Goal: Task Accomplishment & Management: Manage account settings

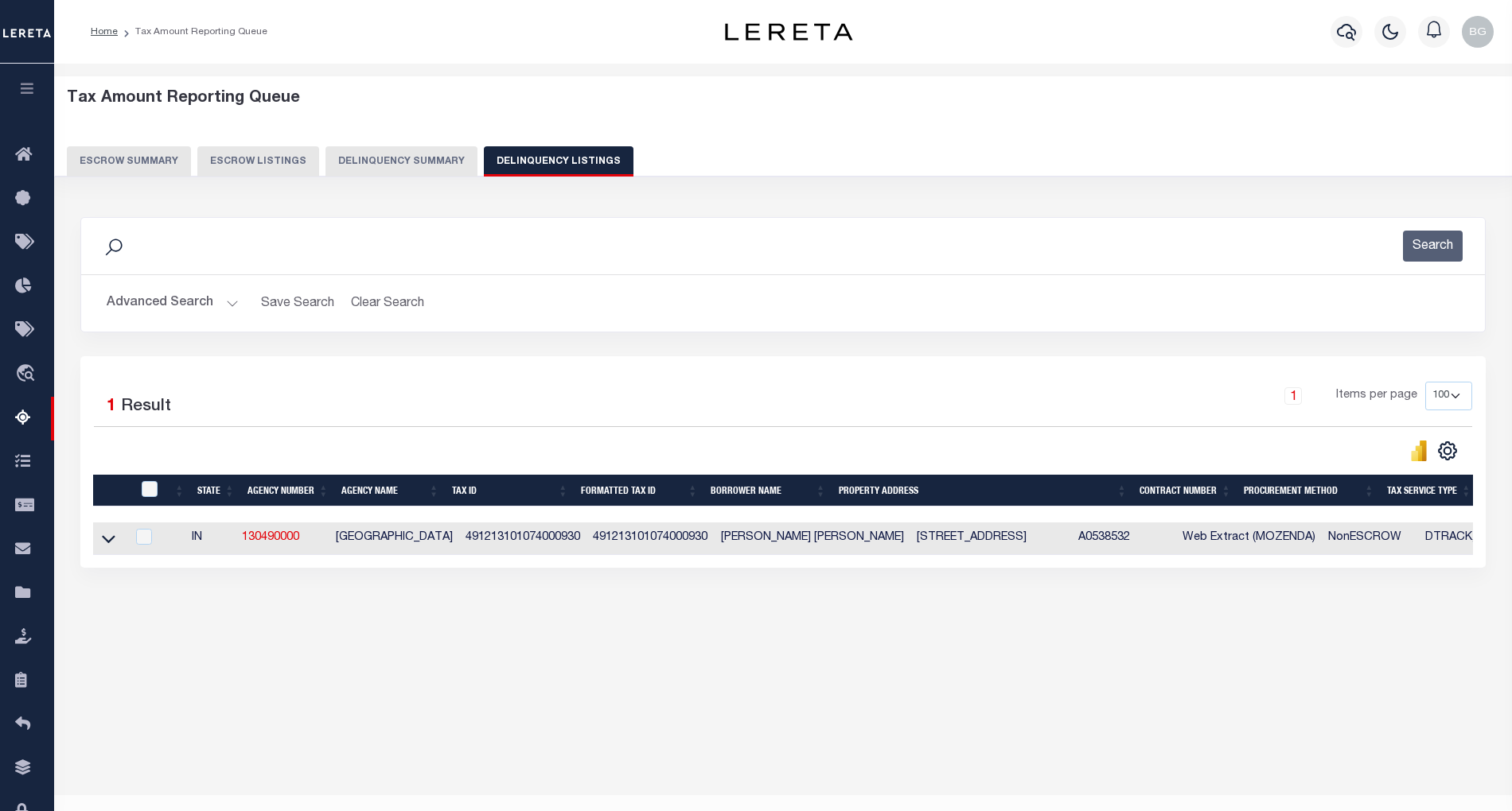
select select "100"
click at [233, 304] on button "Advanced Search" at bounding box center [172, 303] width 132 height 31
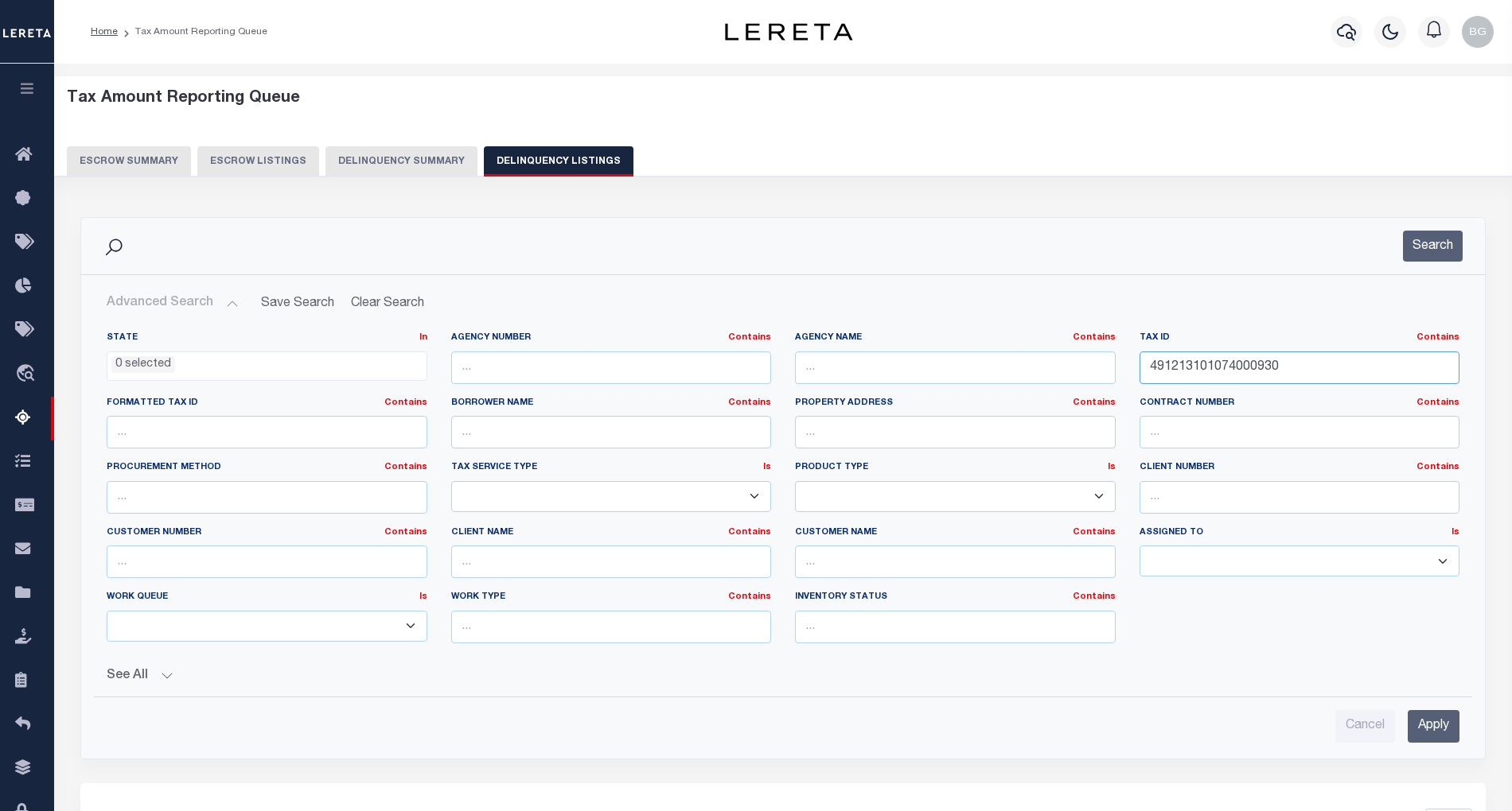
click at [1192, 367] on input "491213101074000930" at bounding box center [1299, 368] width 321 height 33
paste input "8-43"
type input "8-43"
click at [1443, 733] on input "Apply" at bounding box center [1434, 727] width 52 height 33
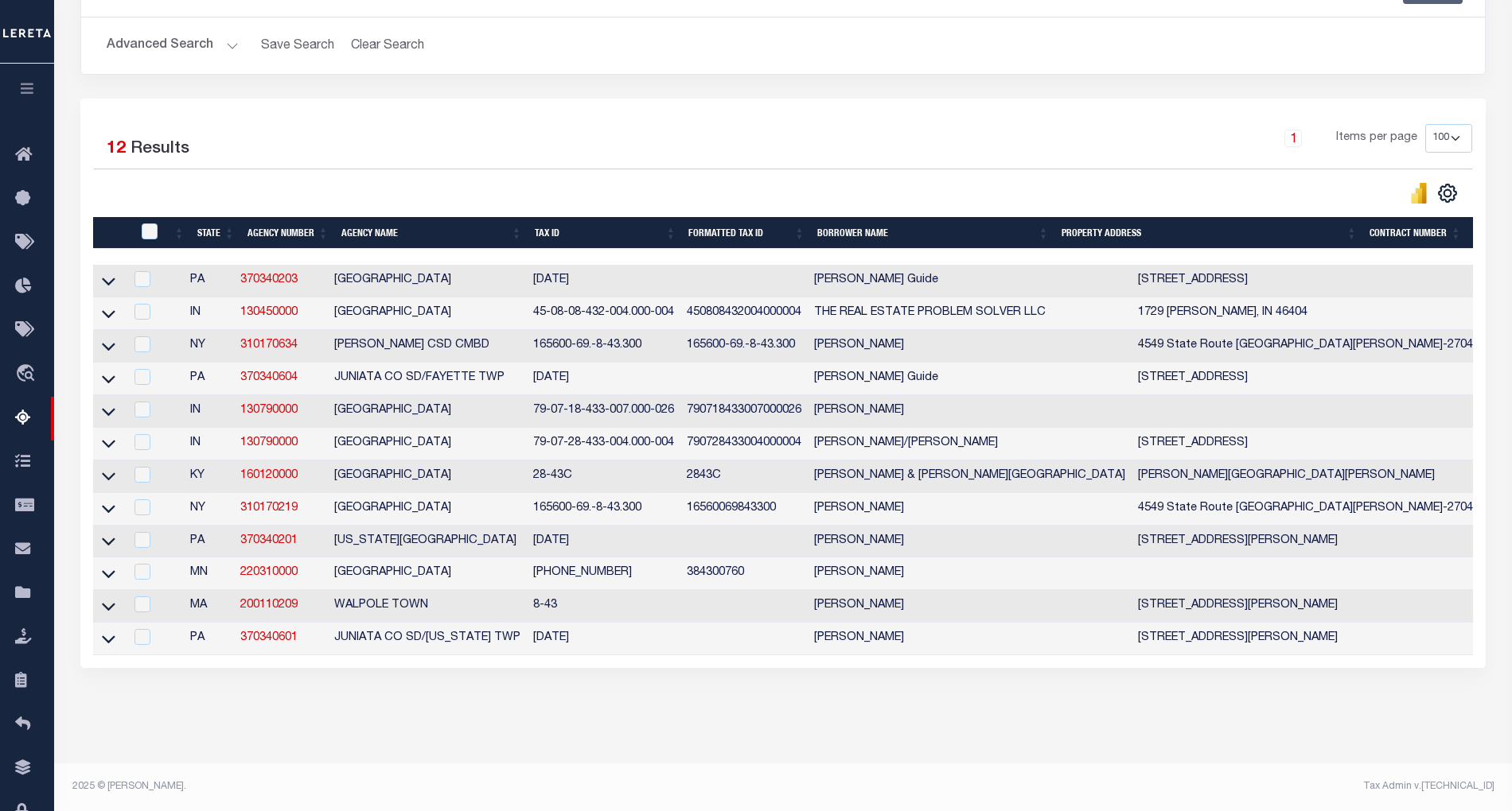
scroll to position [283, 0]
click at [106, 598] on icon at bounding box center [108, 607] width 14 height 16
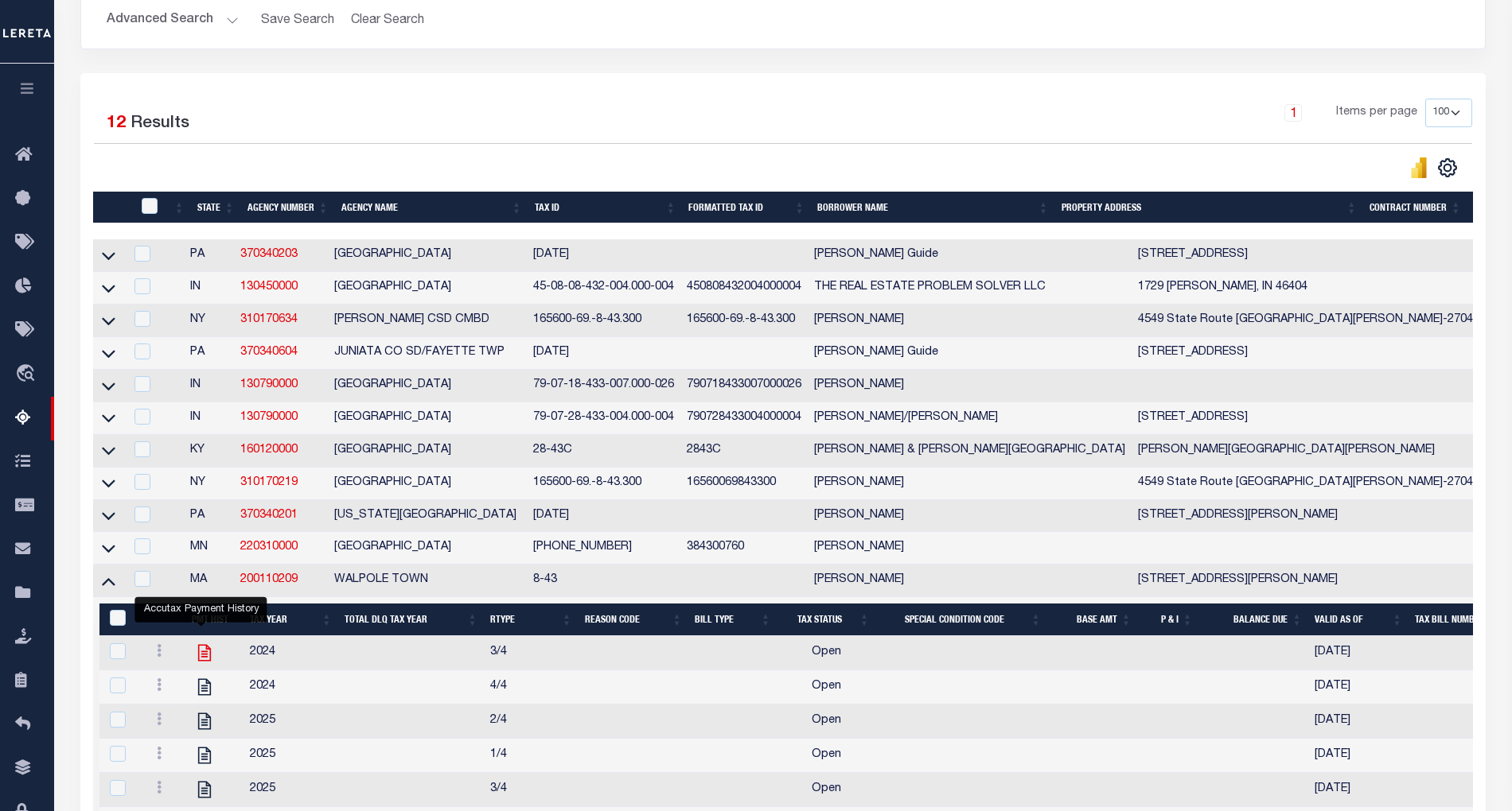
click at [202, 664] on icon "" at bounding box center [204, 653] width 21 height 21
checkbox input "true"
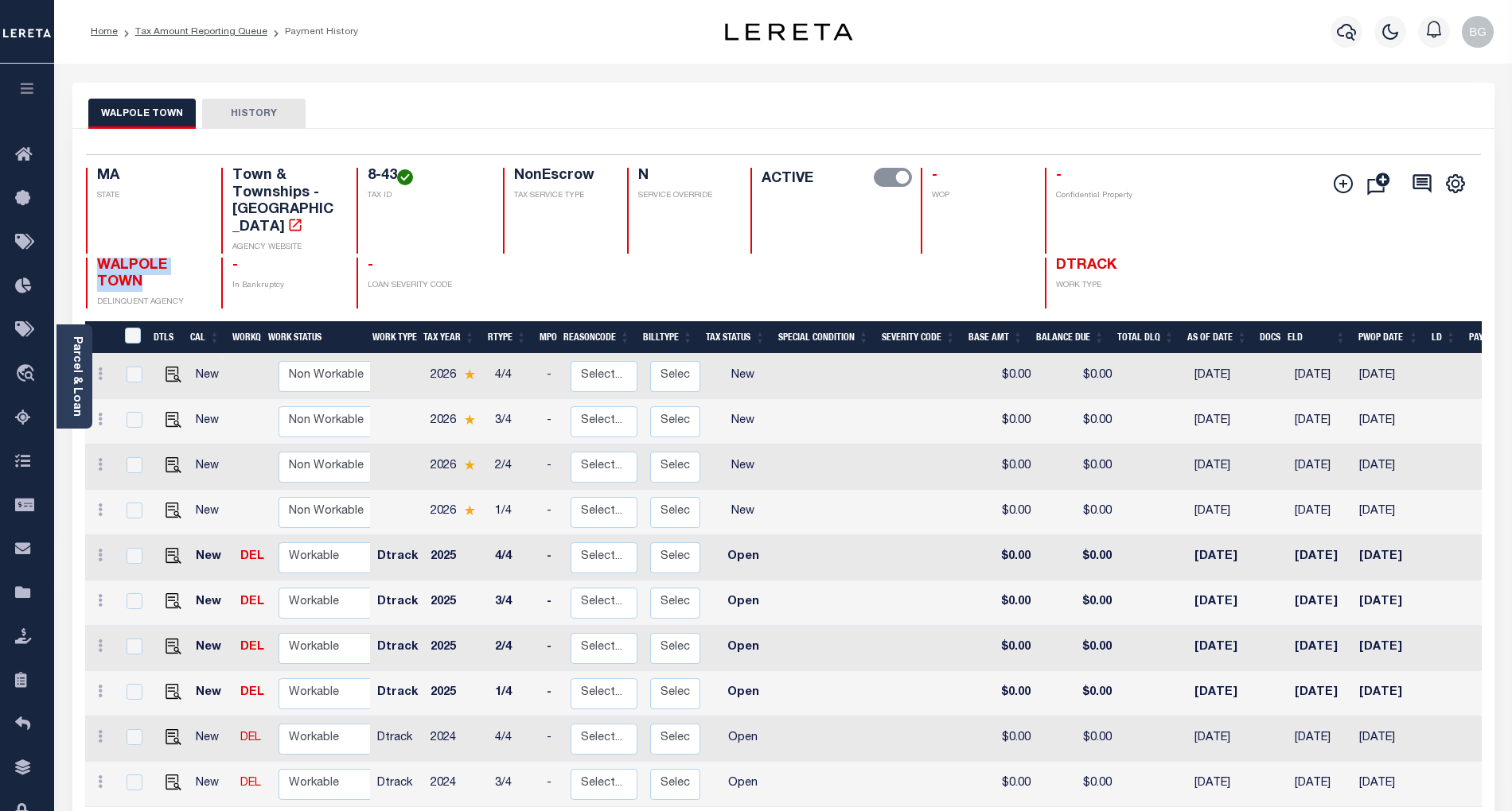
drag, startPoint x: 100, startPoint y: 252, endPoint x: 159, endPoint y: 262, distance: 59.8
click at [157, 262] on h4 "WALPOLE TOWN" at bounding box center [150, 275] width 105 height 35
click at [287, 217] on icon "" at bounding box center [295, 225] width 16 height 16
drag, startPoint x: 368, startPoint y: 175, endPoint x: 398, endPoint y: 176, distance: 30.0
click at [398, 176] on h4 "8-43" at bounding box center [426, 176] width 117 height 17
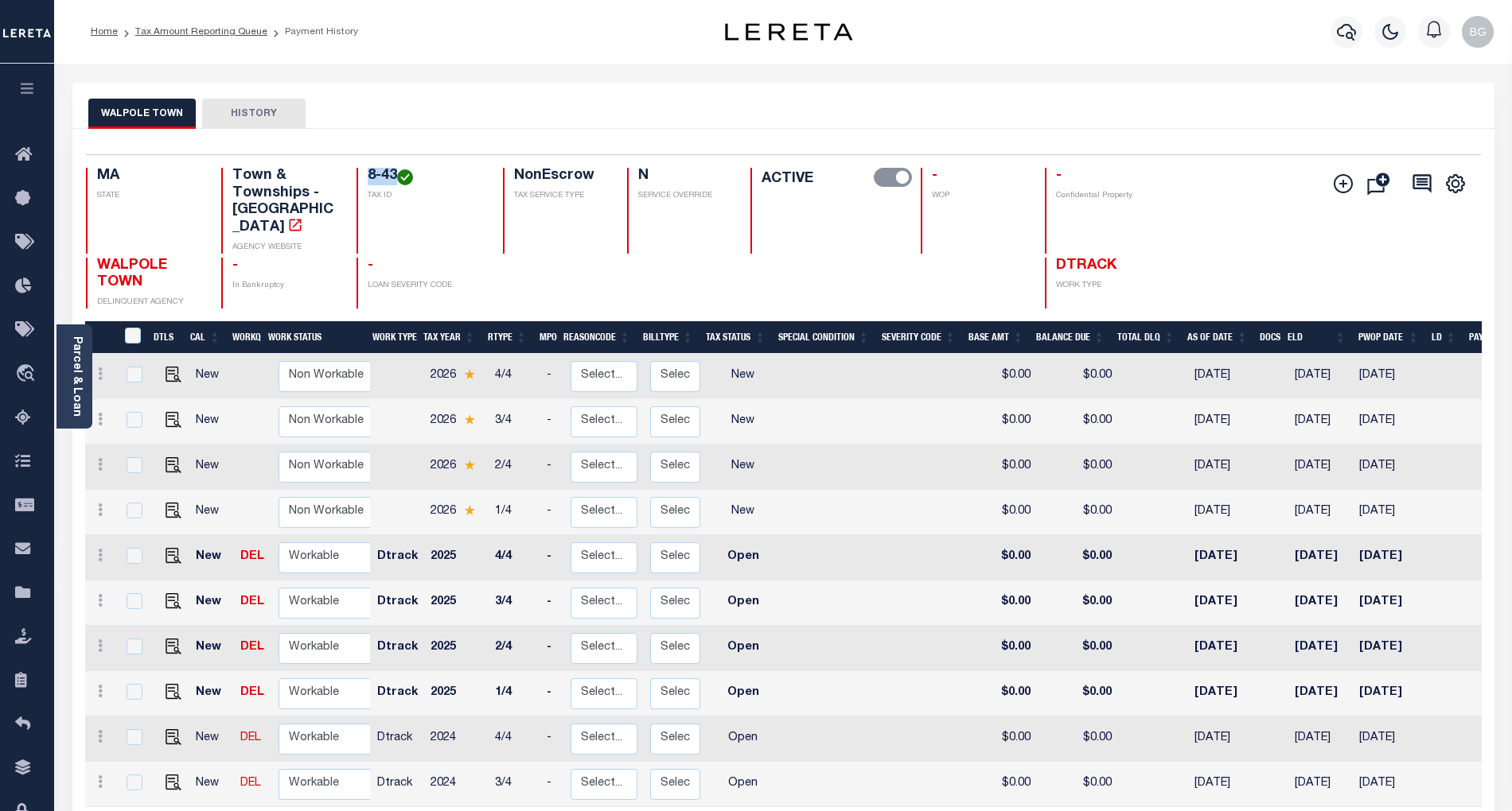
copy h4 "8-43"
click at [174, 33] on link "Tax Amount Reporting Queue" at bounding box center [201, 32] width 132 height 10
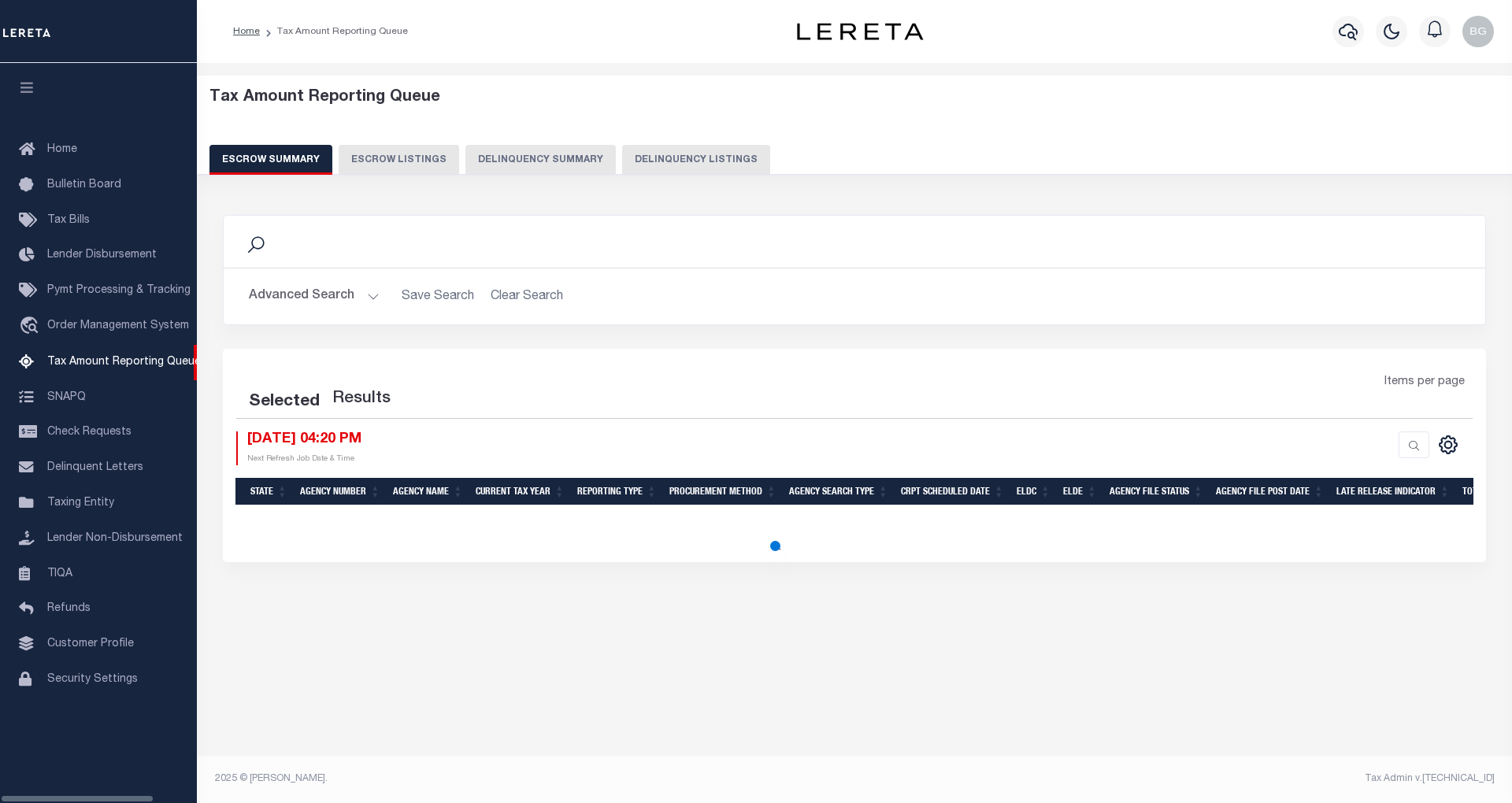
click at [684, 158] on button "Delinquency Listings" at bounding box center [696, 159] width 148 height 30
select select "100"
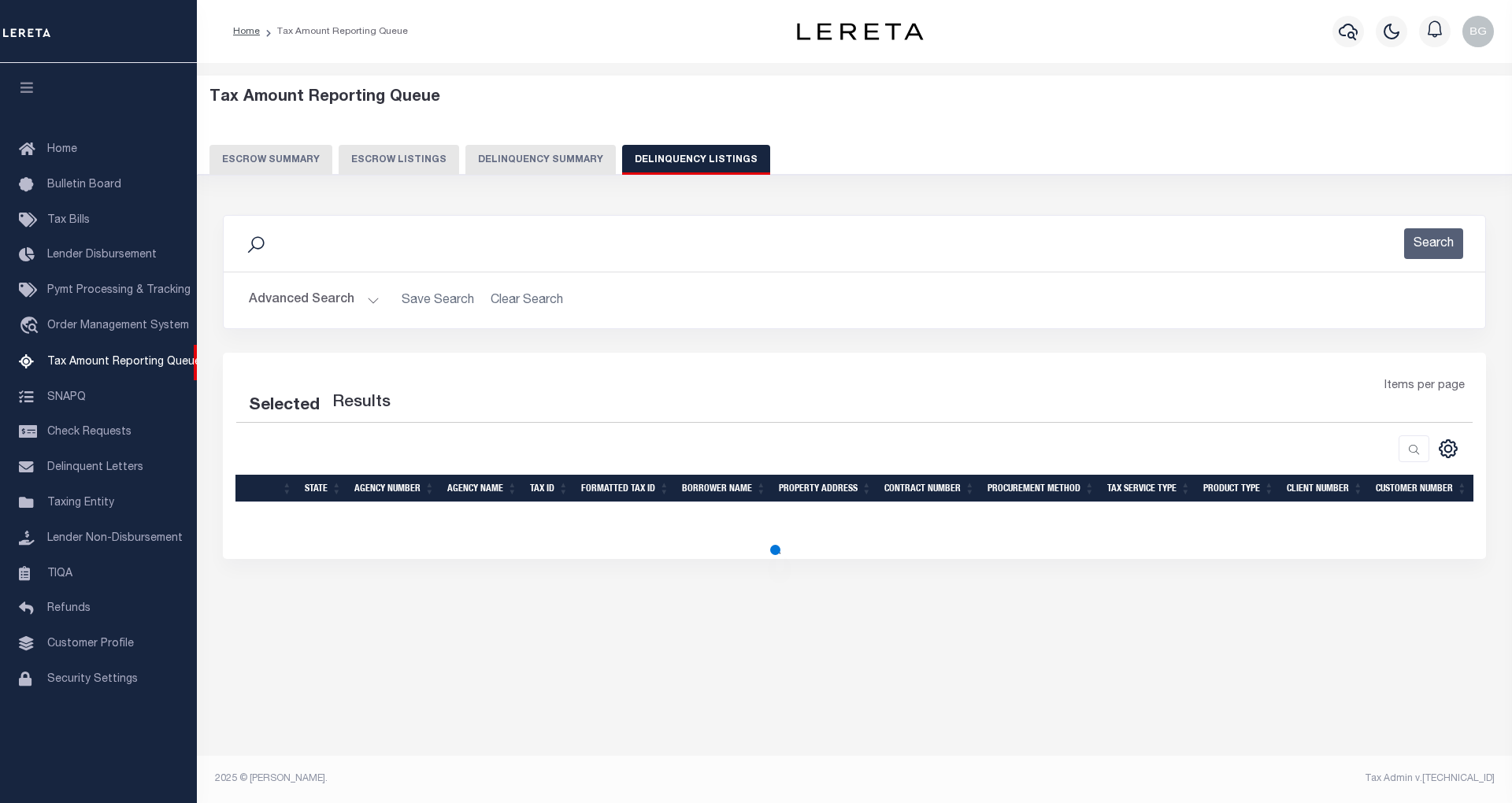
select select "100"
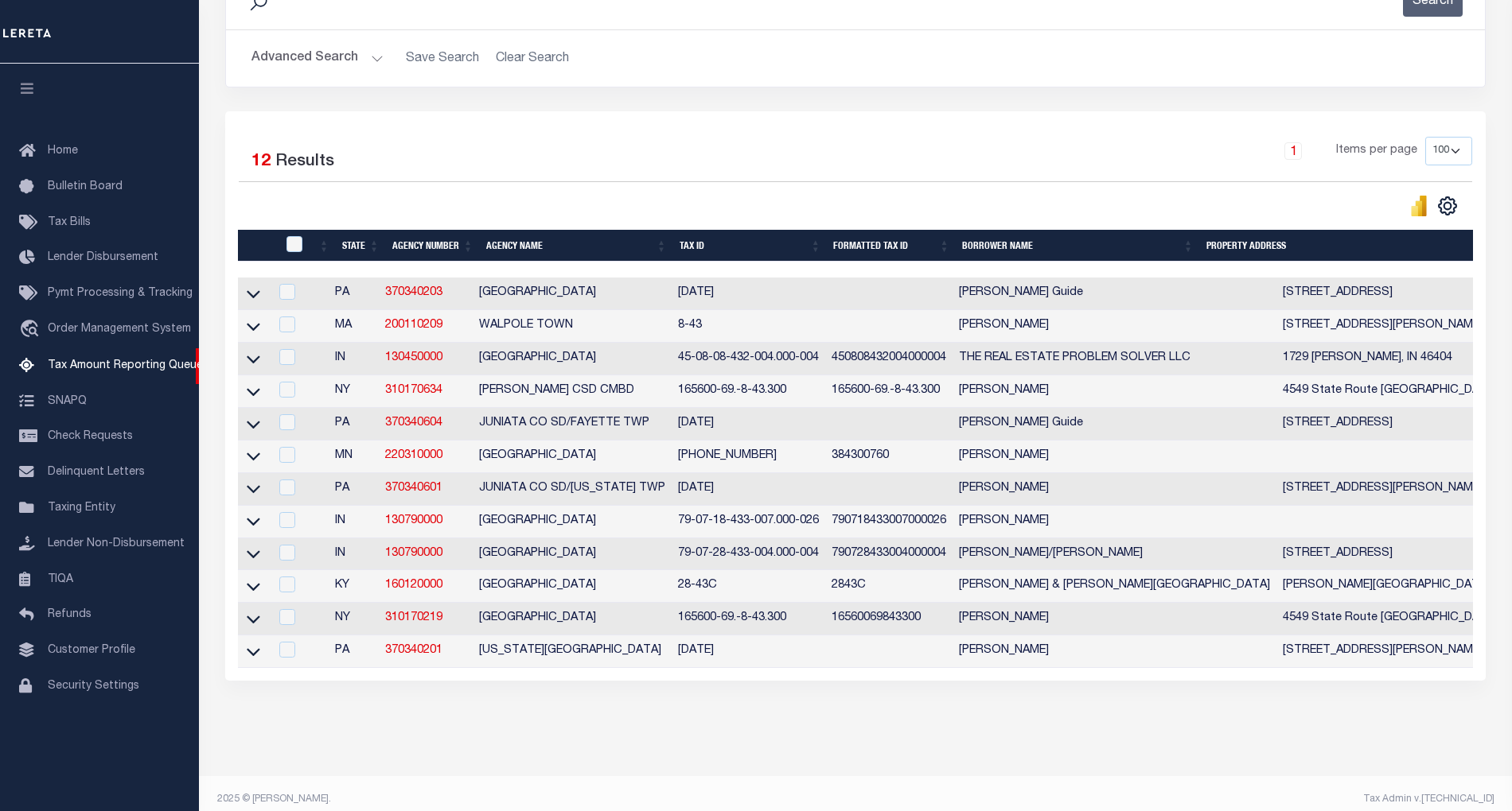
scroll to position [283, 0]
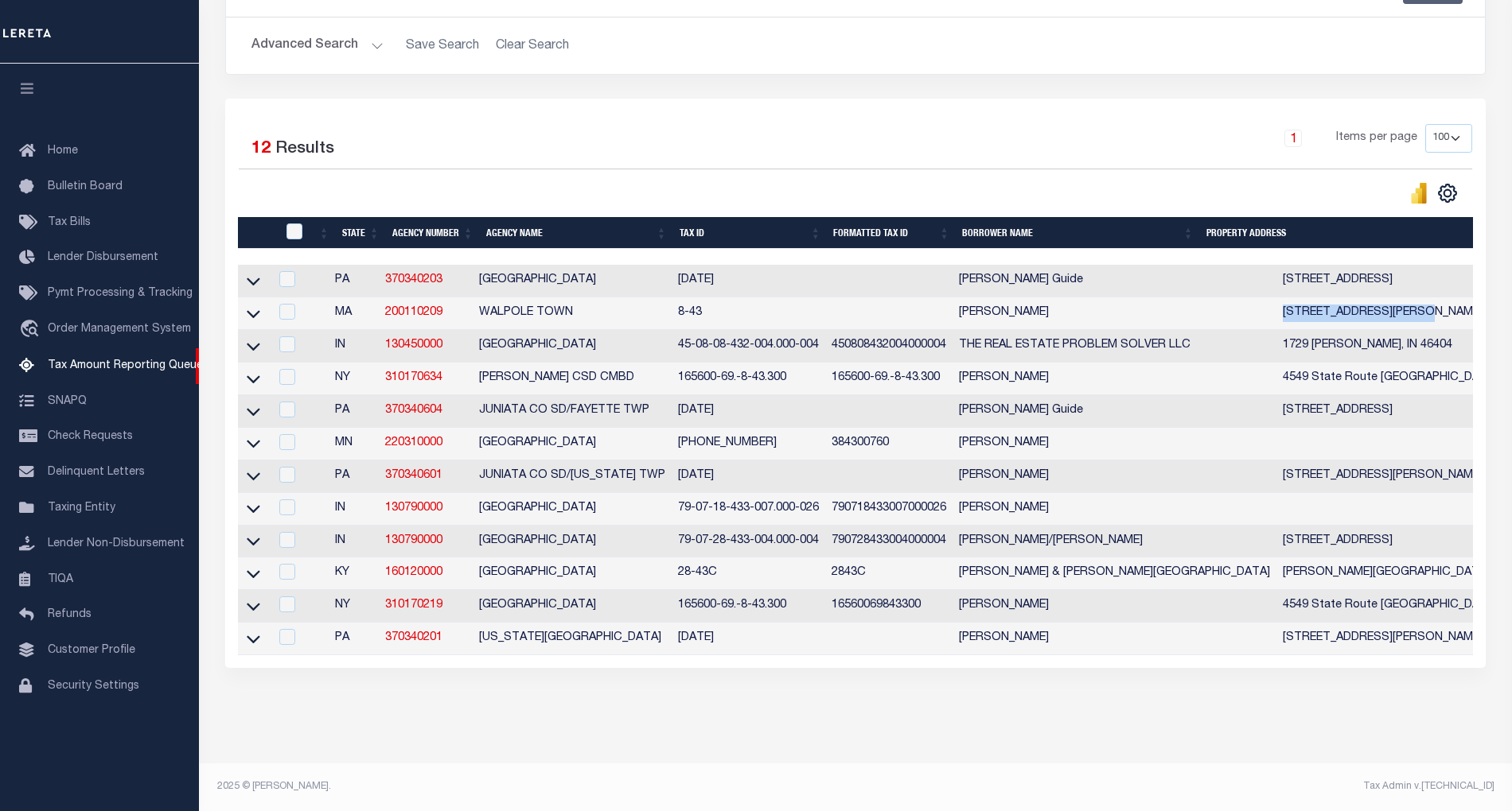
drag, startPoint x: 1199, startPoint y: 293, endPoint x: 1347, endPoint y: 297, distance: 148.1
click at [1347, 298] on td "[STREET_ADDRESS][PERSON_NAME]" at bounding box center [1450, 314] width 348 height 33
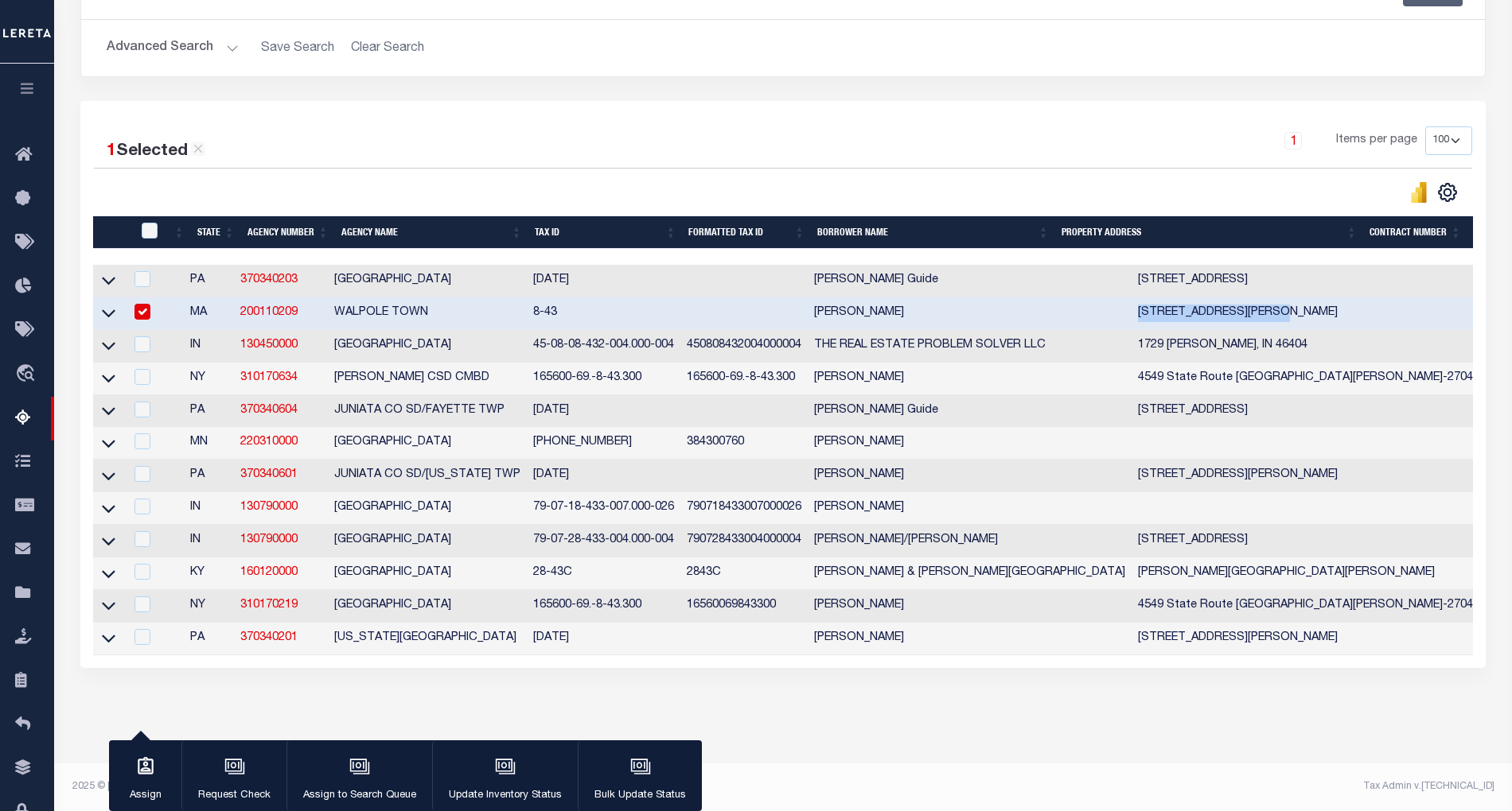
copy td "12 NIGHTINGALE FARM RD"
drag, startPoint x: 811, startPoint y: 292, endPoint x: 901, endPoint y: 292, distance: 90.0
click at [901, 298] on td "[PERSON_NAME]" at bounding box center [970, 314] width 324 height 33
checkbox input "false"
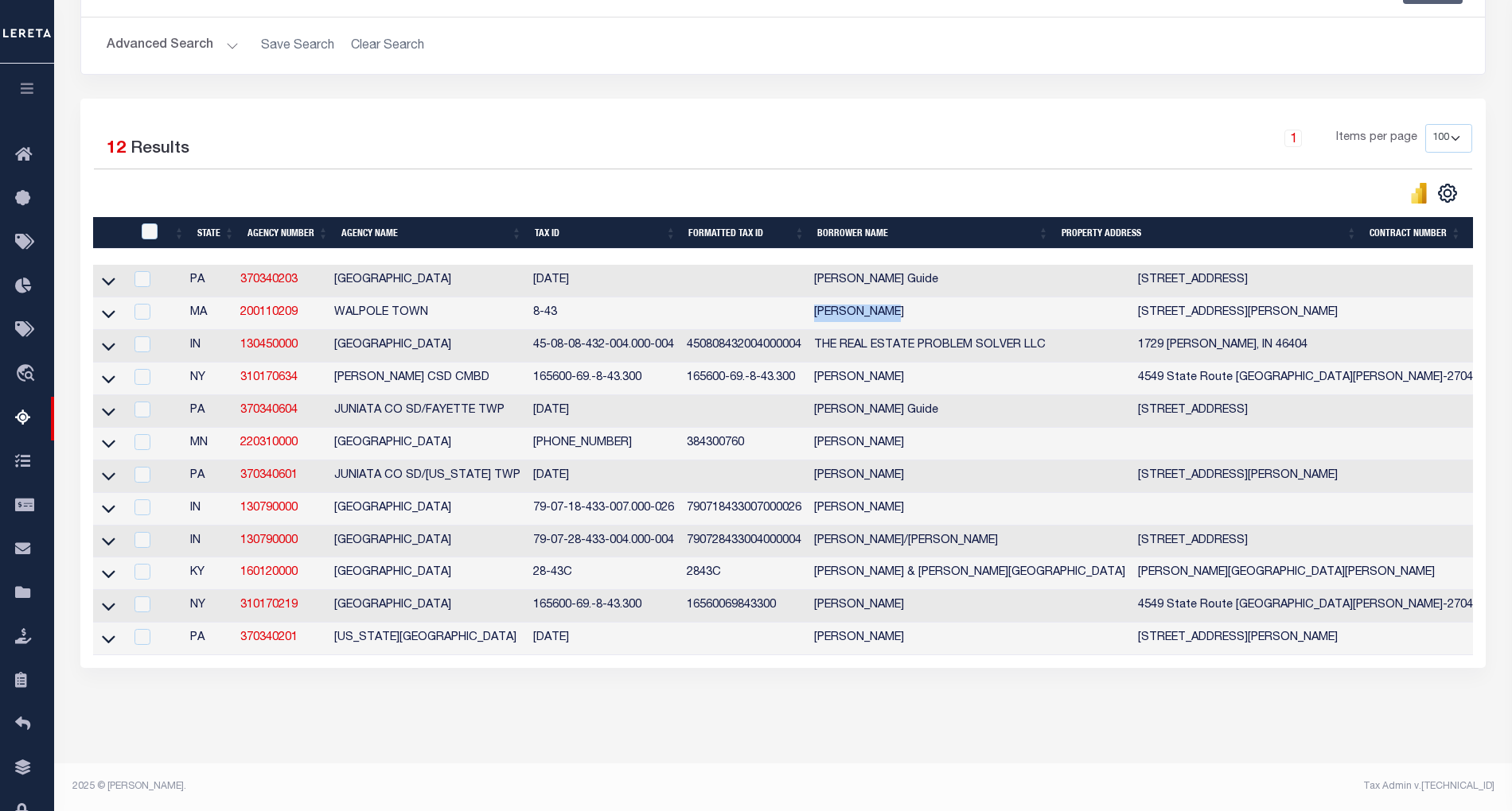
copy td "MORIN DENISE"
click at [108, 305] on icon at bounding box center [108, 313] width 14 height 16
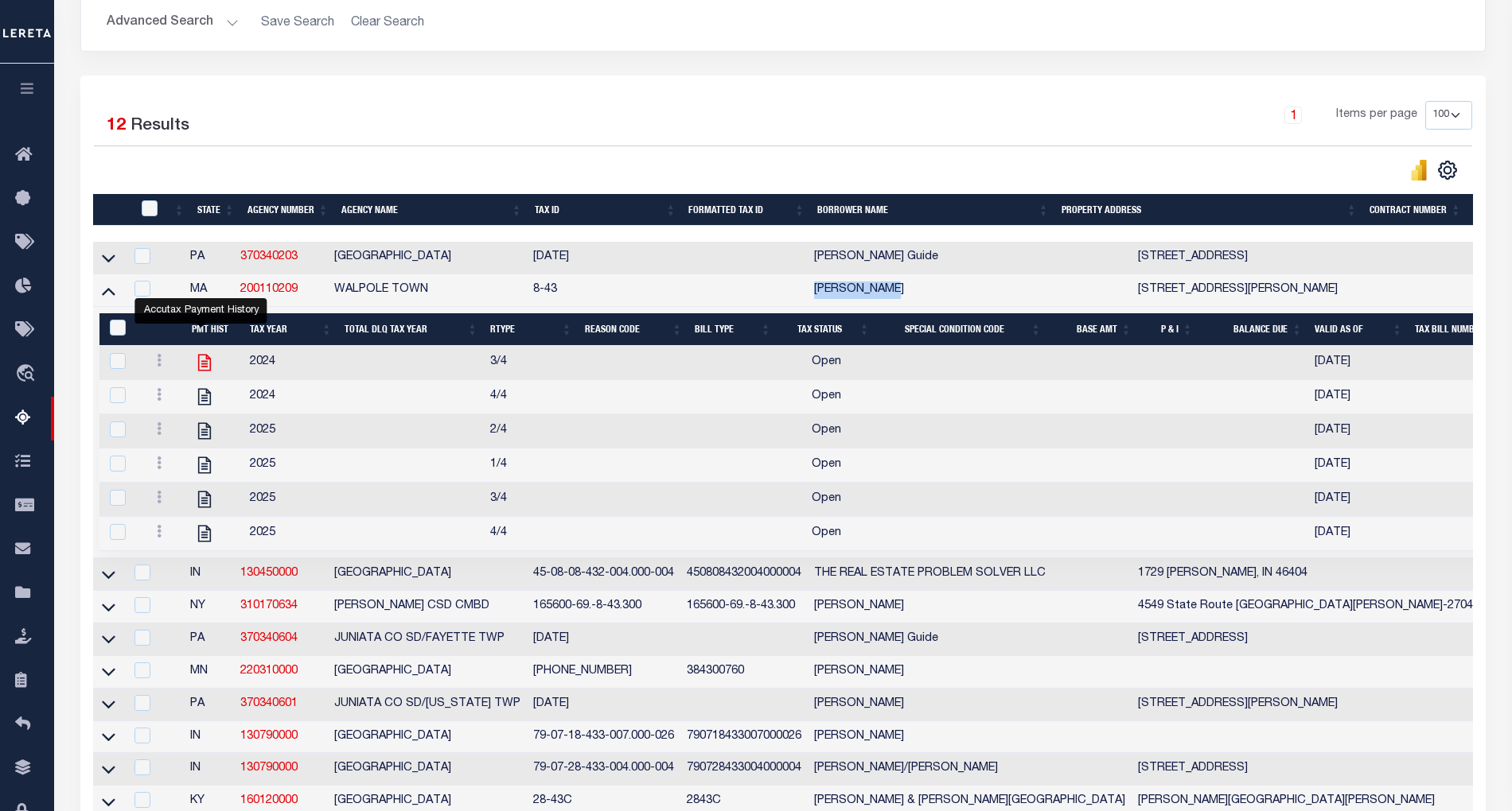
click at [204, 366] on icon "" at bounding box center [204, 363] width 13 height 16
checkbox input "true"
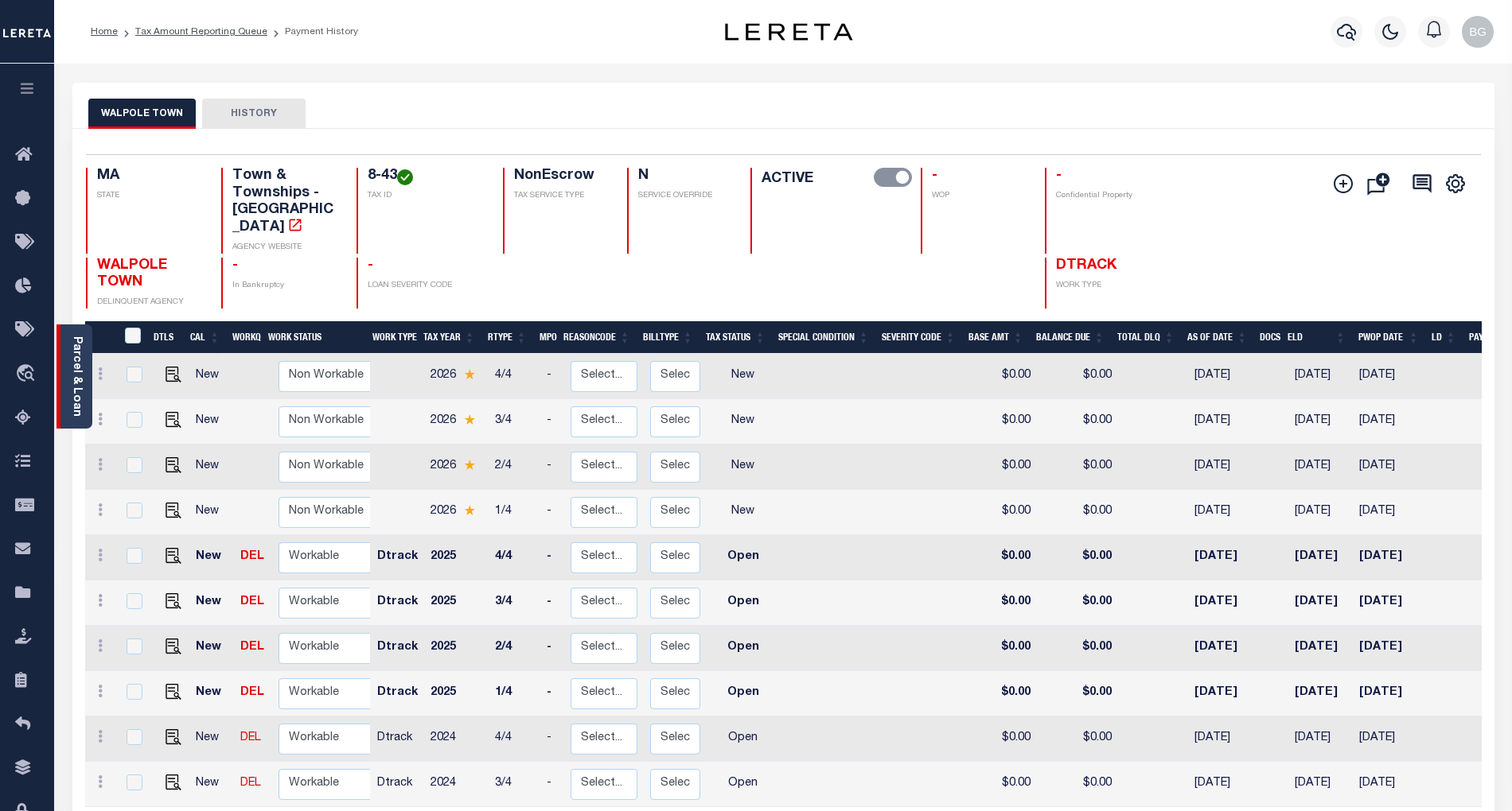
click at [76, 399] on link "Parcel & Loan" at bounding box center [76, 377] width 11 height 80
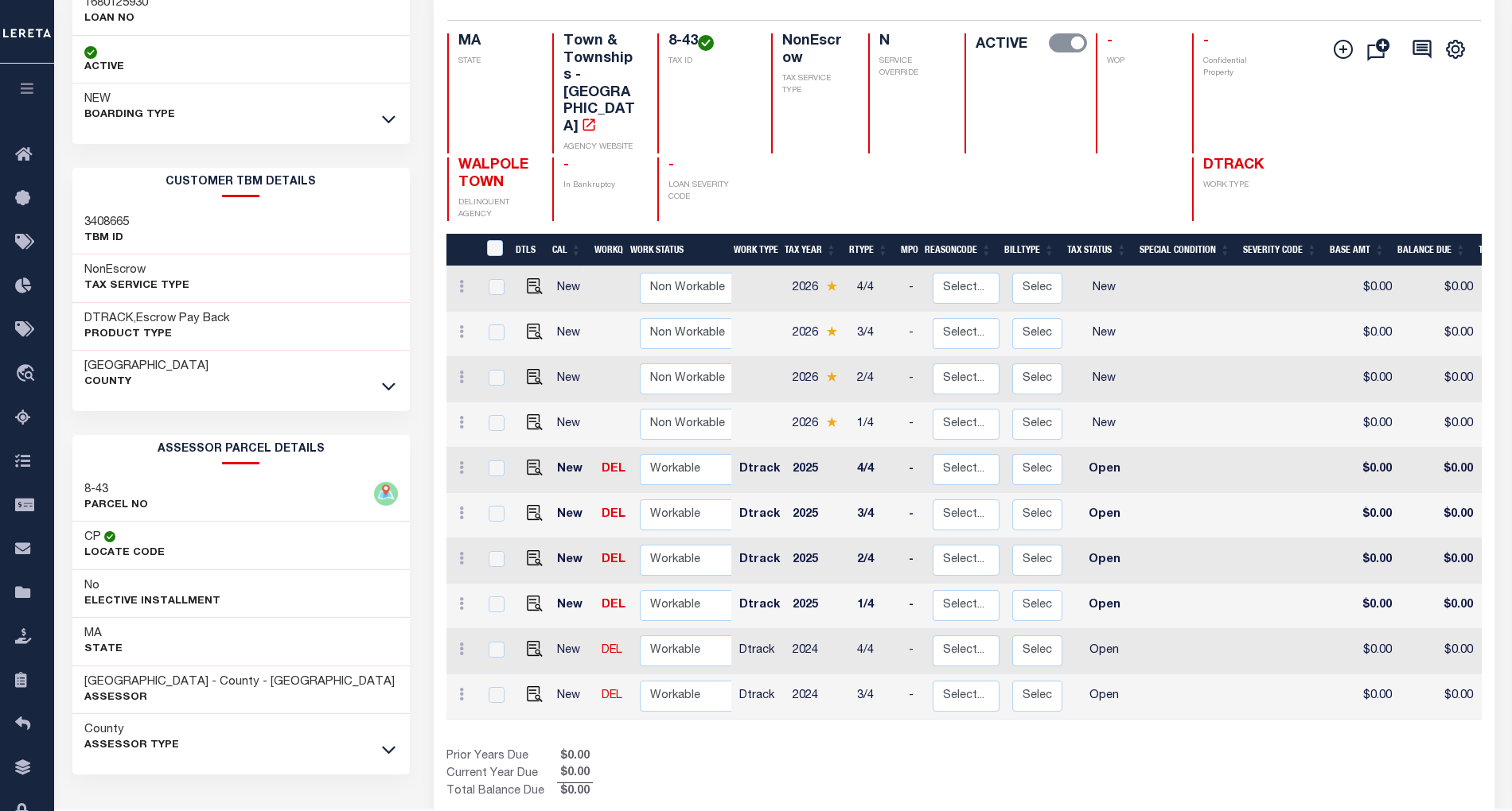
scroll to position [175, 0]
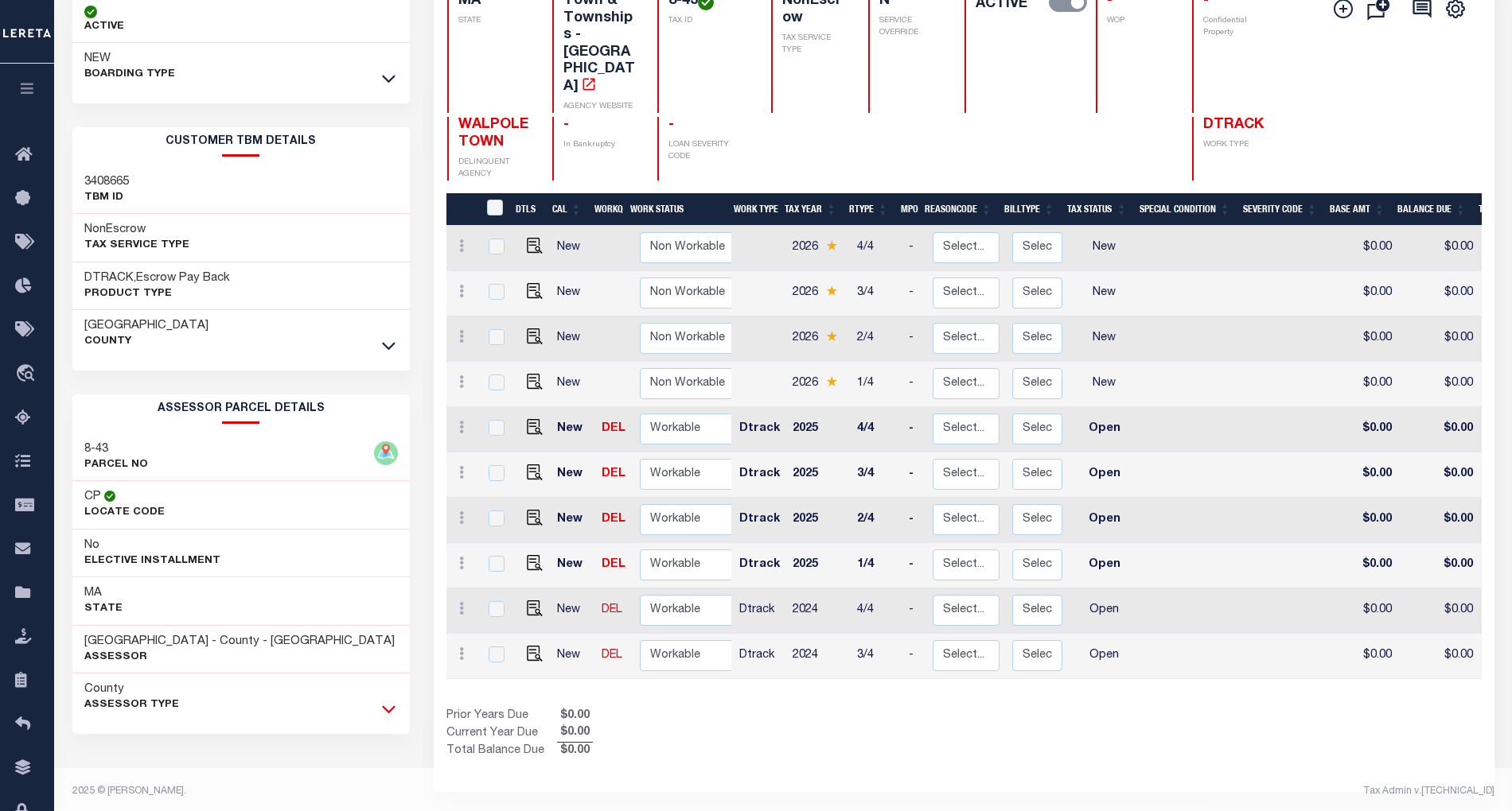
click at [390, 717] on icon at bounding box center [388, 709] width 14 height 16
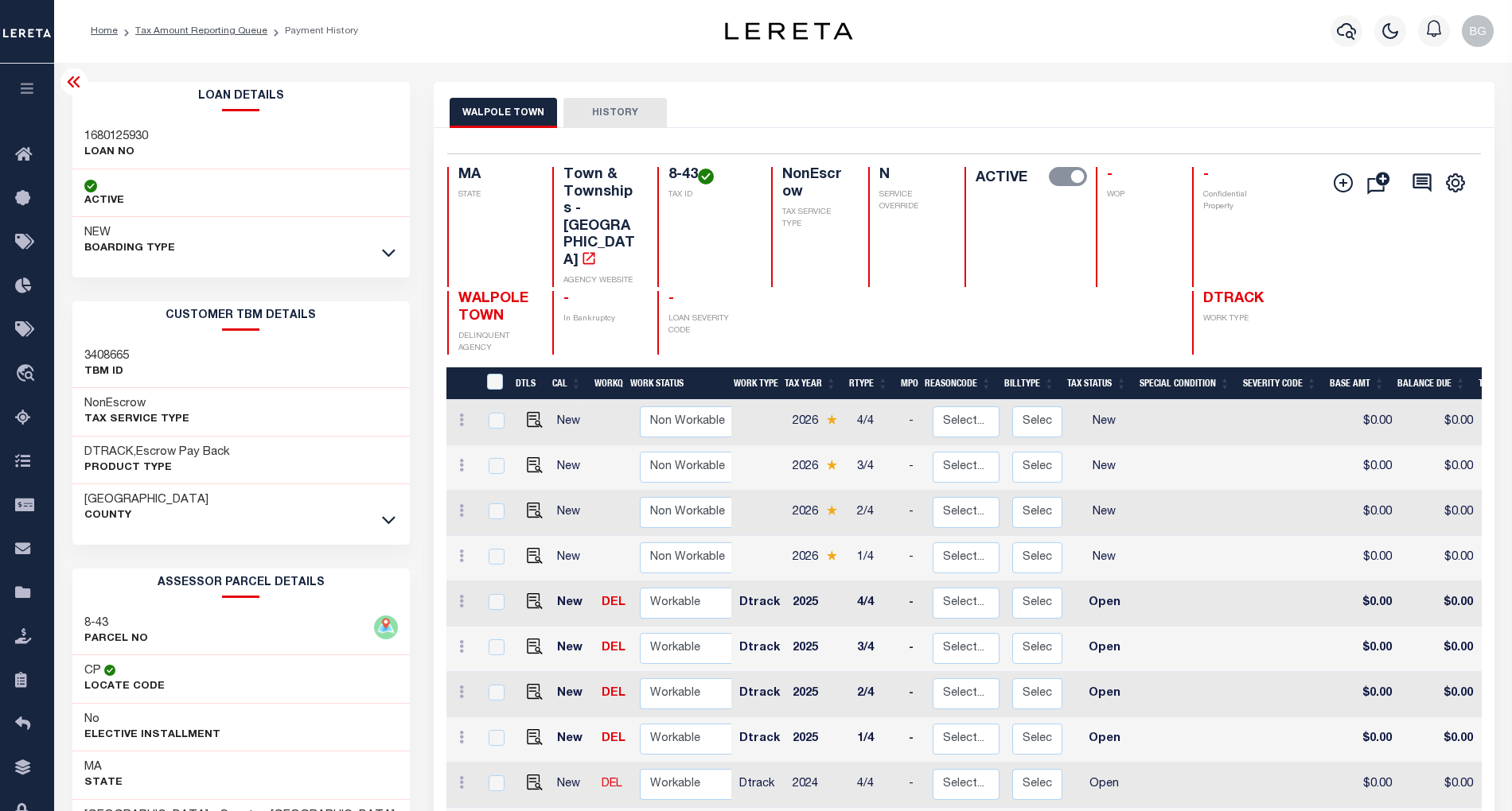
scroll to position [0, 0]
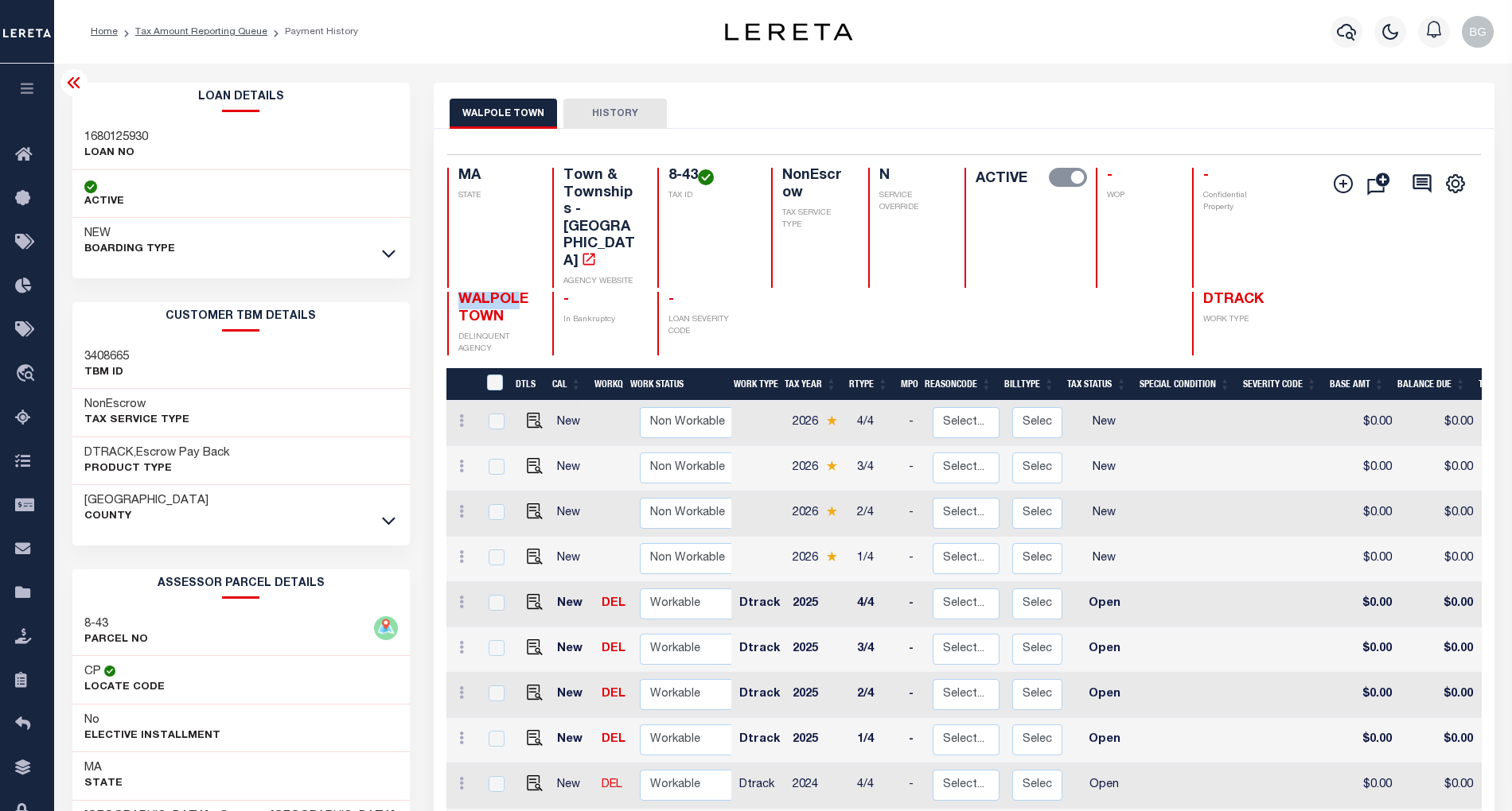
drag, startPoint x: 462, startPoint y: 247, endPoint x: 517, endPoint y: 258, distance: 56.1
click at [517, 292] on span "WALPOLE TOWN" at bounding box center [493, 308] width 70 height 32
click at [517, 292] on h4 "WALPOLE TOWN" at bounding box center [496, 309] width 75 height 35
drag, startPoint x: 460, startPoint y: 245, endPoint x: 525, endPoint y: 260, distance: 66.7
click at [525, 292] on h4 "WALPOLE TOWN" at bounding box center [496, 309] width 75 height 35
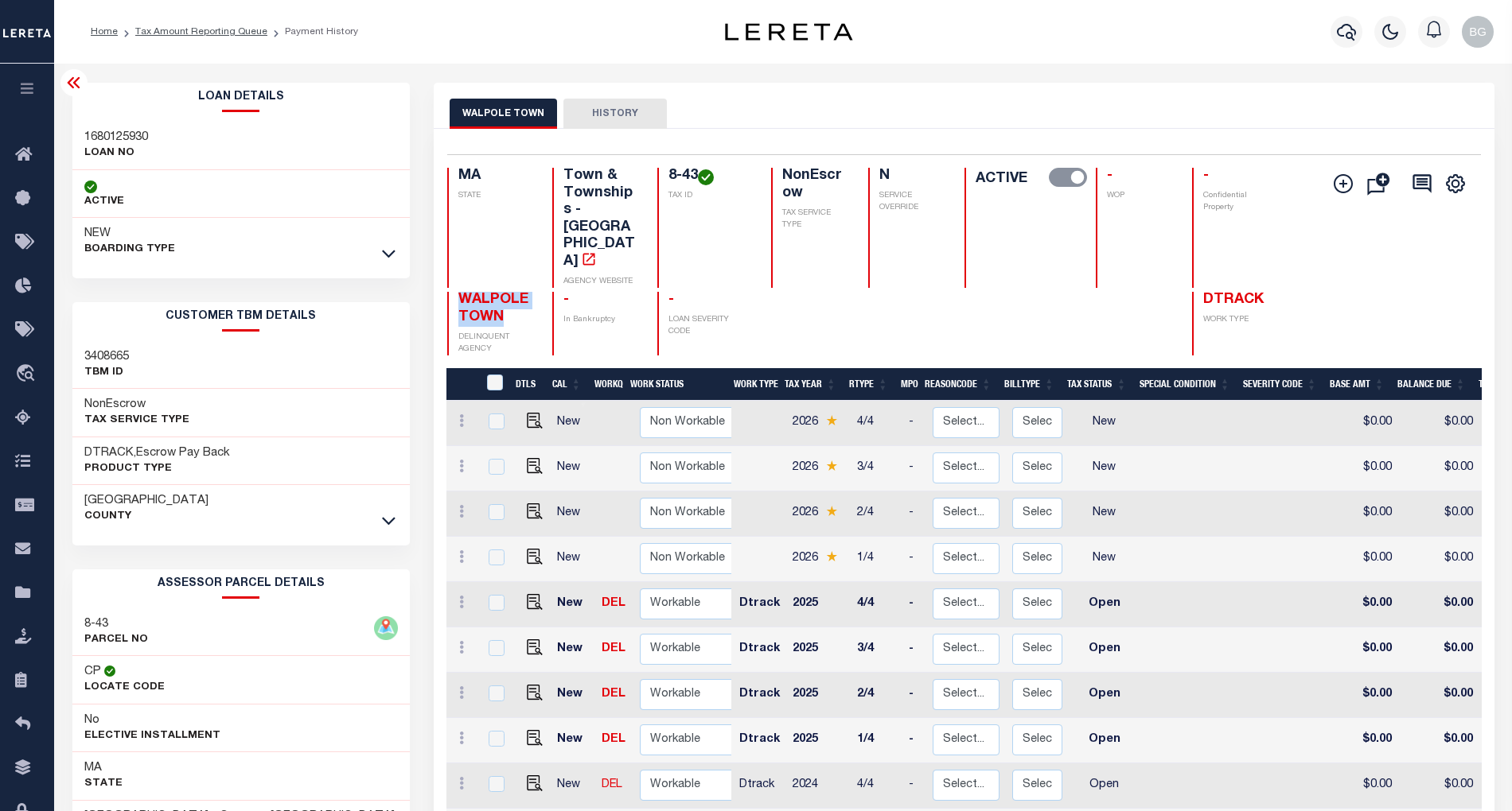
copy span "WALPOLE TOWN"
click at [151, 34] on link "Tax Amount Reporting Queue" at bounding box center [201, 32] width 132 height 10
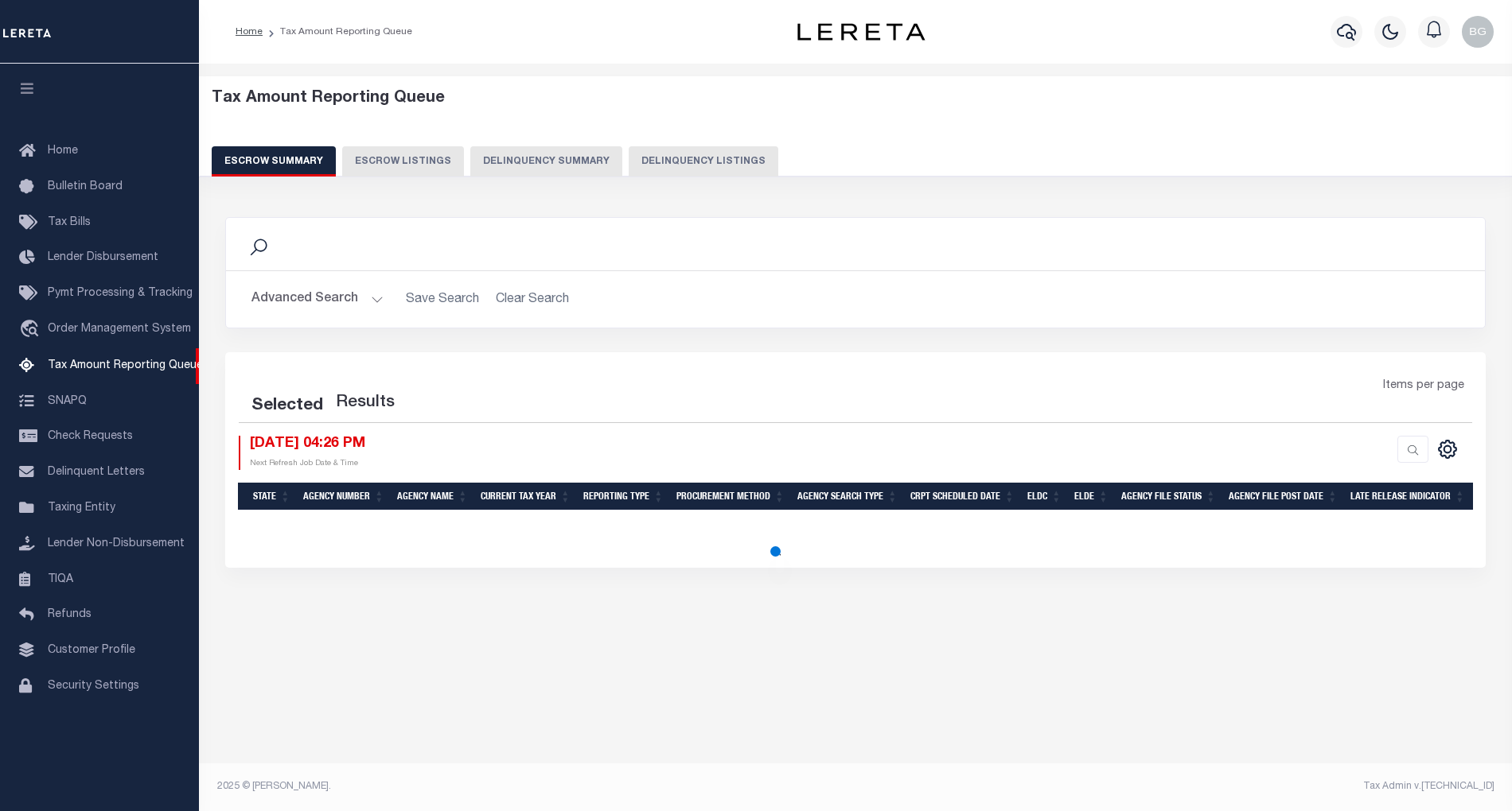
select select "100"
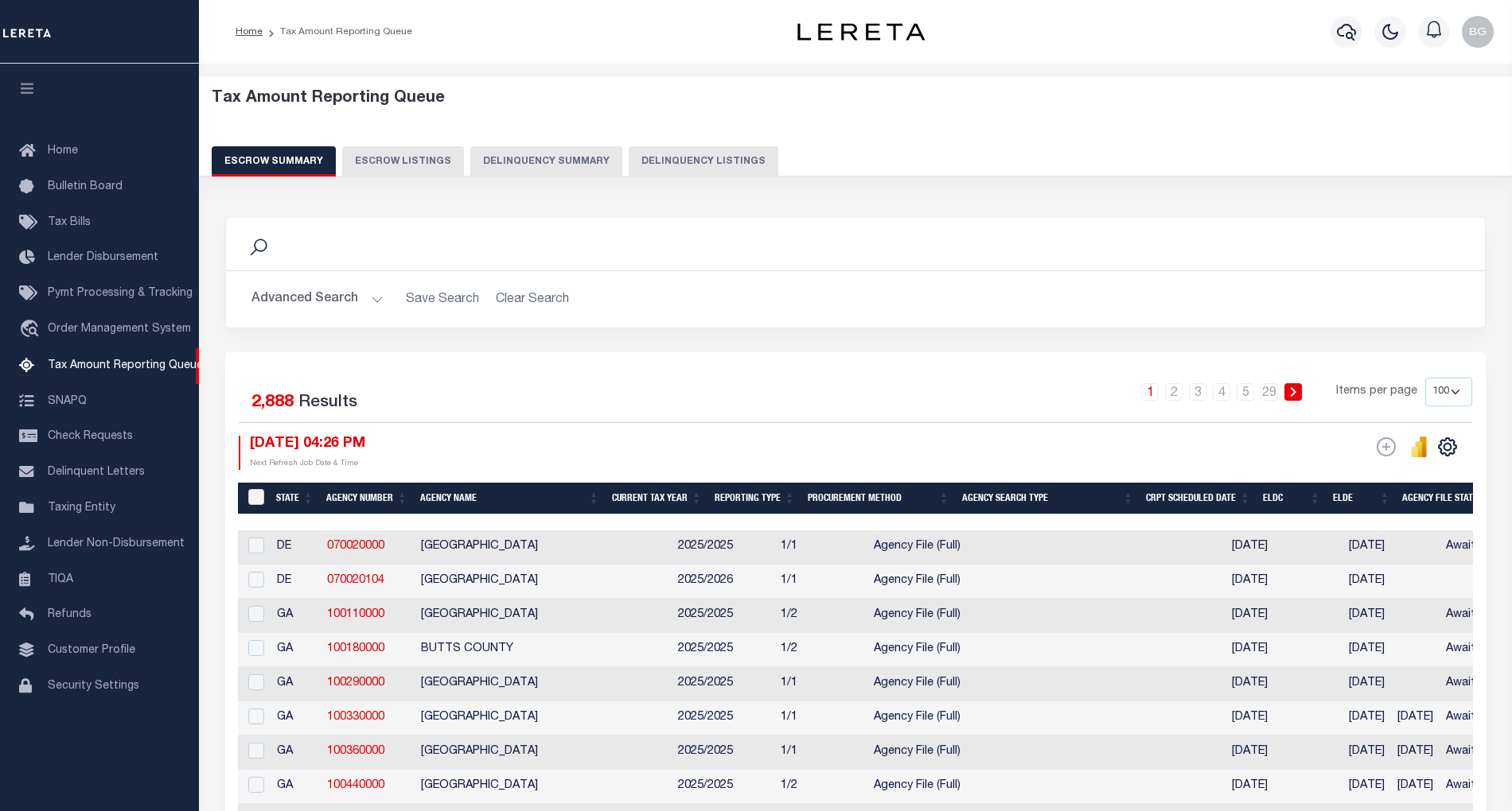
click at [695, 157] on button "Delinquency Listings" at bounding box center [703, 161] width 150 height 30
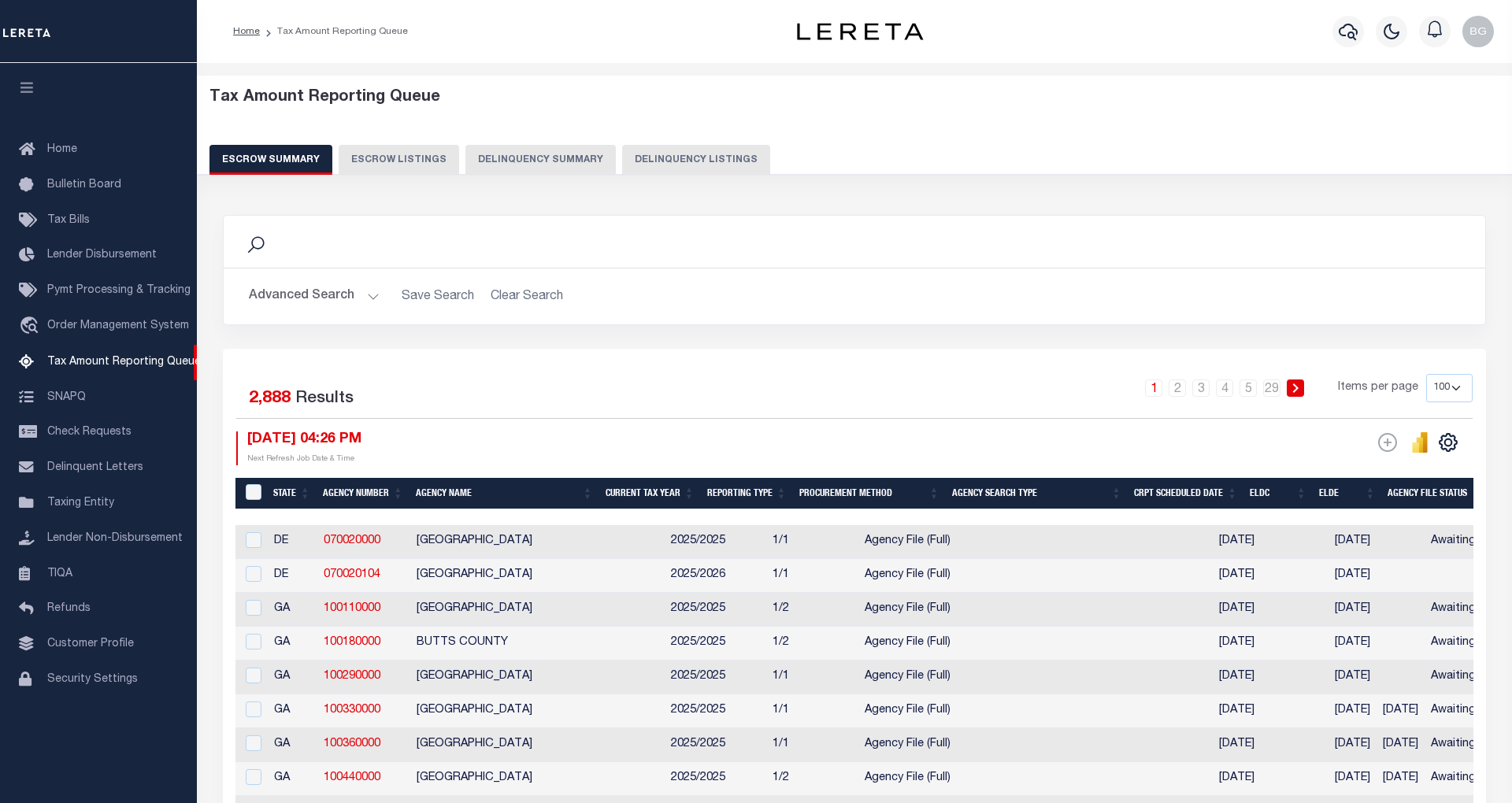
select select "100"
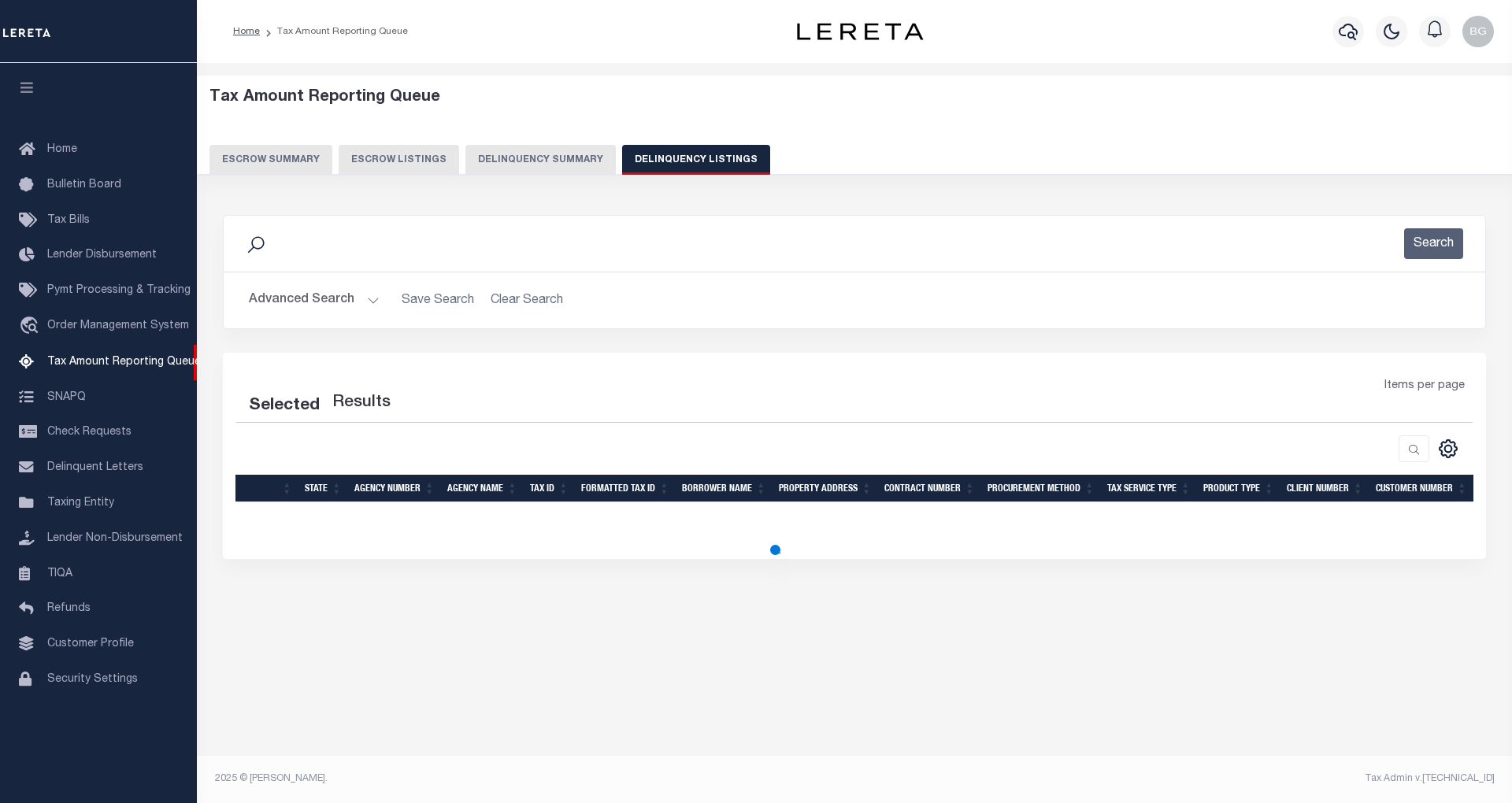
select select "100"
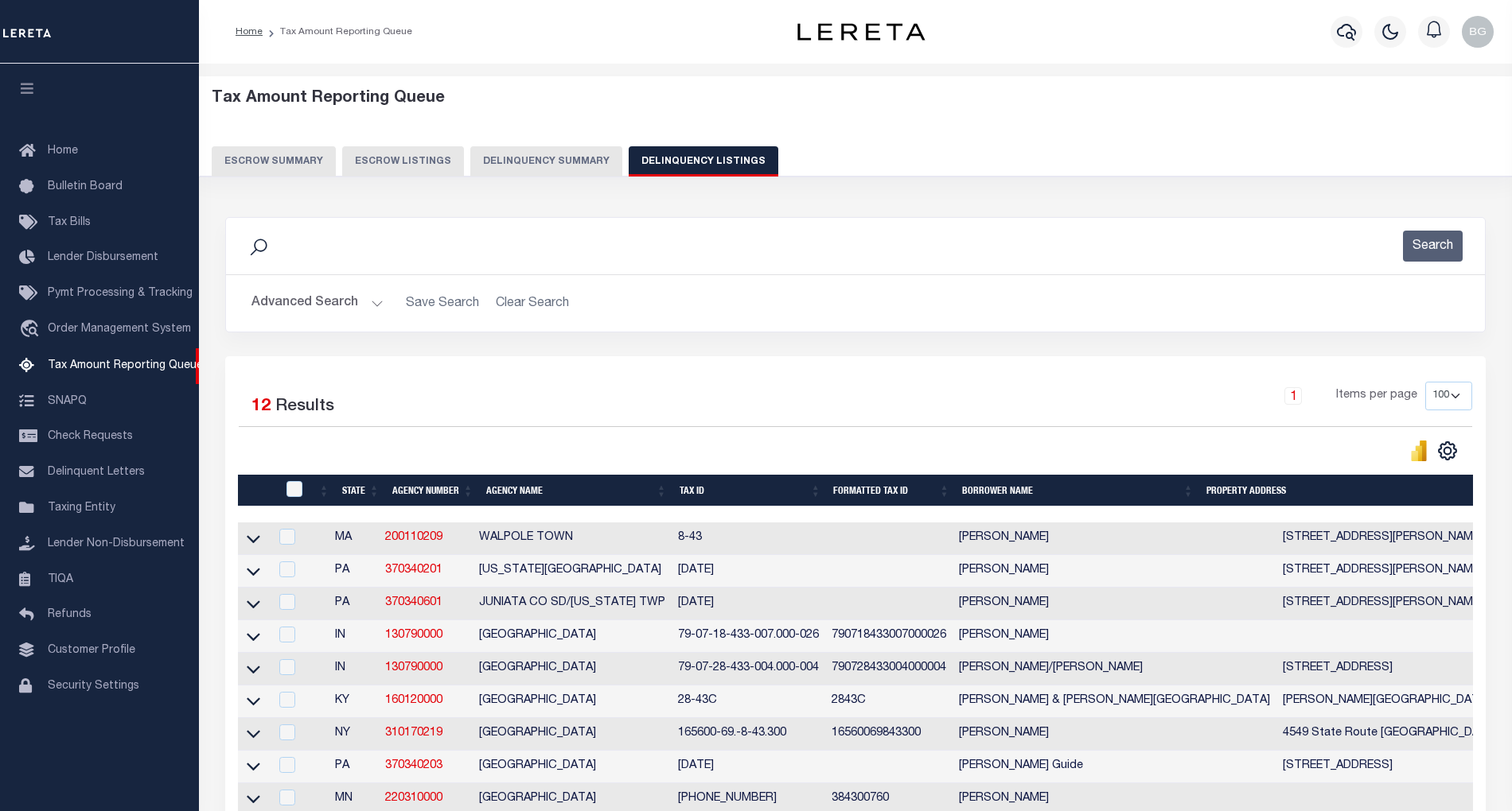
click at [373, 304] on button "Advanced Search" at bounding box center [317, 303] width 132 height 31
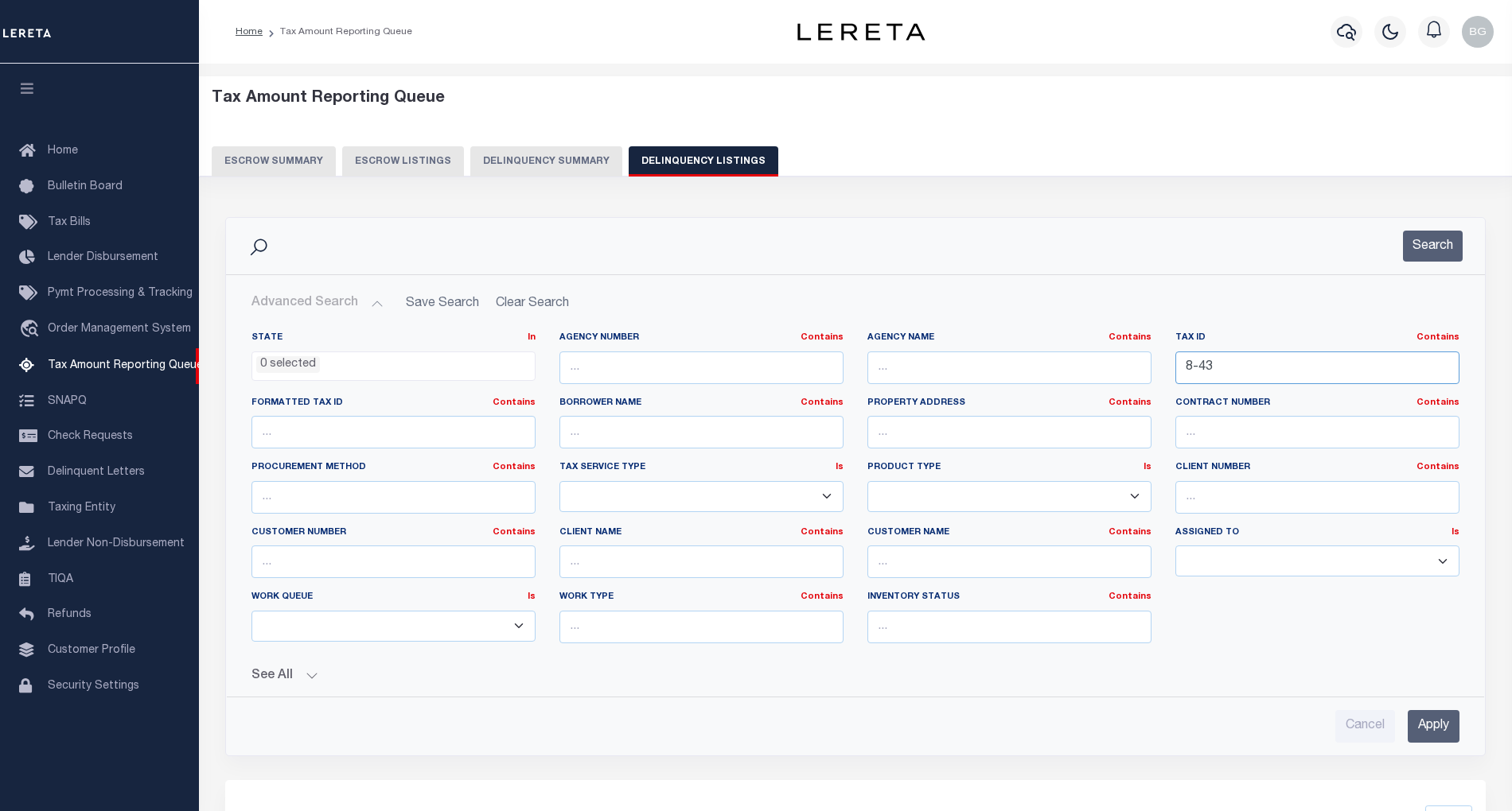
click at [1199, 363] on input "8-43" at bounding box center [1318, 368] width 284 height 33
paste input "190186500000"
click at [1453, 740] on input "Apply" at bounding box center [1434, 727] width 52 height 33
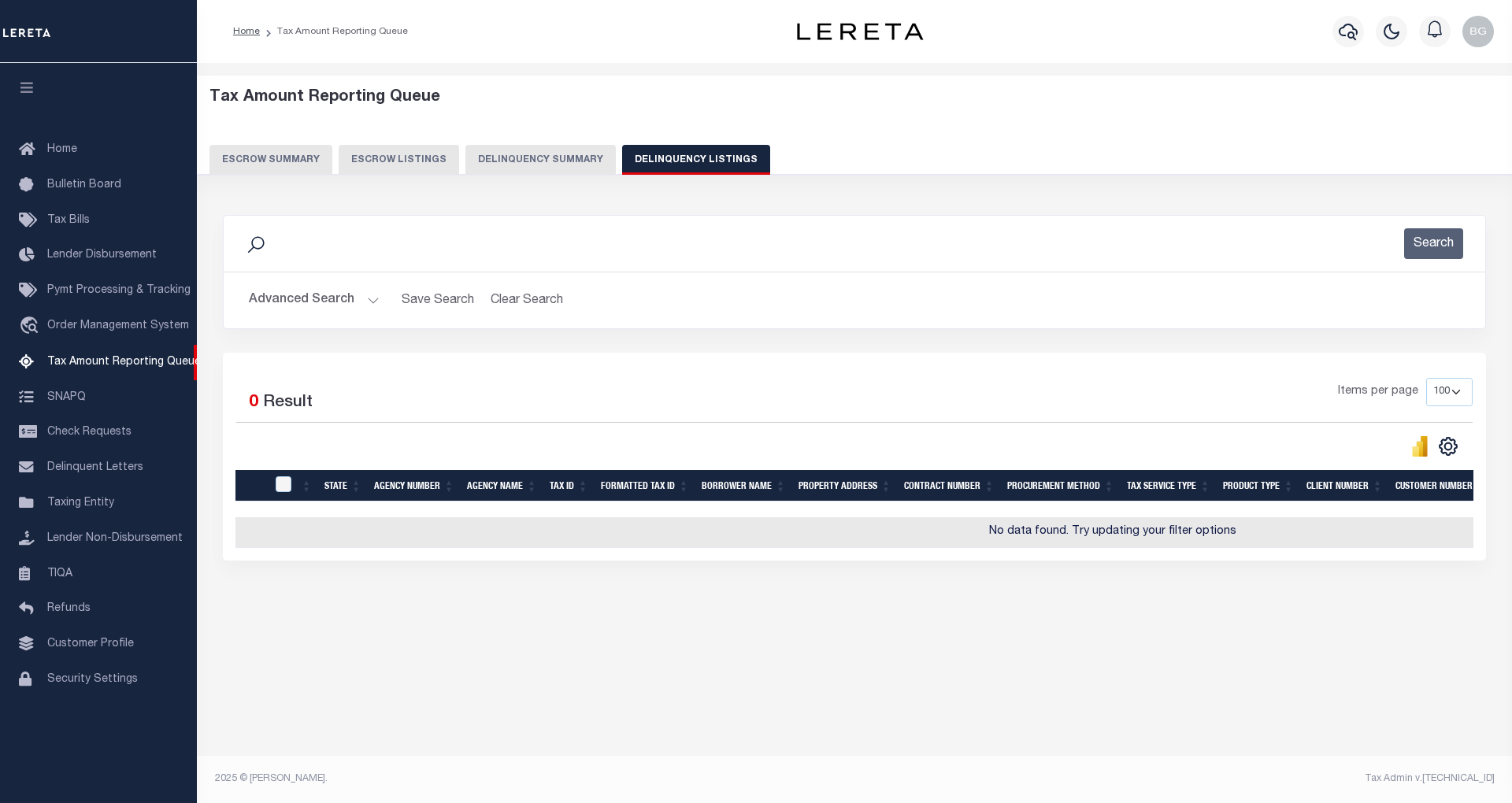
click at [364, 297] on button "Advanced Search" at bounding box center [314, 300] width 130 height 31
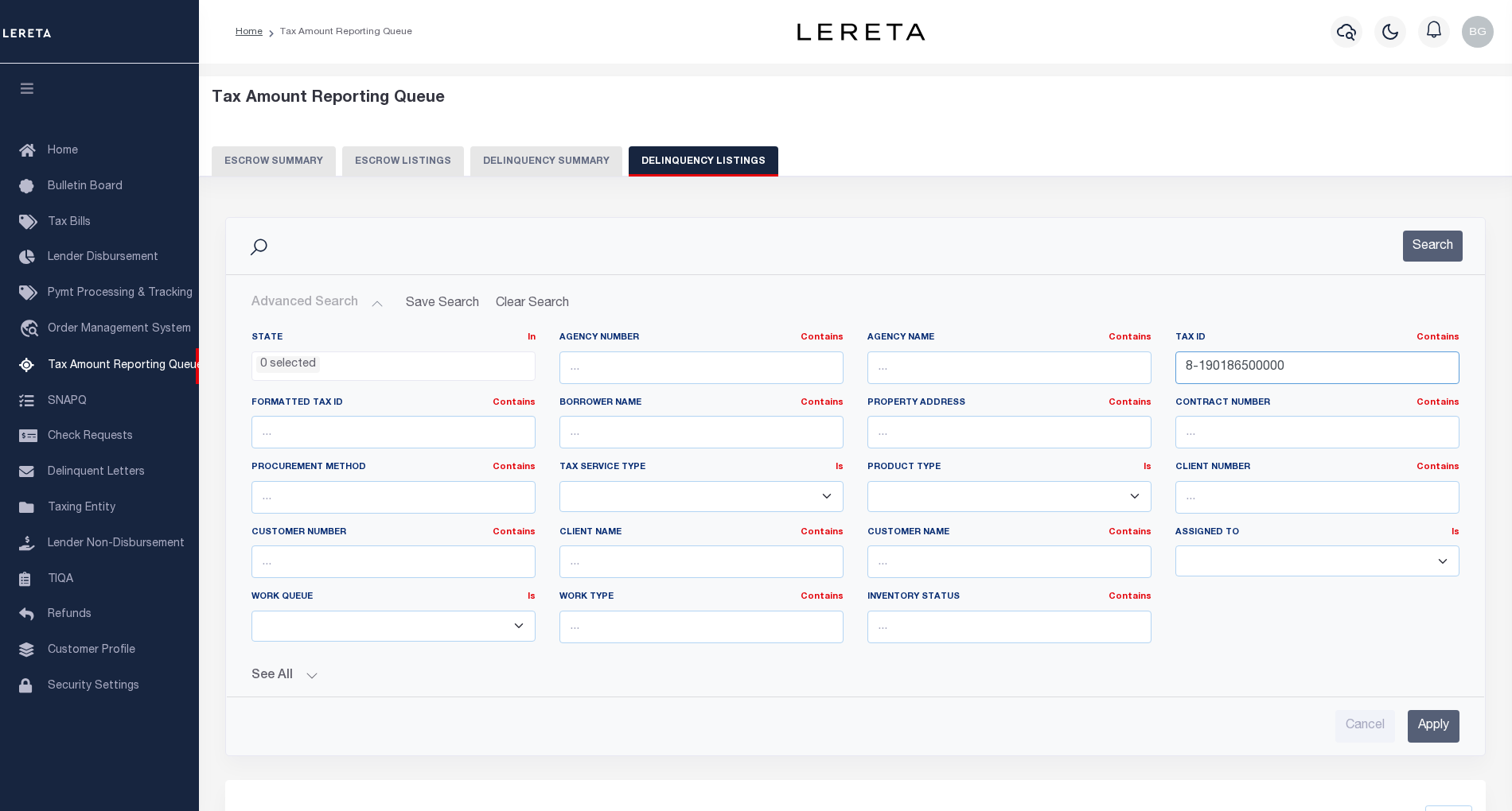
click at [1214, 367] on input "8-190186500000" at bounding box center [1318, 368] width 284 height 33
click at [1211, 367] on input "8-190186500000" at bounding box center [1318, 368] width 284 height 33
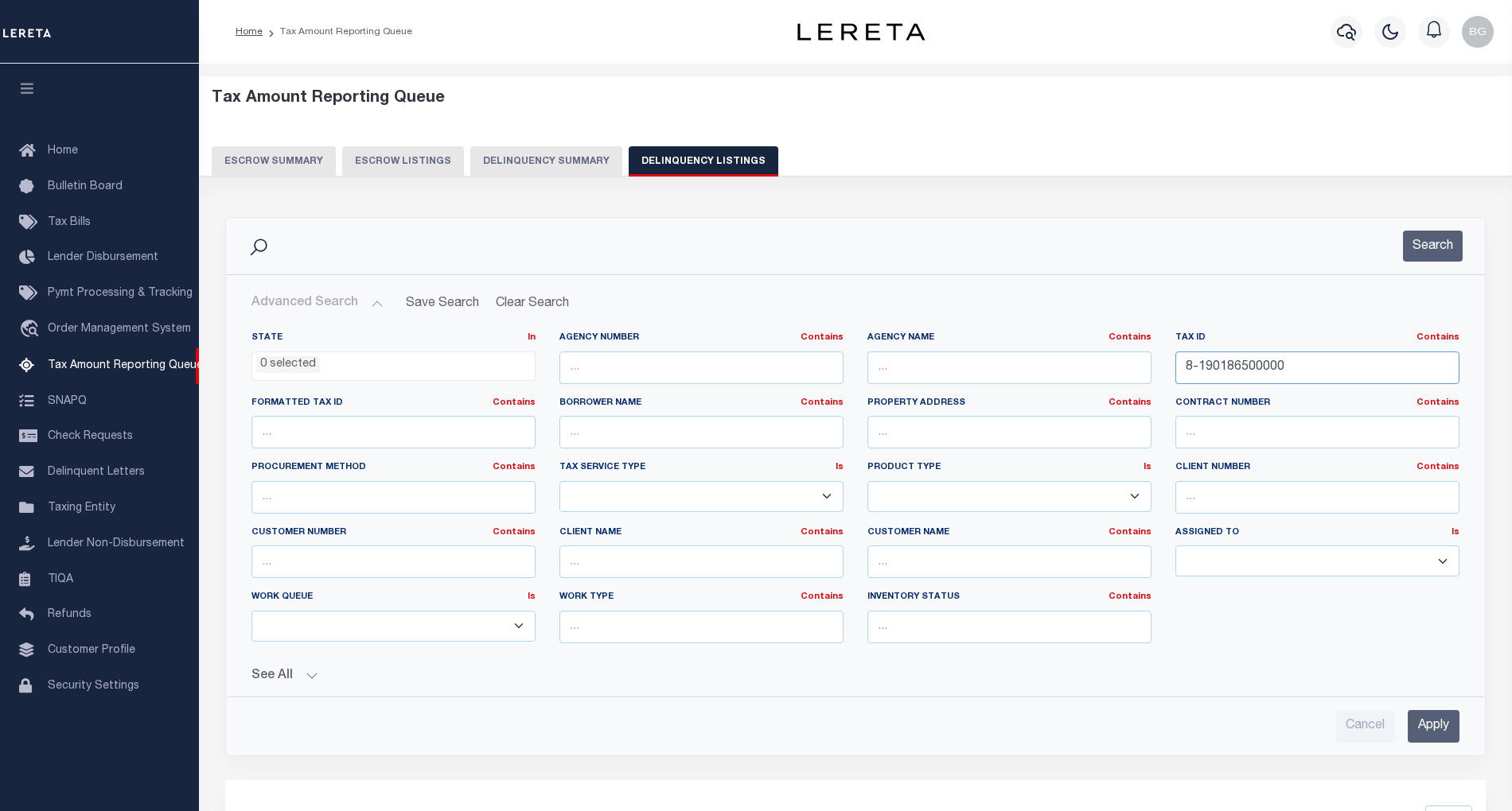
paste input "text"
type input "190186500000"
click at [1421, 733] on input "Apply" at bounding box center [1434, 727] width 52 height 33
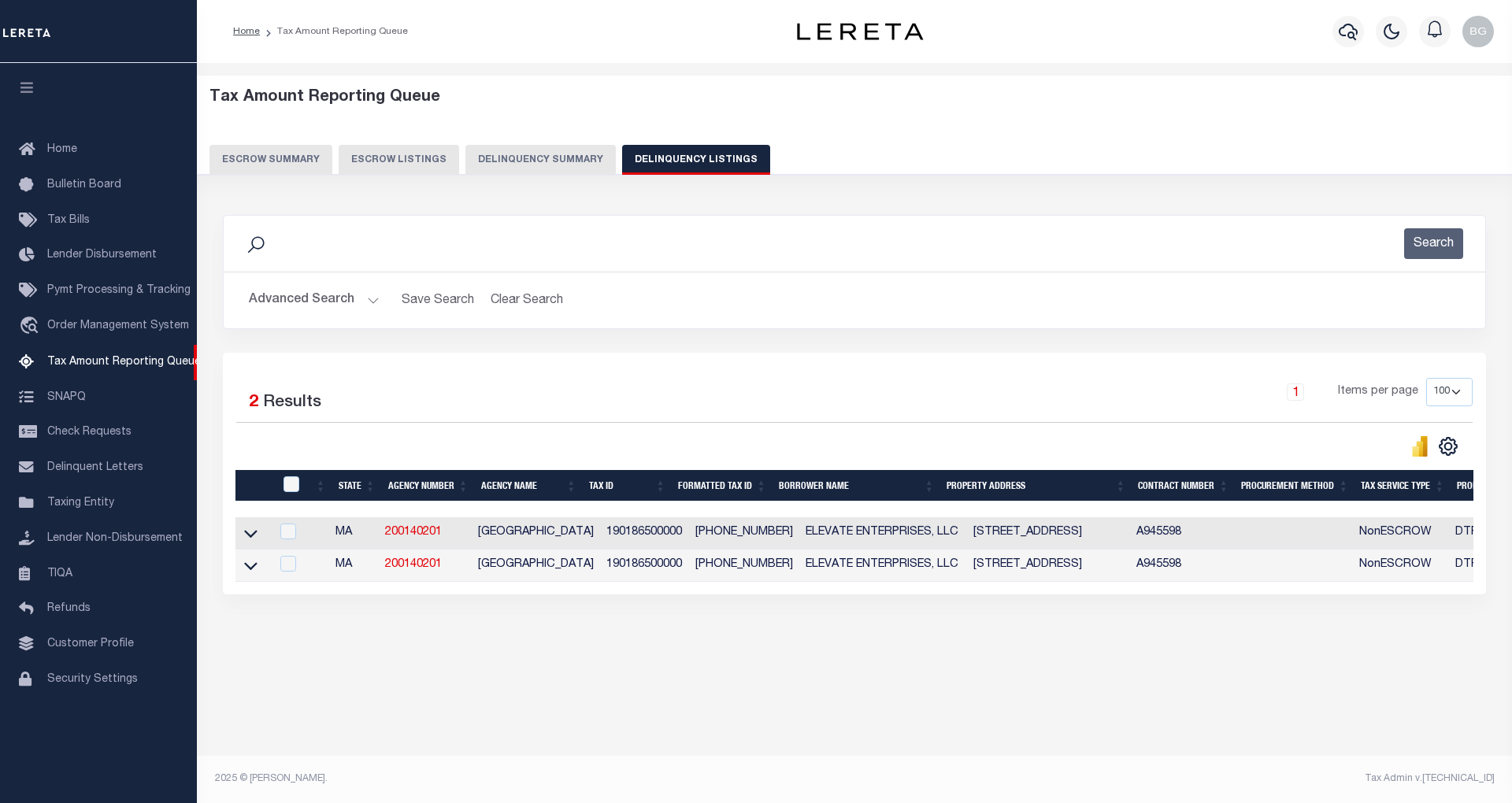
drag, startPoint x: 949, startPoint y: 539, endPoint x: 1065, endPoint y: 540, distance: 116.0
click at [1065, 540] on td "83 Oak Street Uxbridge, MA 01569" at bounding box center [1048, 534] width 163 height 32
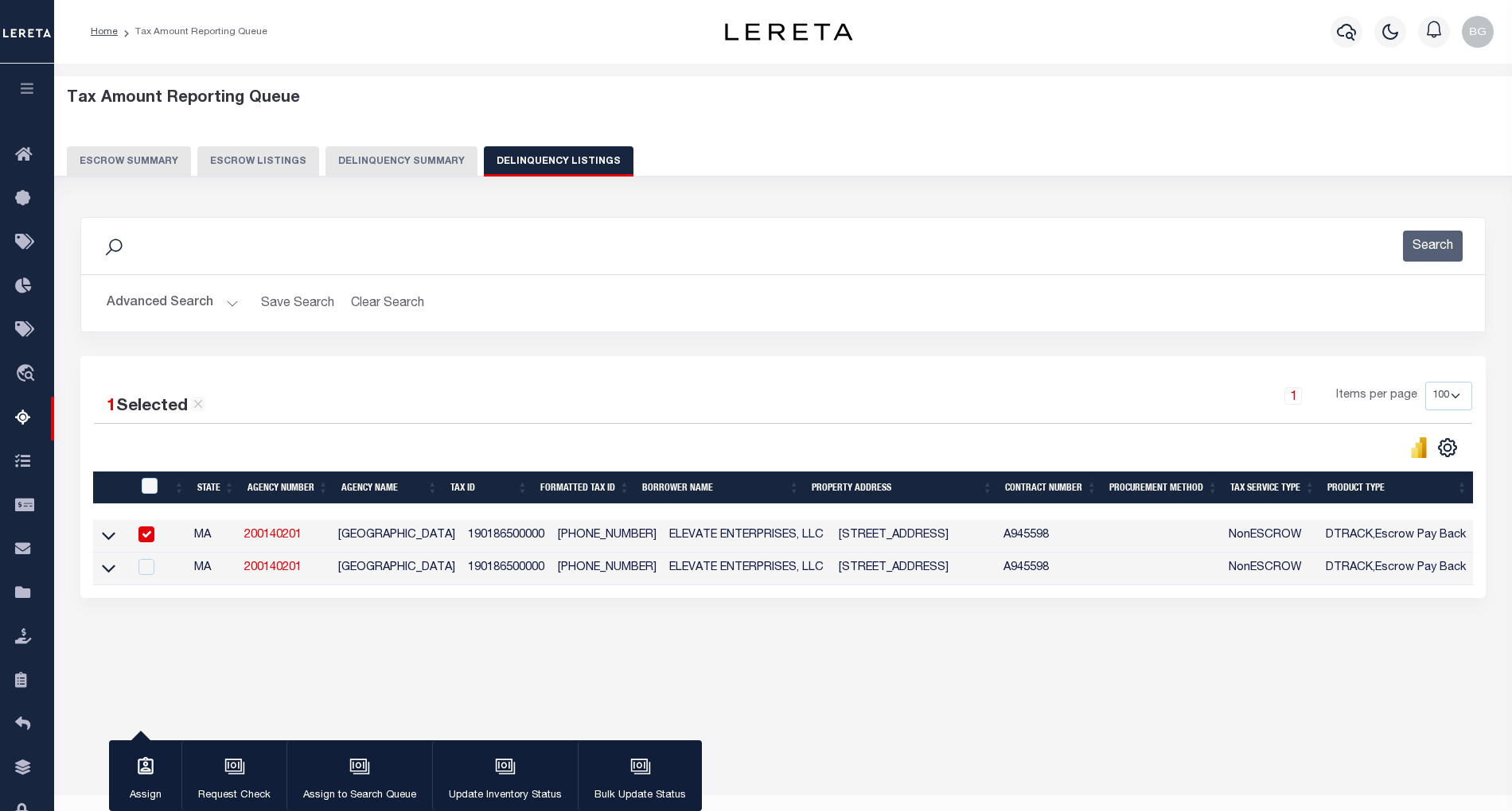
copy td "83 Oak Street Uxbridge"
click at [144, 538] on input "checkbox" at bounding box center [146, 535] width 16 height 16
checkbox input "false"
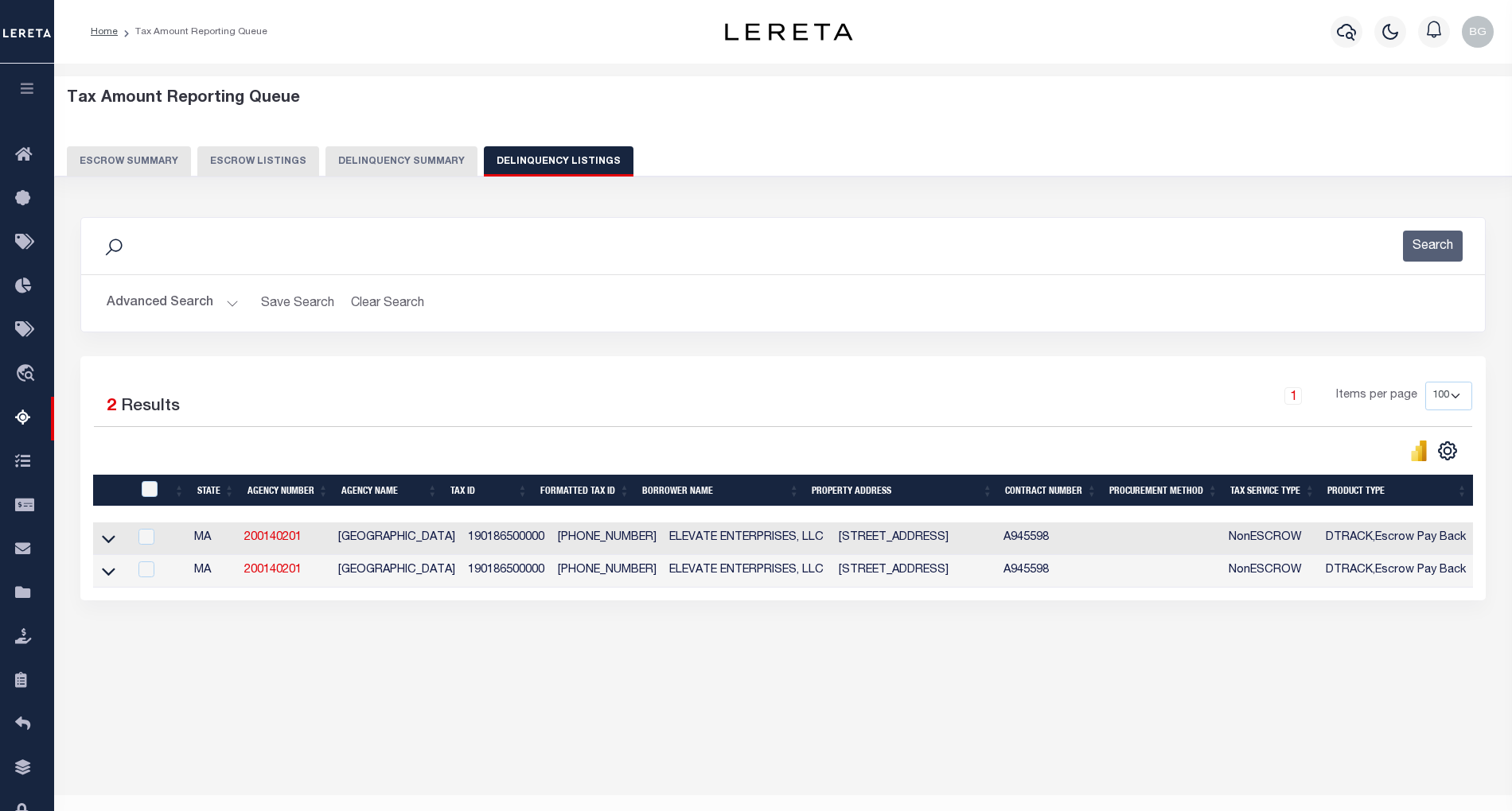
click at [228, 304] on button "Advanced Search" at bounding box center [172, 303] width 132 height 31
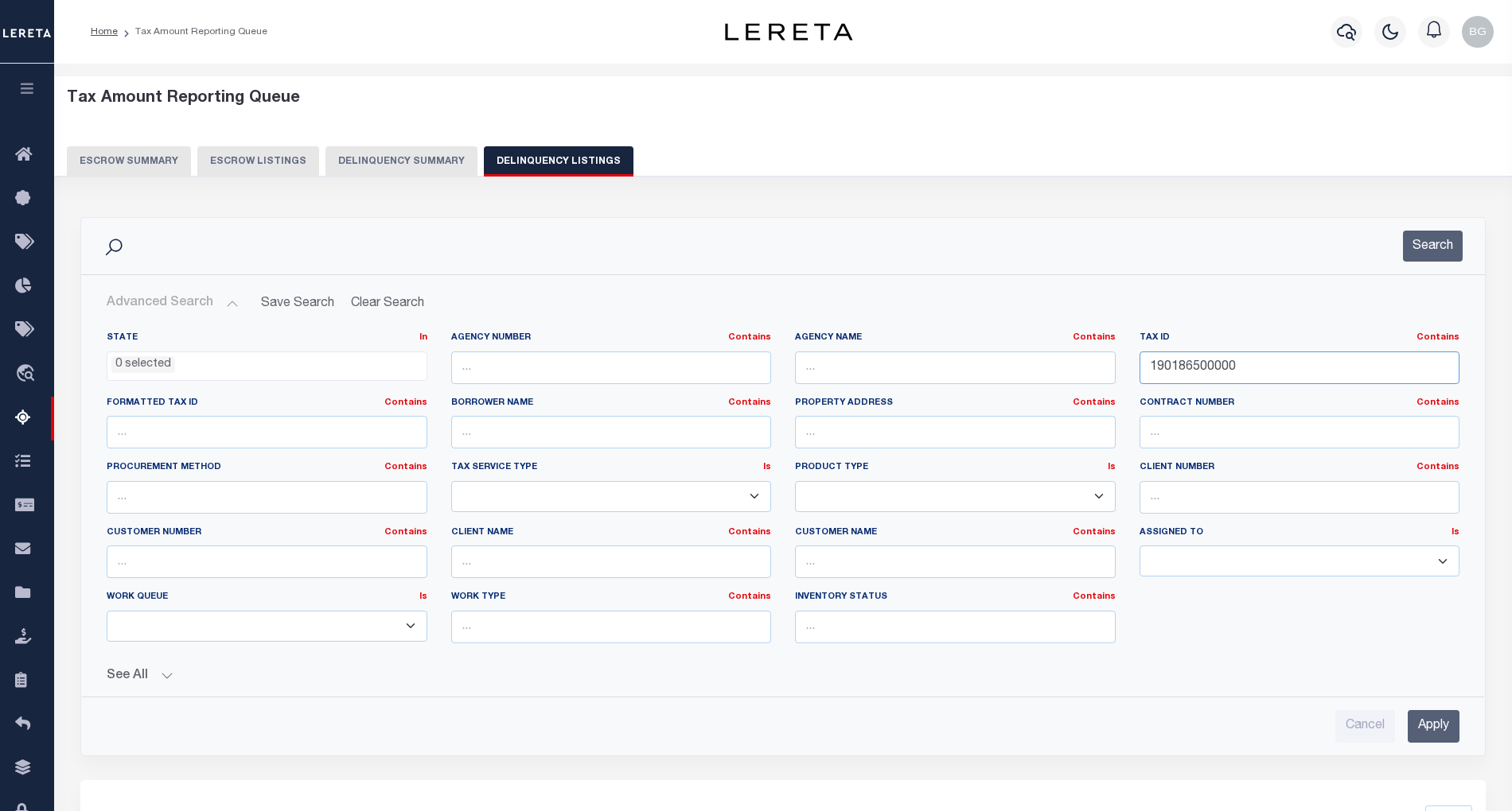
click at [1183, 375] on input "190186500000" at bounding box center [1299, 368] width 321 height 33
paste input "0026-0036-"
type input "0026-0036-0000"
click at [1431, 738] on input "Apply" at bounding box center [1434, 727] width 52 height 33
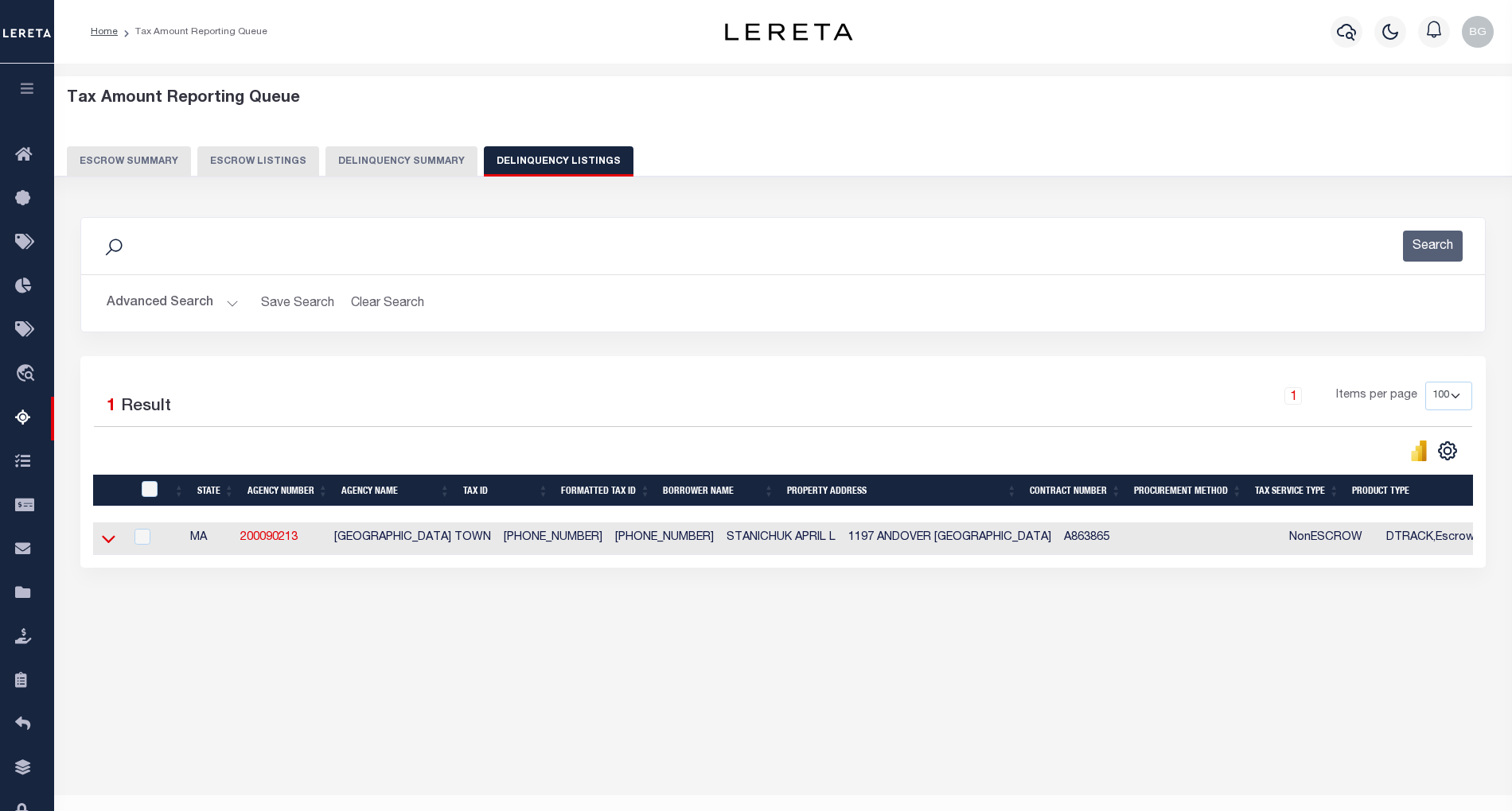
click at [113, 548] on icon at bounding box center [108, 539] width 14 height 16
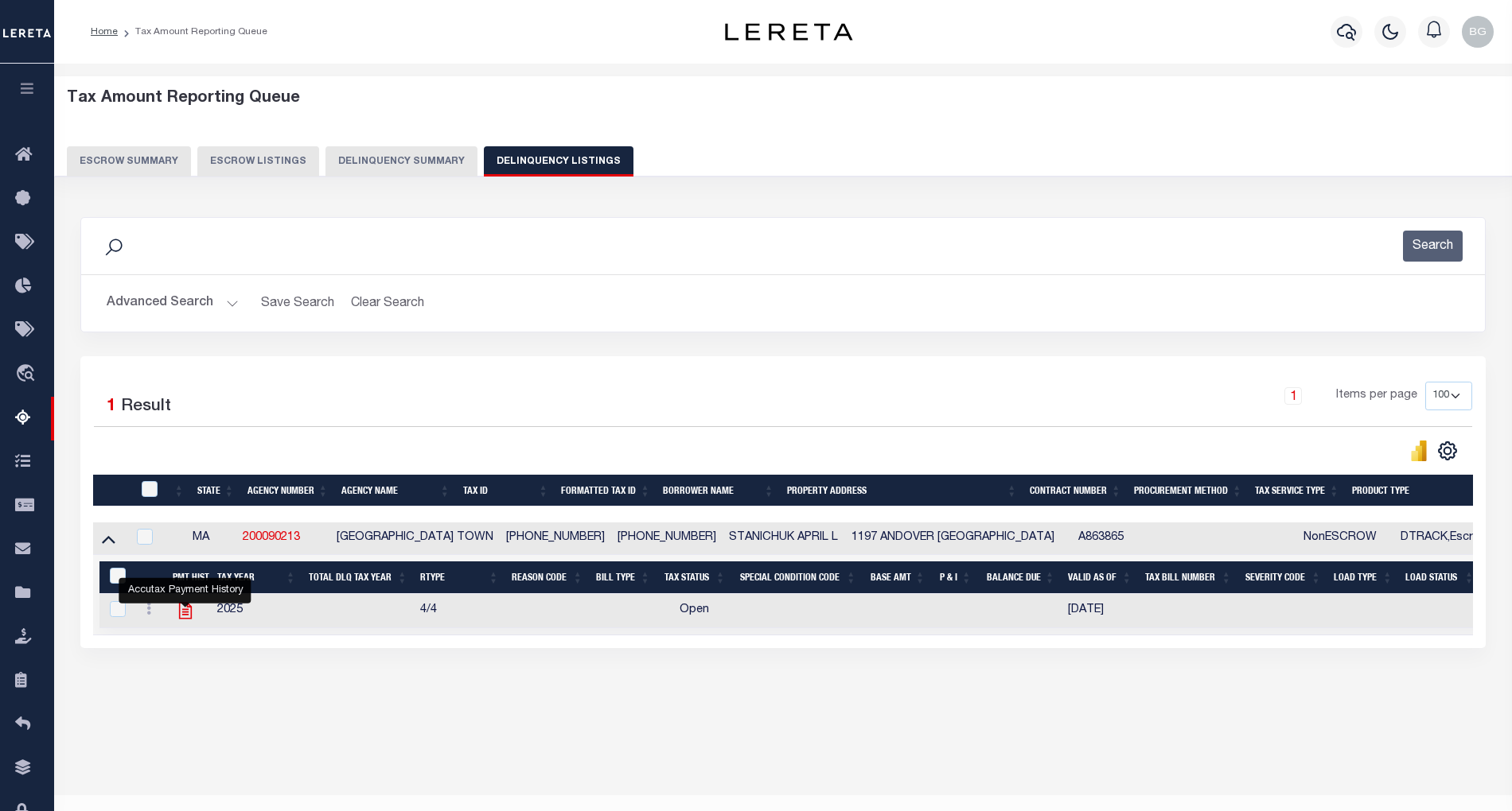
click at [185, 619] on icon "" at bounding box center [184, 611] width 13 height 16
checkbox input "true"
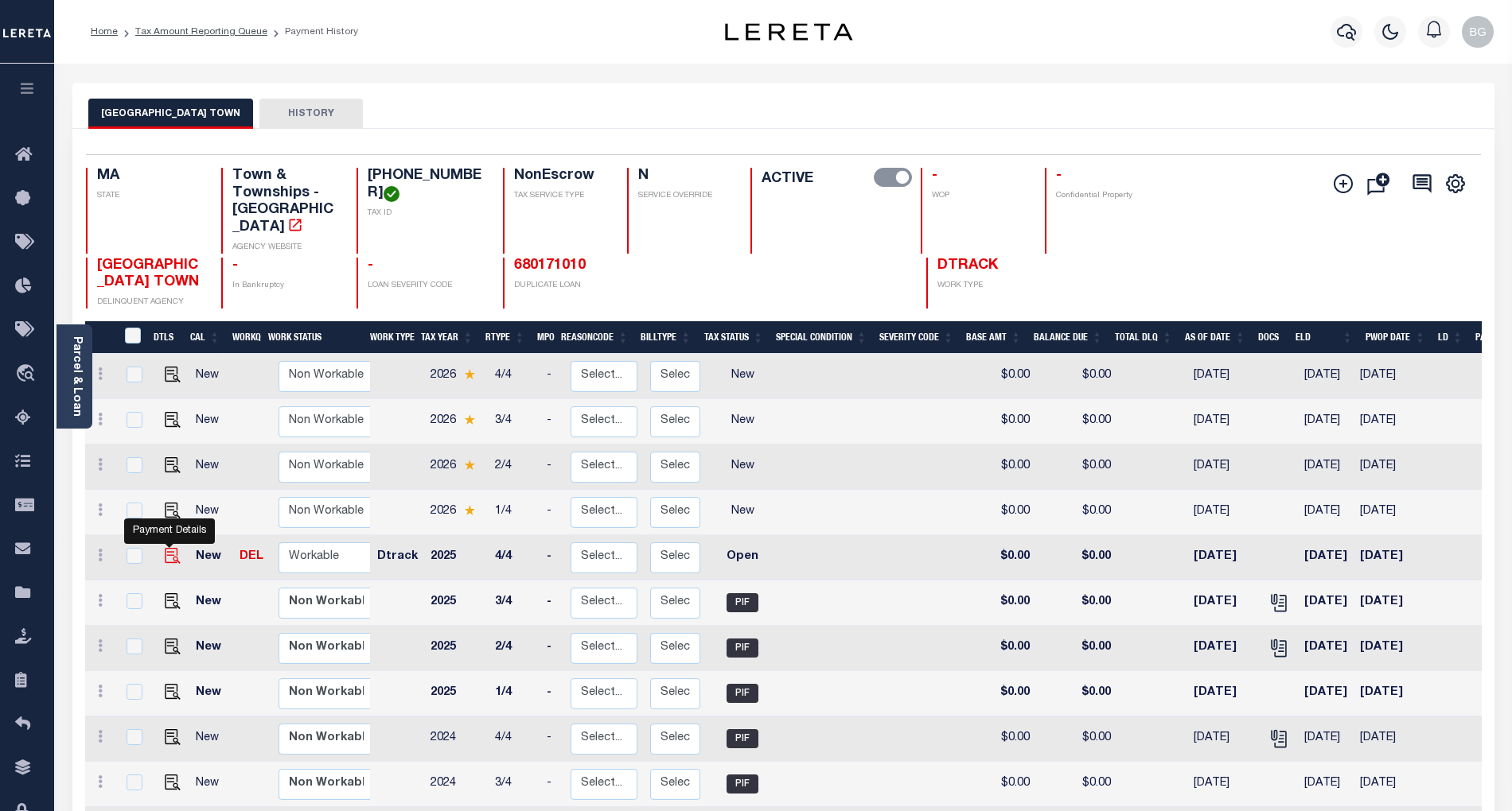
click at [170, 549] on img "" at bounding box center [173, 557] width 16 height 16
checkbox input "true"
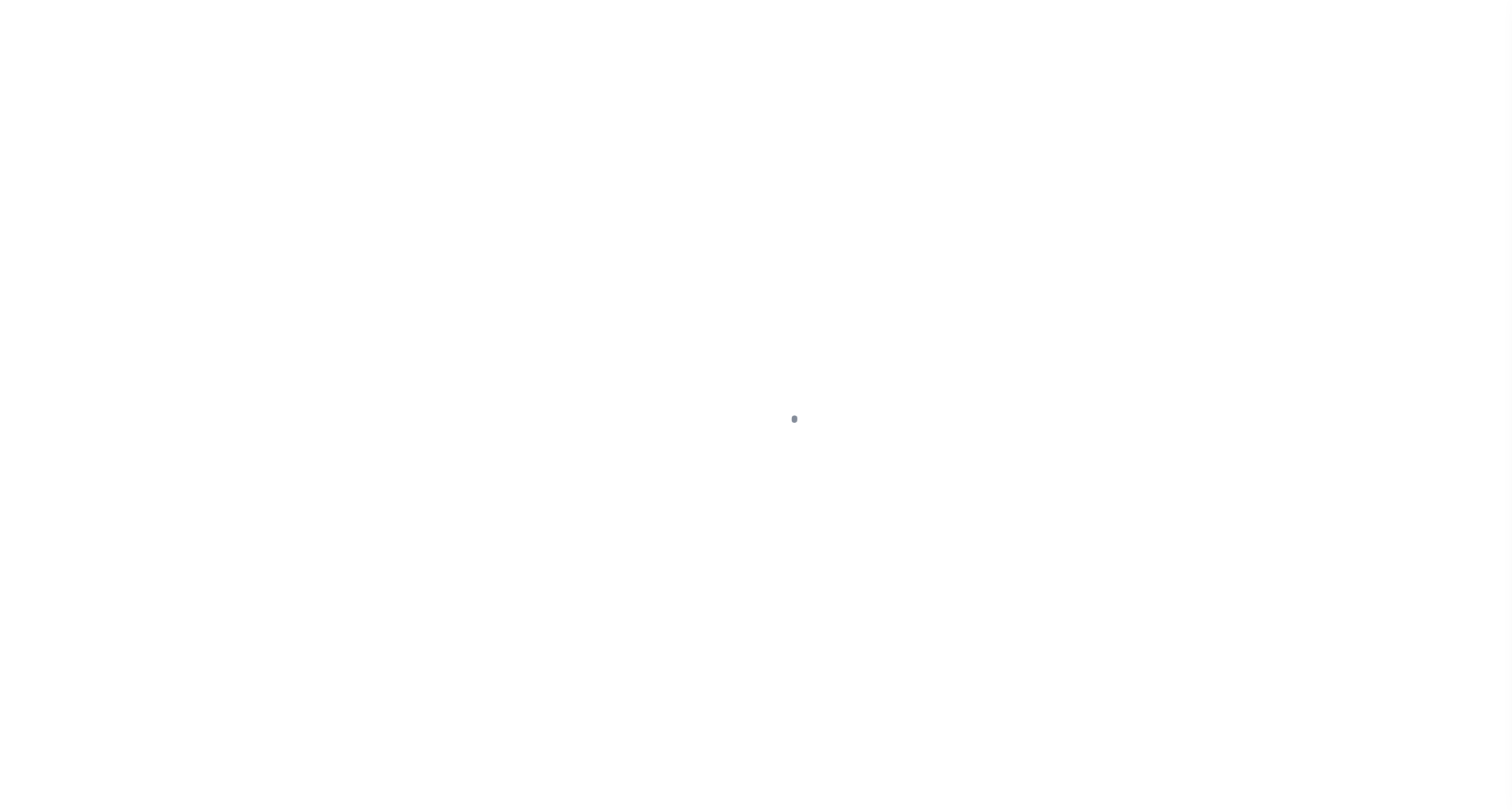
select select "OP2"
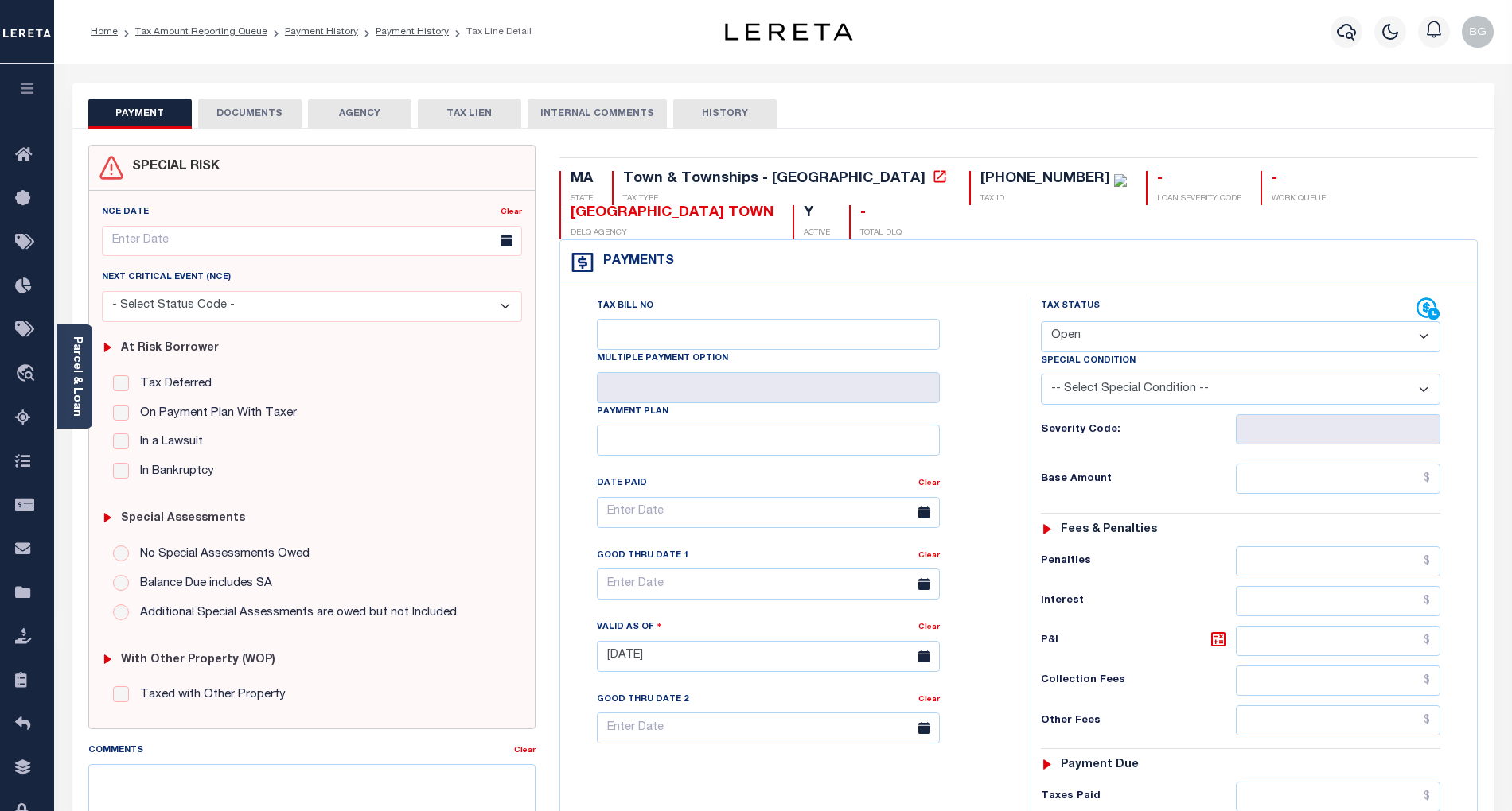
click at [264, 114] on button "DOCUMENTS" at bounding box center [250, 114] width 104 height 30
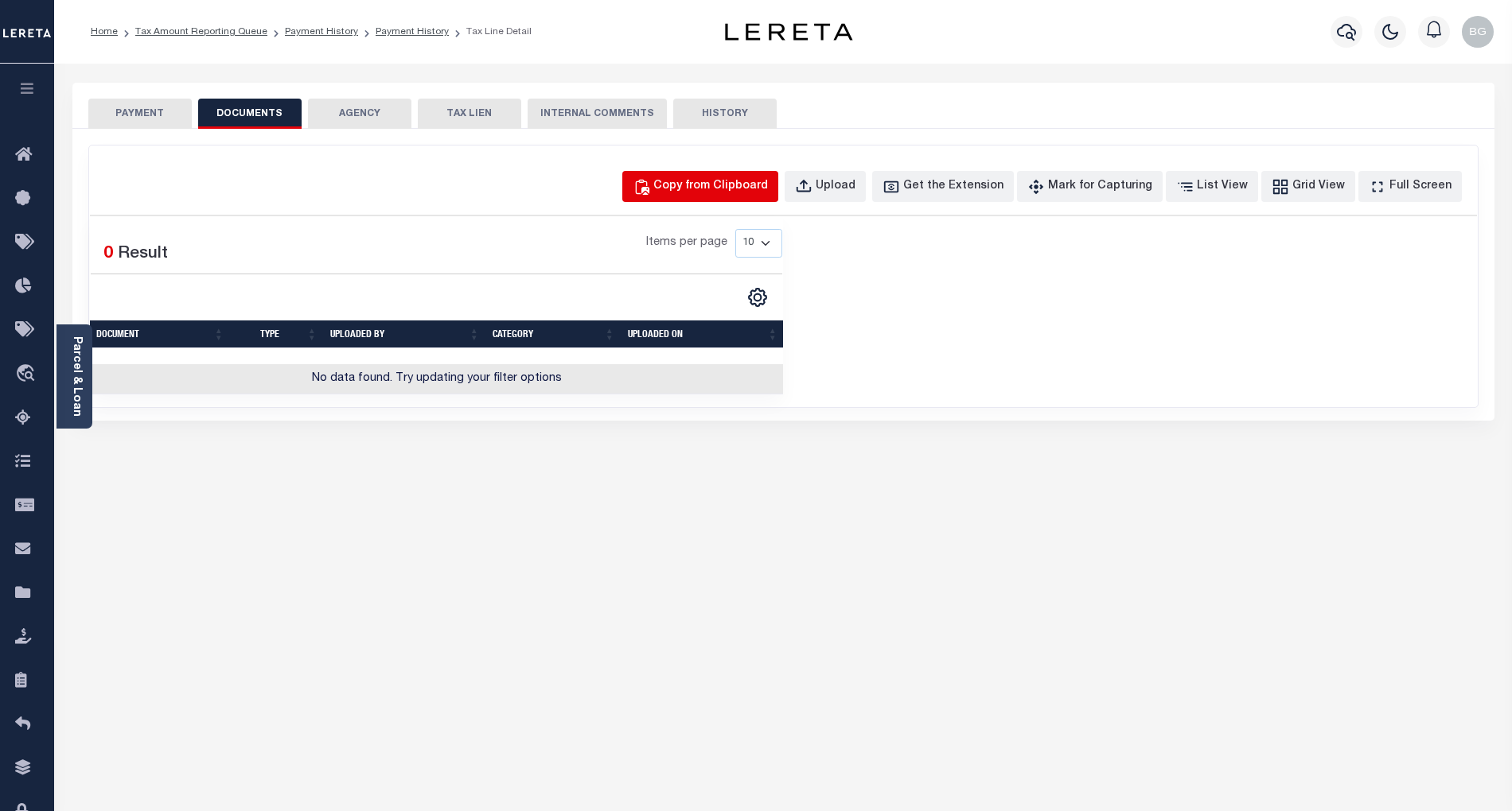
click at [731, 178] on div "Copy from Clipboard" at bounding box center [711, 186] width 114 height 17
select select "POP"
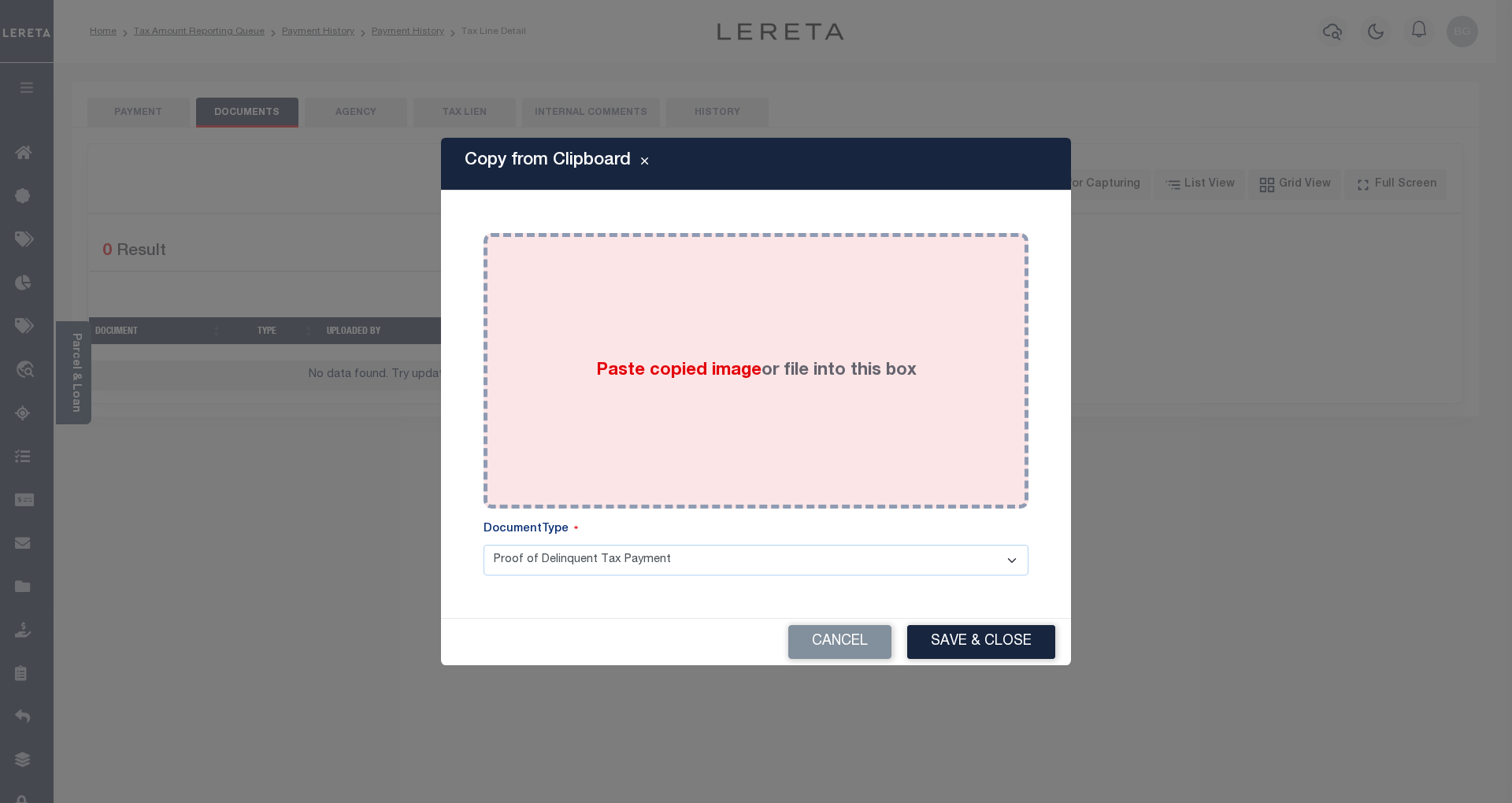
click at [670, 375] on span "Paste copied image" at bounding box center [679, 370] width 165 height 17
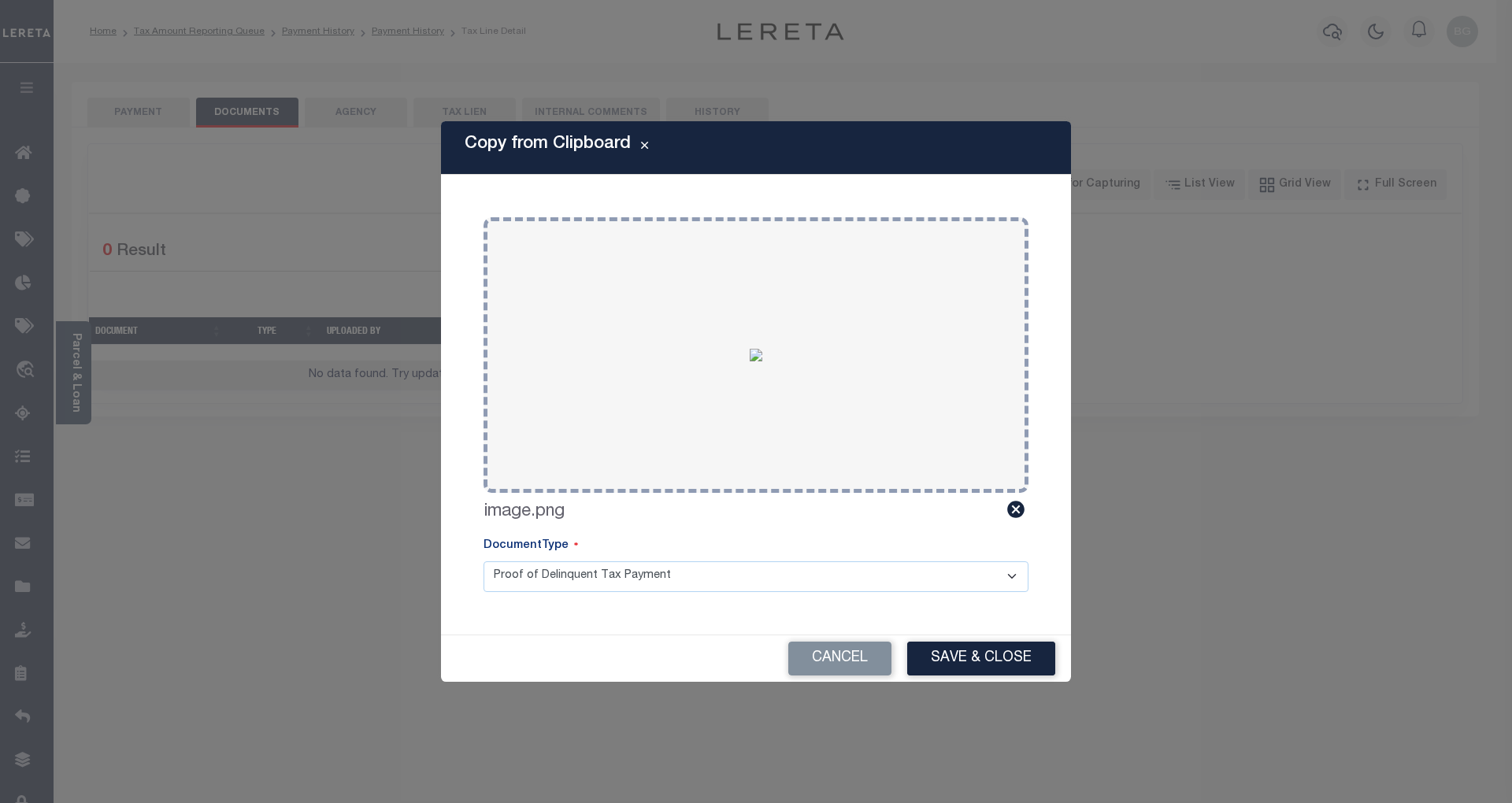
click at [1003, 651] on button "Save & Close" at bounding box center [981, 659] width 148 height 34
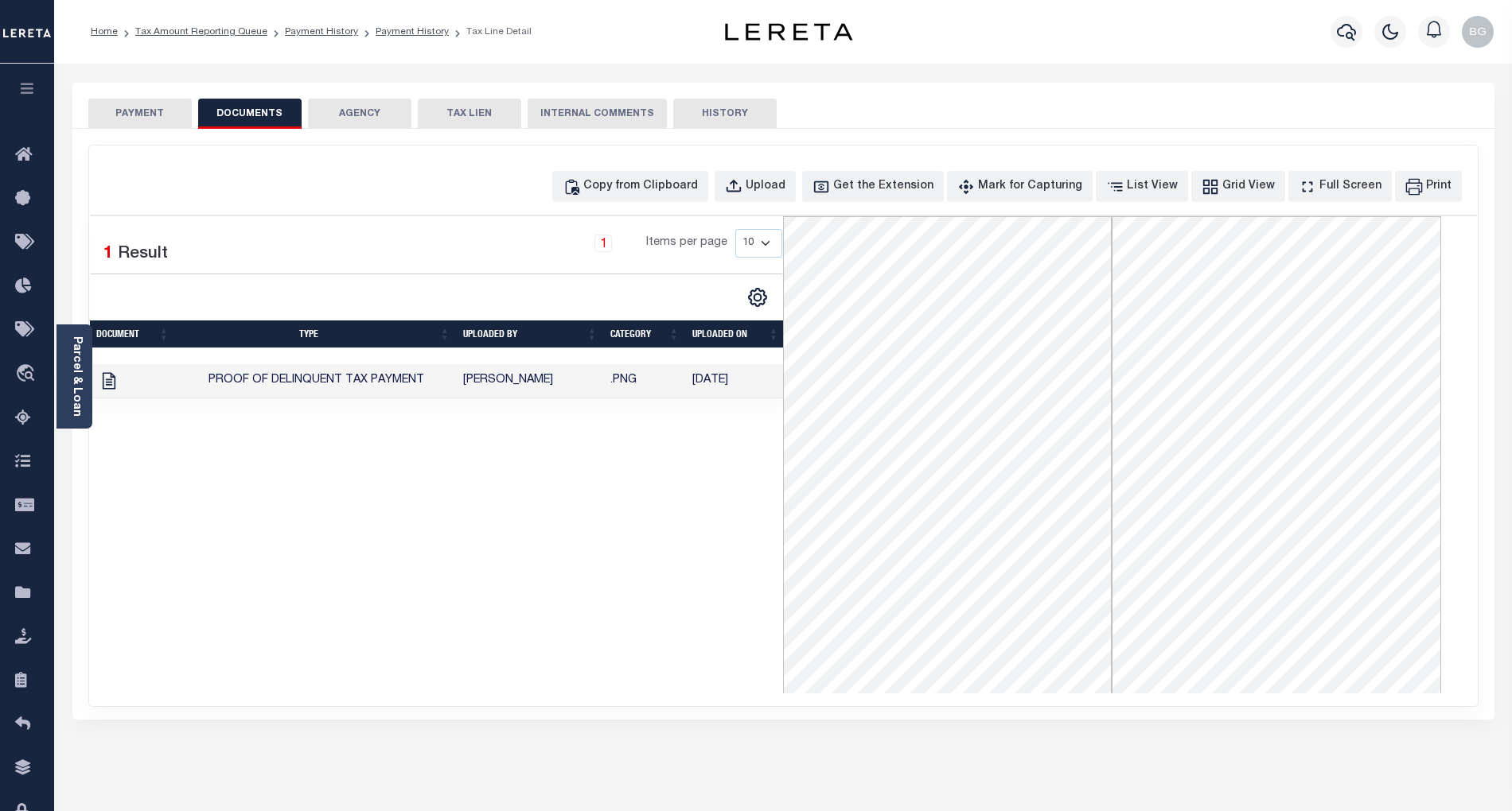
click at [138, 114] on button "PAYMENT" at bounding box center [140, 114] width 104 height 30
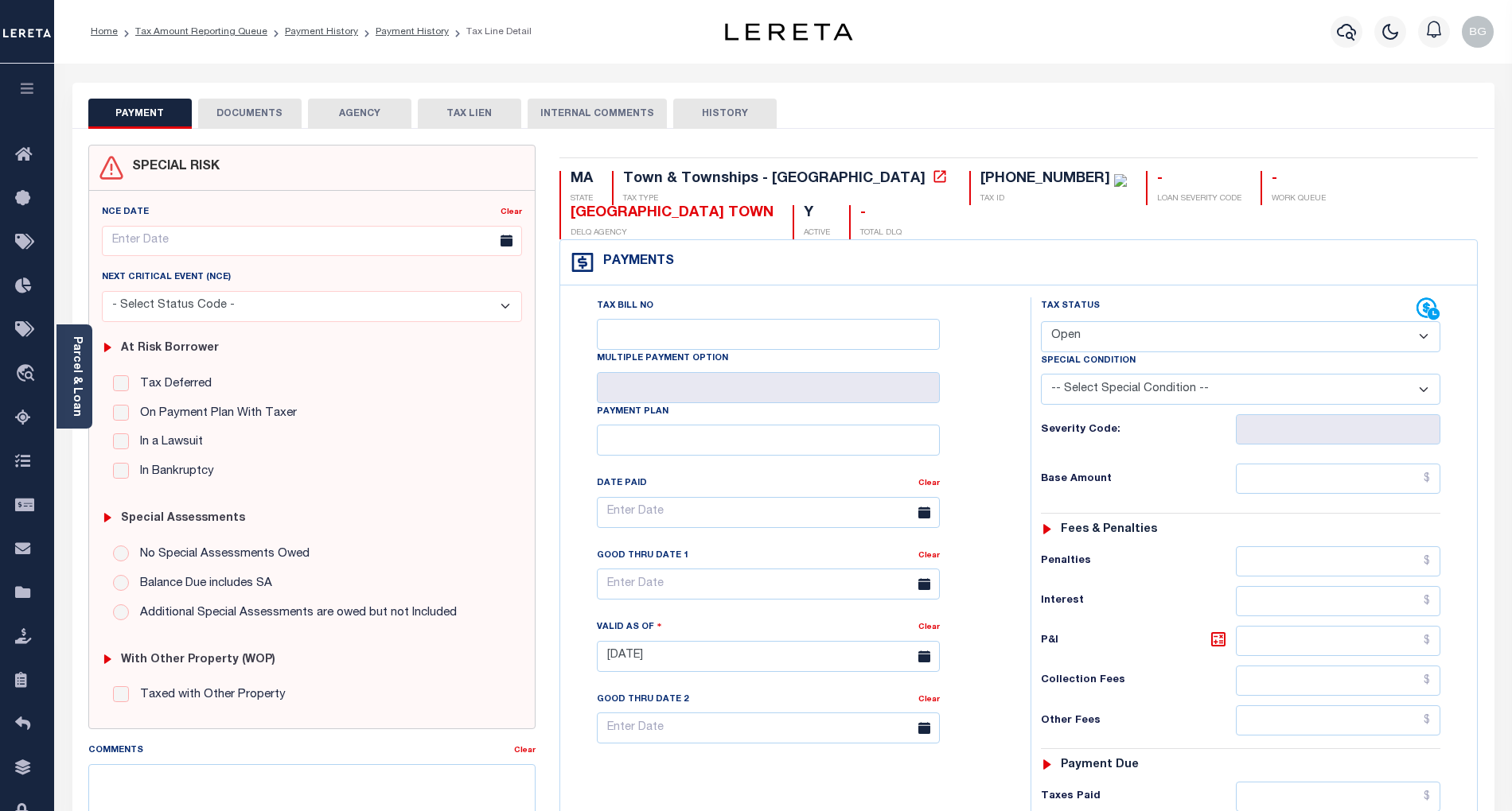
click at [1079, 337] on select "- Select Status Code - Open Due/Unpaid Paid Incomplete No Tax Due Internal Refu…" at bounding box center [1241, 337] width 400 height 31
select select "PYD"
click at [1041, 323] on select "- Select Status Code - Open Due/Unpaid Paid Incomplete No Tax Due Internal Refu…" at bounding box center [1241, 337] width 400 height 31
type input "[DATE]"
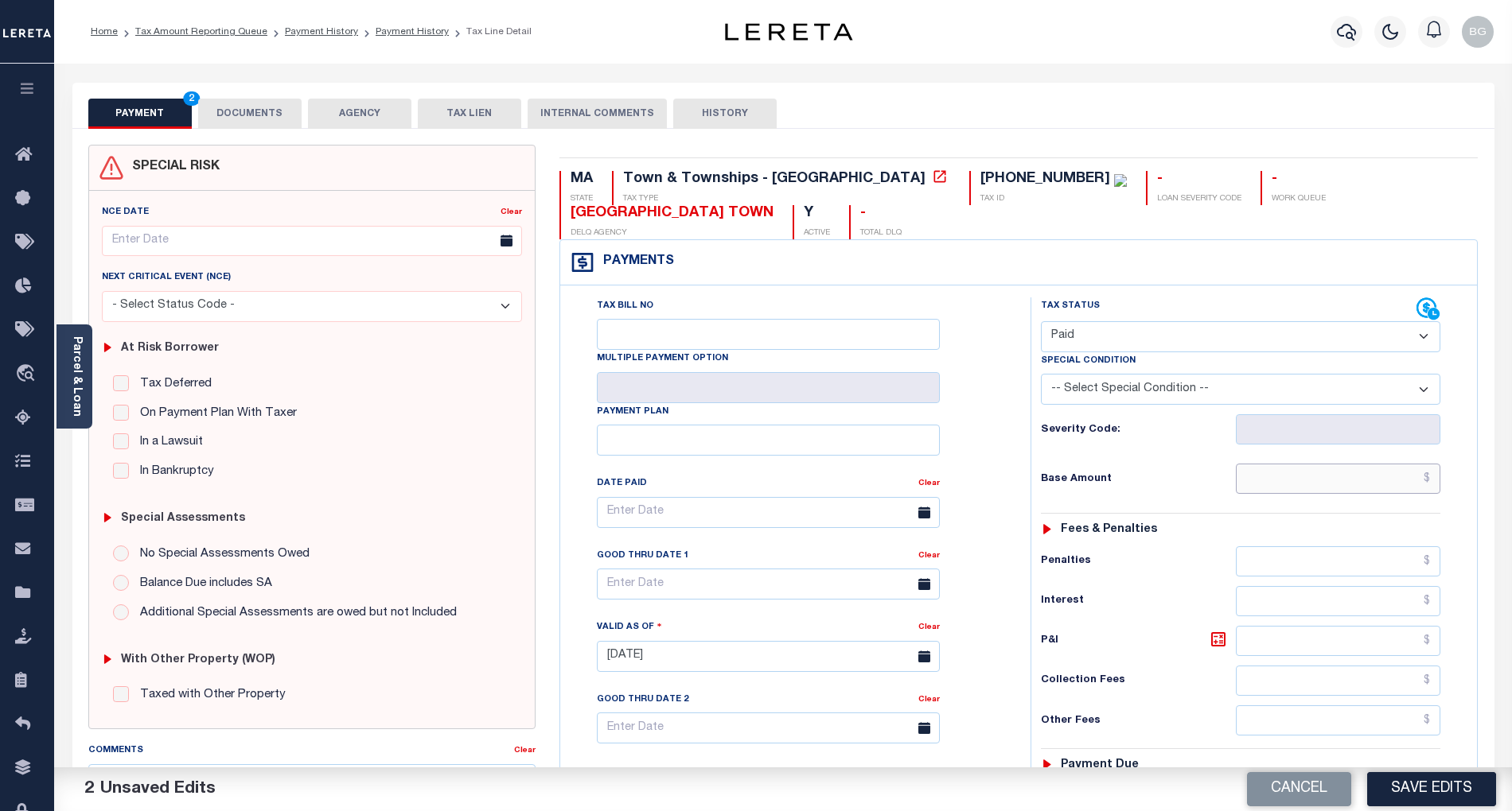
click at [1402, 488] on input "text" at bounding box center [1338, 479] width 205 height 30
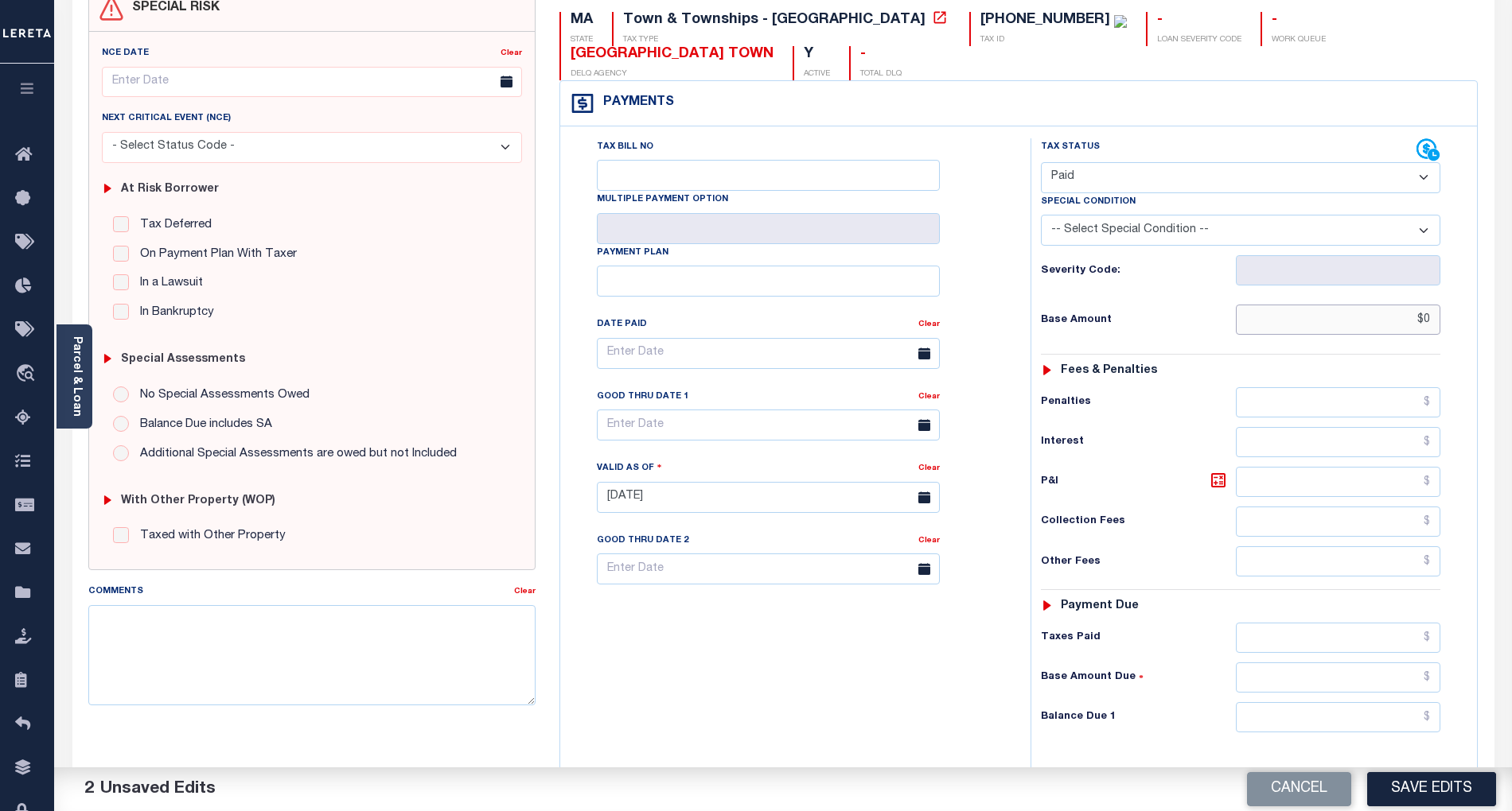
scroll to position [212, 0]
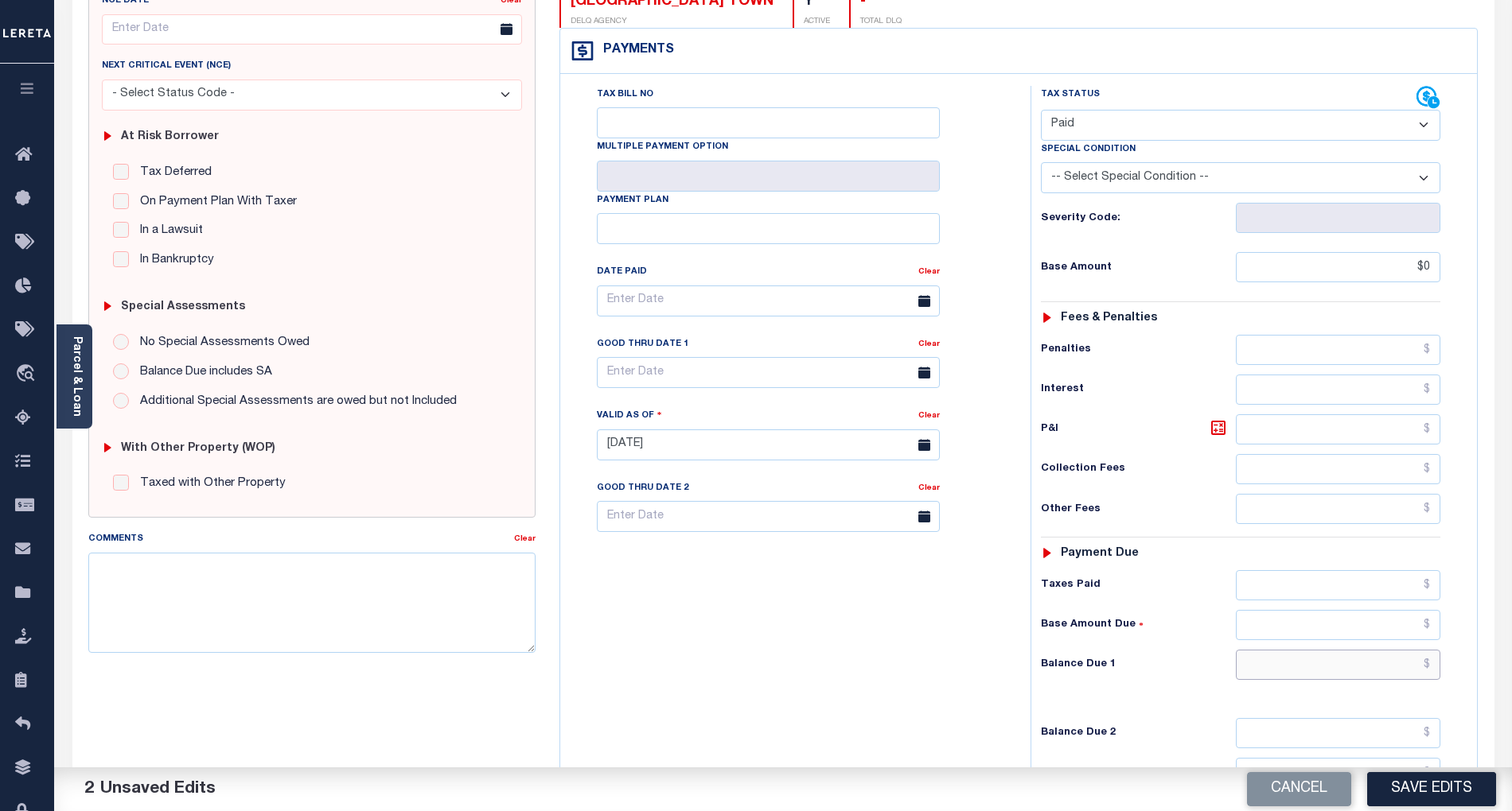
type input "$0.00"
click at [1398, 679] on input "text" at bounding box center [1338, 665] width 205 height 30
type input "$0.00"
click at [870, 657] on div "Tax Bill No Multiple Payment Option Payment Plan Clear" at bounding box center [791, 437] width 454 height 702
click at [1448, 792] on button "Save Edits" at bounding box center [1432, 790] width 129 height 35
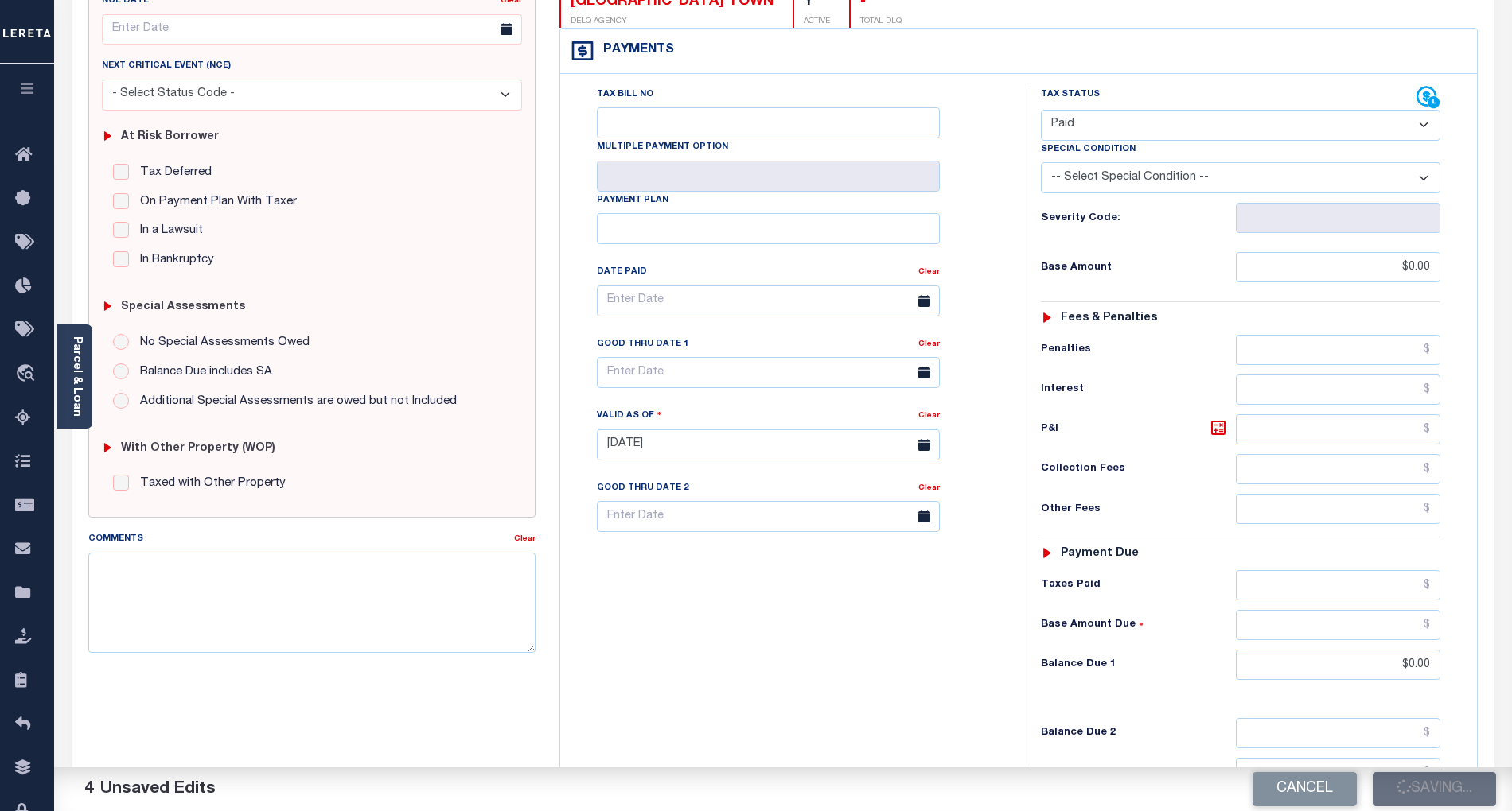
checkbox input "false"
type input "$0"
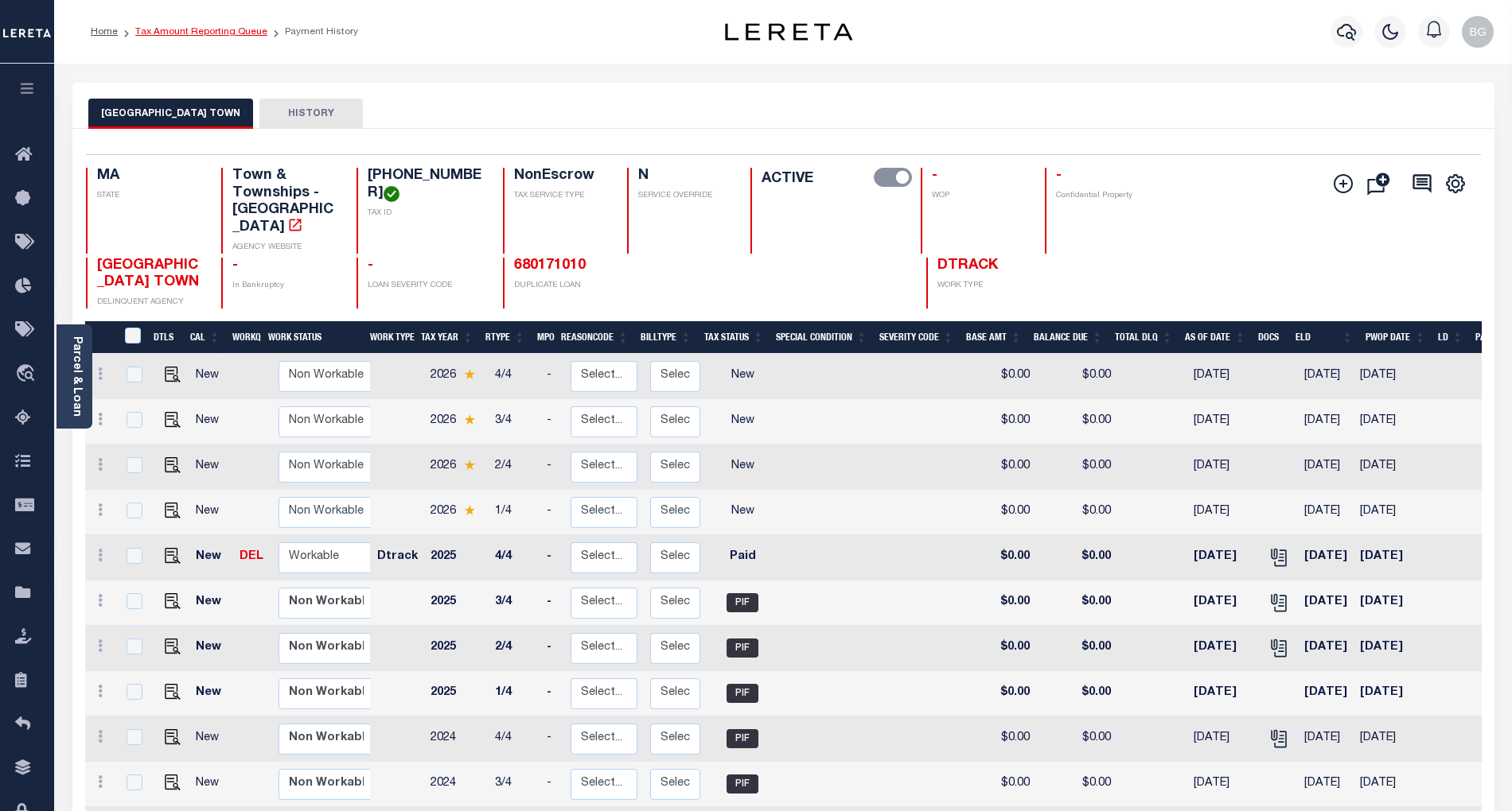
click at [182, 33] on link "Tax Amount Reporting Queue" at bounding box center [201, 32] width 132 height 10
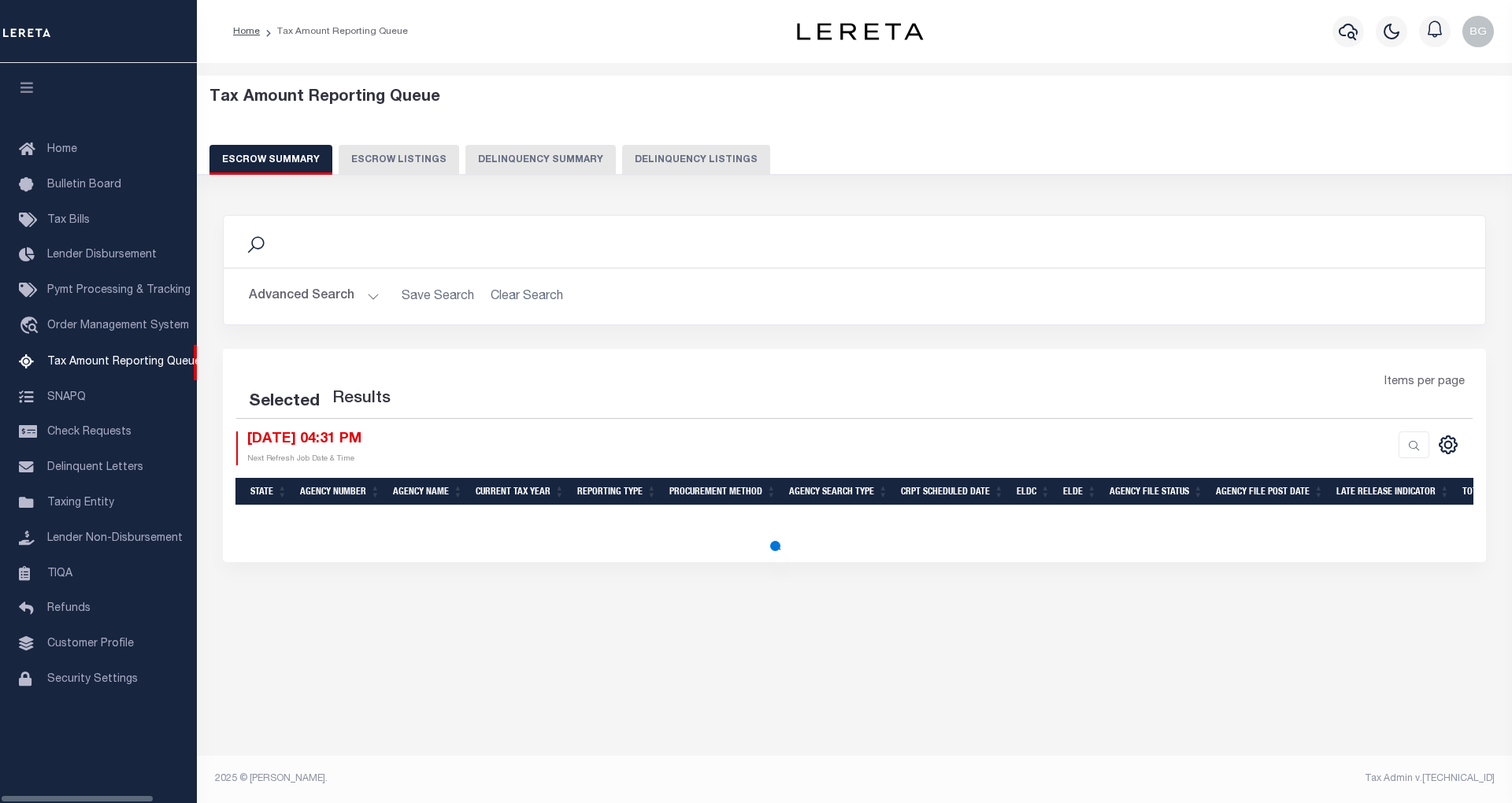
click at [685, 158] on button "Delinquency Listings" at bounding box center [696, 159] width 148 height 30
select select "100"
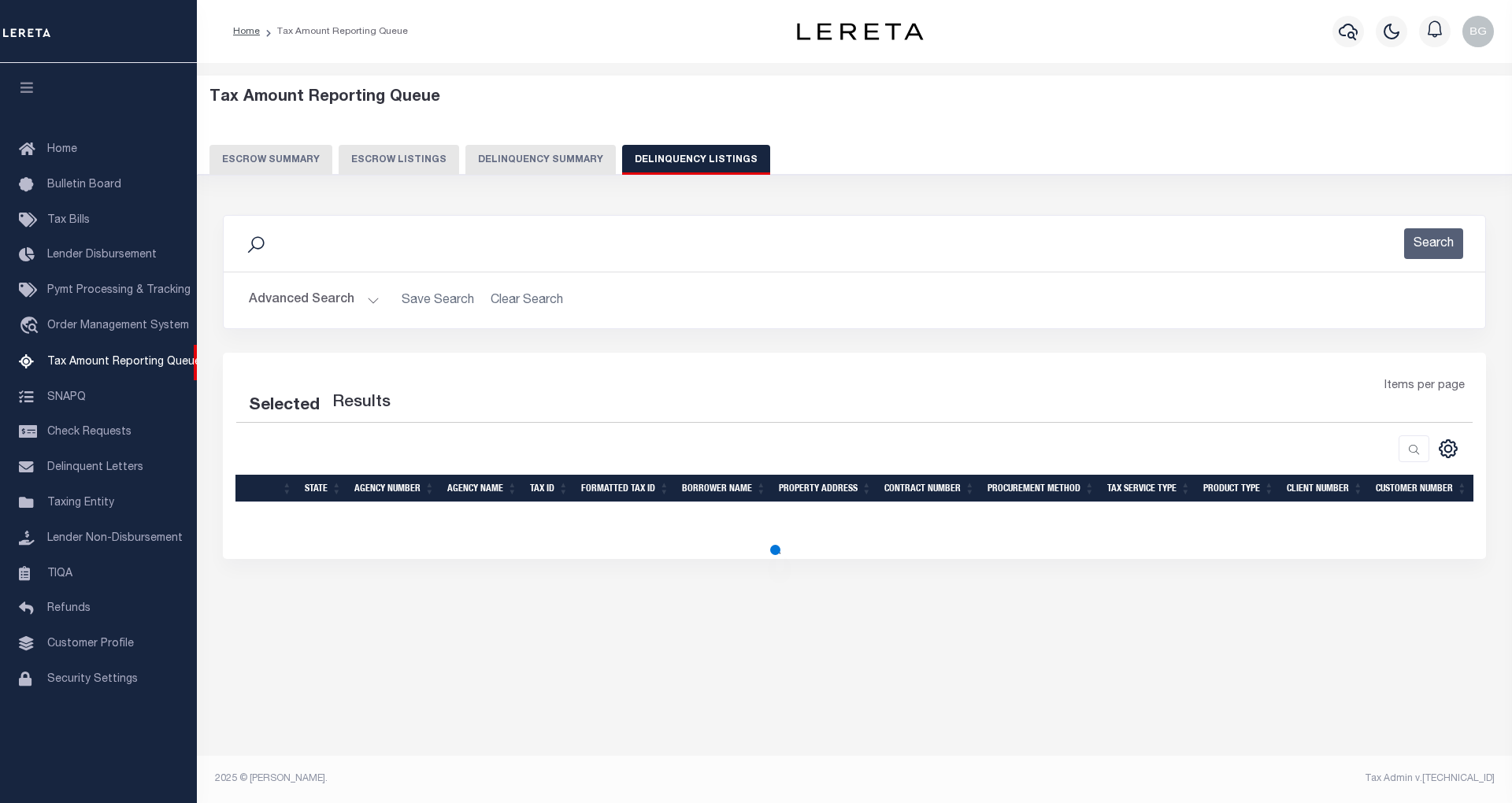
select select "100"
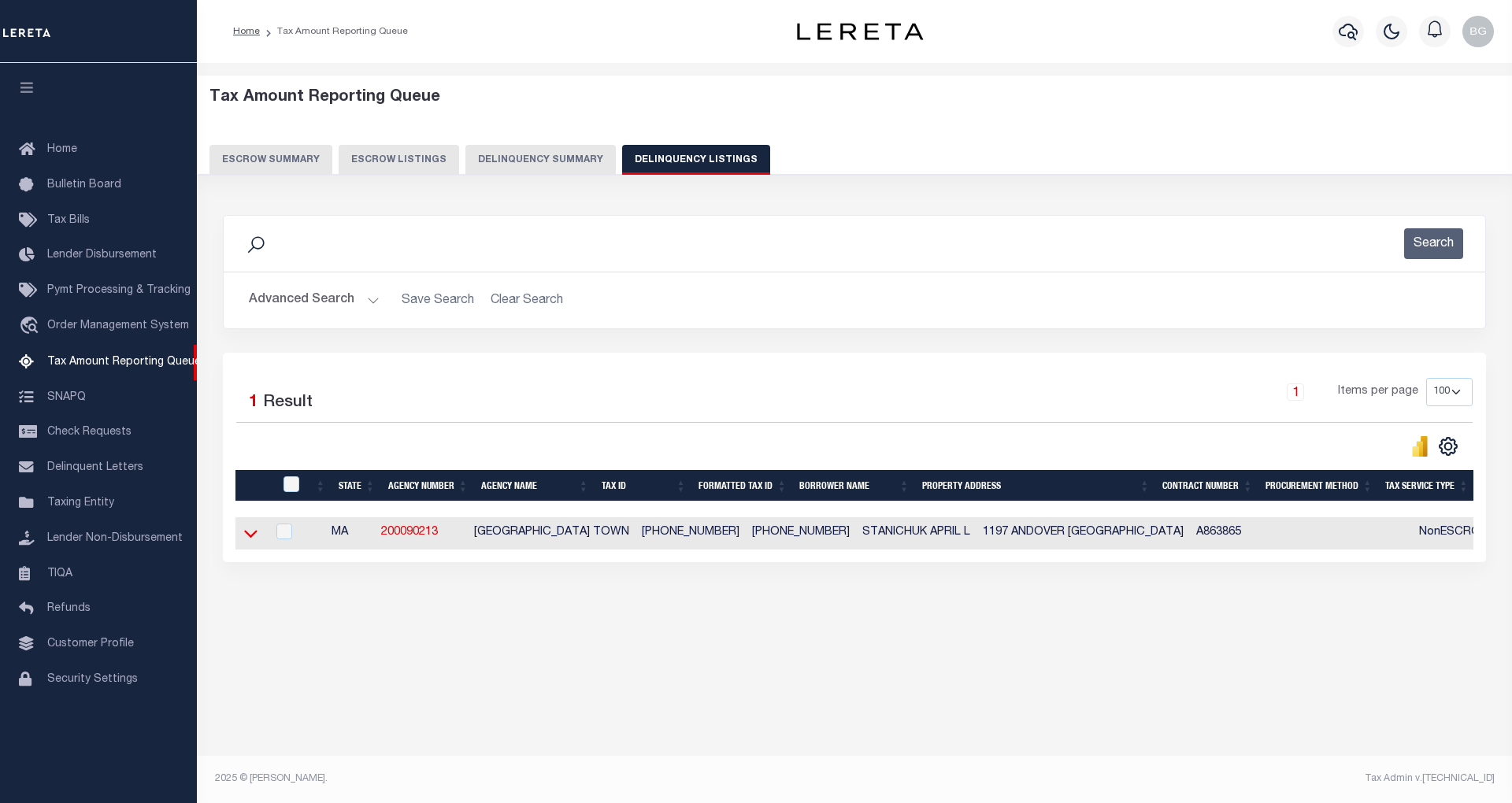
click at [252, 542] on icon at bounding box center [251, 533] width 13 height 16
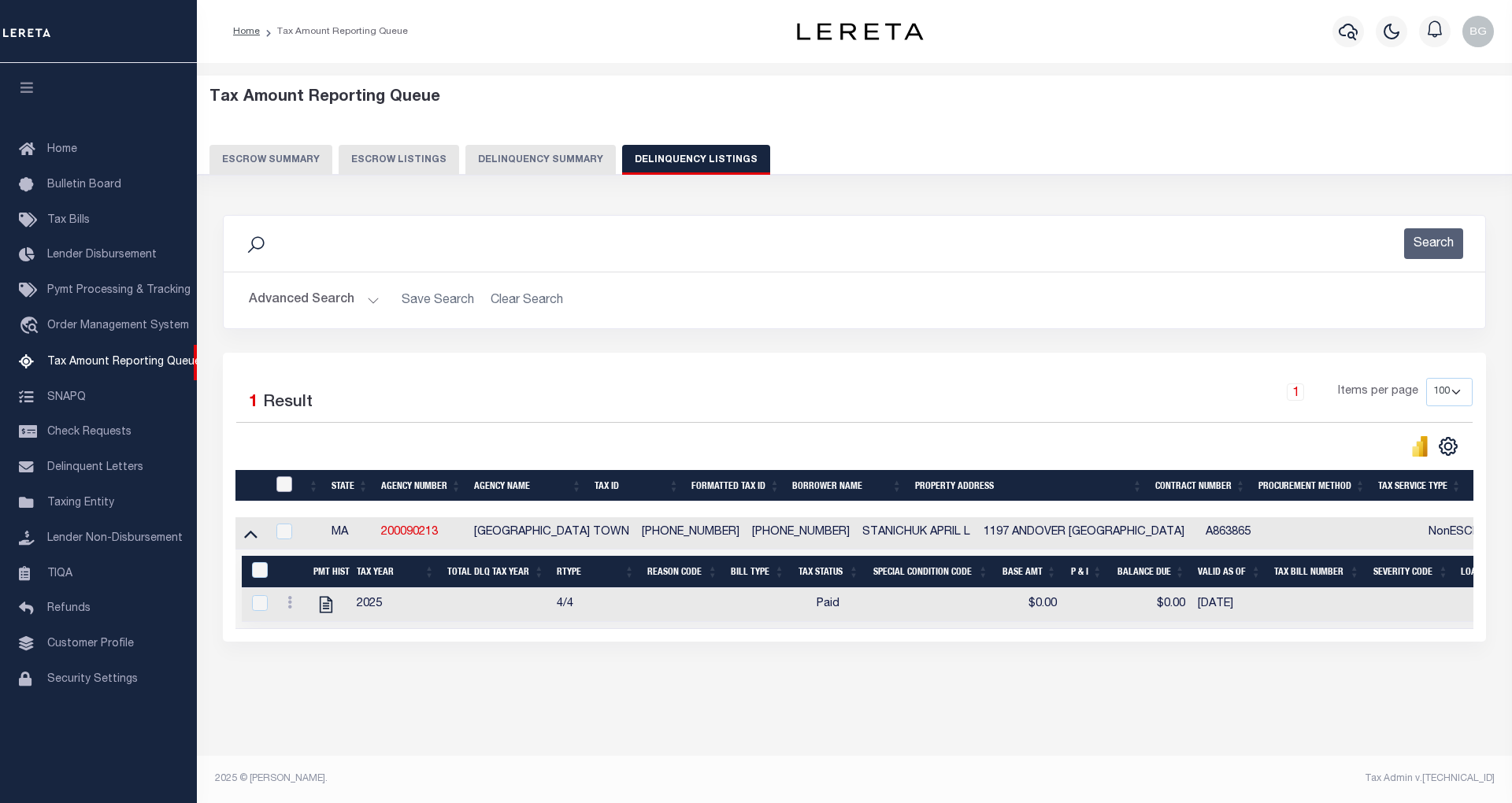
click at [283, 486] on input "checkbox" at bounding box center [284, 485] width 16 height 16
checkbox input "true"
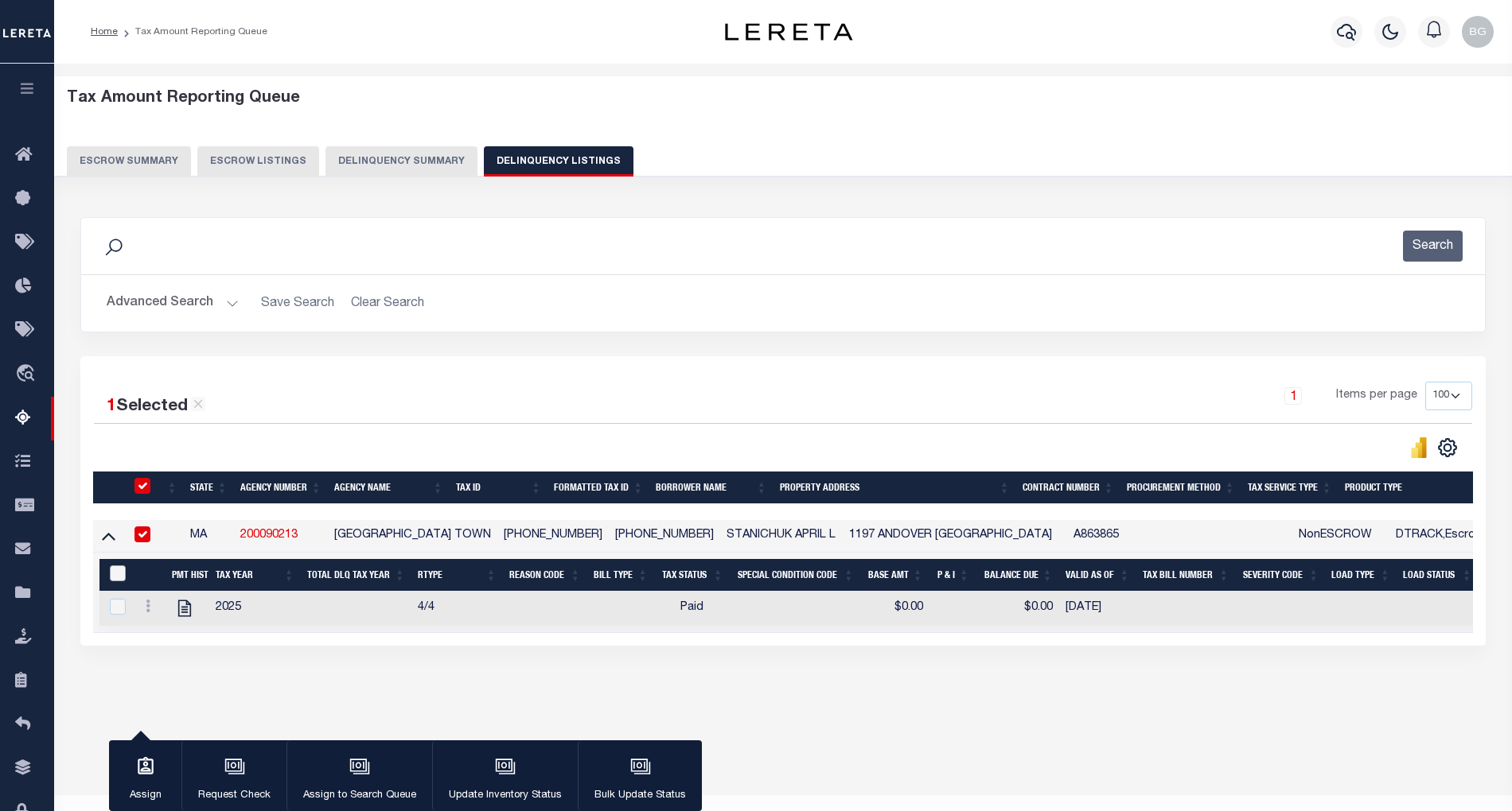
click at [115, 574] on input "&nbsp;" at bounding box center [118, 574] width 16 height 16
checkbox input "true"
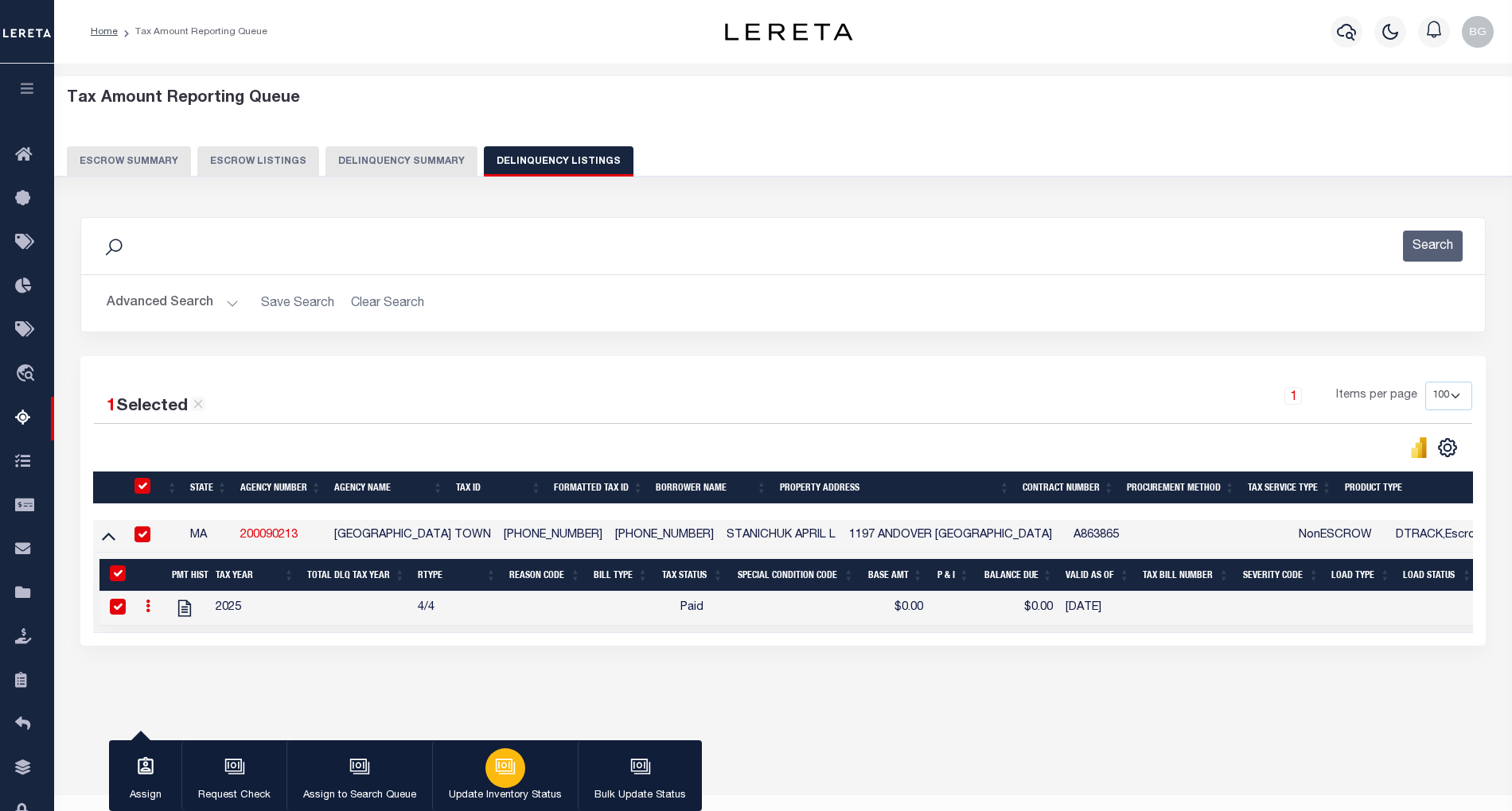
click at [498, 766] on icon "button" at bounding box center [503, 766] width 12 height 7
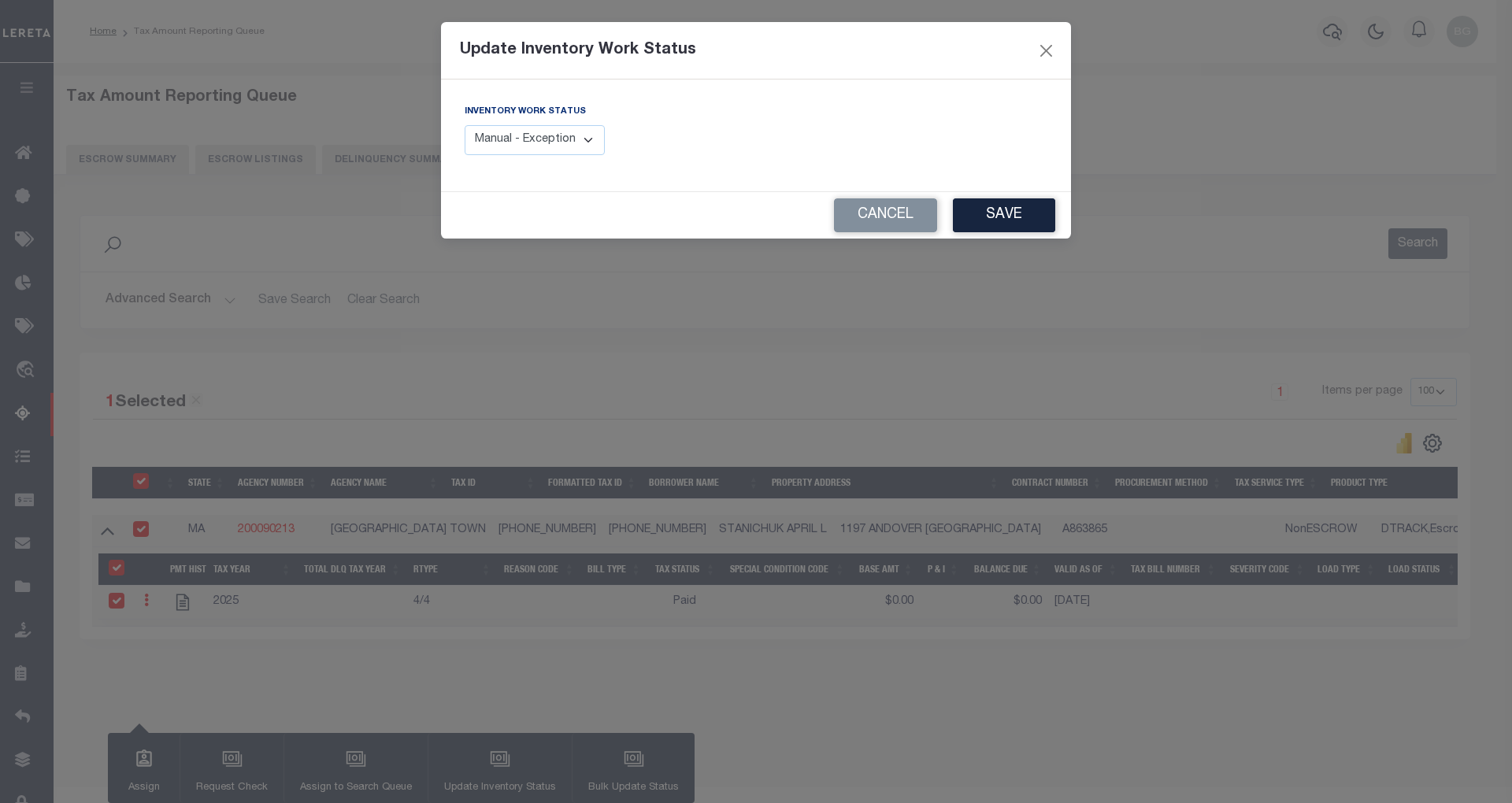
click at [574, 143] on select "Manual - Exception Pended - Awaiting Search Late Add Exception Completed" at bounding box center [535, 140] width 140 height 31
select select "4"
click at [465, 125] on select "Manual - Exception Pended - Awaiting Search Late Add Exception Completed" at bounding box center [535, 140] width 140 height 31
click at [1009, 214] on button "Save" at bounding box center [1004, 216] width 102 height 34
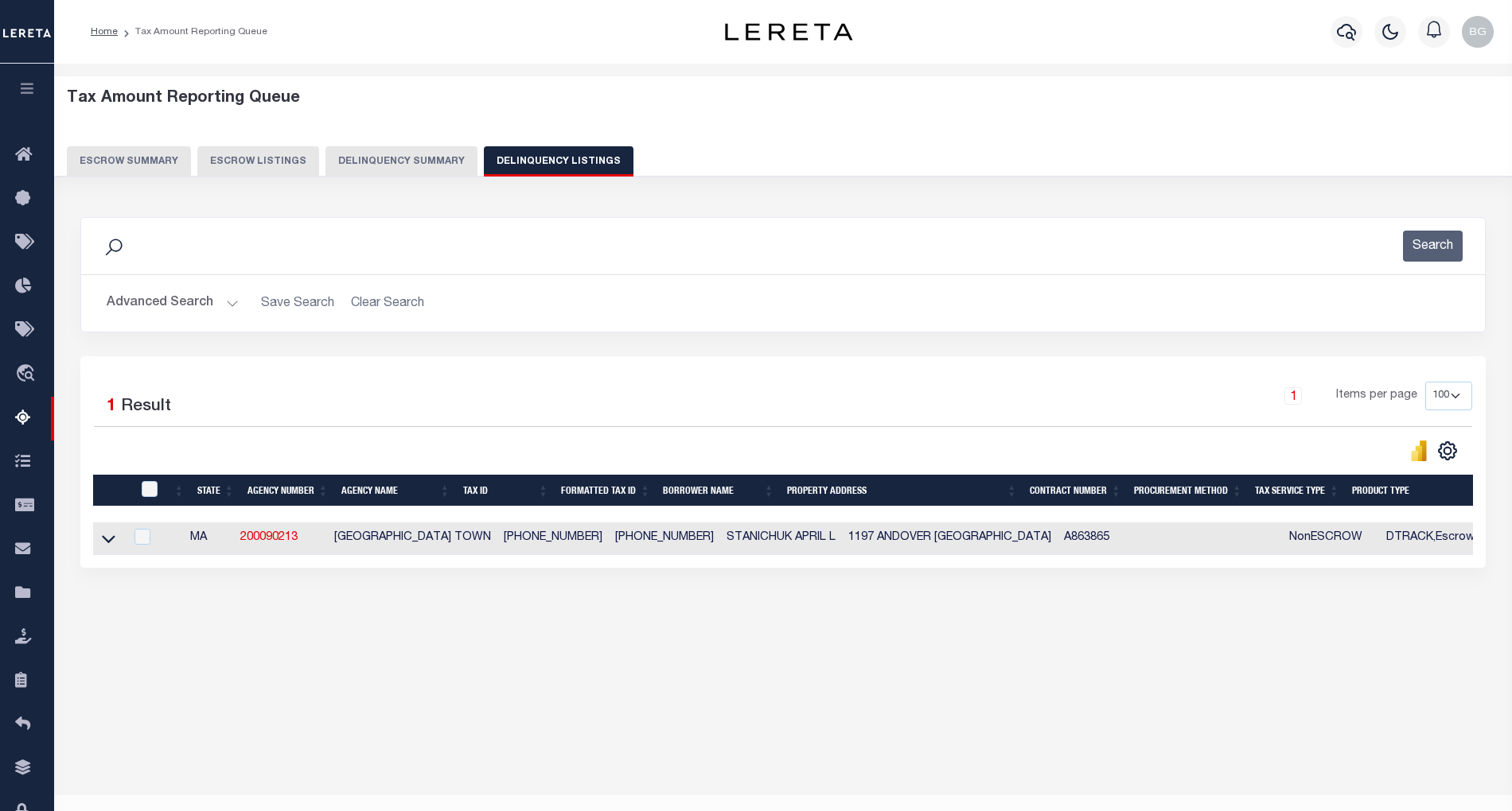
click at [224, 306] on button "Advanced Search" at bounding box center [172, 303] width 132 height 31
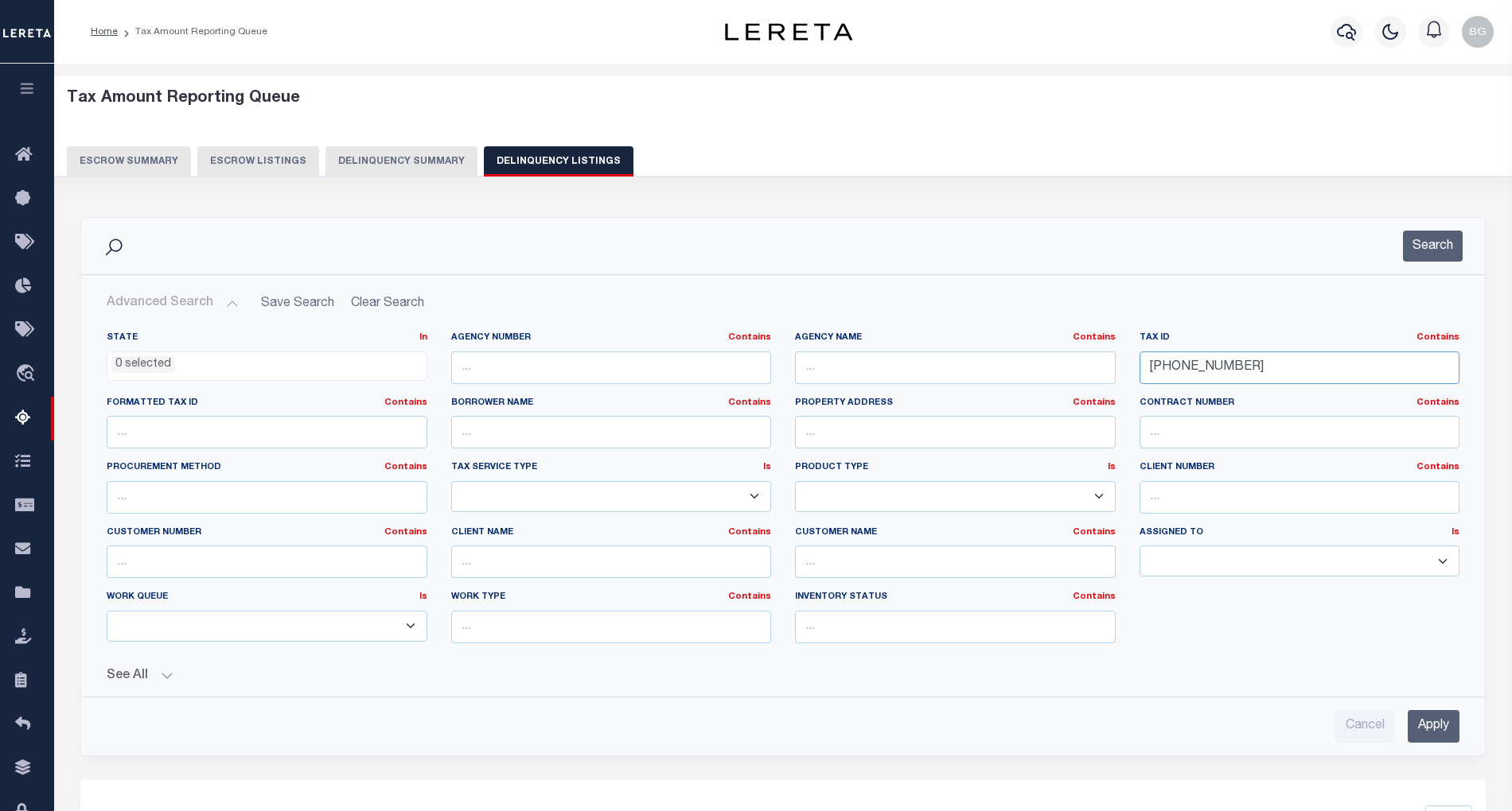
click at [1186, 368] on input "0026-0036-0000" at bounding box center [1299, 368] width 321 height 33
paste input "52-0010"
click at [1184, 367] on input "0052-0010-0000" at bounding box center [1299, 368] width 321 height 33
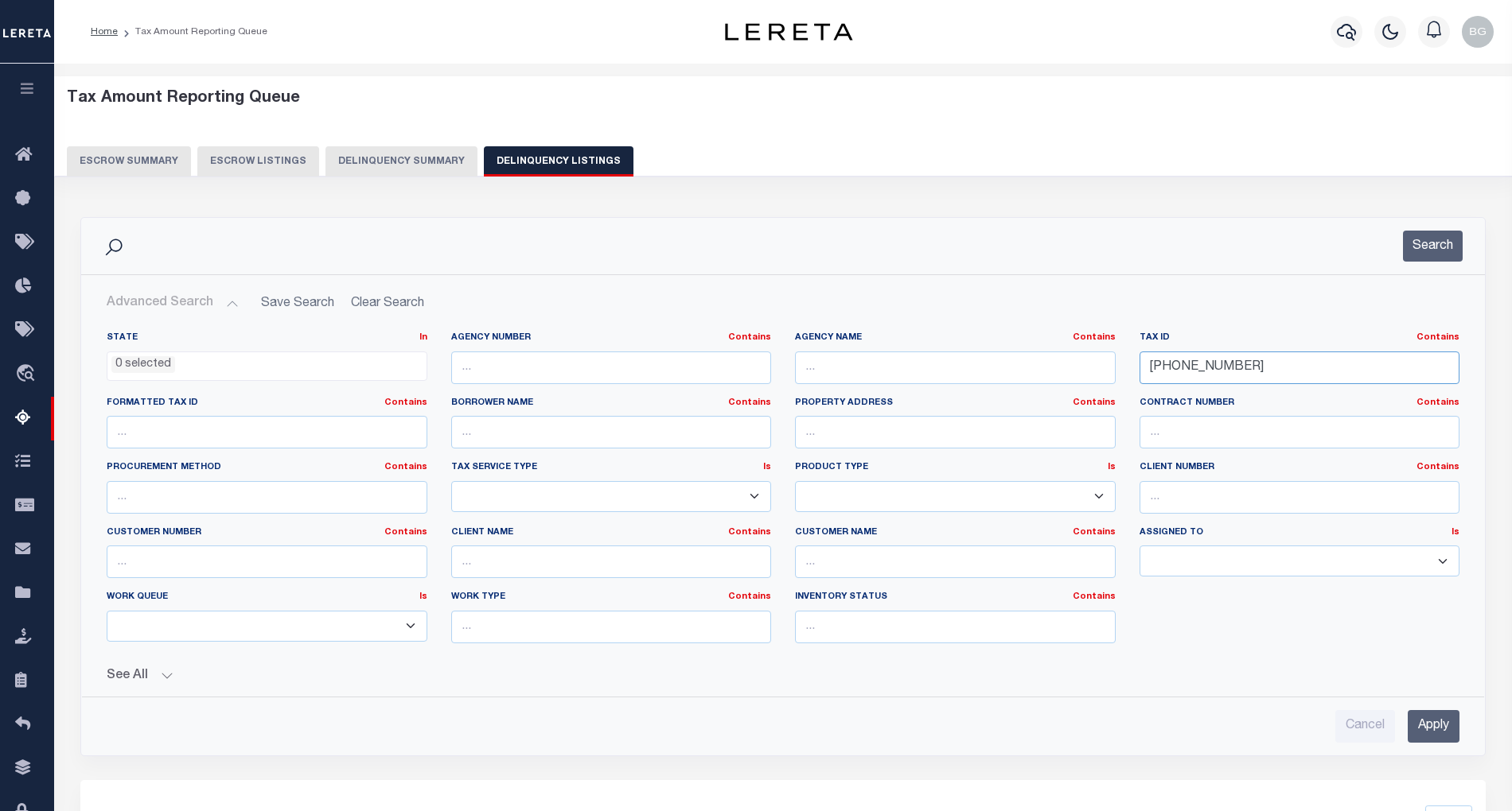
click at [1184, 367] on input "0052-0010-0000" at bounding box center [1299, 368] width 321 height 33
paste input "text"
type input "0052-0010-0000"
click at [1442, 739] on input "Apply" at bounding box center [1434, 727] width 52 height 33
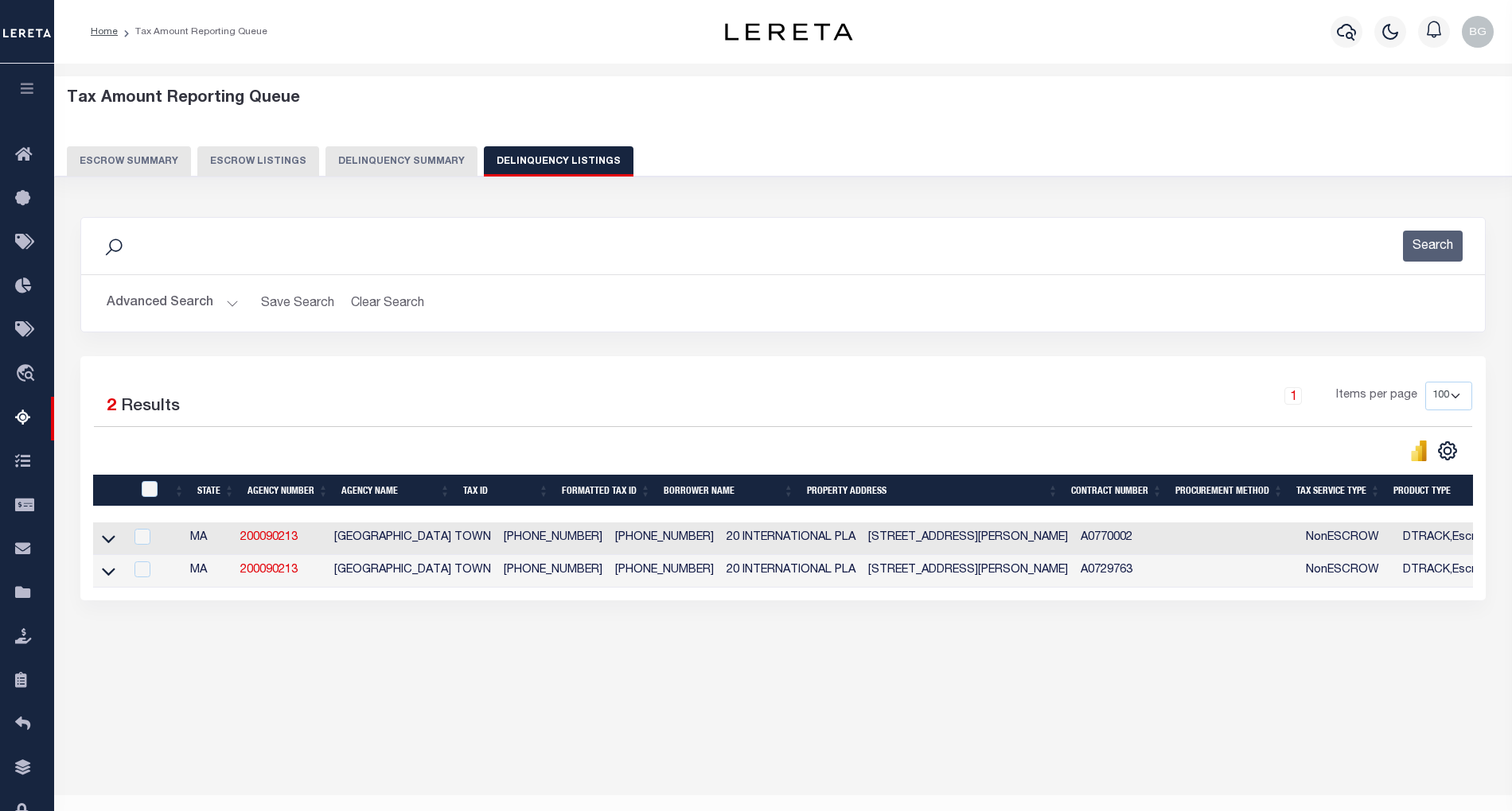
drag, startPoint x: 112, startPoint y: 542, endPoint x: 191, endPoint y: 563, distance: 81.7
click at [110, 542] on icon at bounding box center [108, 539] width 14 height 16
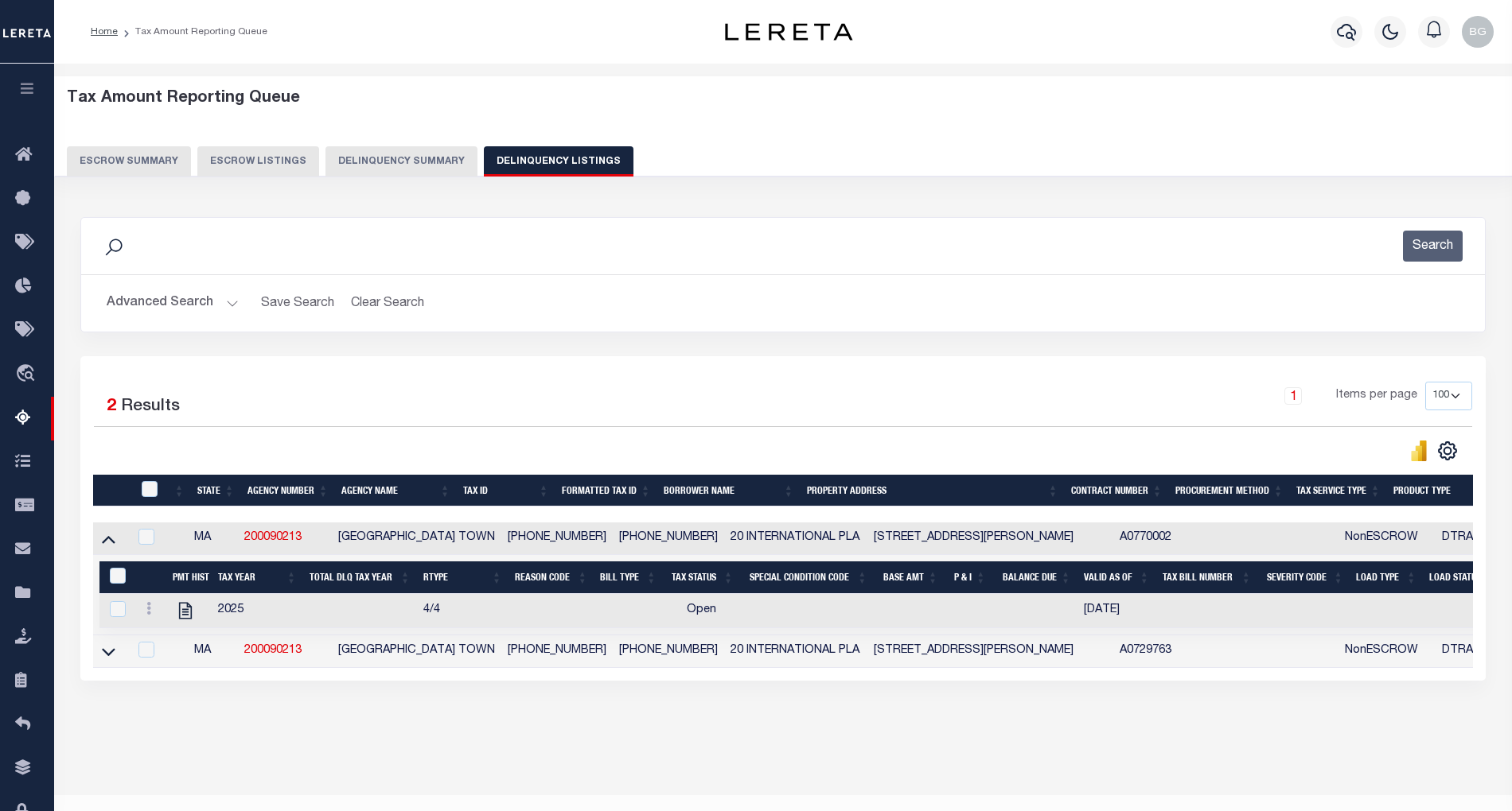
scroll to position [32, 0]
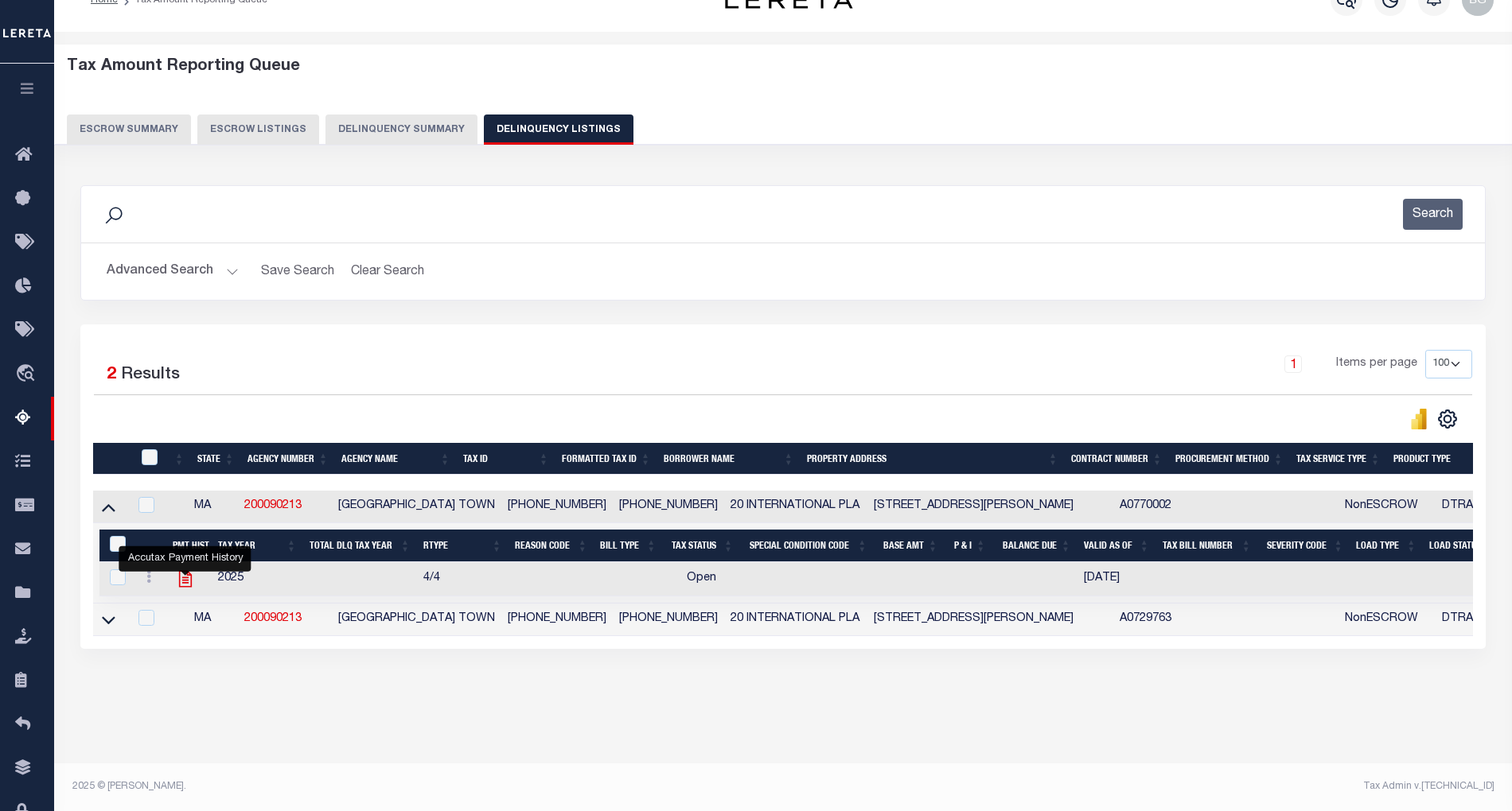
click at [178, 584] on icon "" at bounding box center [185, 579] width 21 height 21
checkbox input "true"
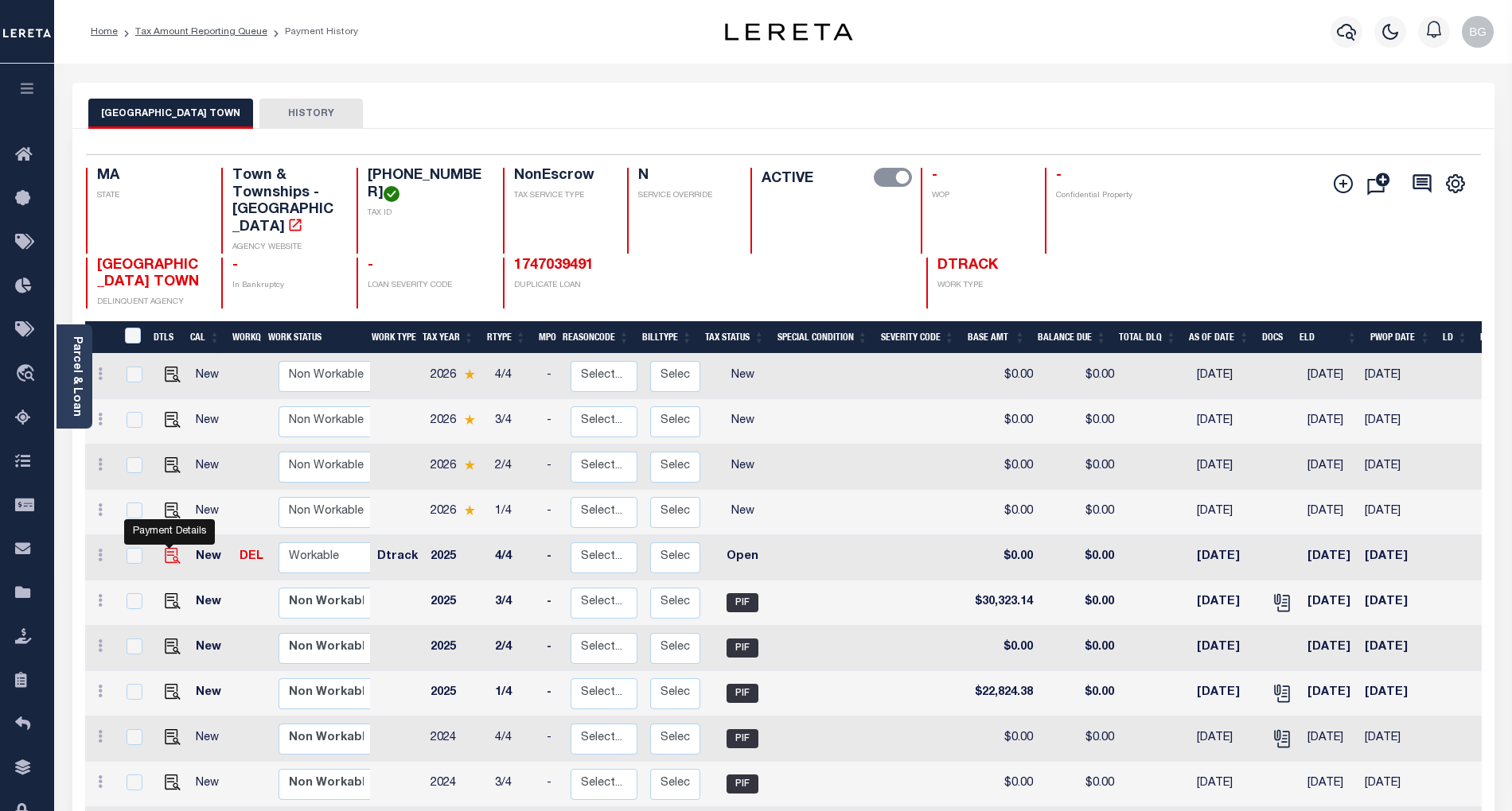
click at [167, 549] on img "" at bounding box center [173, 557] width 16 height 16
checkbox input "true"
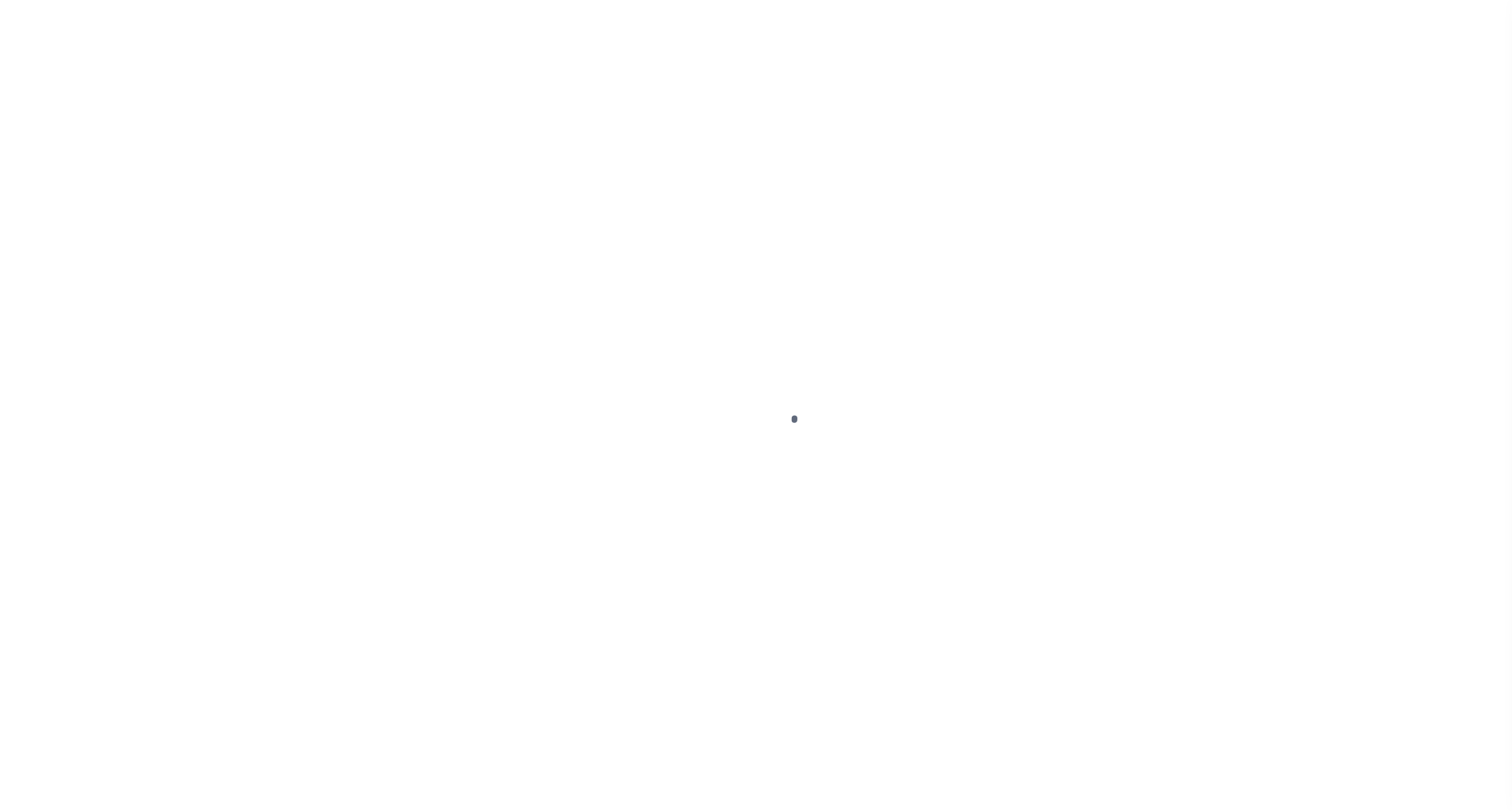
select select "OP2"
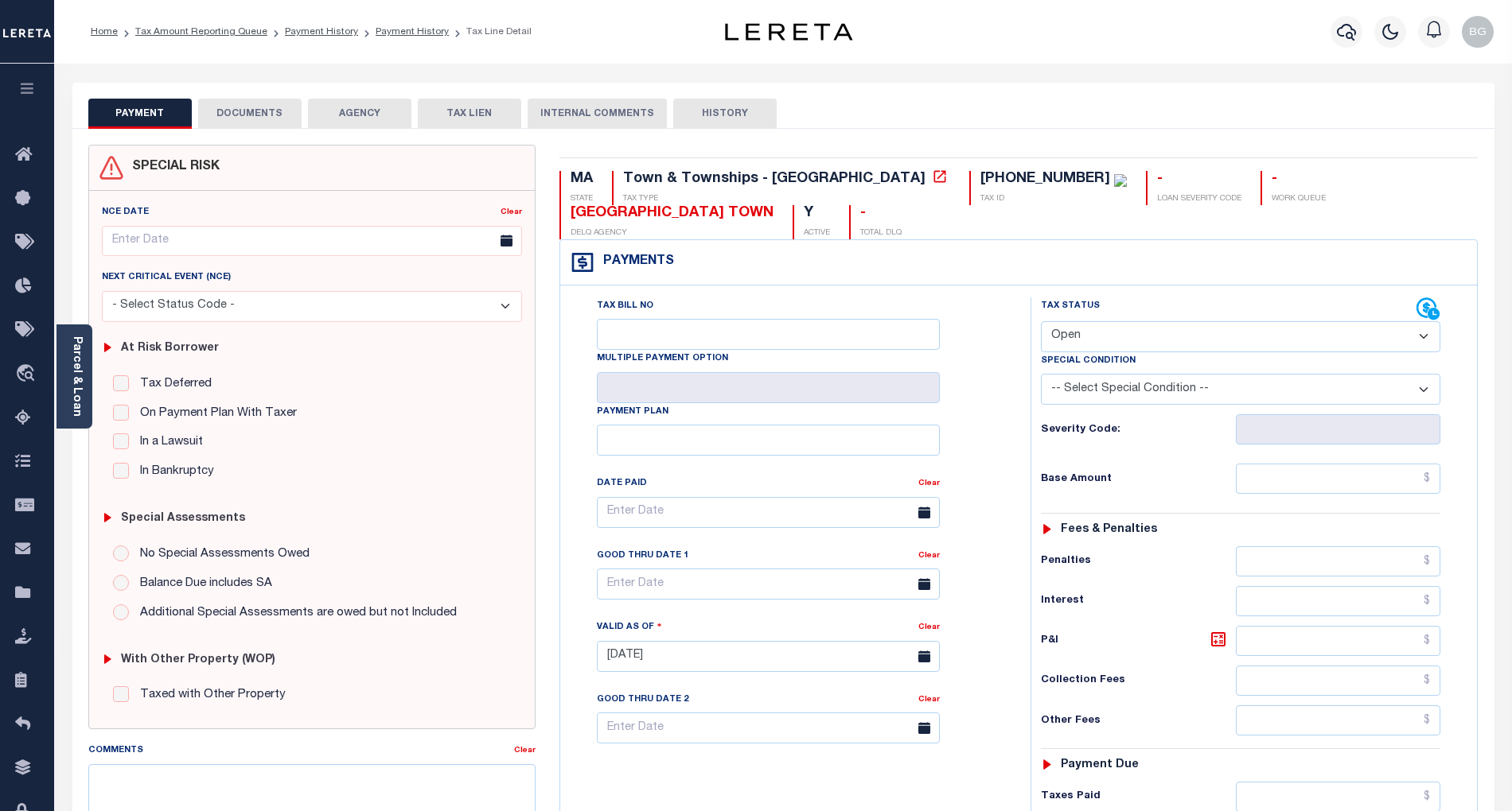
click at [261, 119] on button "DOCUMENTS" at bounding box center [250, 114] width 104 height 30
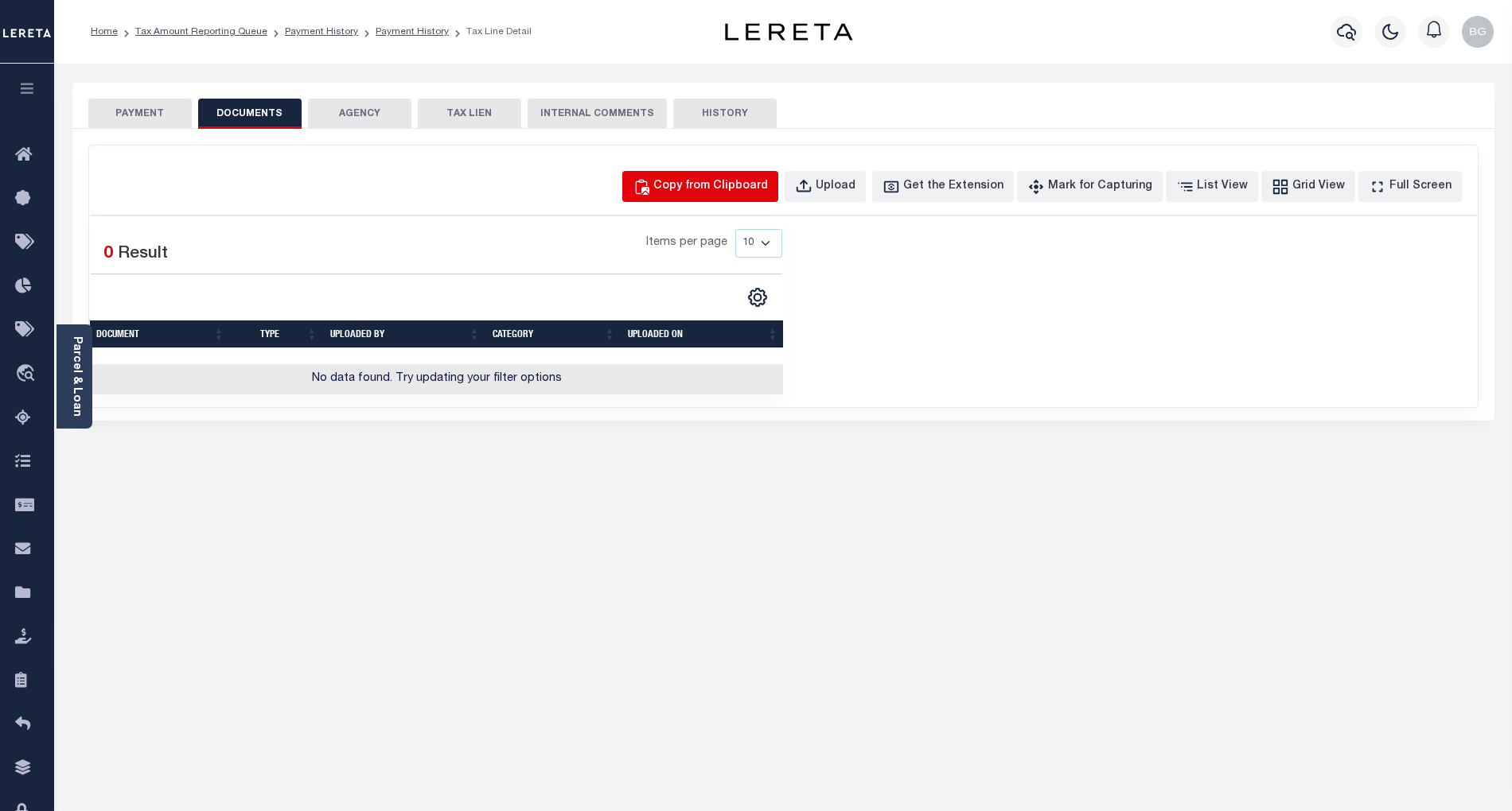
click at [742, 189] on div "Copy from Clipboard" at bounding box center [711, 186] width 114 height 17
select select "POP"
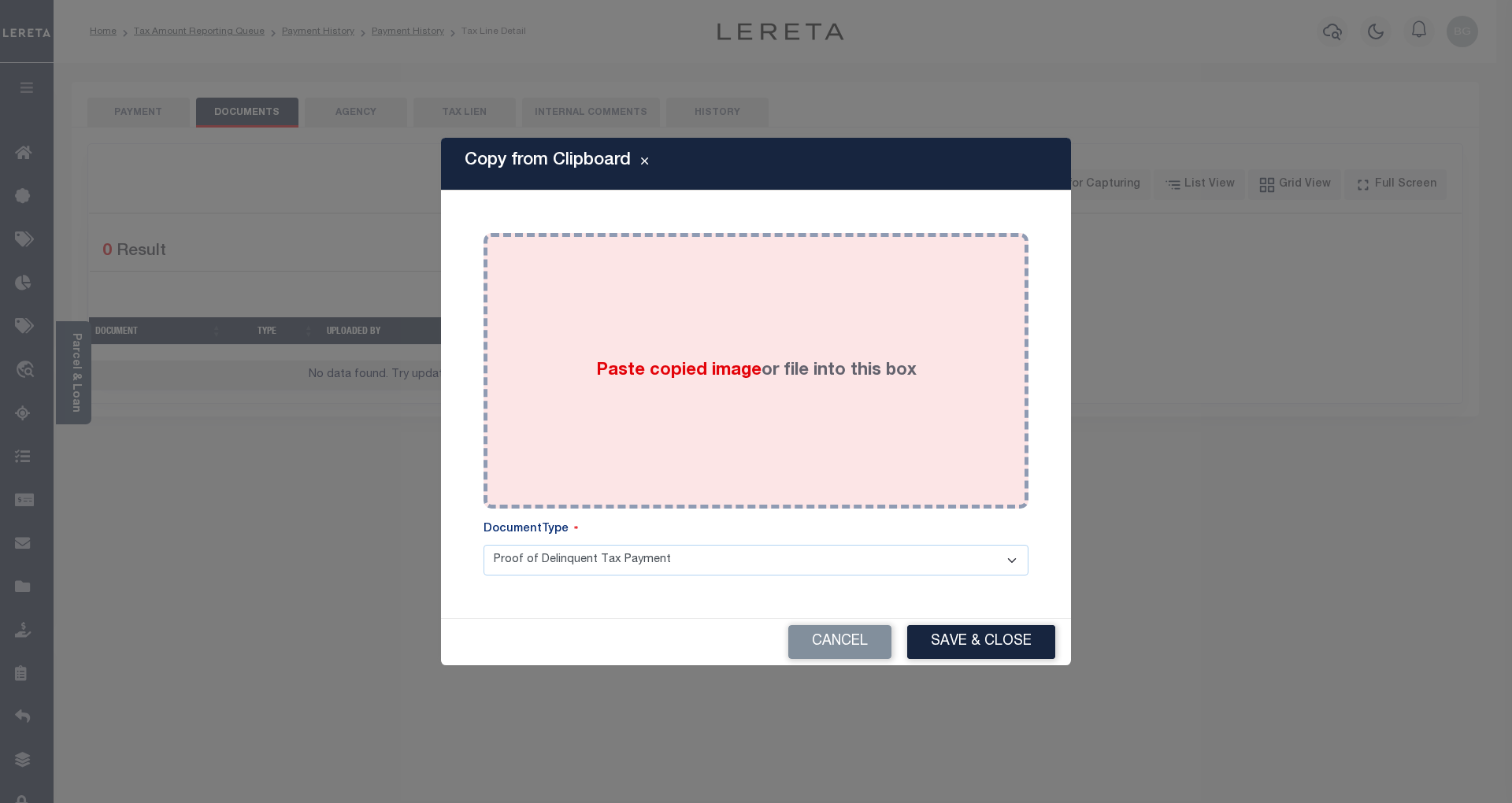
click at [647, 365] on span "Paste copied image" at bounding box center [679, 370] width 165 height 17
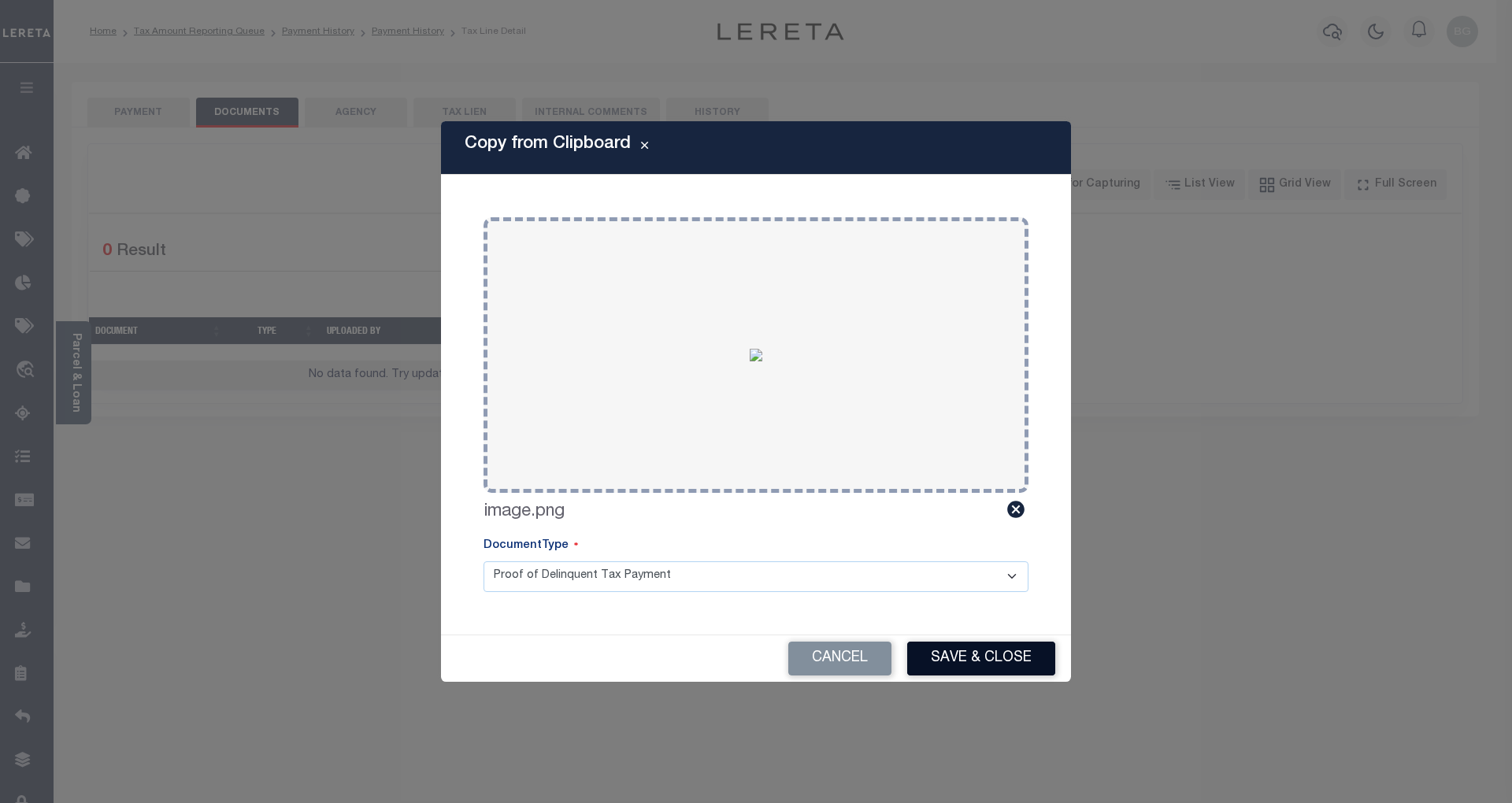
click at [1016, 659] on button "Save & Close" at bounding box center [981, 659] width 148 height 34
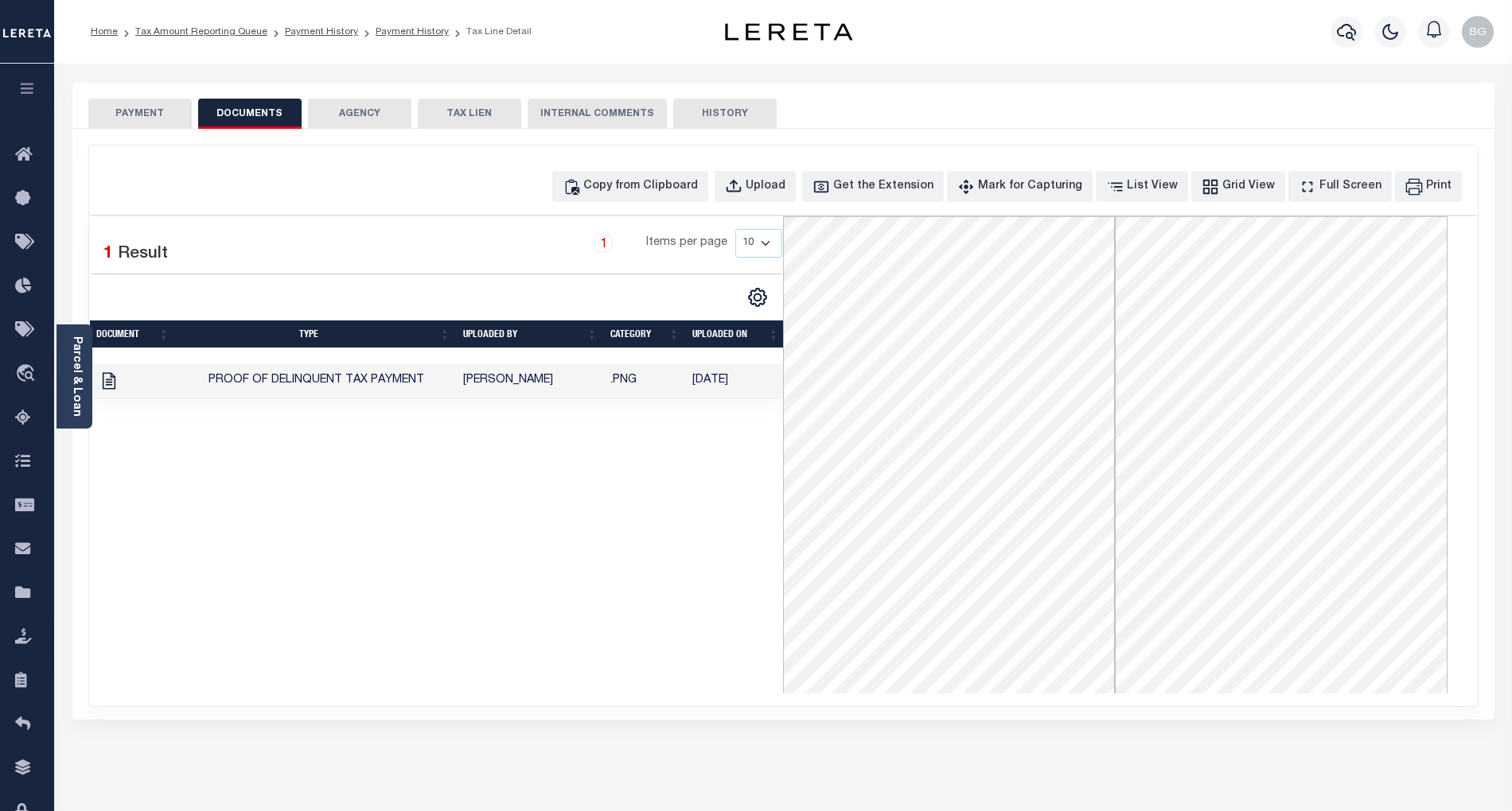
click at [144, 106] on button "PAYMENT" at bounding box center [140, 114] width 104 height 30
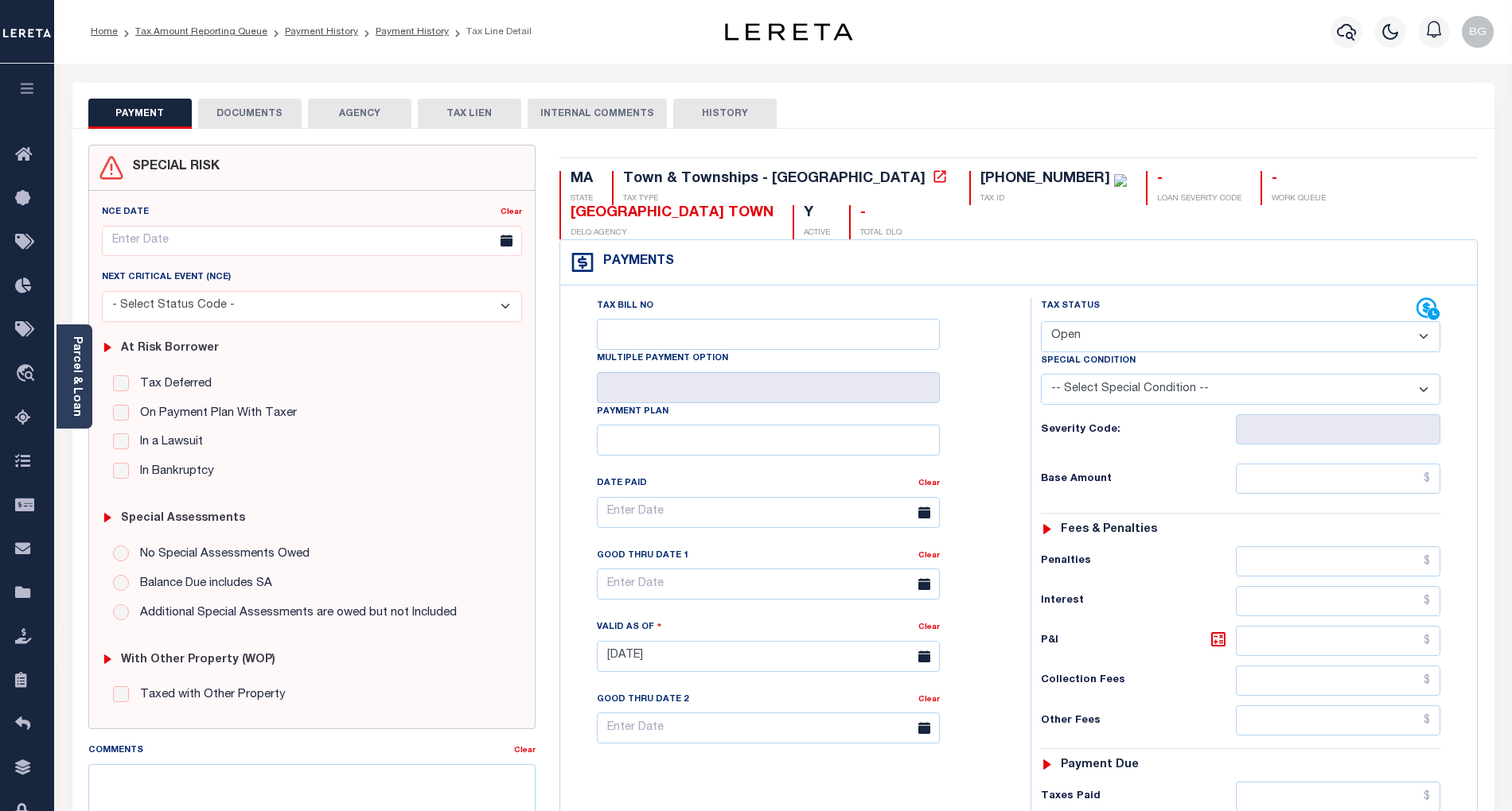
click at [1084, 337] on select "- Select Status Code - Open Due/Unpaid Paid Incomplete No Tax Due Internal Refu…" at bounding box center [1241, 337] width 400 height 31
select select "PYD"
click at [1041, 323] on select "- Select Status Code - Open Due/Unpaid Paid Incomplete No Tax Due Internal Refu…" at bounding box center [1241, 337] width 400 height 31
type input "[DATE]"
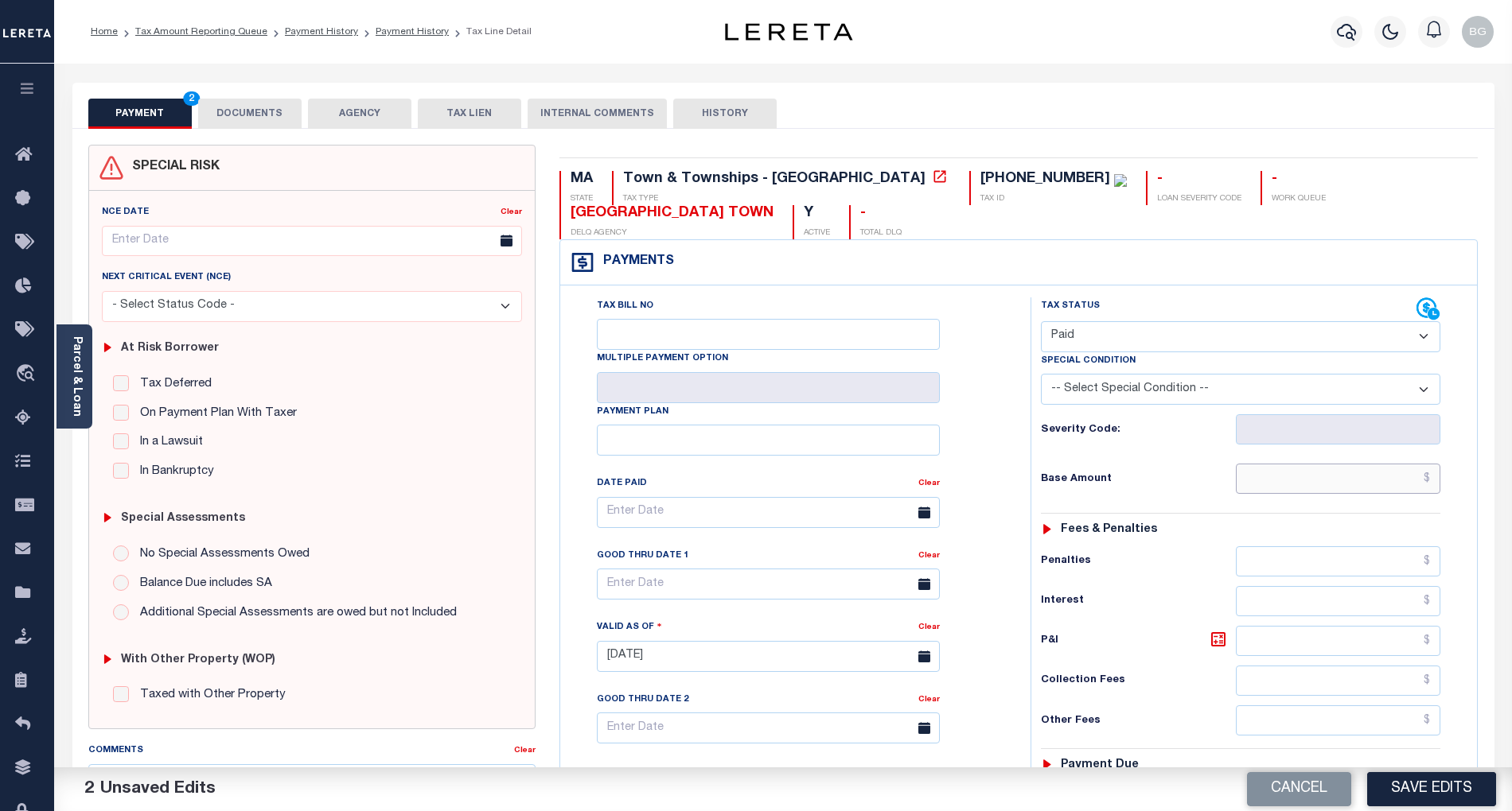
click at [1392, 490] on input "text" at bounding box center [1338, 479] width 205 height 30
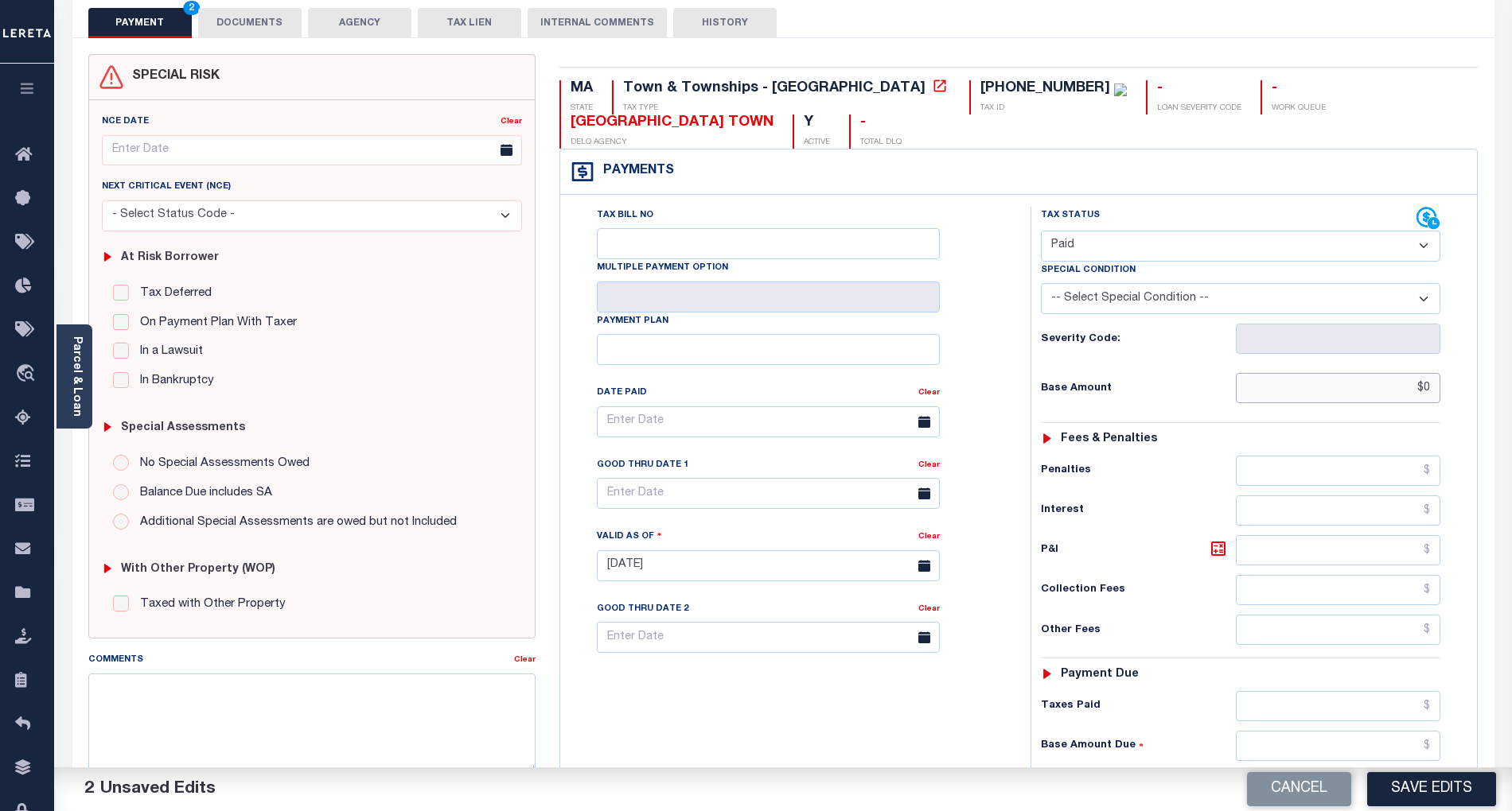
scroll to position [318, 0]
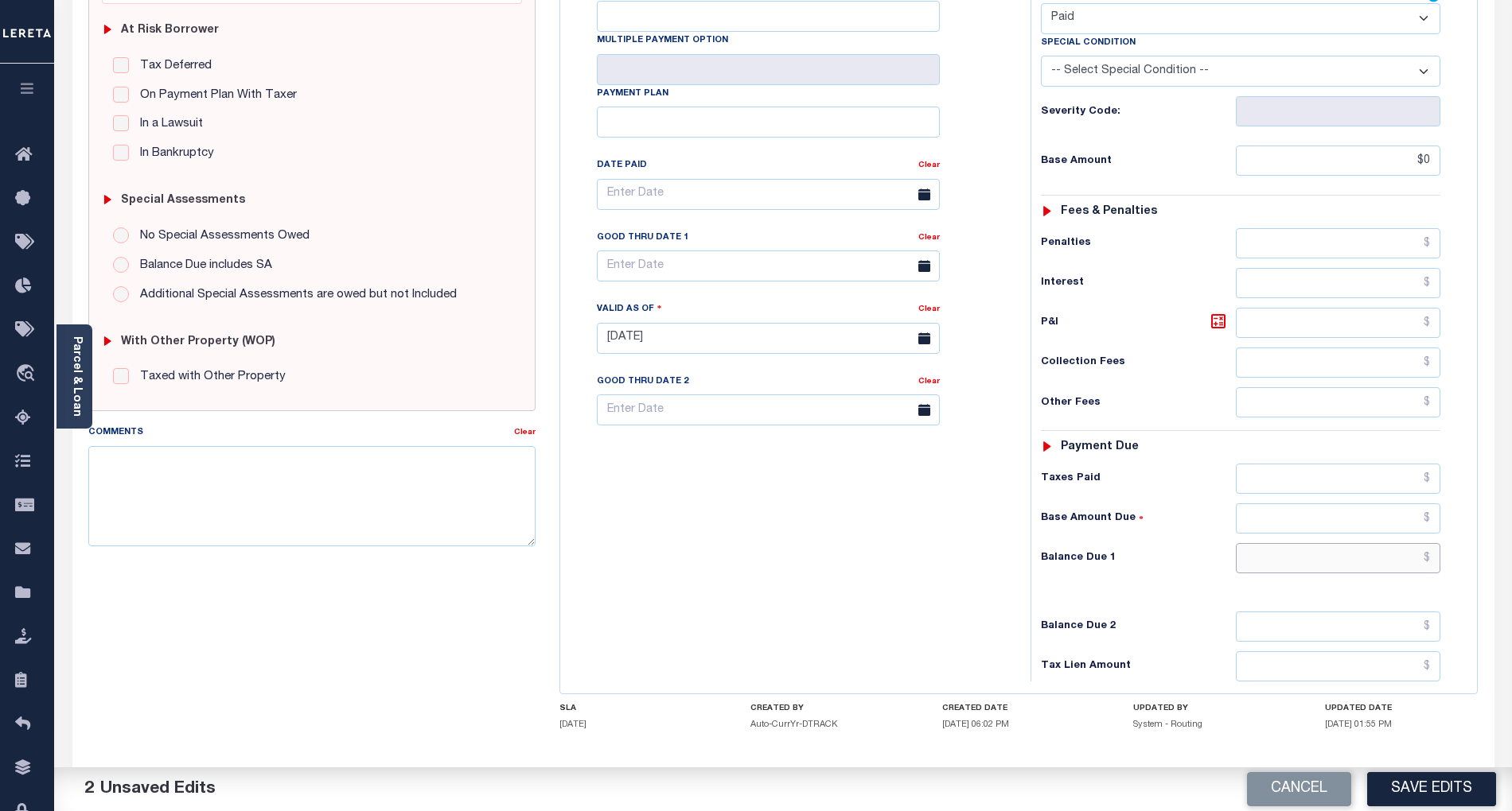
type input "$0.00"
click at [1408, 573] on input "text" at bounding box center [1338, 558] width 205 height 30
type input "$0.00"
click at [838, 598] on div "Tax Bill No Multiple Payment Option Payment Plan Clear" at bounding box center [791, 330] width 454 height 702
click at [1429, 785] on button "Save Edits" at bounding box center [1432, 790] width 129 height 35
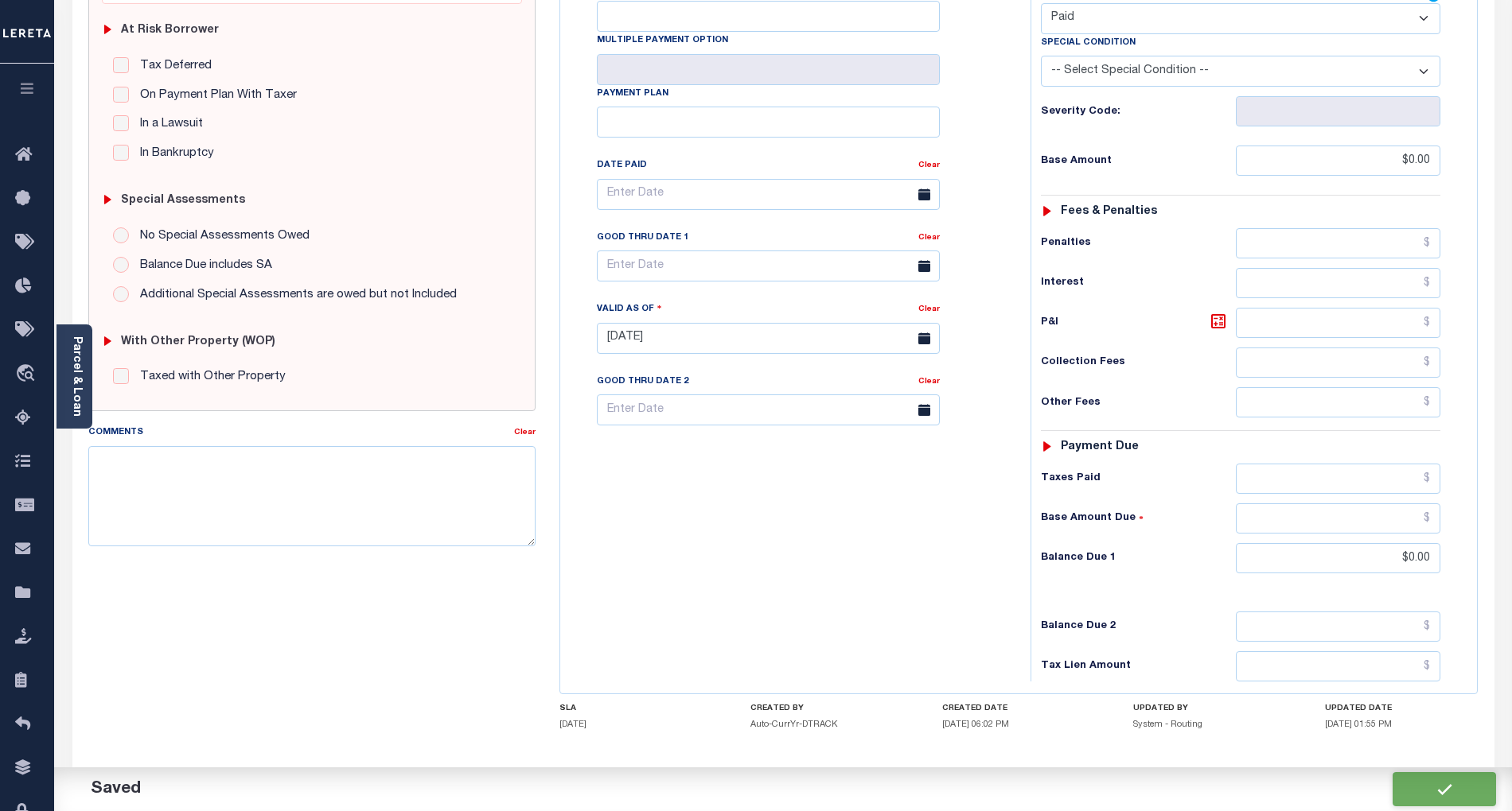
checkbox input "false"
type input "$0"
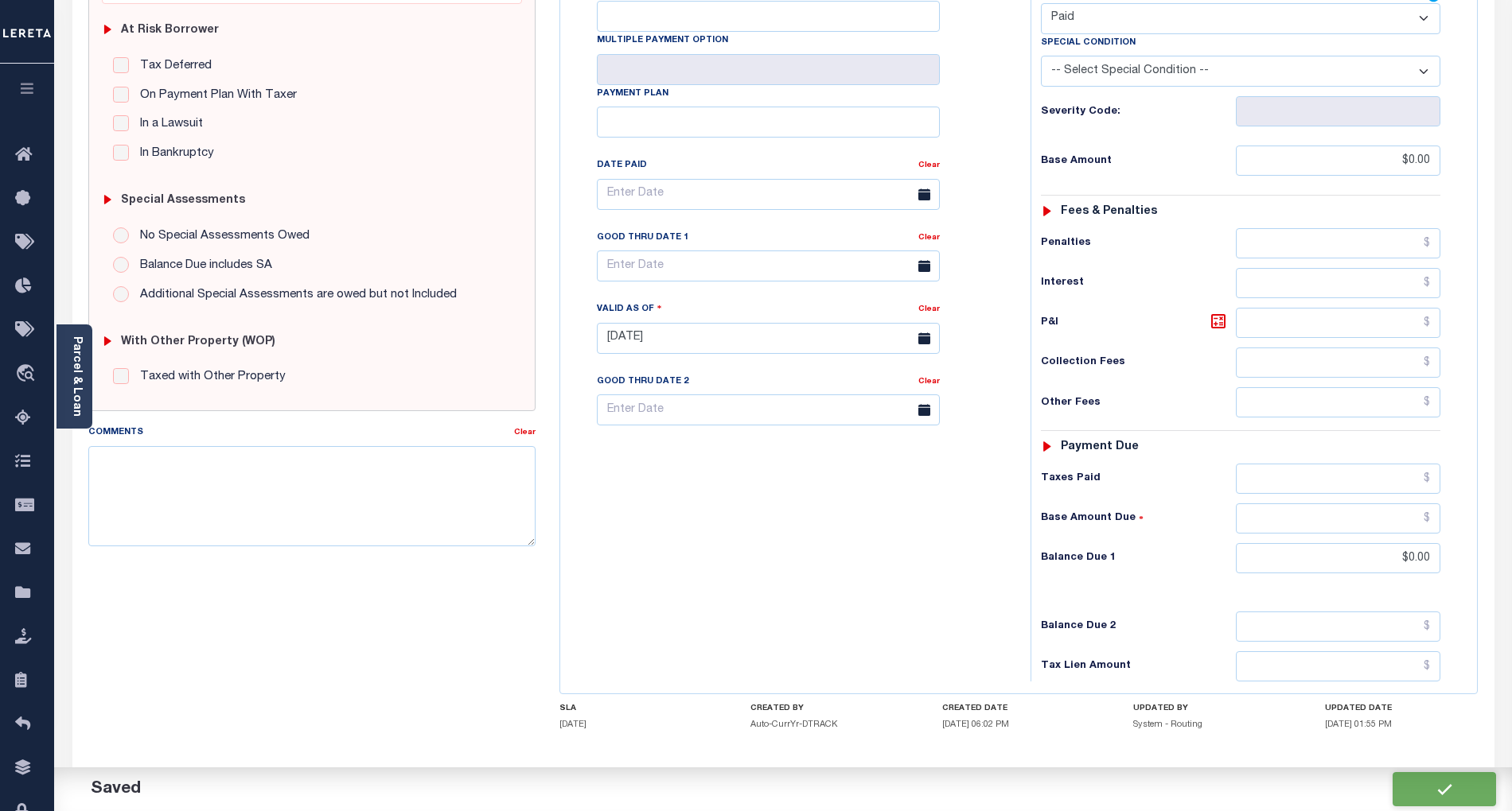
type input "$0"
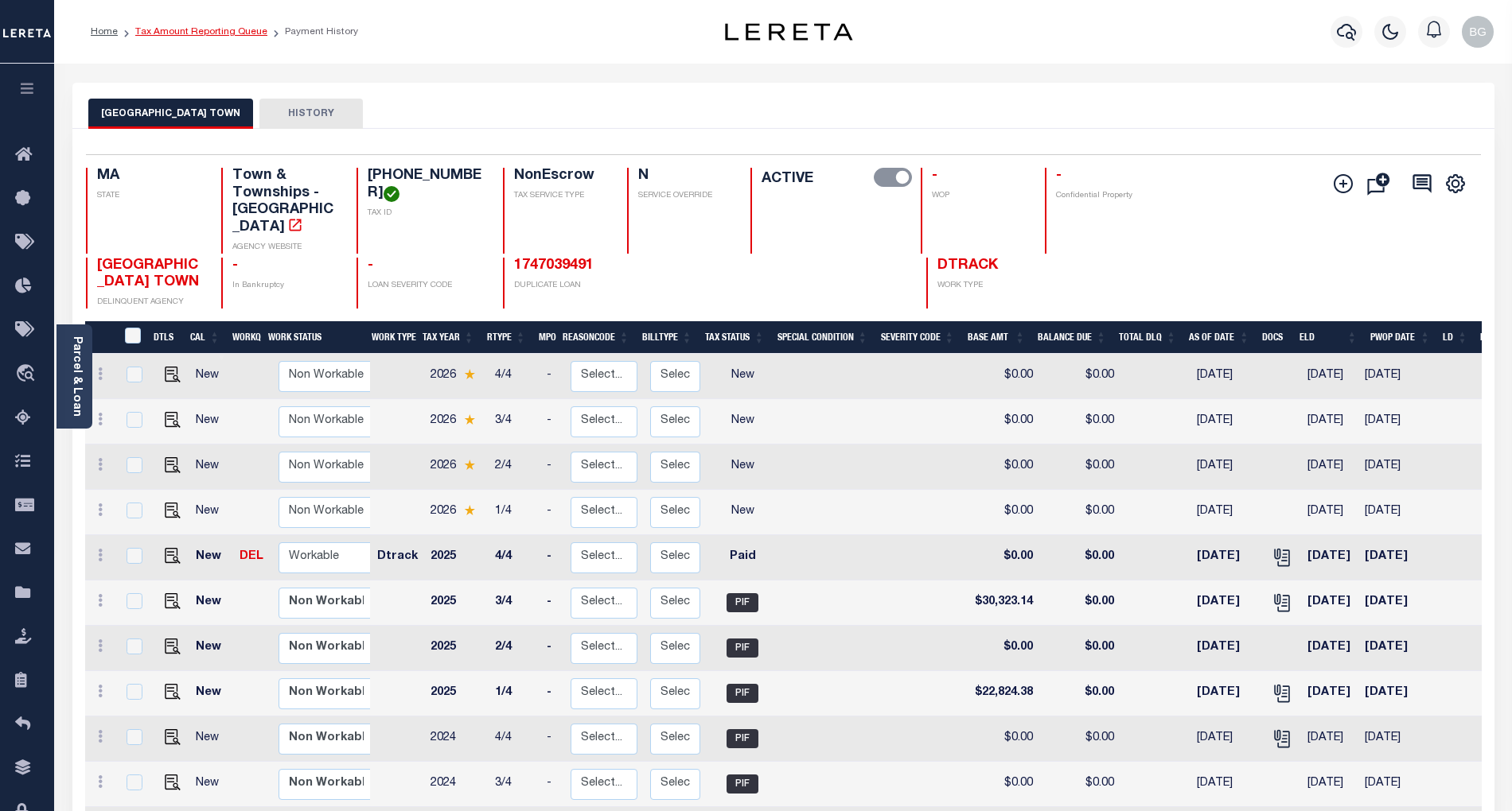
click at [195, 33] on link "Tax Amount Reporting Queue" at bounding box center [201, 32] width 132 height 10
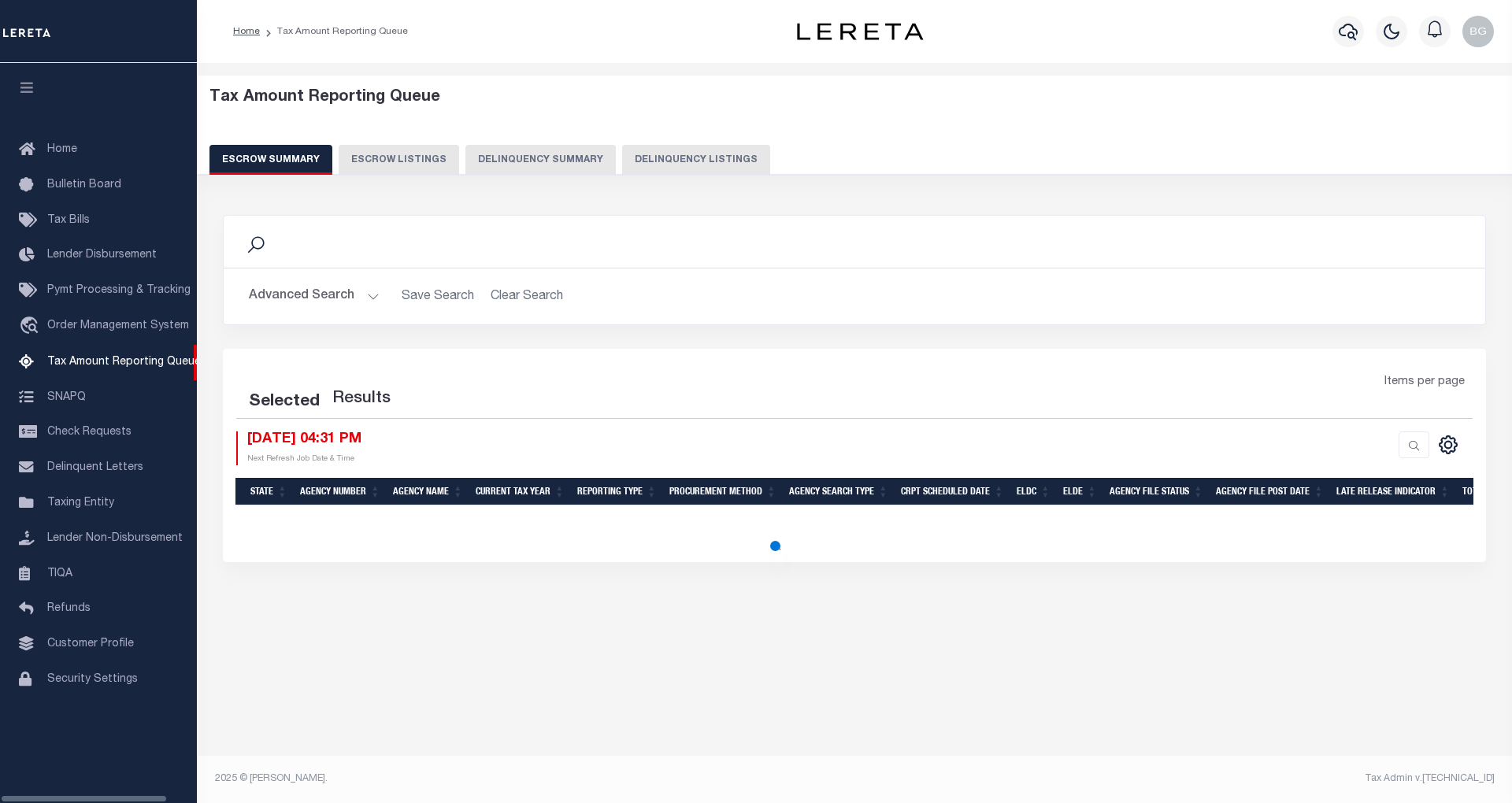
select select "100"
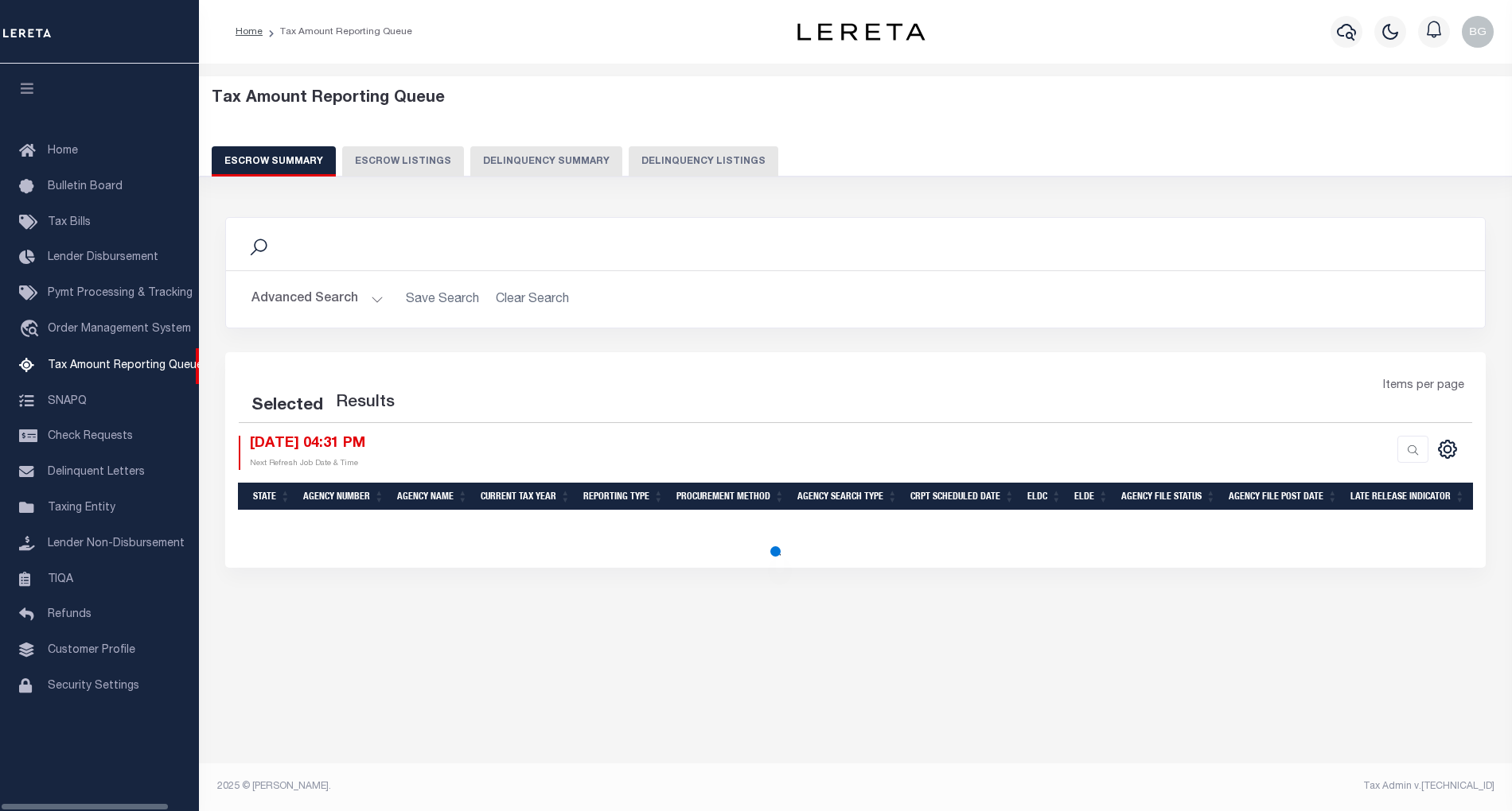
select select "100"
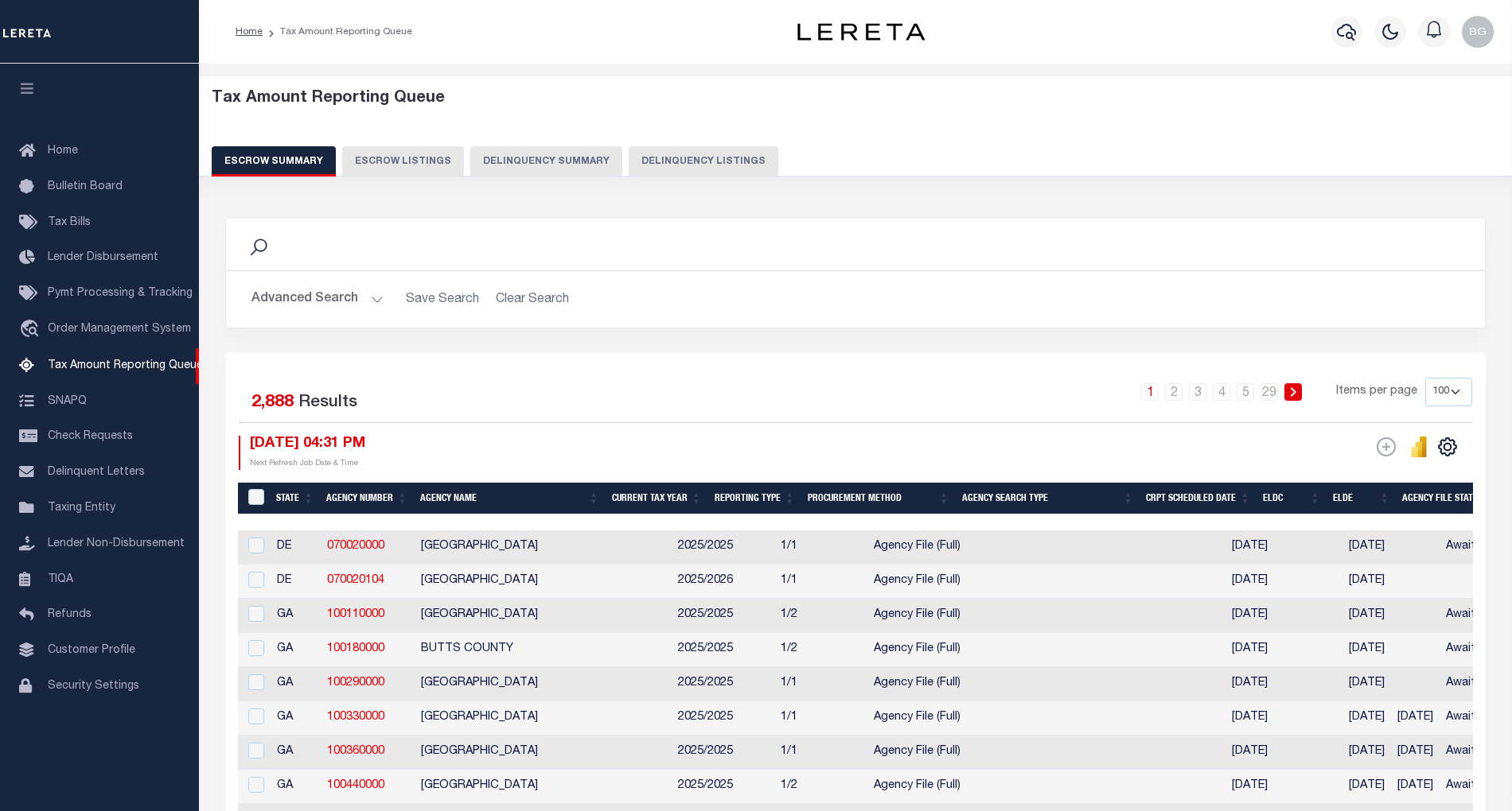
click at [705, 160] on button "Delinquency Listings" at bounding box center [703, 161] width 150 height 30
select select "100"
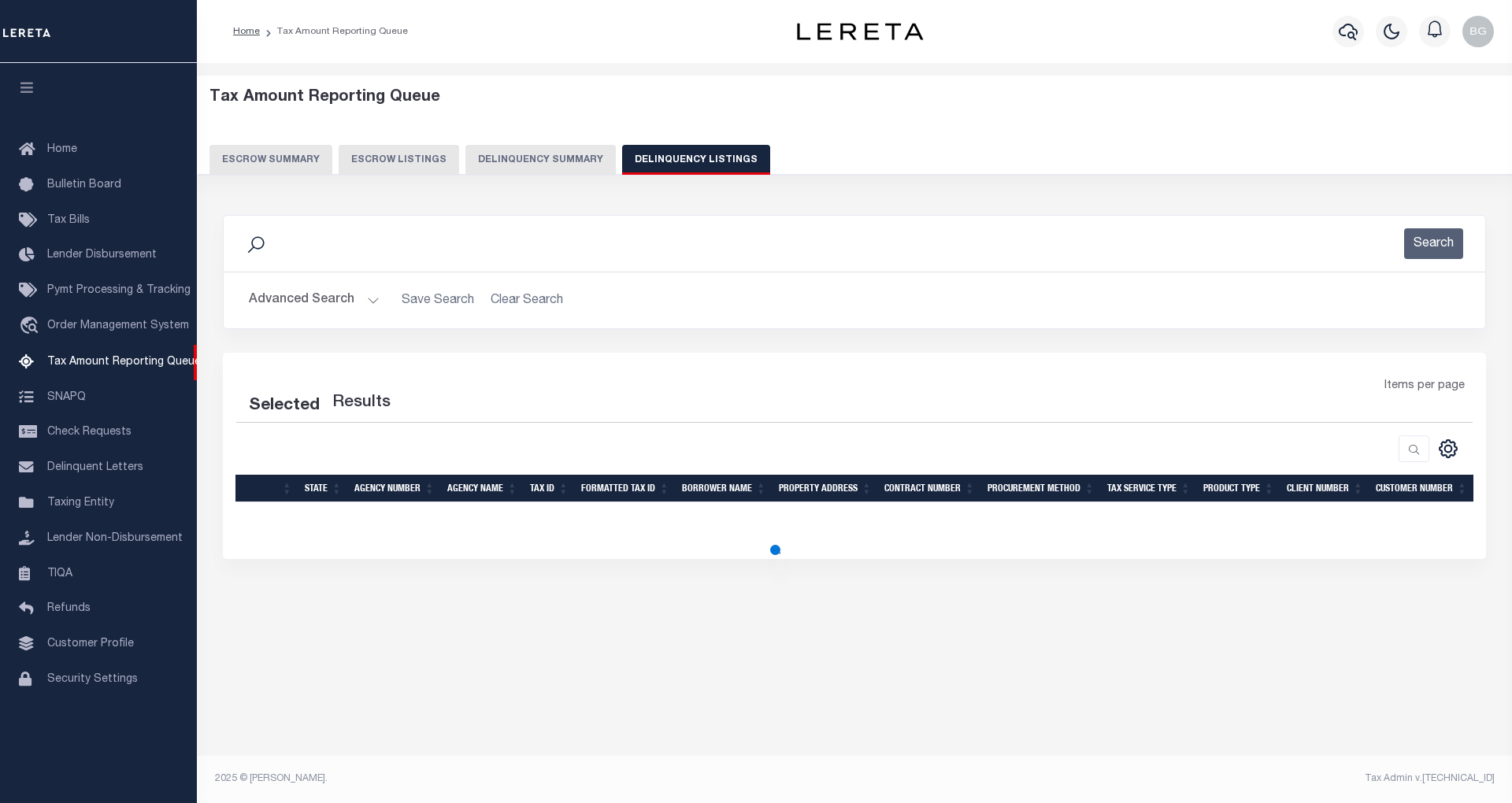
select select "100"
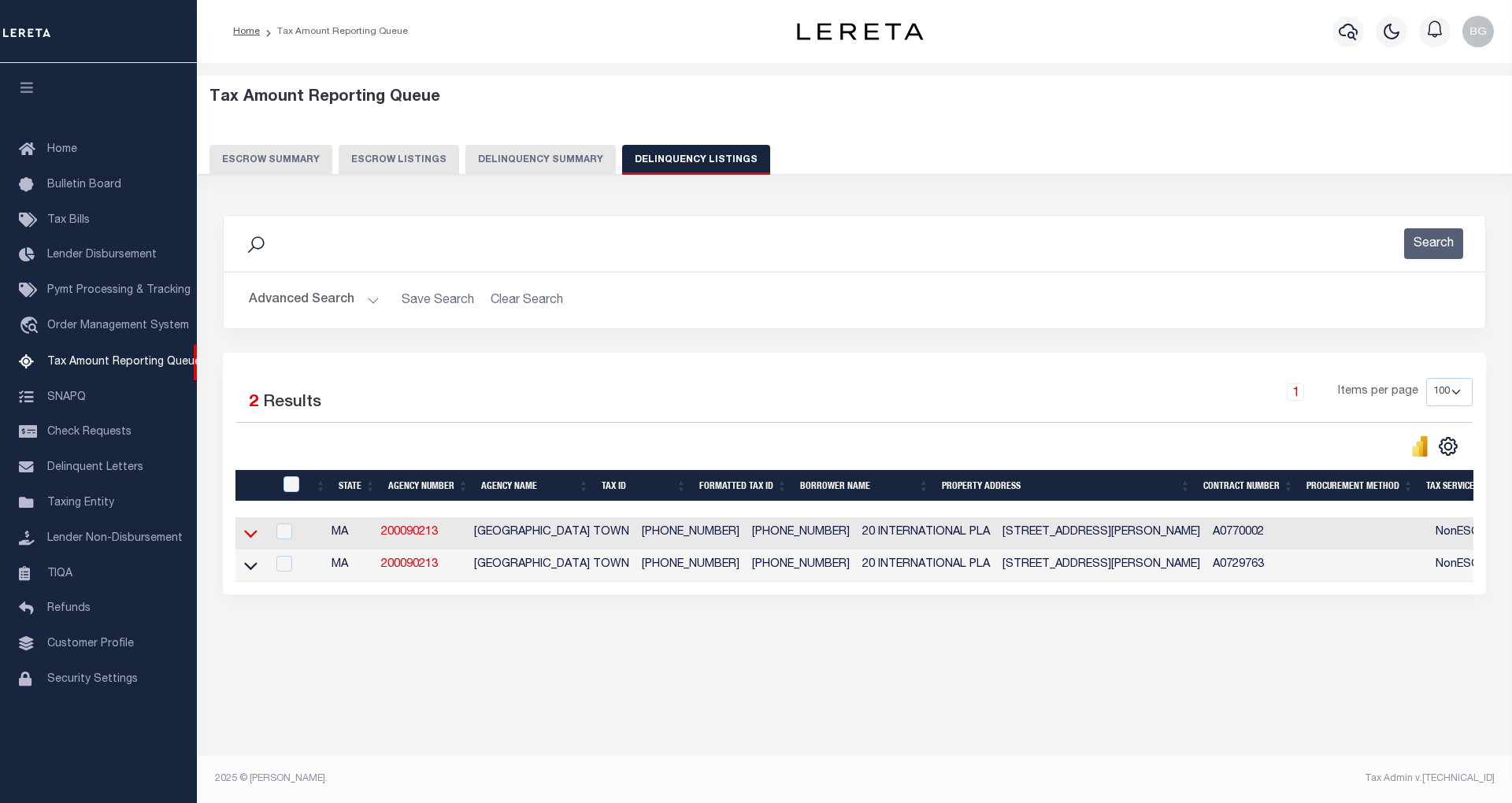
click at [249, 537] on icon at bounding box center [251, 533] width 13 height 16
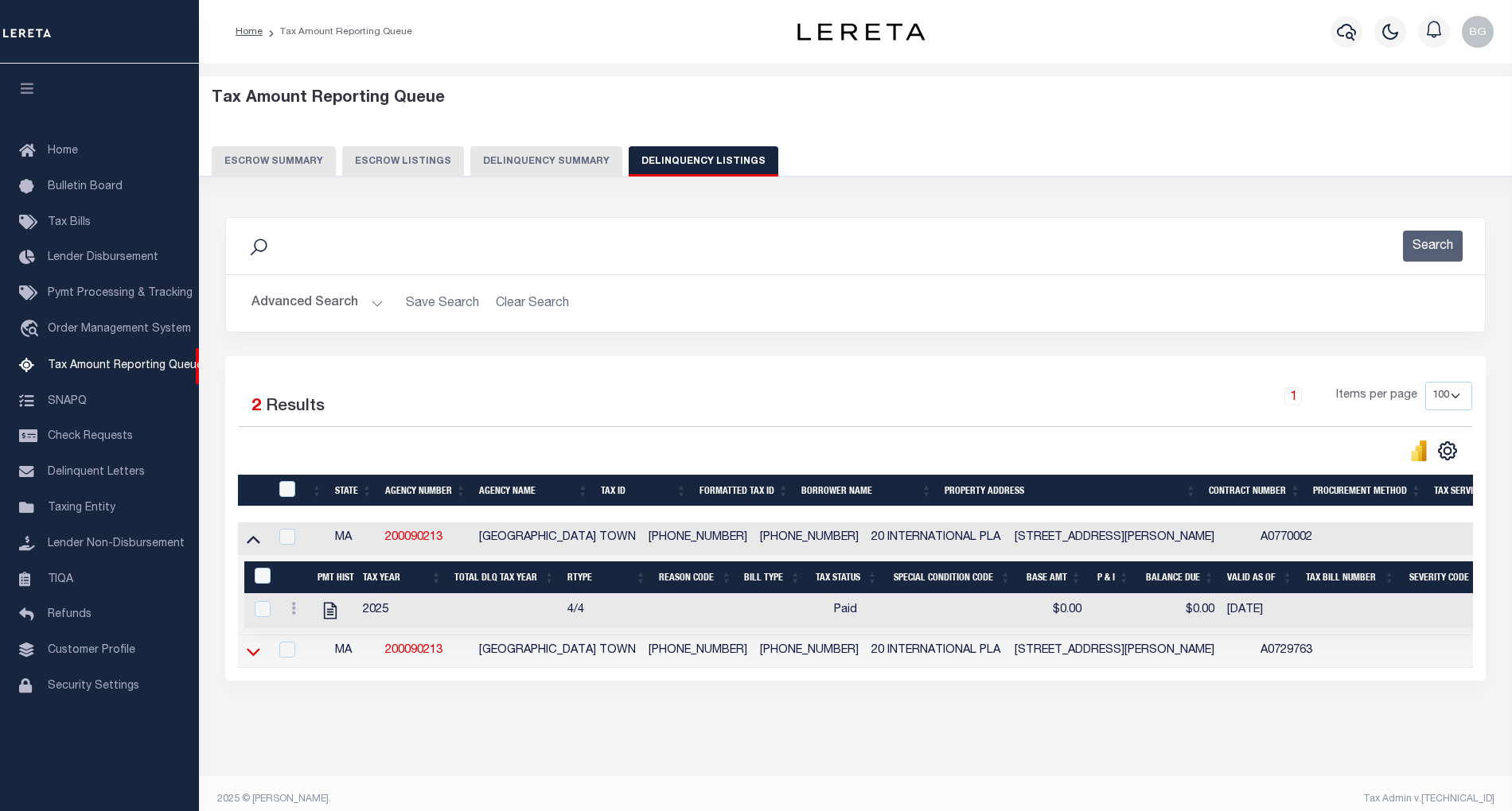
click at [249, 660] on icon at bounding box center [254, 652] width 14 height 16
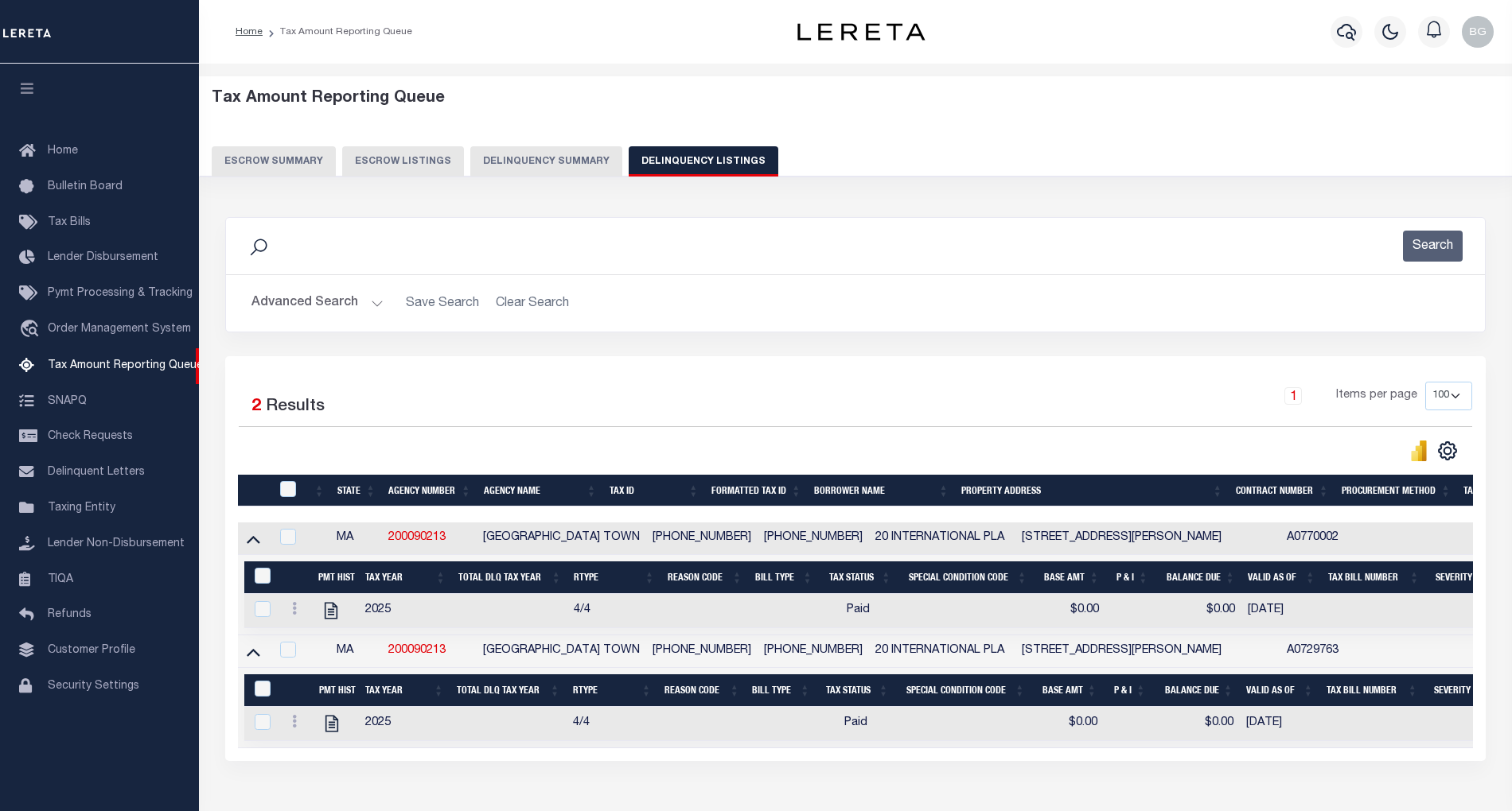
scroll to position [30, 0]
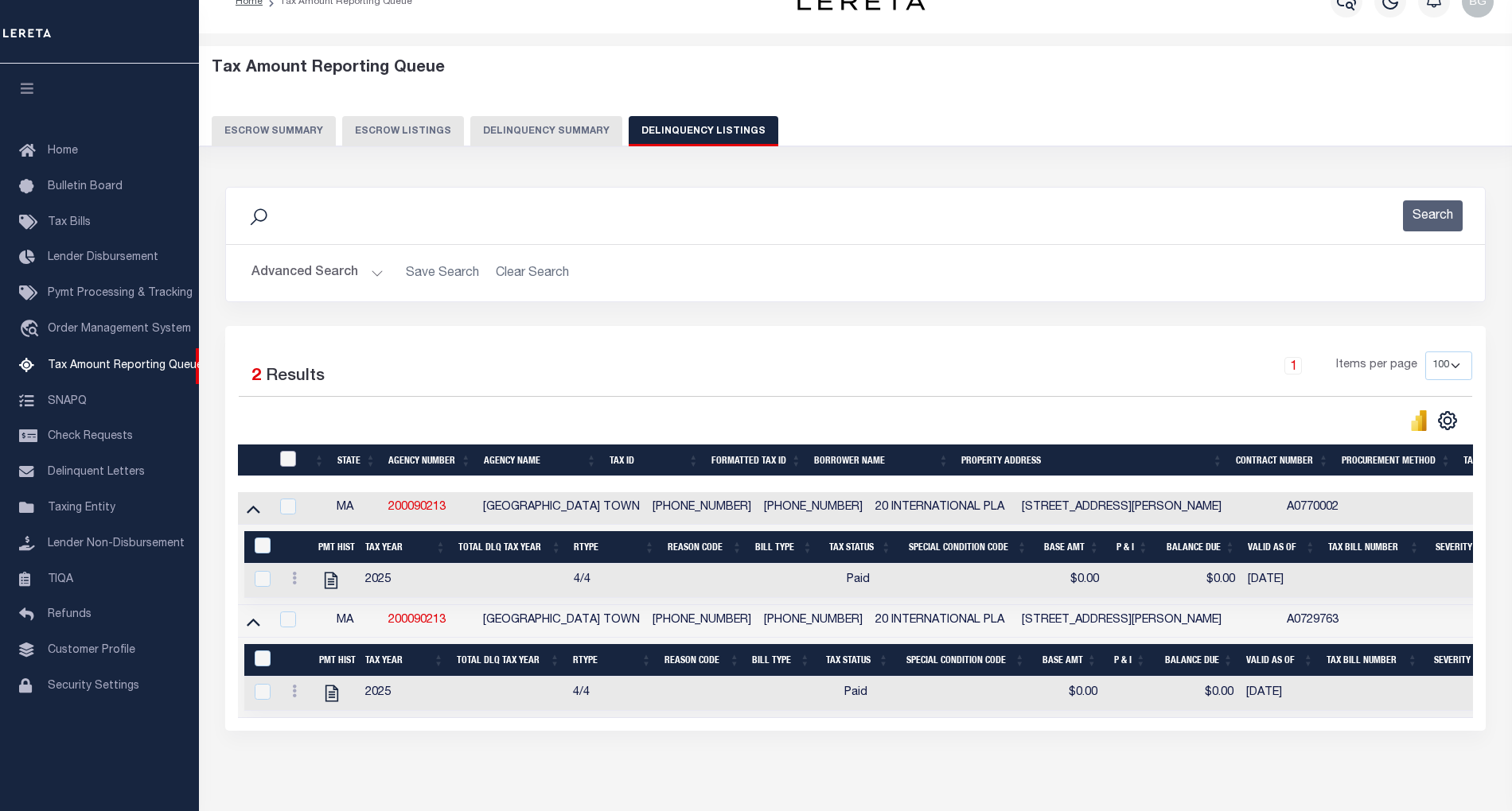
click at [286, 466] on input "checkbox" at bounding box center [288, 460] width 16 height 16
checkbox input "true"
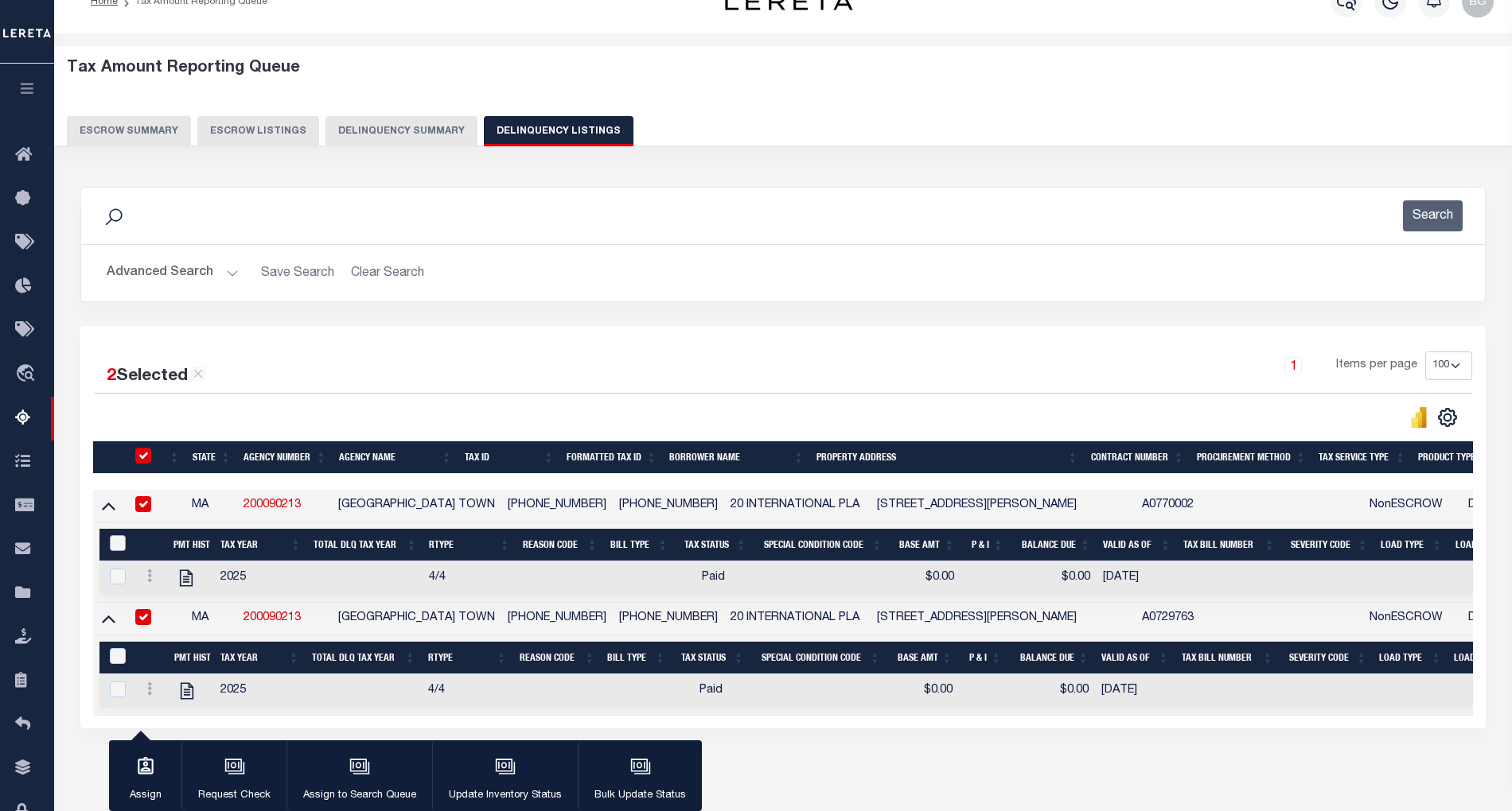
click at [115, 541] on input "&nbsp;" at bounding box center [118, 544] width 16 height 16
checkbox input "true"
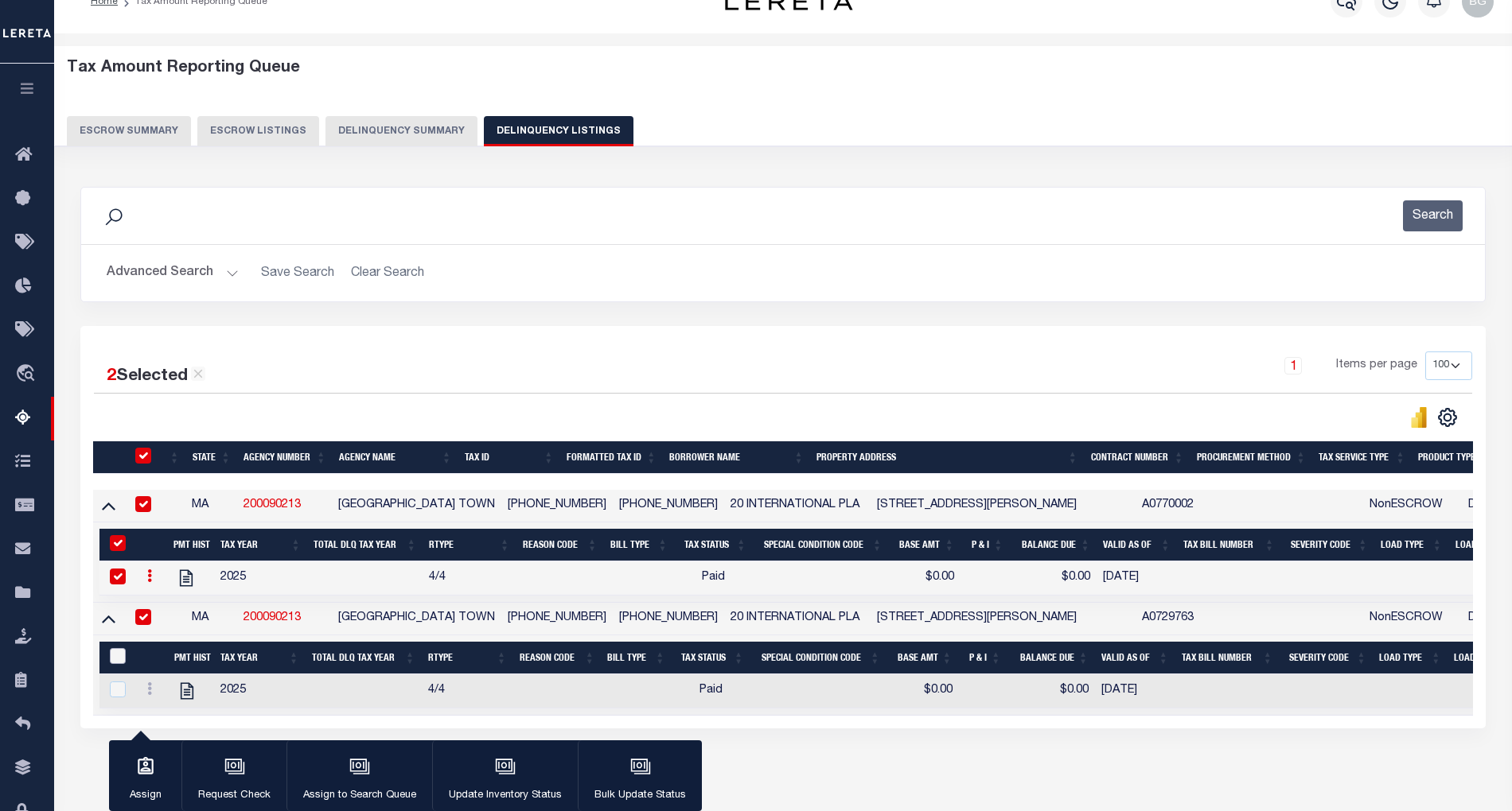
click at [121, 664] on input "&nbsp;" at bounding box center [118, 657] width 16 height 16
checkbox input "true"
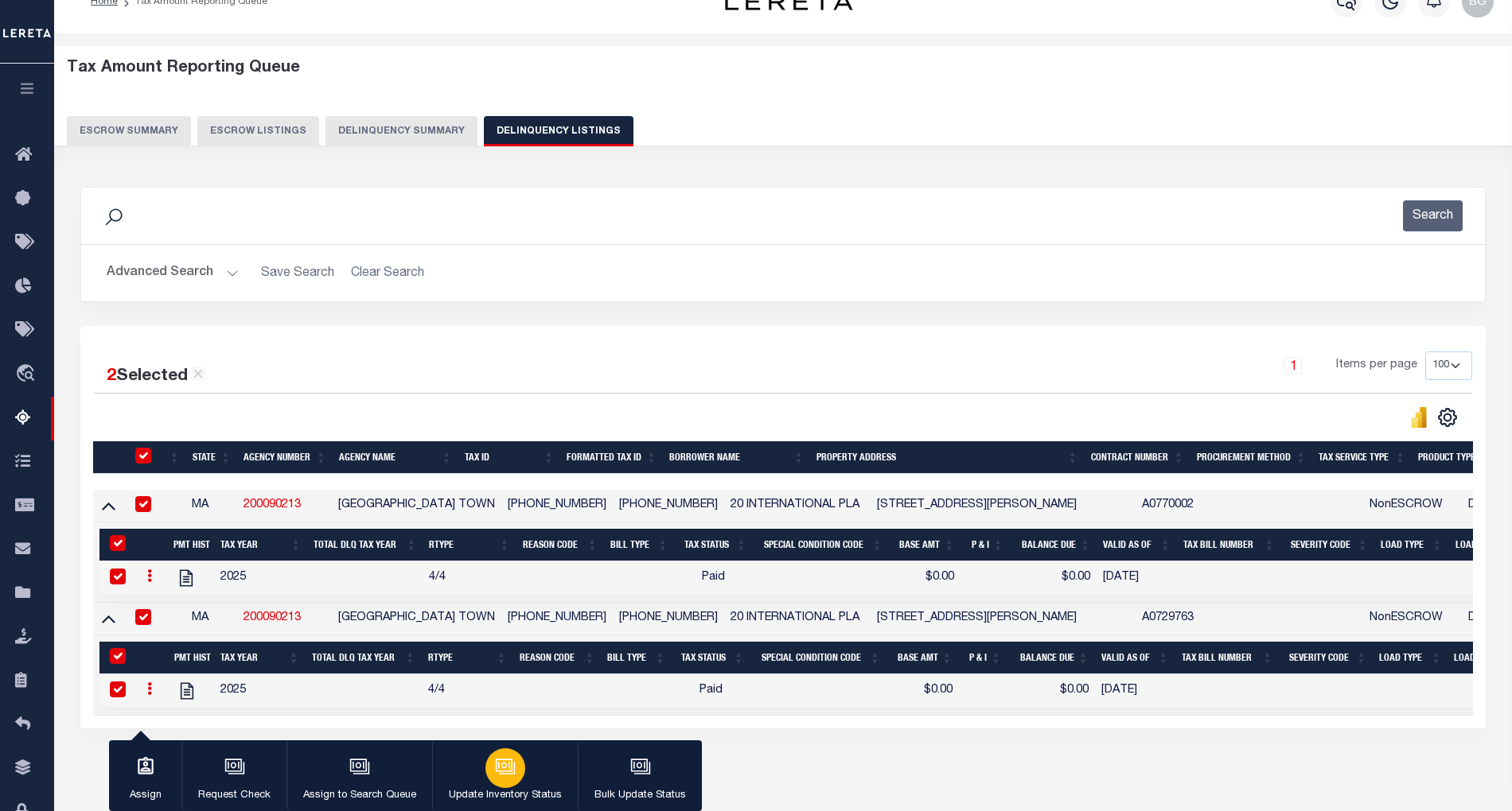
click at [506, 774] on icon "button" at bounding box center [505, 766] width 21 height 21
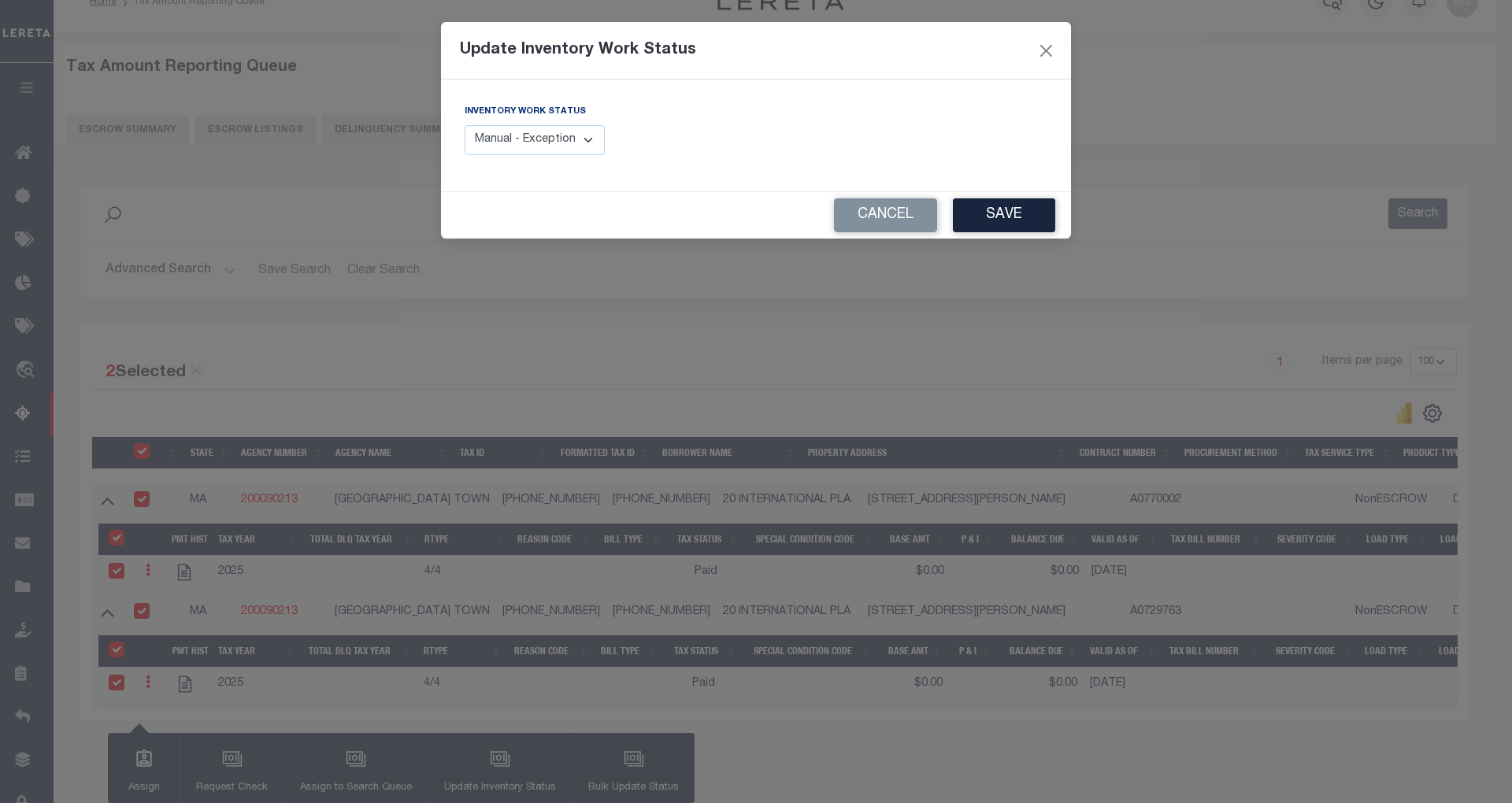
drag, startPoint x: 559, startPoint y: 133, endPoint x: 556, endPoint y: 155, distance: 22.2
click at [559, 133] on select "Manual - Exception Pended - Awaiting Search Late Add Exception Completed" at bounding box center [535, 140] width 140 height 31
select select "4"
click at [465, 125] on select "Manual - Exception Pended - Awaiting Search Late Add Exception Completed" at bounding box center [535, 140] width 140 height 31
click at [1046, 219] on button "Save" at bounding box center [1004, 216] width 102 height 34
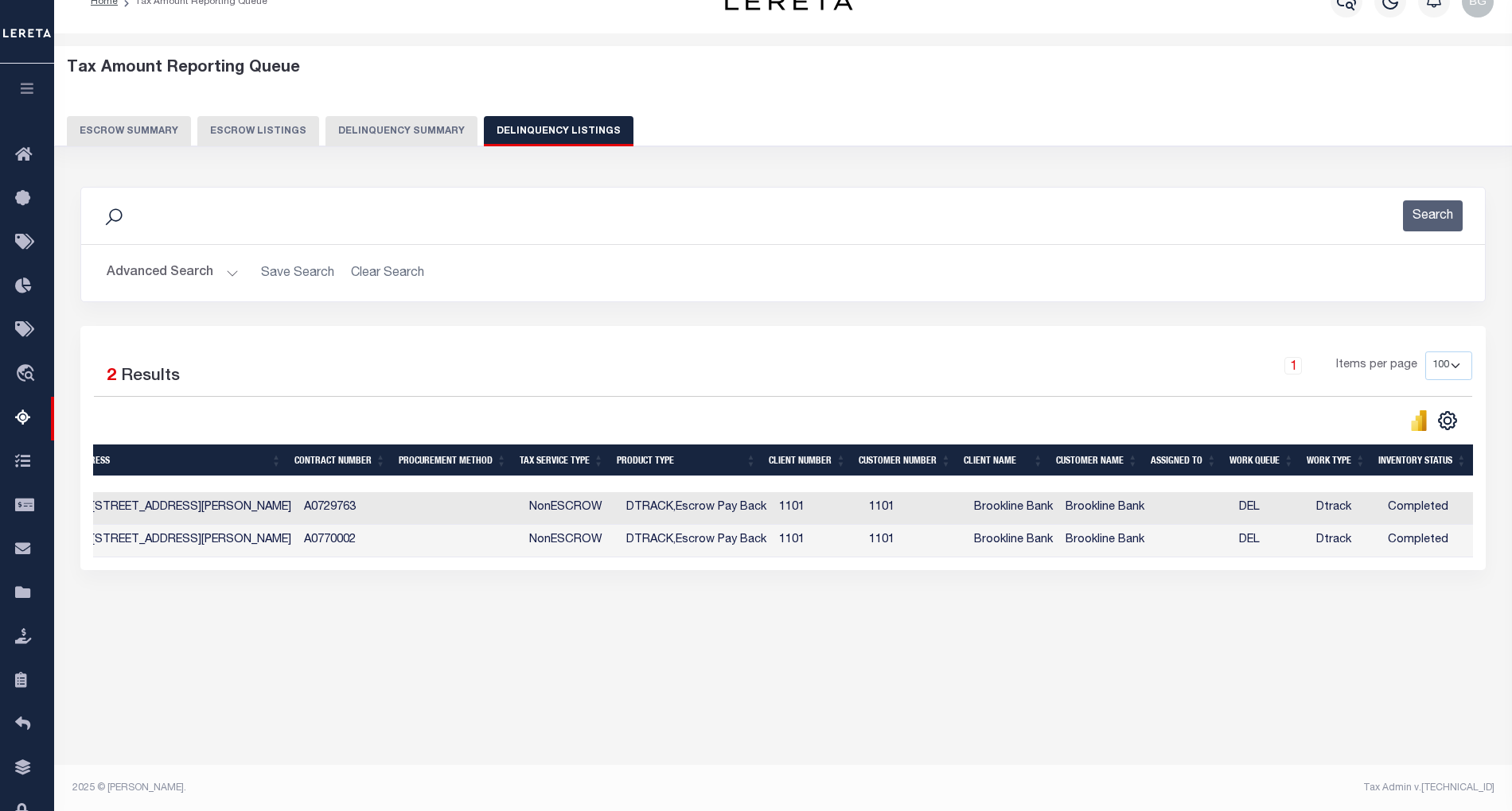
scroll to position [0, 0]
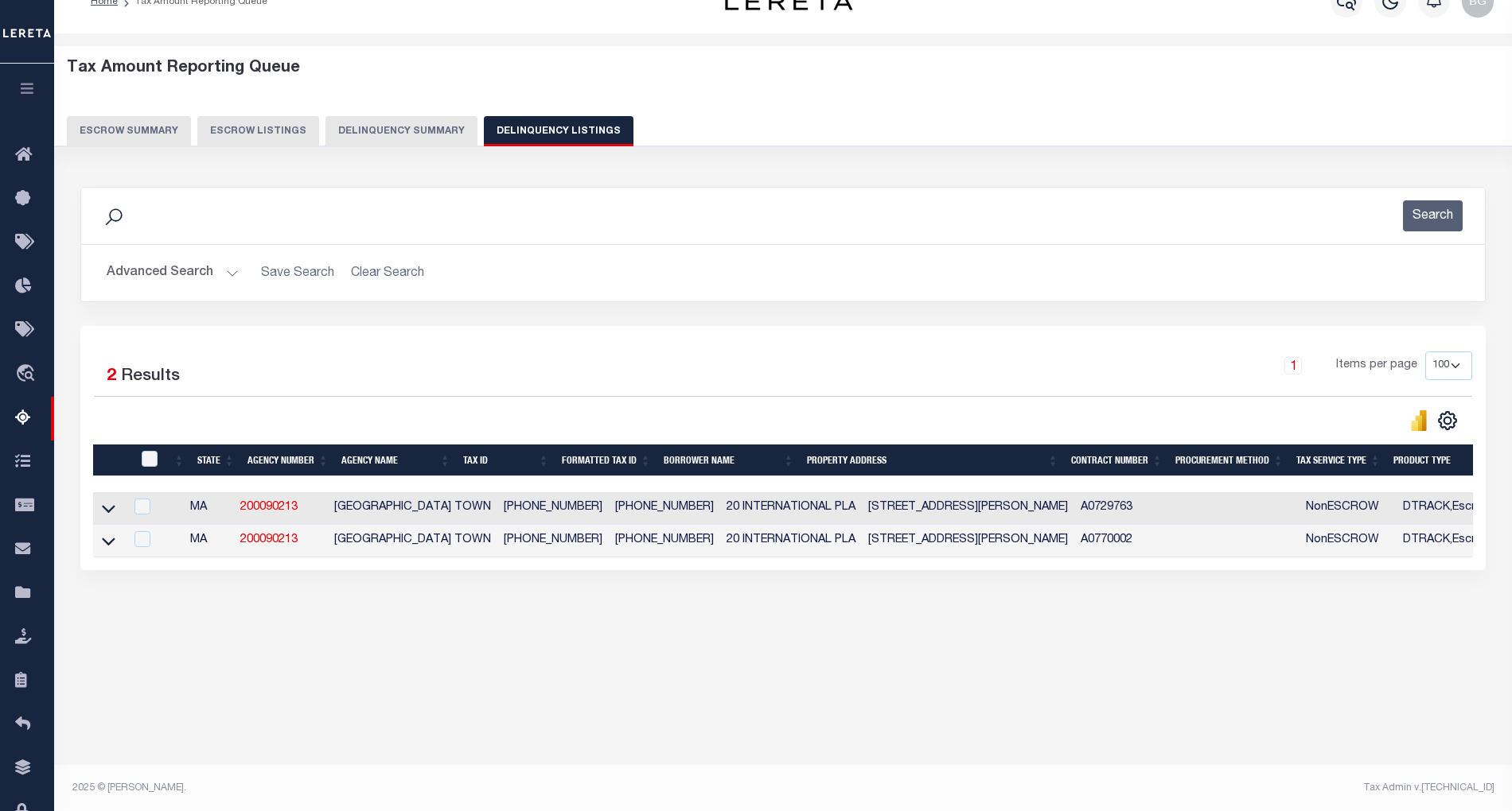
click at [224, 274] on button "Advanced Search" at bounding box center [172, 273] width 132 height 31
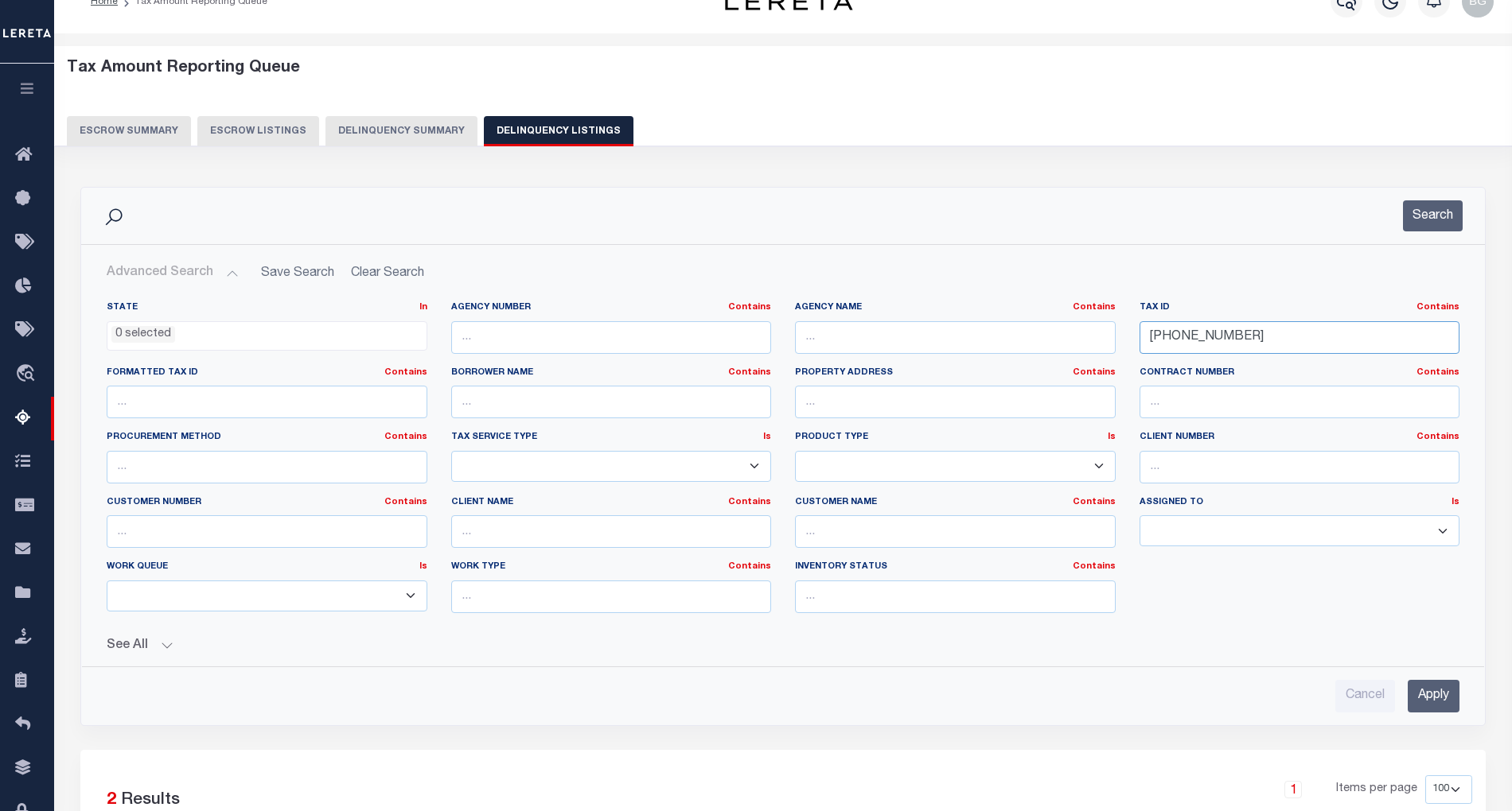
click at [1176, 336] on input "0052-0010-0000" at bounding box center [1299, 338] width 321 height 33
paste input "3-0038"
type input "0053-0038-0000"
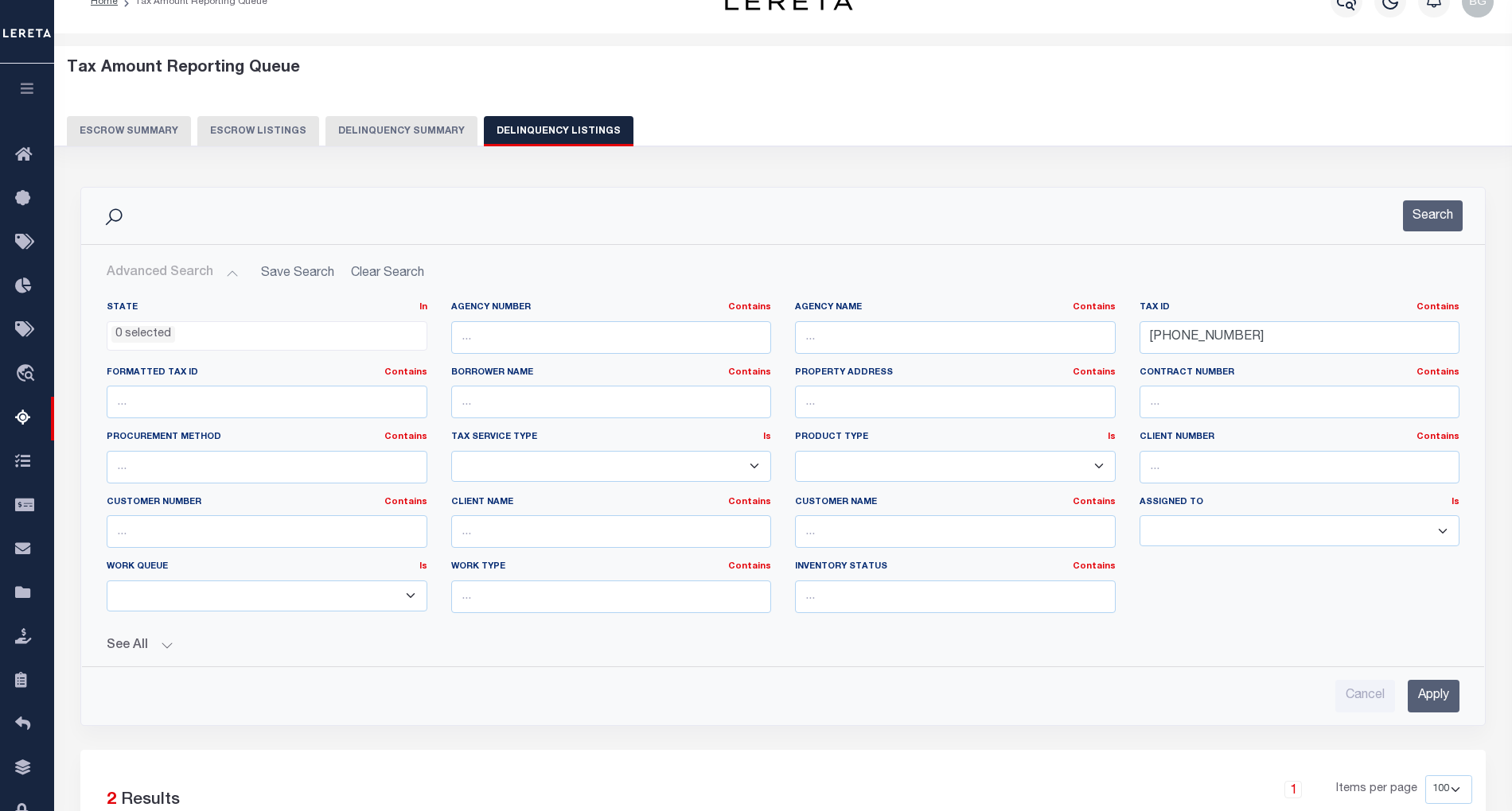
click at [1442, 697] on input "Apply" at bounding box center [1434, 697] width 52 height 33
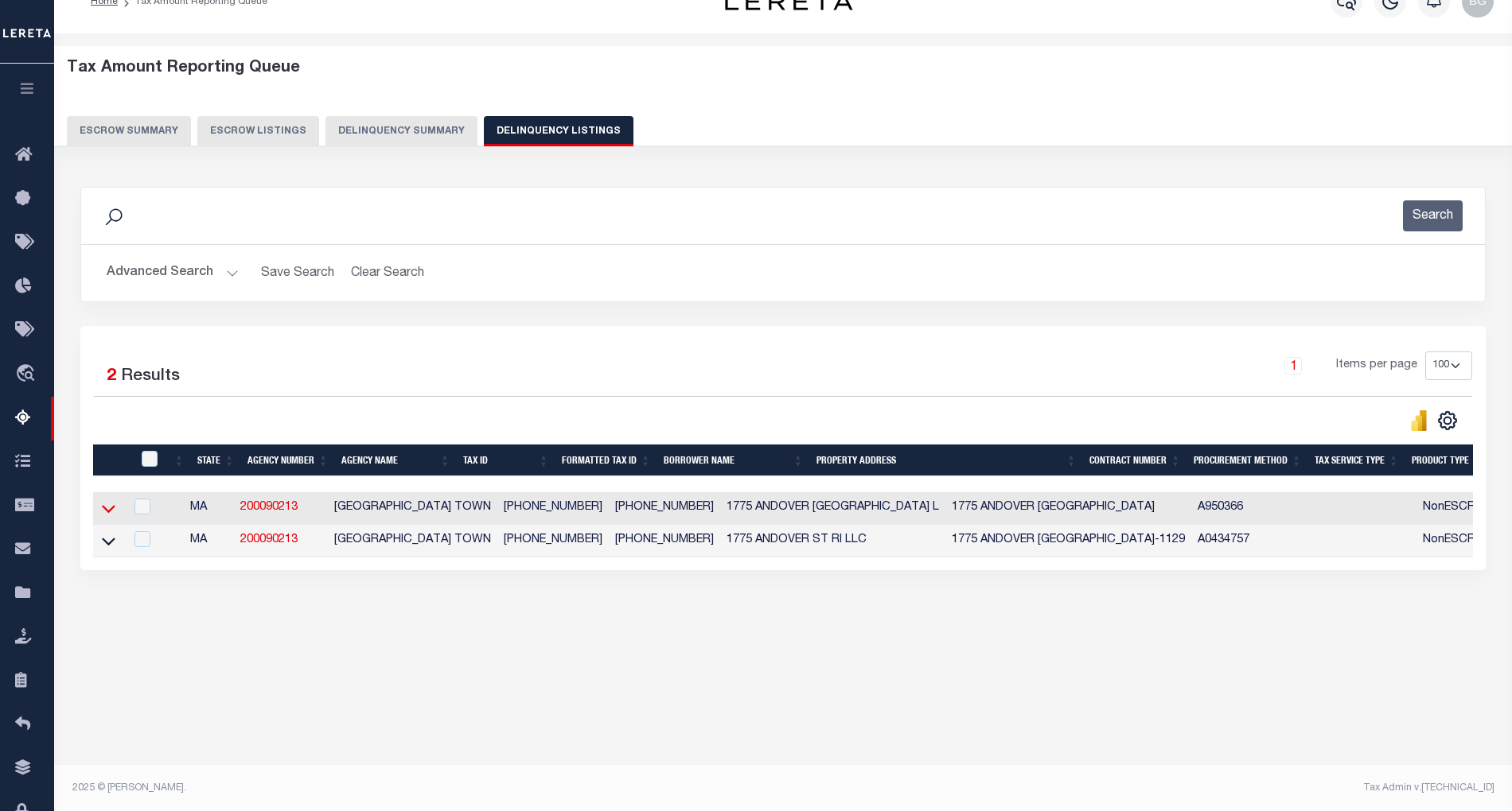
click at [109, 517] on icon at bounding box center [108, 509] width 14 height 16
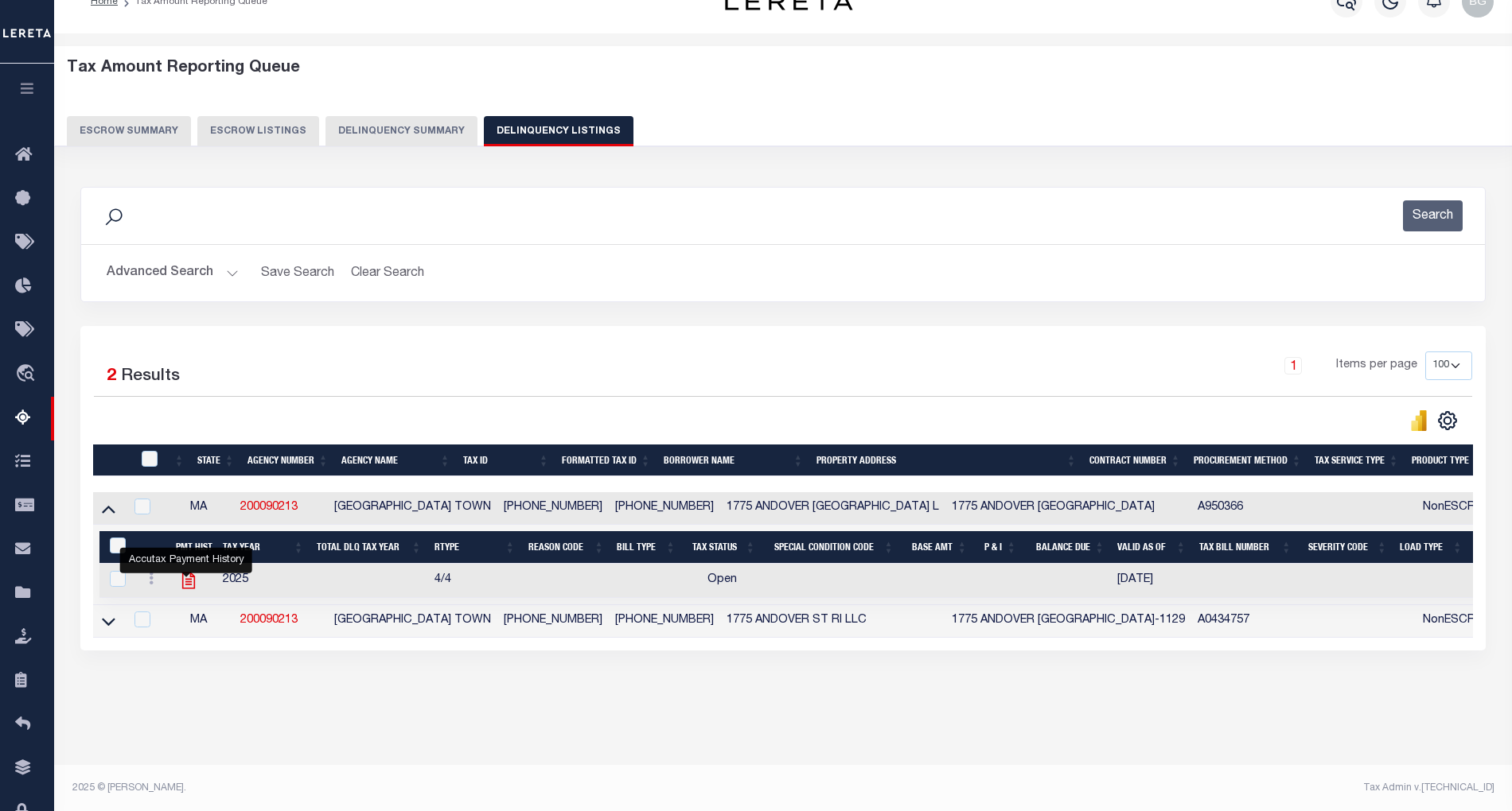
click at [186, 591] on icon "" at bounding box center [188, 580] width 21 height 21
checkbox input "true"
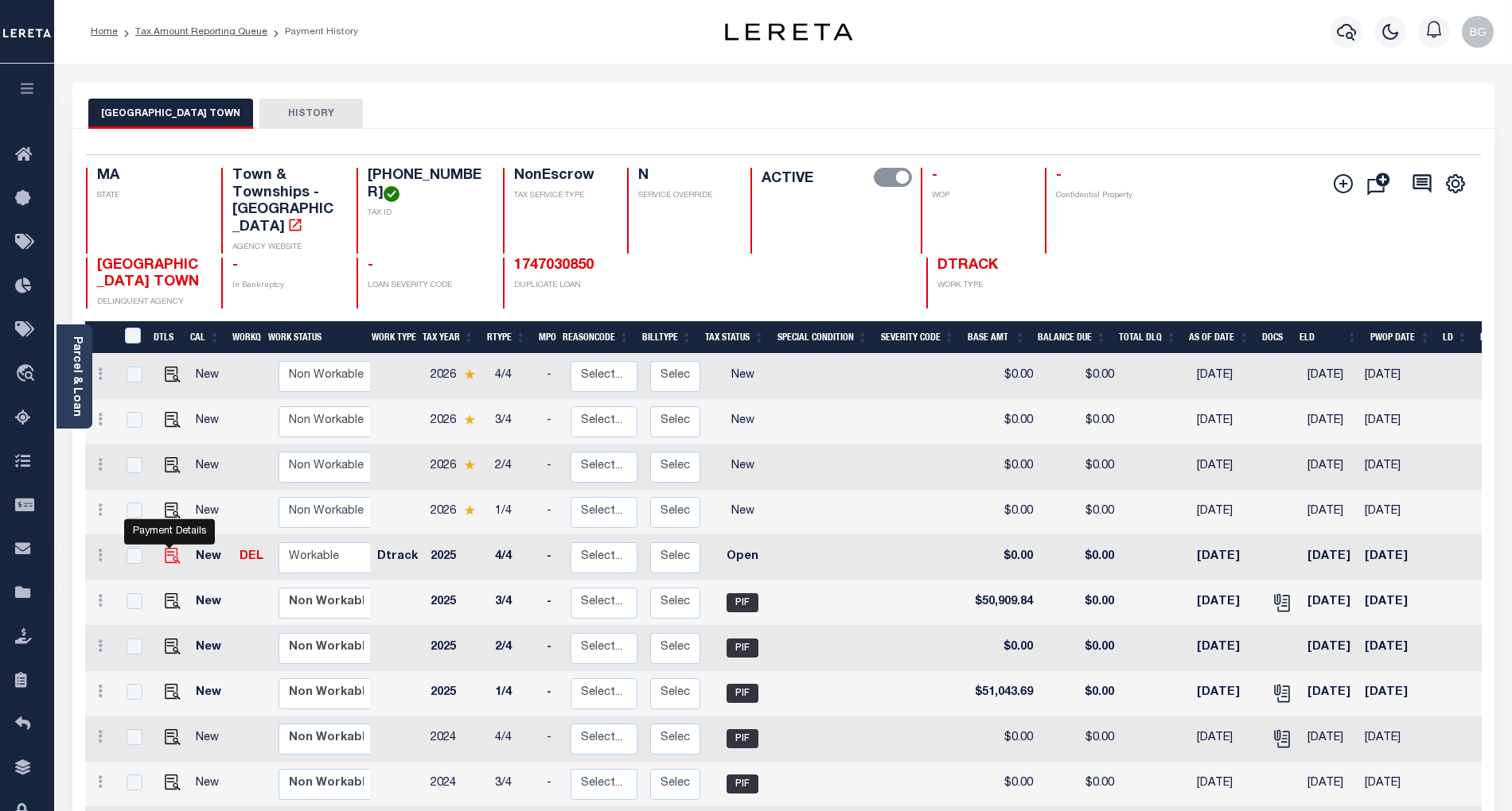
click at [170, 549] on img "" at bounding box center [173, 557] width 16 height 16
checkbox input "true"
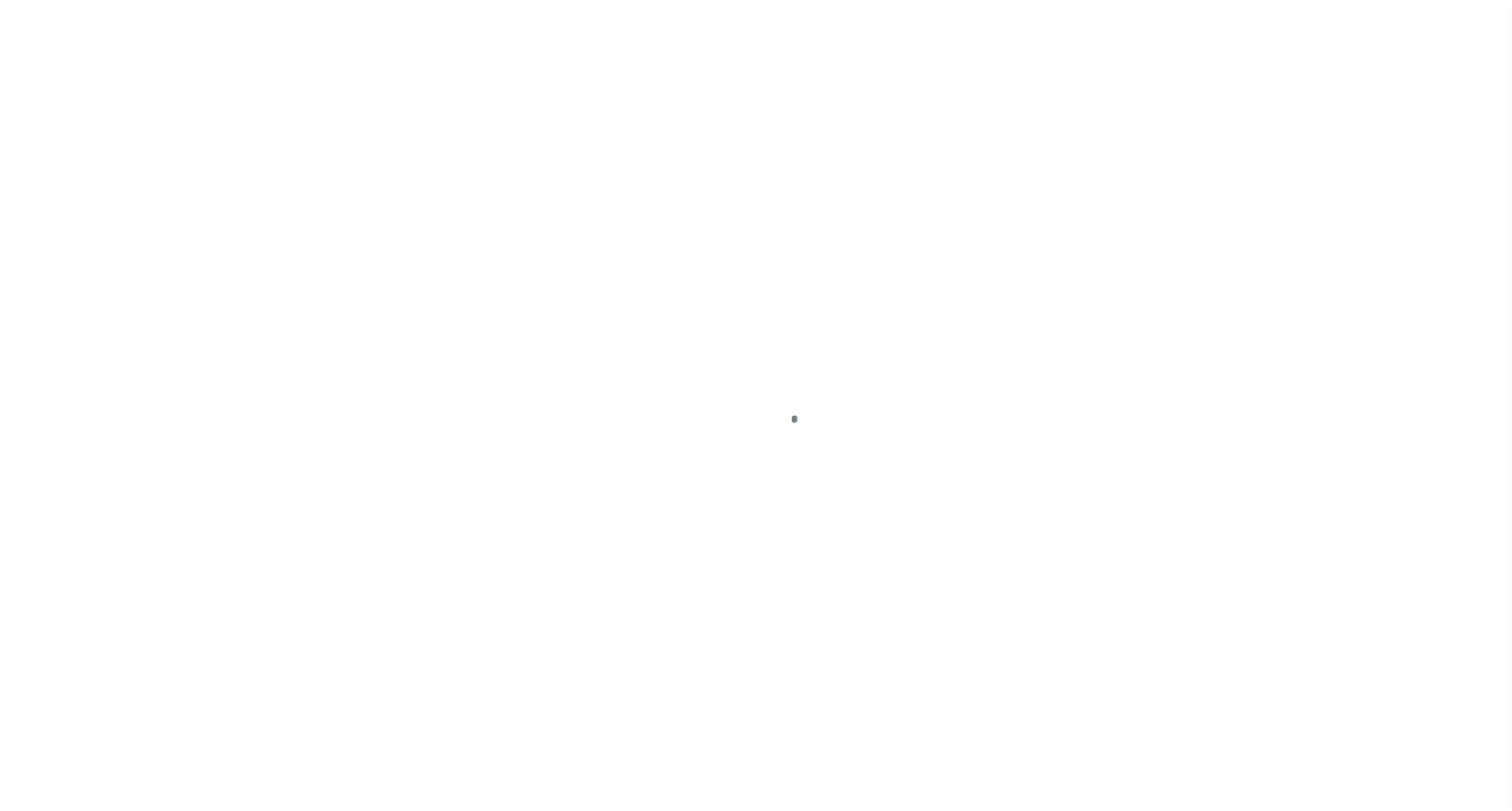
select select "OP2"
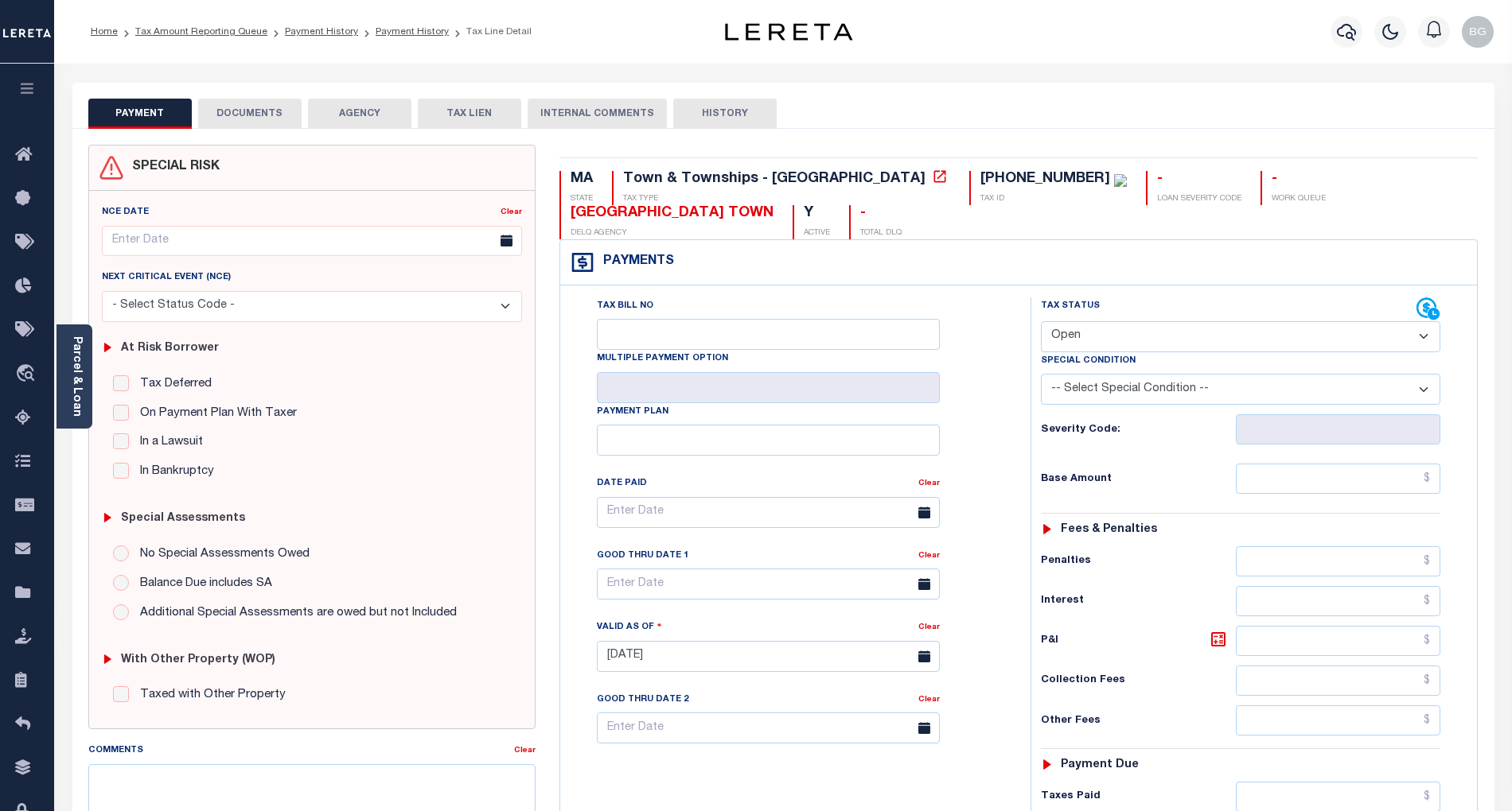
click at [255, 113] on button "DOCUMENTS" at bounding box center [250, 114] width 104 height 30
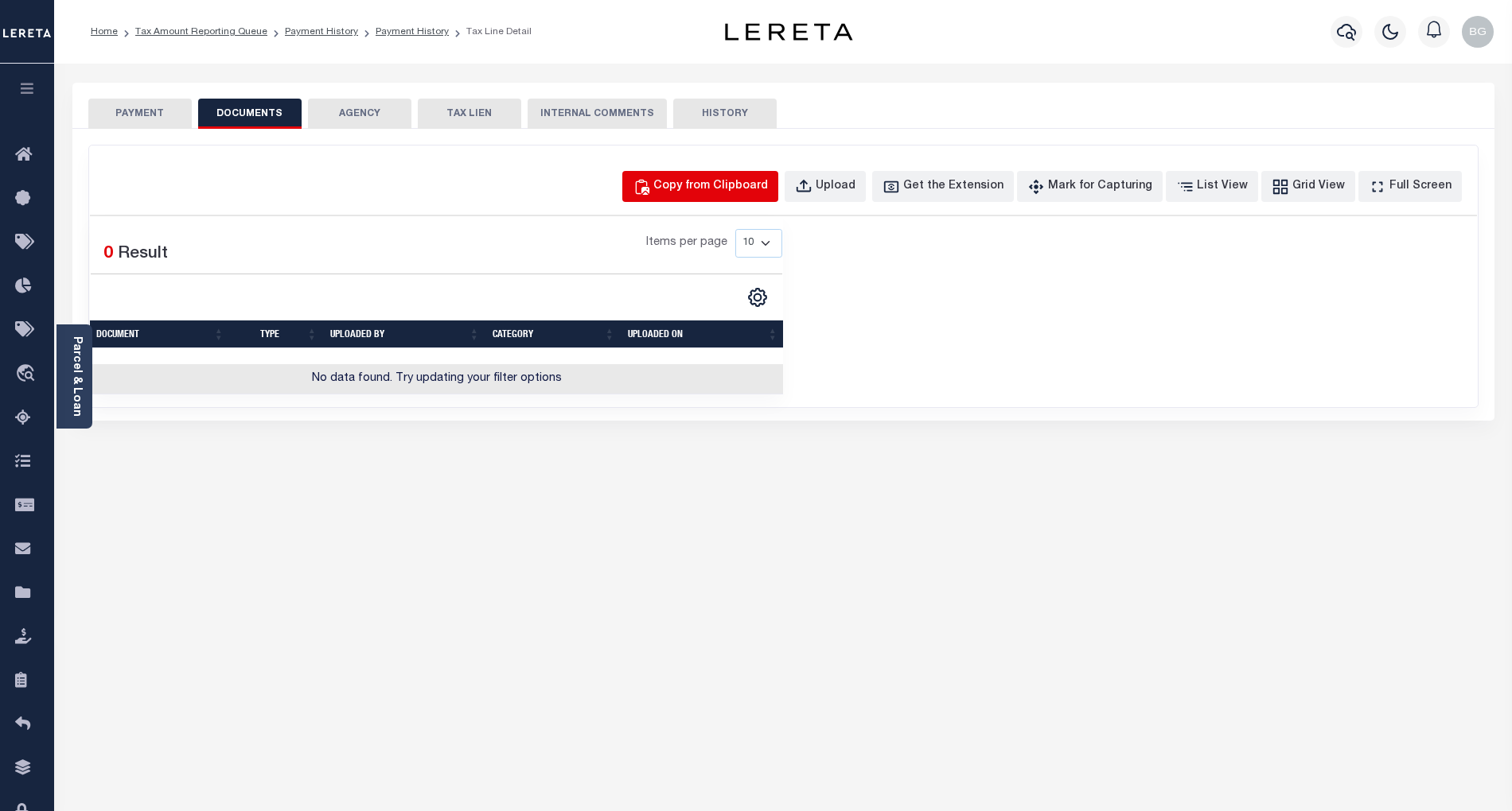
click at [759, 193] on div "Copy from Clipboard" at bounding box center [711, 186] width 114 height 17
select select "POP"
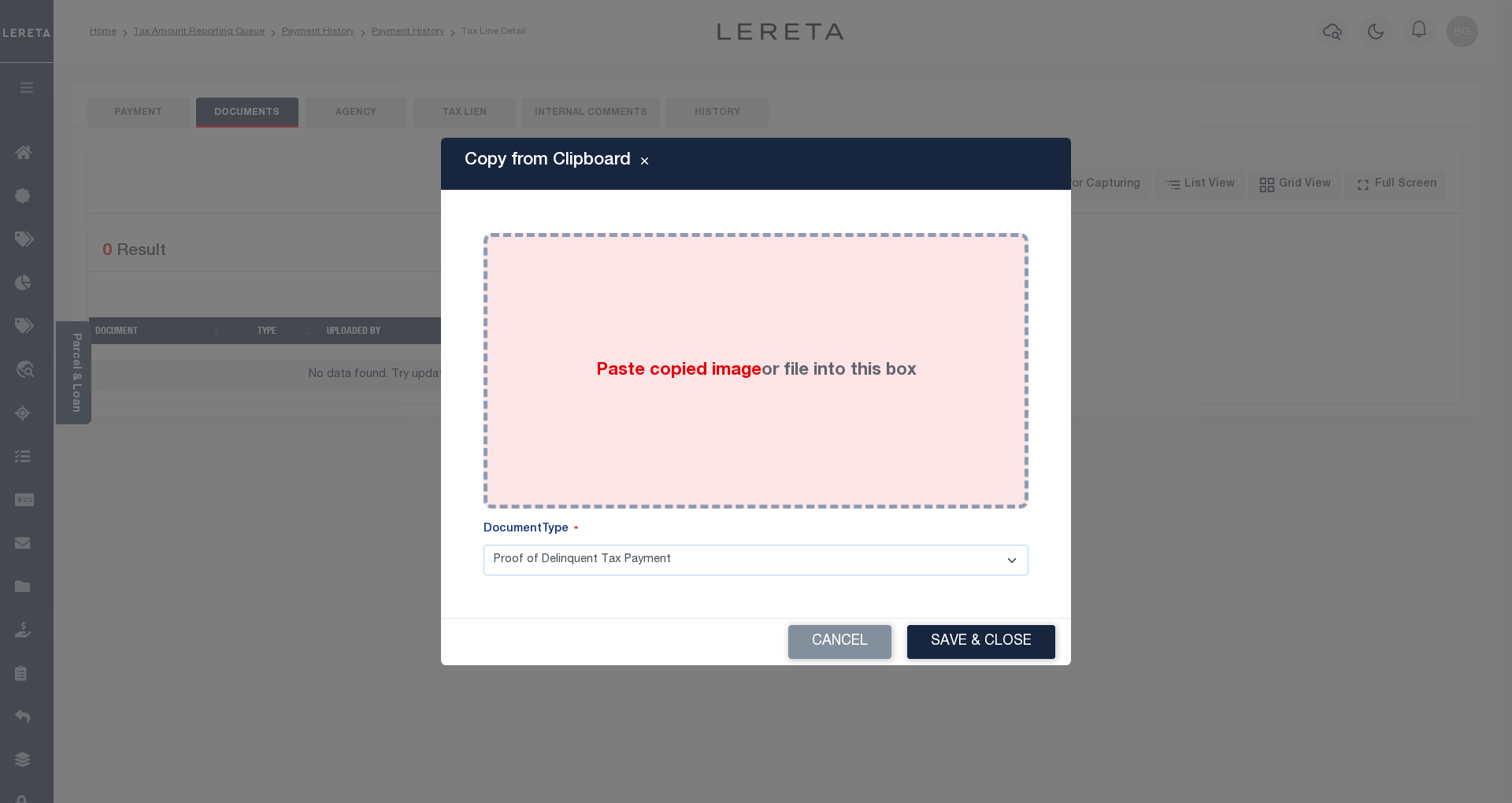
click at [684, 373] on span "Paste copied image" at bounding box center [679, 370] width 165 height 17
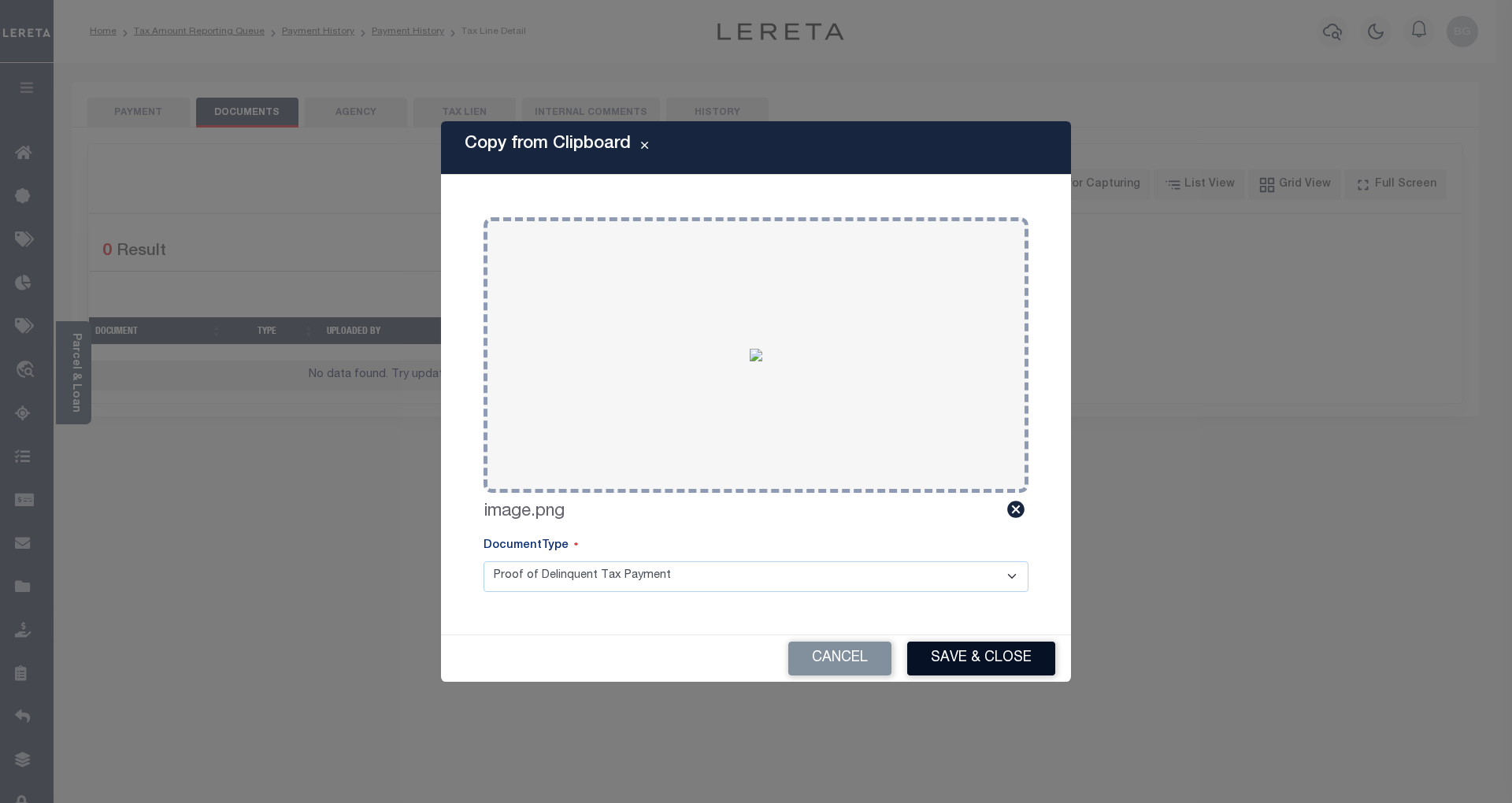
click at [1006, 646] on button "Save & Close" at bounding box center [981, 659] width 148 height 34
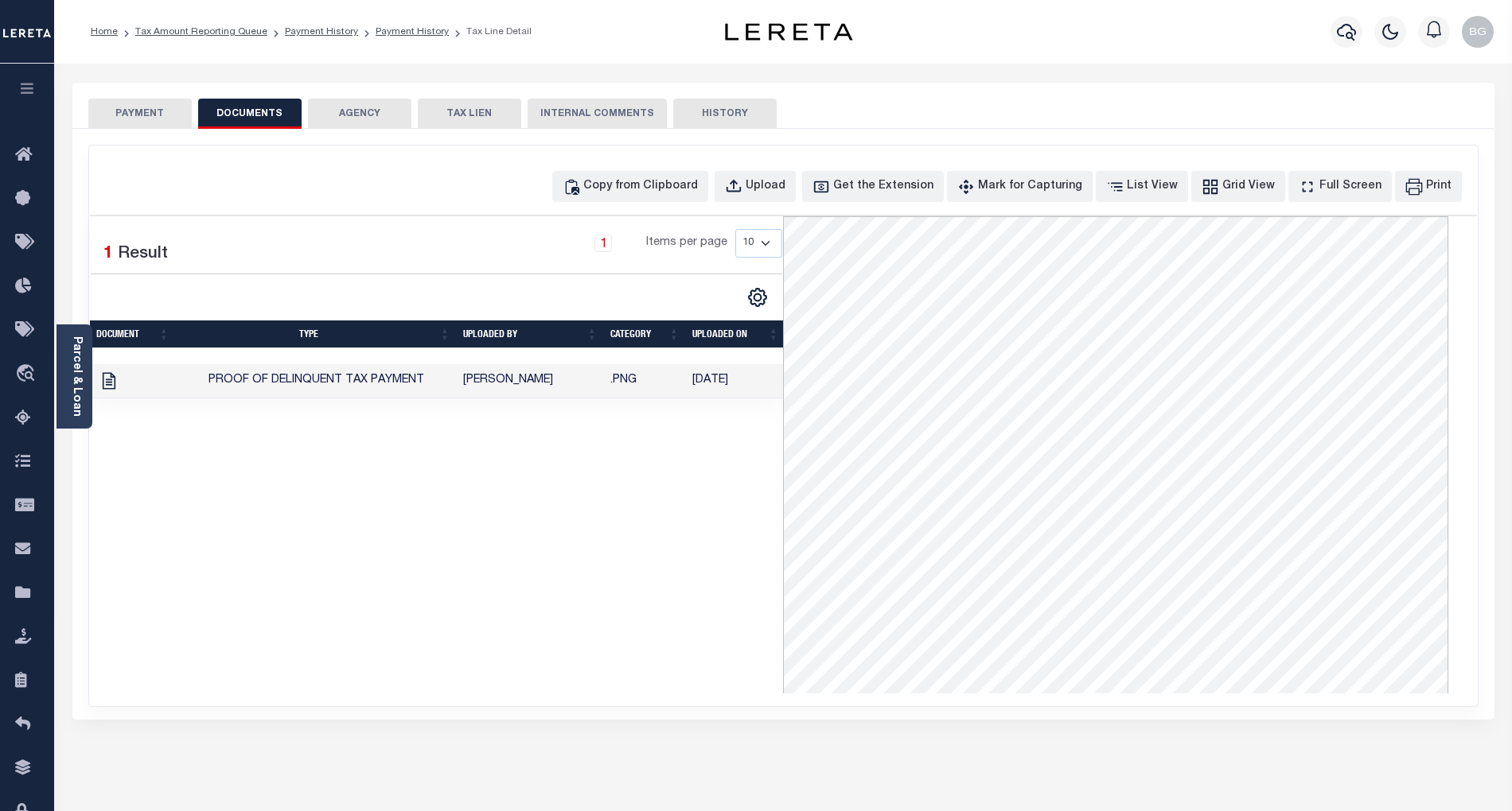
click at [151, 115] on button "PAYMENT" at bounding box center [140, 114] width 104 height 30
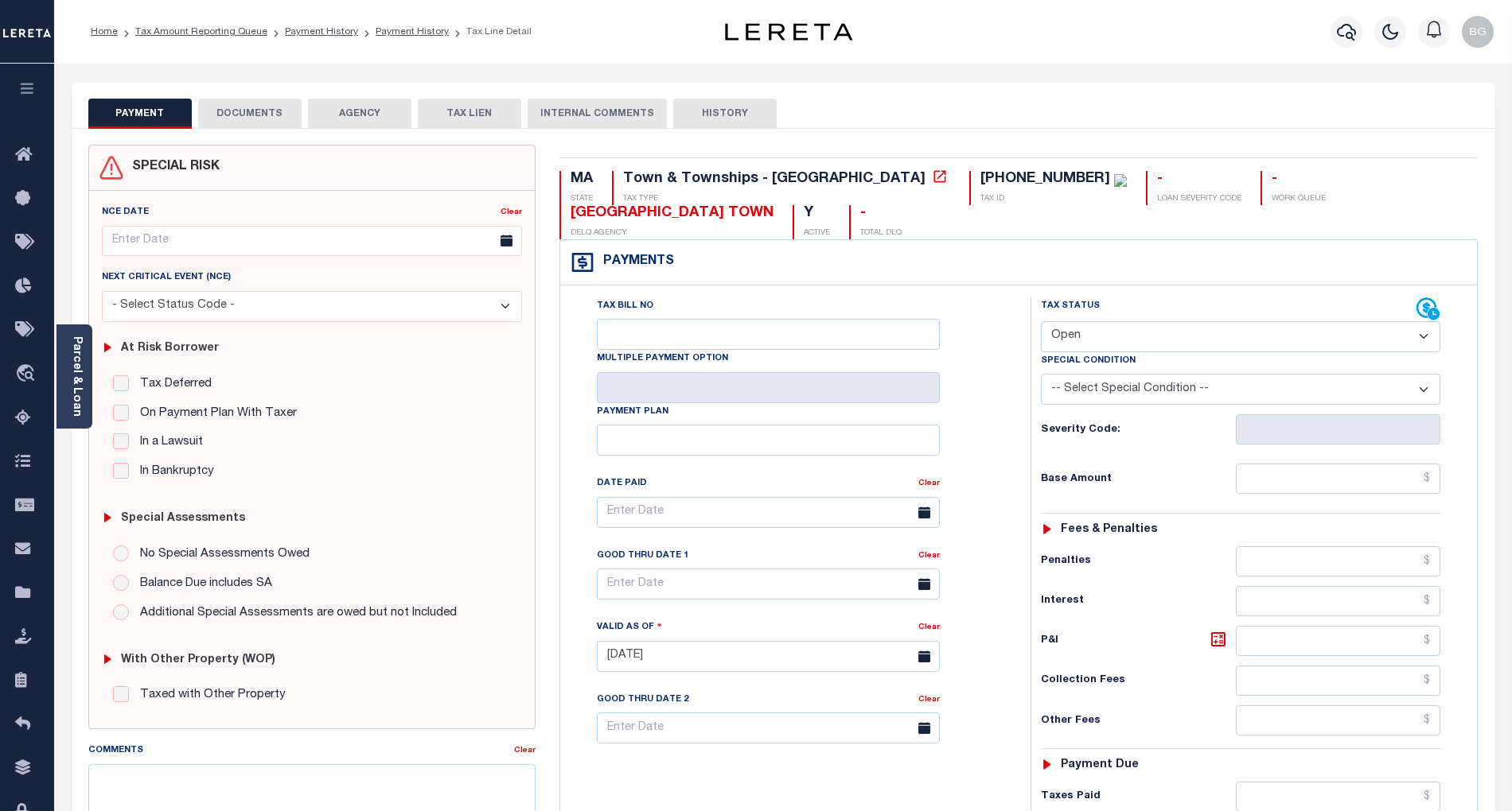
click at [1115, 348] on select "- Select Status Code - Open Due/Unpaid Paid Incomplete No Tax Due Internal Refu…" at bounding box center [1241, 337] width 400 height 31
select select "PYD"
click at [1041, 323] on select "- Select Status Code - Open Due/Unpaid Paid Incomplete No Tax Due Internal Refu…" at bounding box center [1241, 337] width 400 height 31
type input "[DATE]"
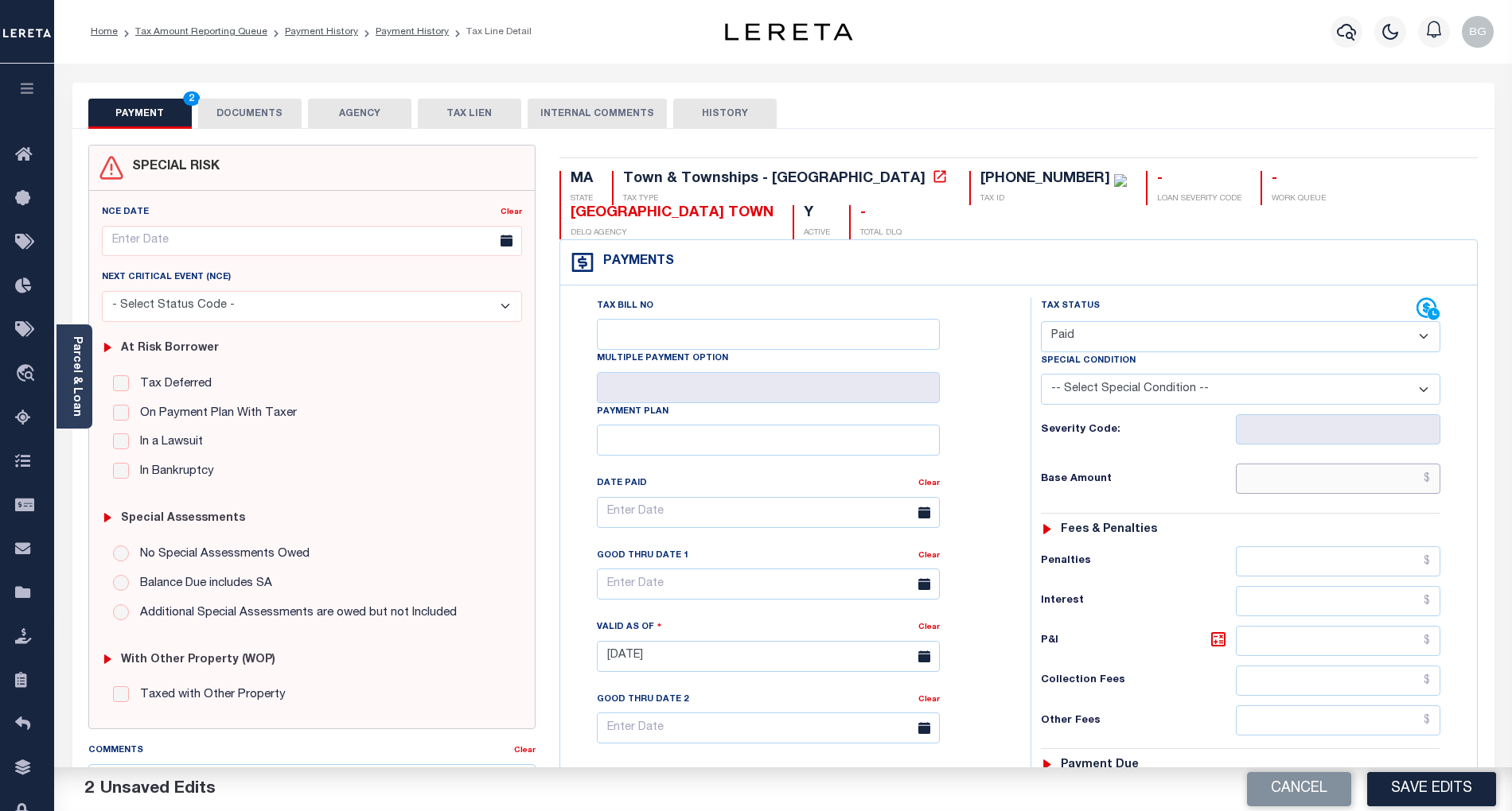
click at [1410, 481] on input "text" at bounding box center [1338, 479] width 205 height 30
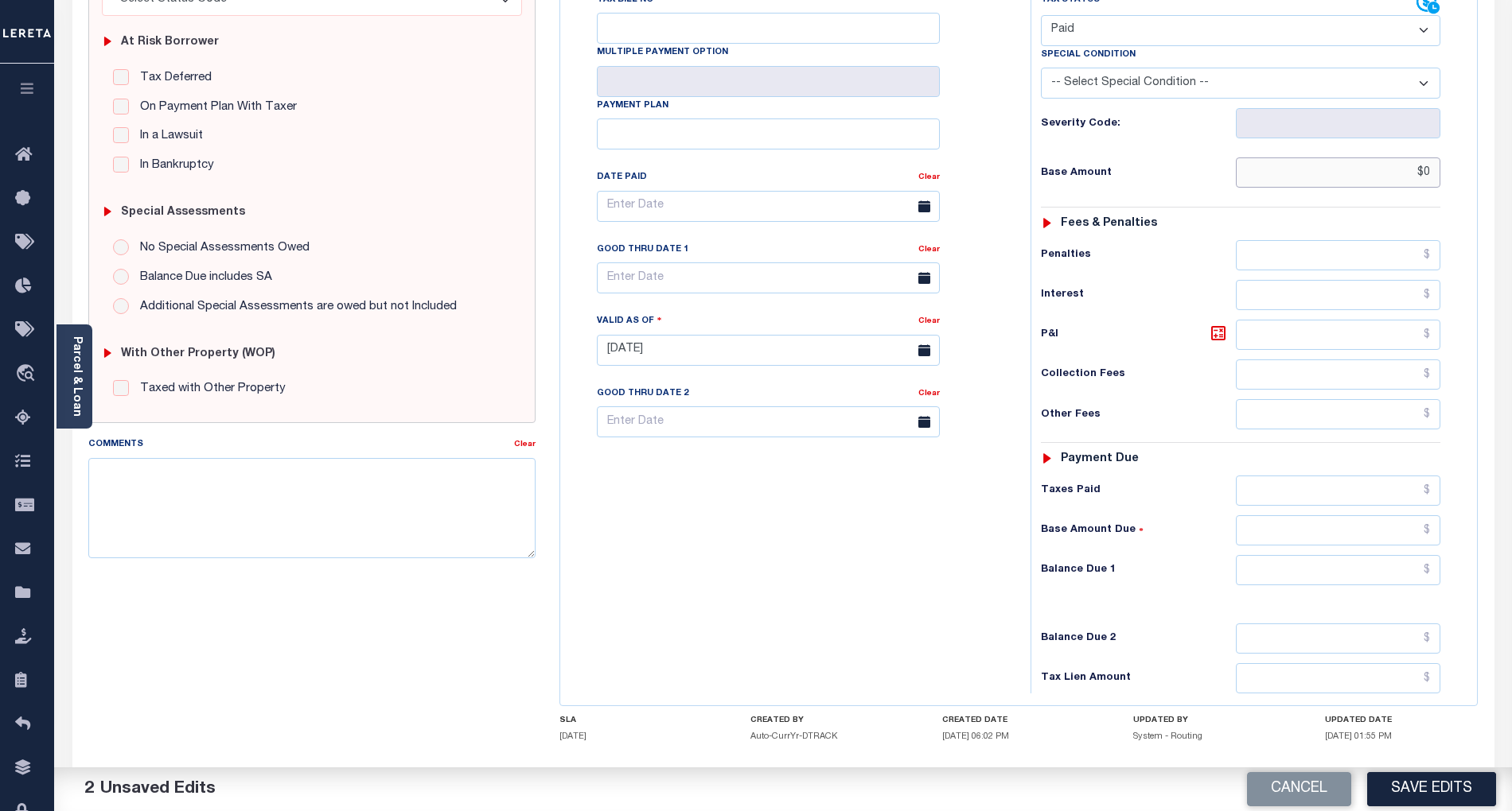
scroll to position [318, 0]
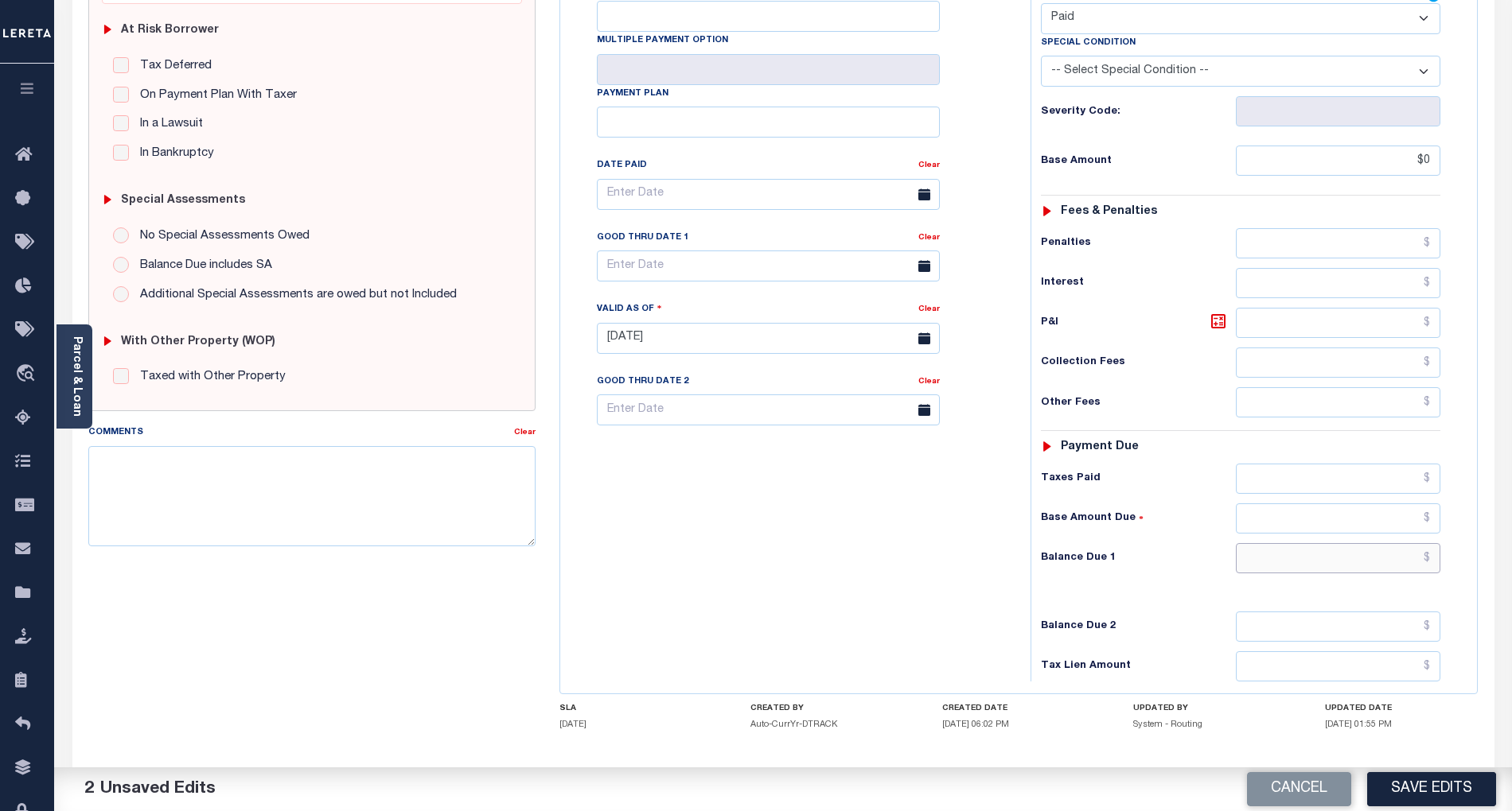
type input "$0.00"
click at [1415, 573] on input "text" at bounding box center [1338, 558] width 205 height 30
type input "$0.00"
click at [895, 597] on div "Tax Bill No Multiple Payment Option Payment Plan Clear" at bounding box center [791, 330] width 454 height 702
click at [1468, 786] on button "Save Edits" at bounding box center [1432, 790] width 129 height 35
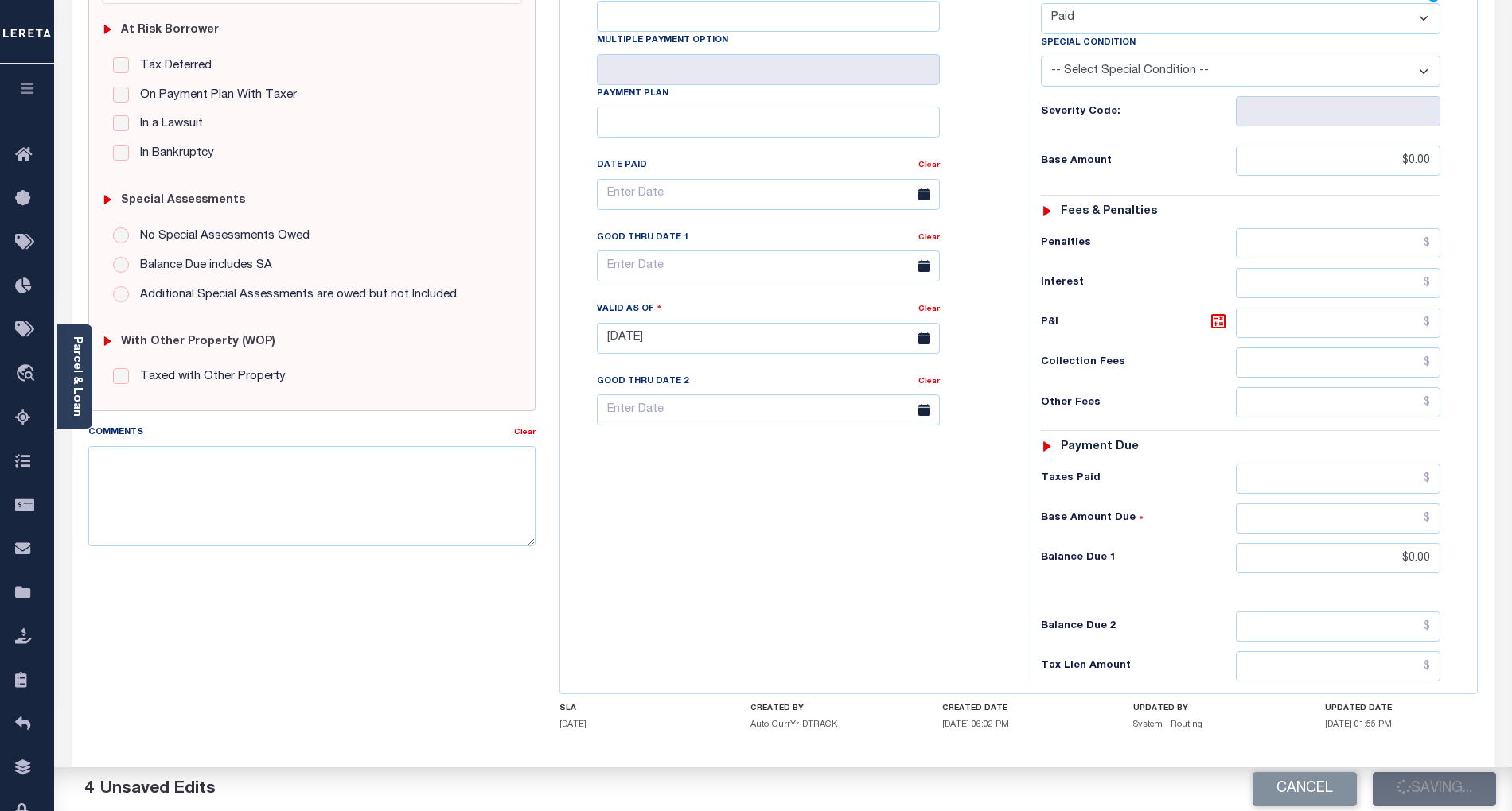
checkbox input "false"
type input "$0"
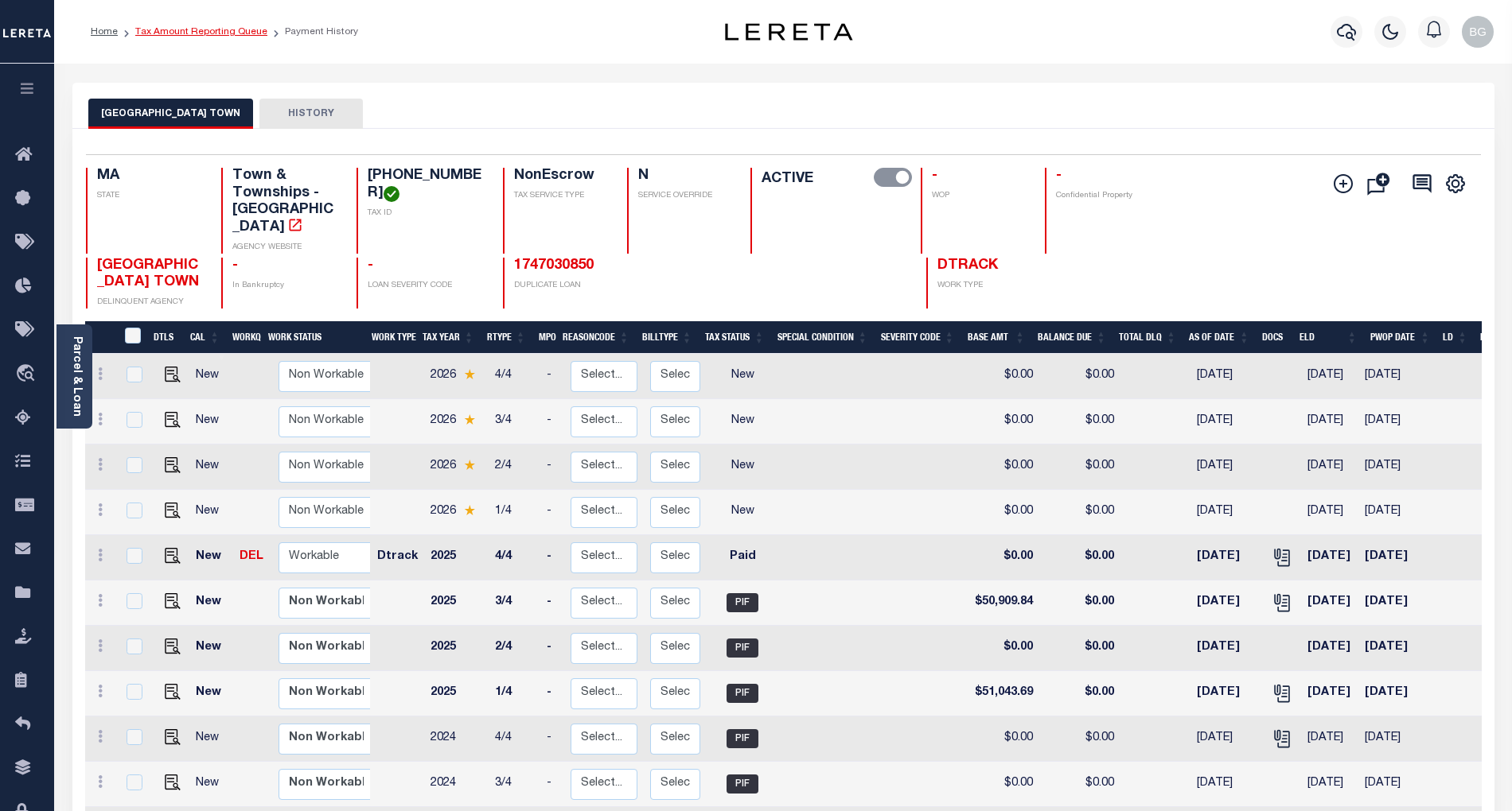
click at [199, 29] on link "Tax Amount Reporting Queue" at bounding box center [201, 32] width 132 height 10
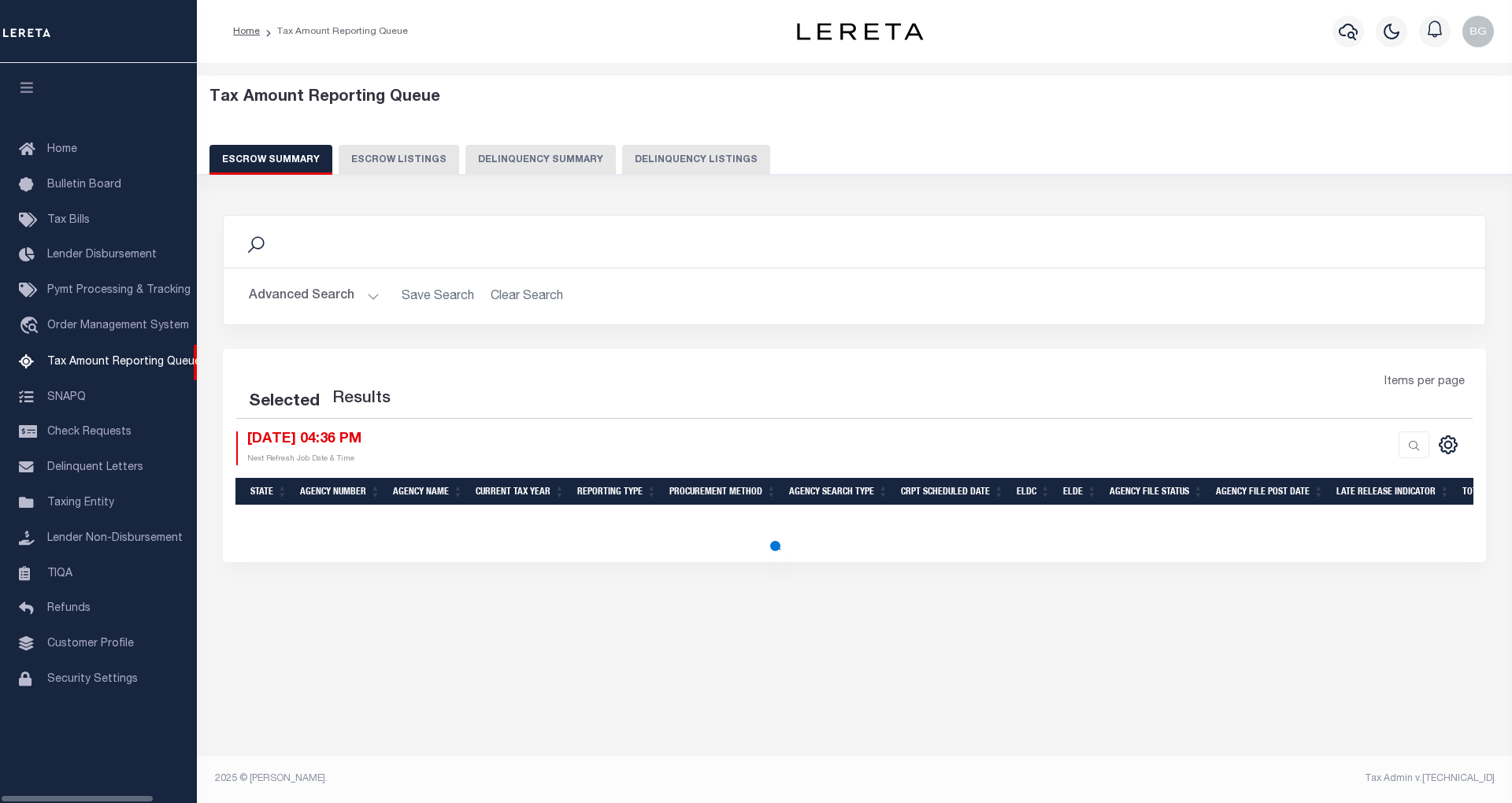
click at [687, 161] on button "Delinquency Listings" at bounding box center [696, 159] width 148 height 30
select select "100"
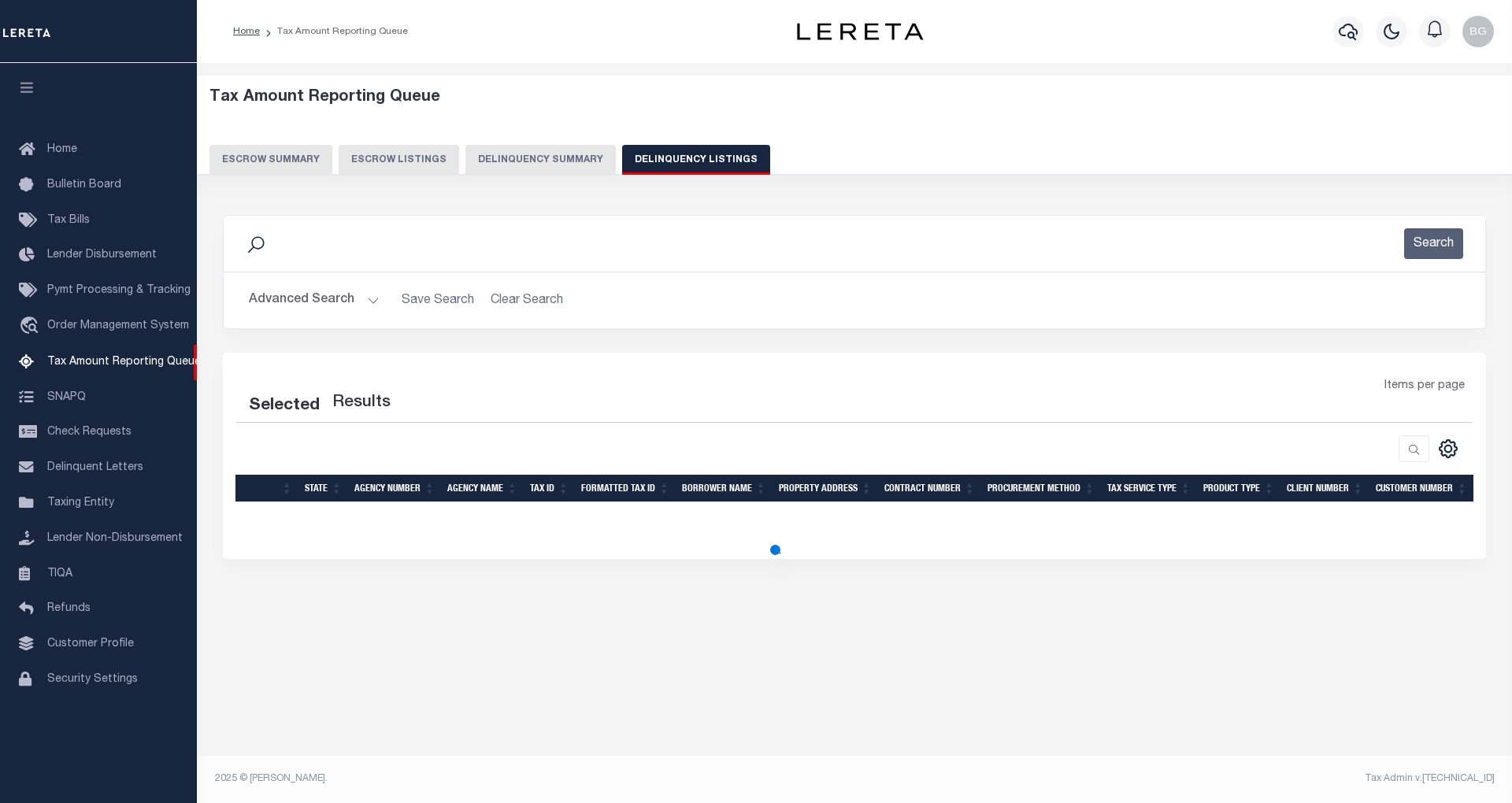
select select "100"
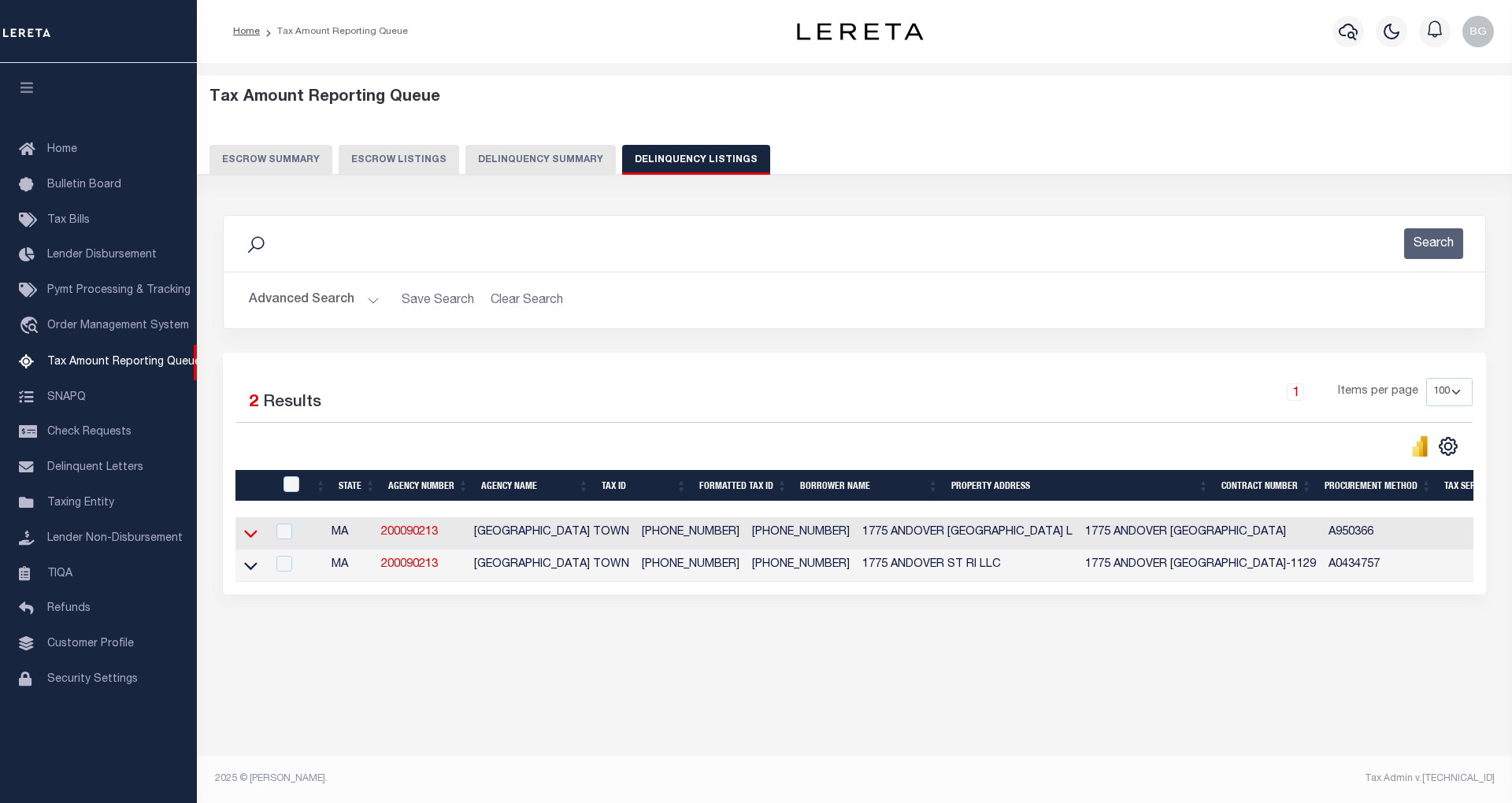
click at [250, 539] on icon at bounding box center [251, 534] width 13 height 8
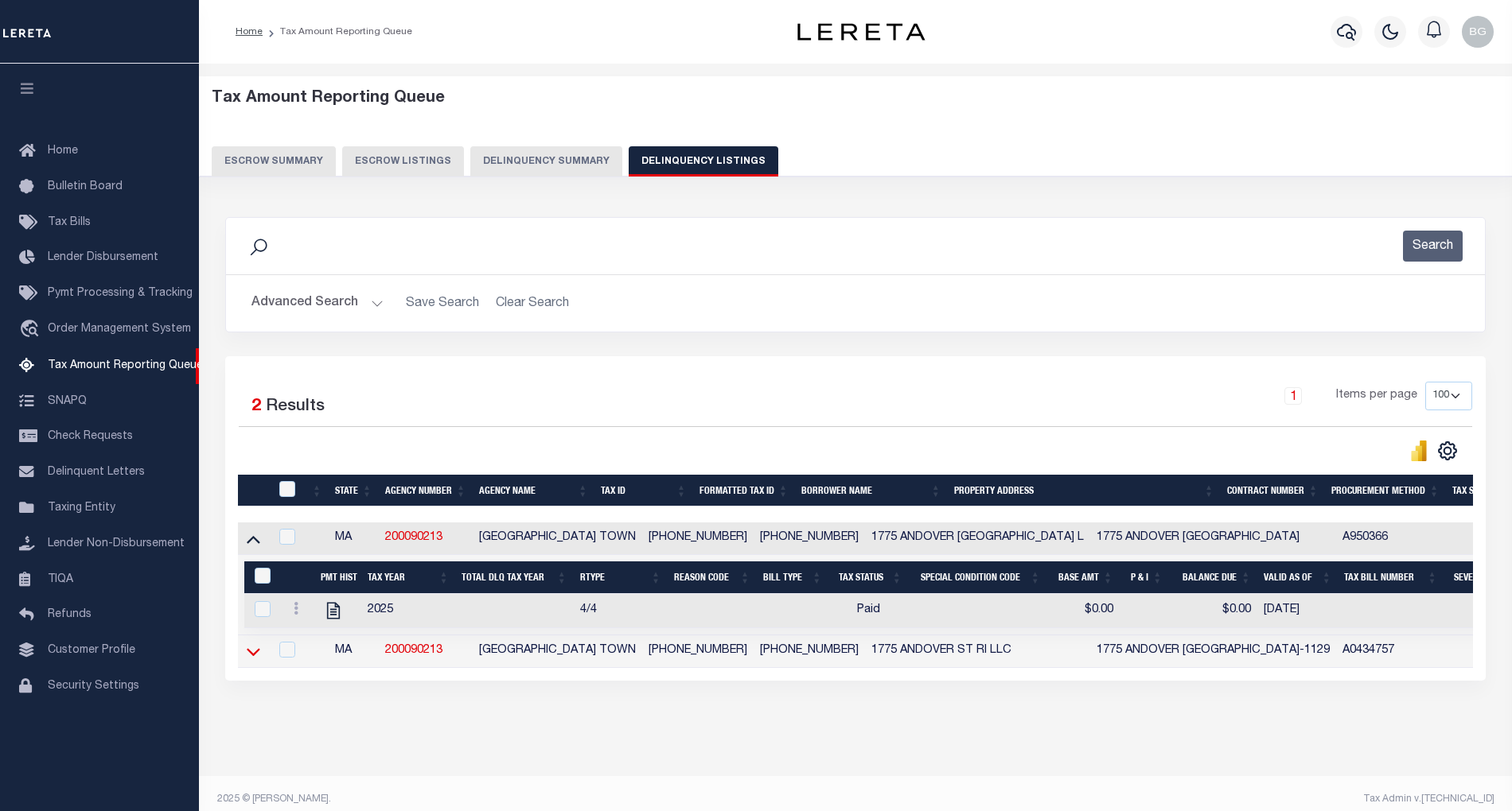
click at [247, 660] on icon at bounding box center [254, 652] width 14 height 16
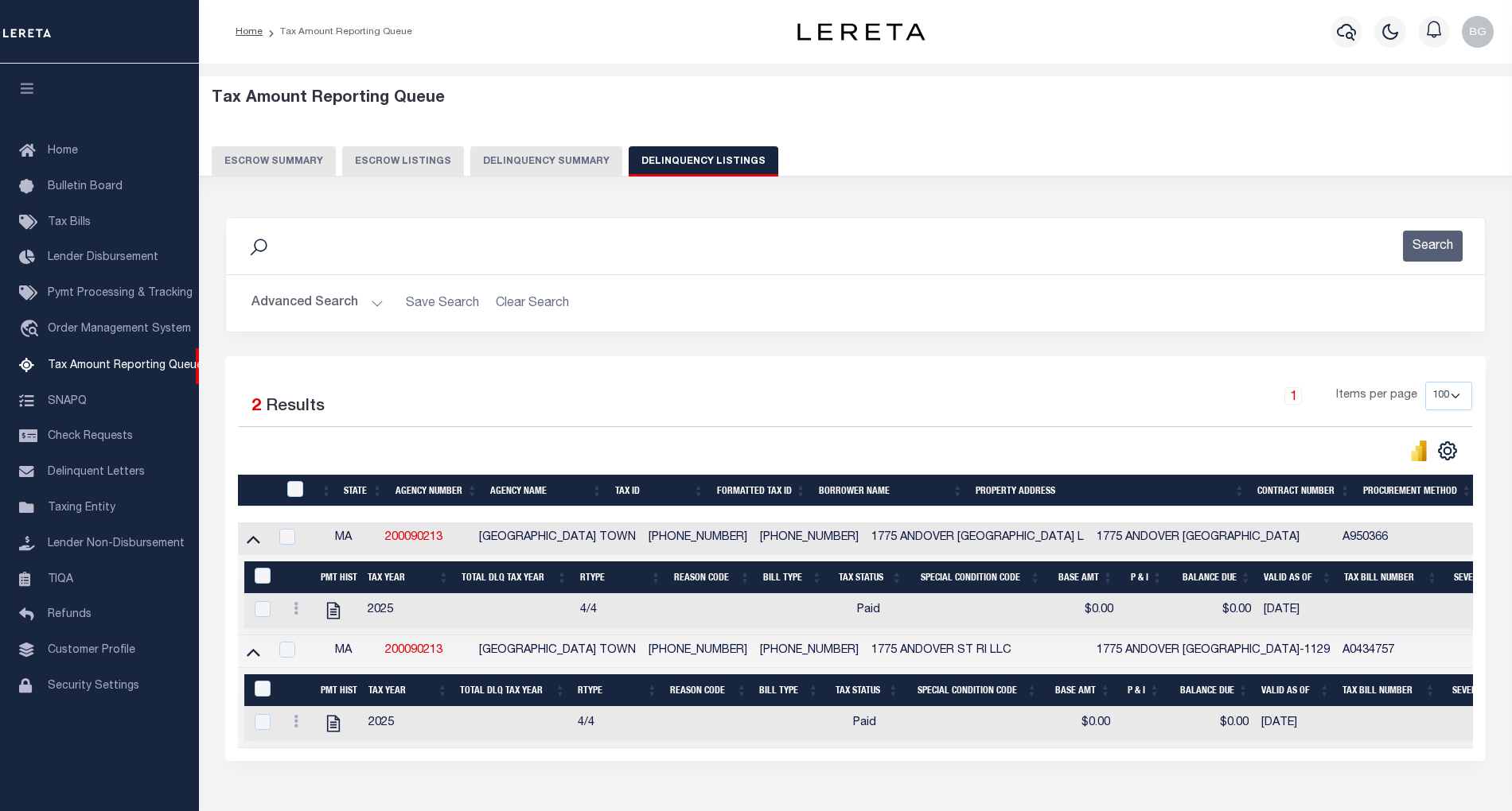
scroll to position [30, 0]
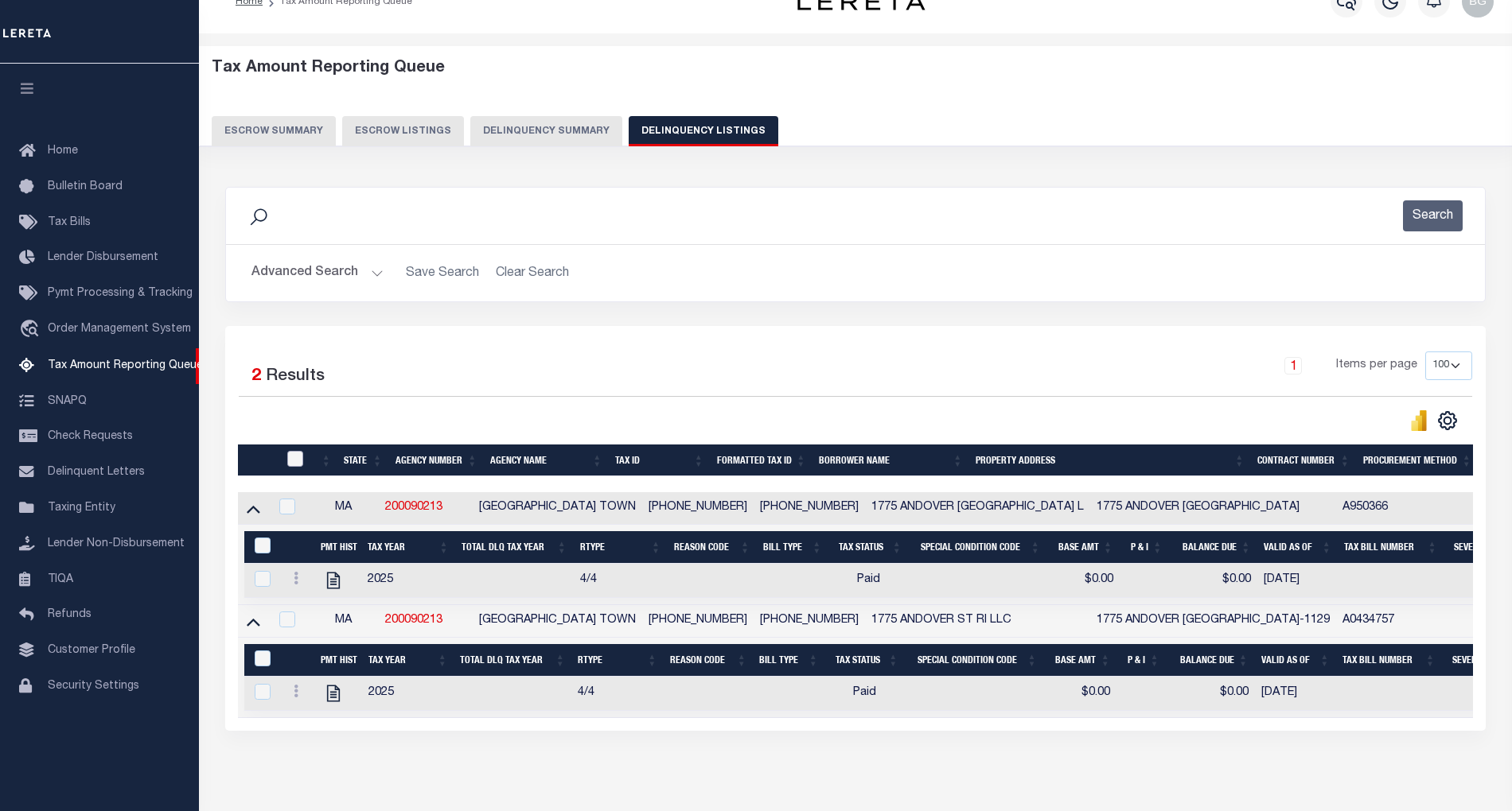
click at [298, 461] on input "checkbox" at bounding box center [295, 460] width 16 height 16
checkbox input "true"
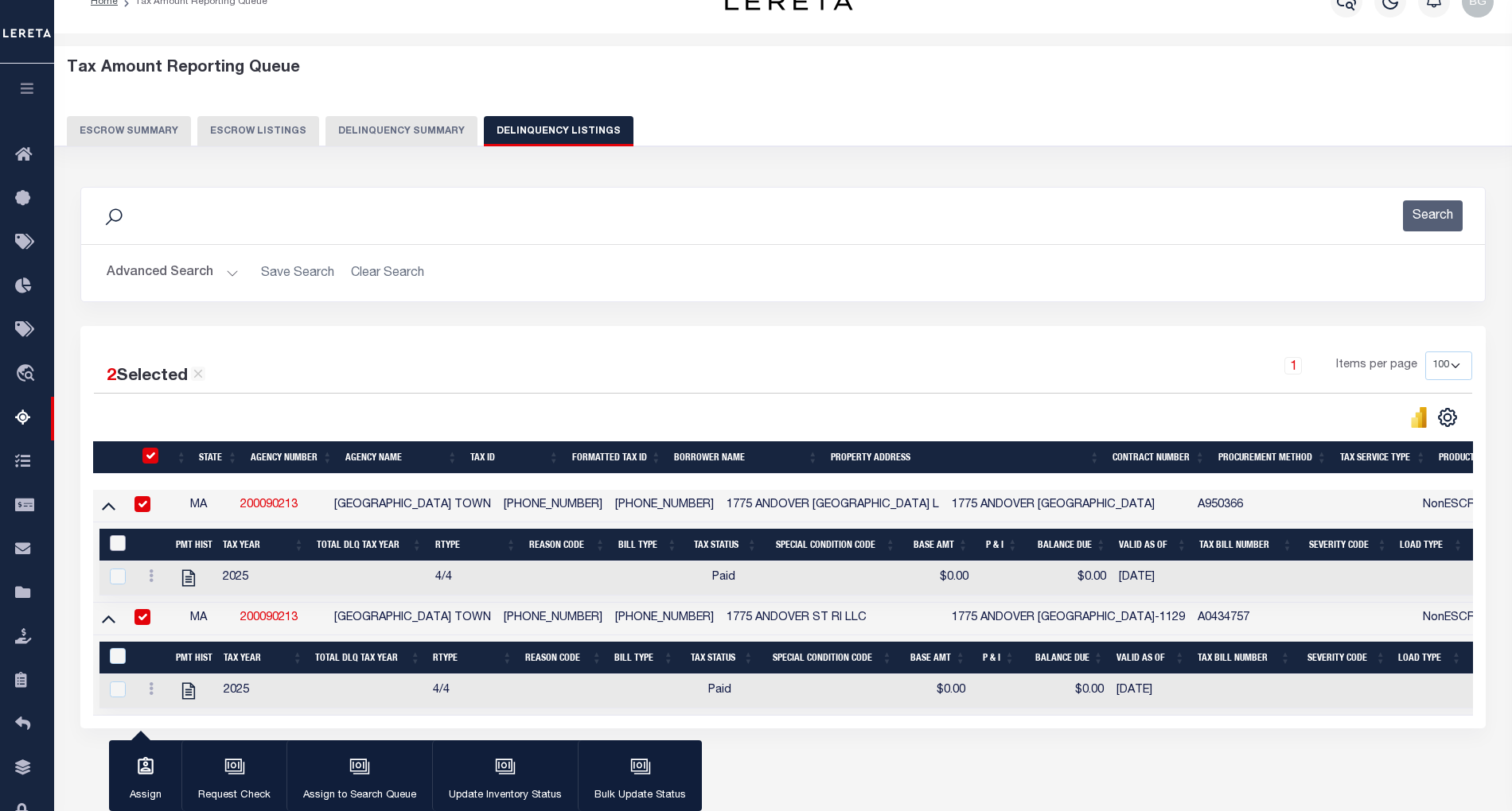
click at [113, 549] on input "&nbsp;" at bounding box center [118, 544] width 16 height 16
checkbox input "true"
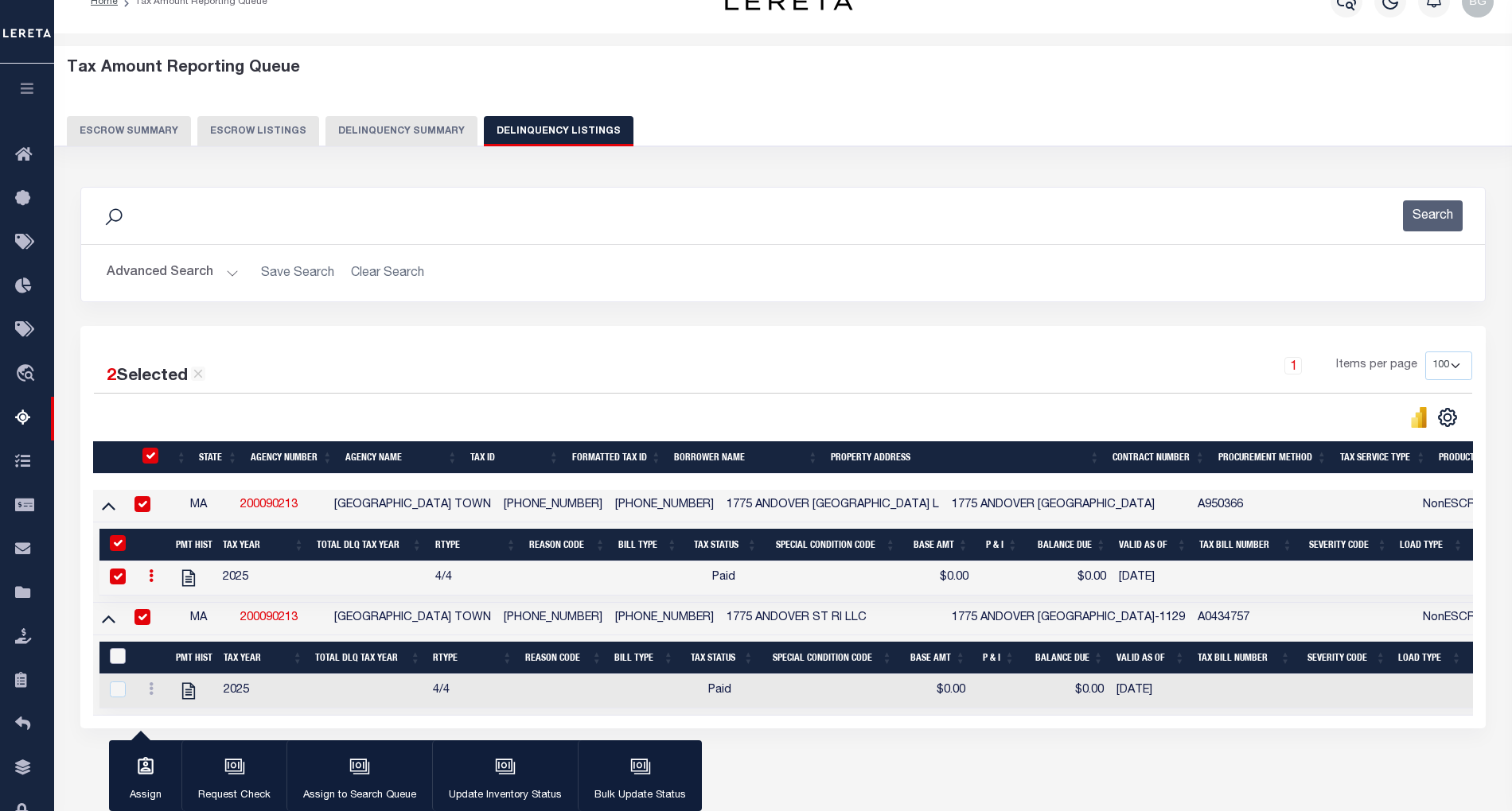
click at [118, 660] on input "&nbsp;" at bounding box center [118, 657] width 16 height 16
checkbox input "true"
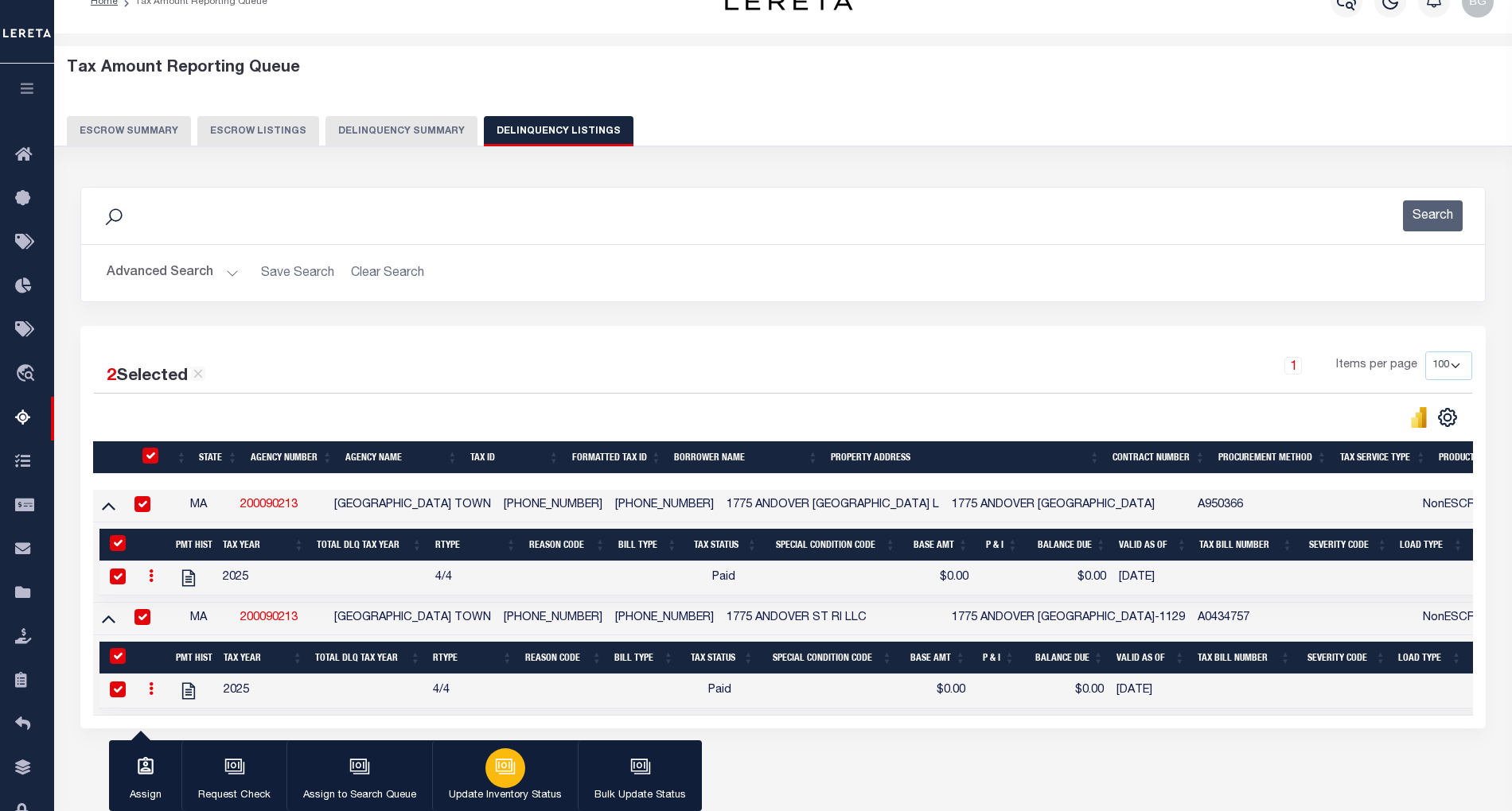
click at [511, 770] on icon "button" at bounding box center [504, 766] width 16 height 13
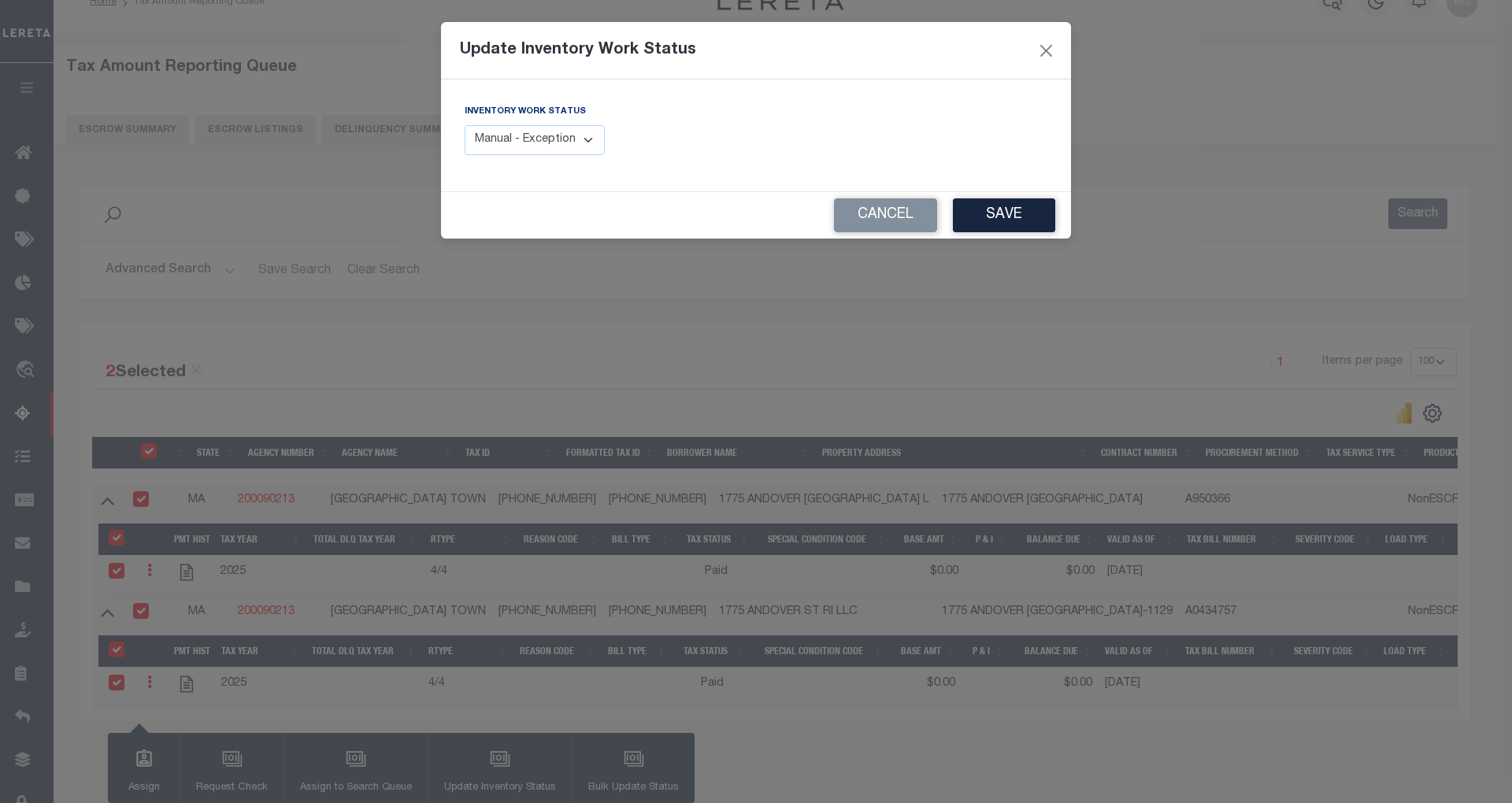
click at [562, 134] on select "Manual - Exception Pended - Awaiting Search Late Add Exception Completed" at bounding box center [535, 140] width 140 height 31
select select "4"
click at [465, 125] on select "Manual - Exception Pended - Awaiting Search Late Add Exception Completed" at bounding box center [535, 140] width 140 height 31
click at [1018, 208] on button "Save" at bounding box center [1004, 216] width 102 height 34
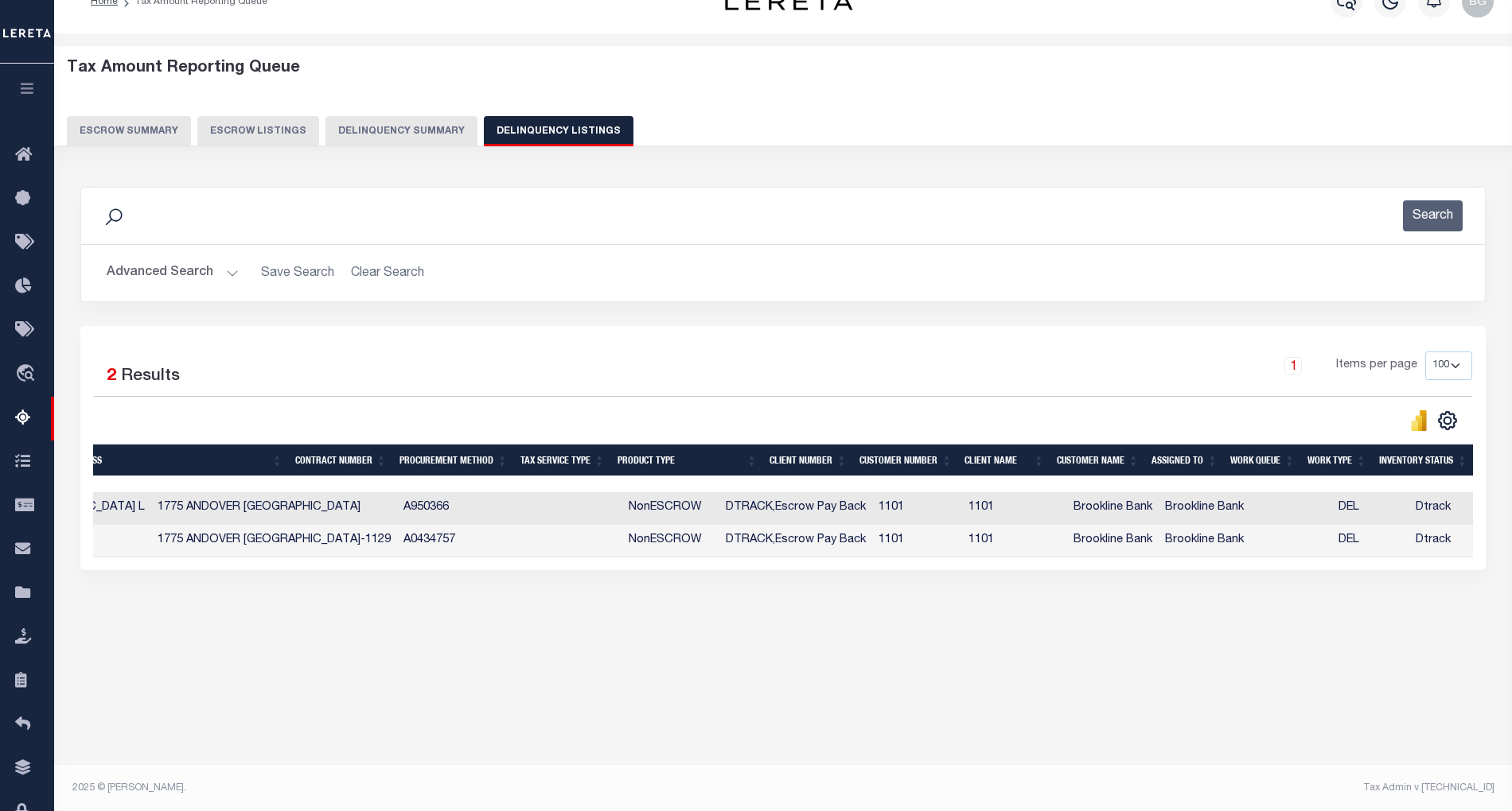
scroll to position [0, 0]
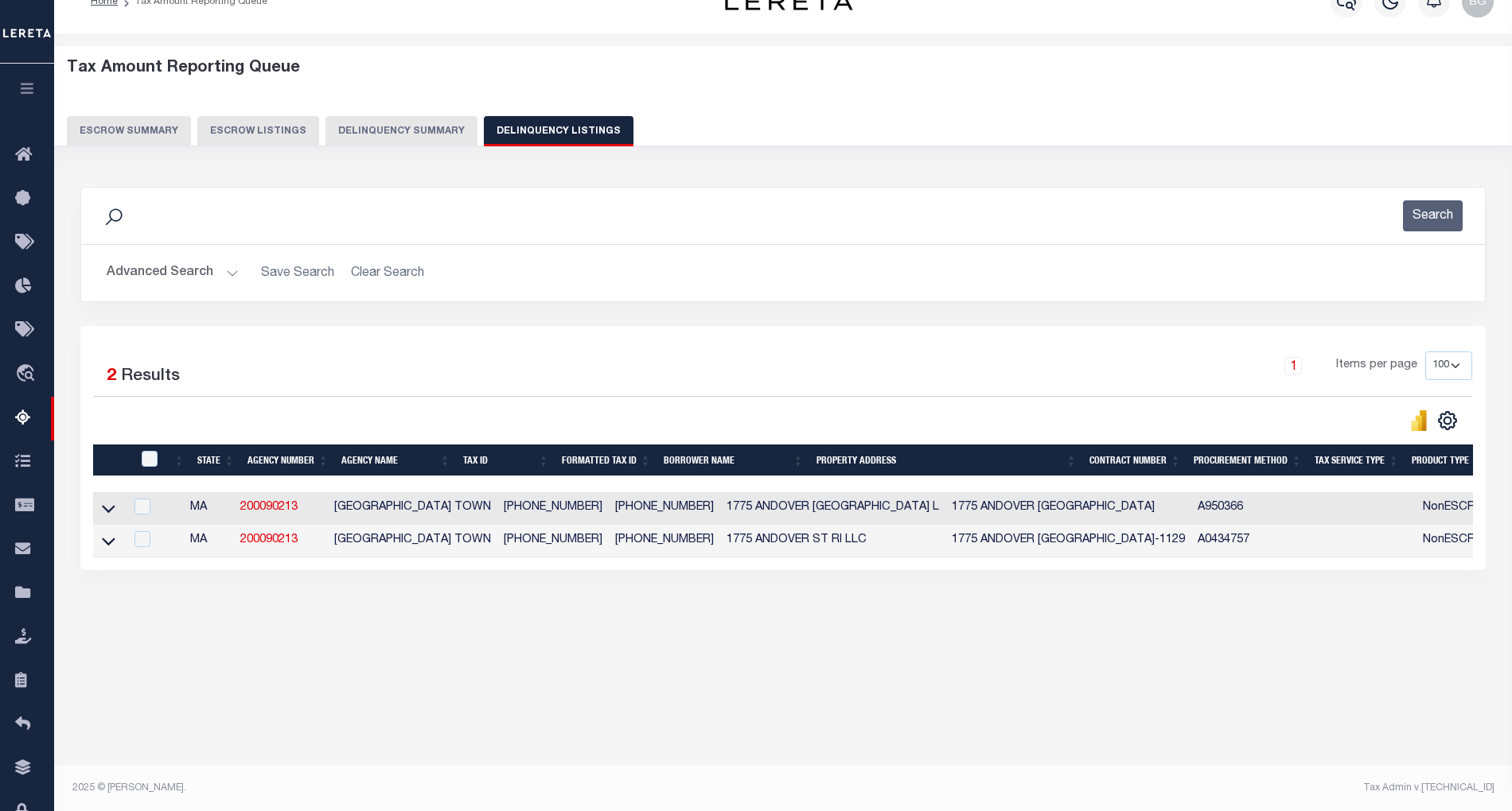
click at [230, 271] on button "Advanced Search" at bounding box center [172, 273] width 132 height 31
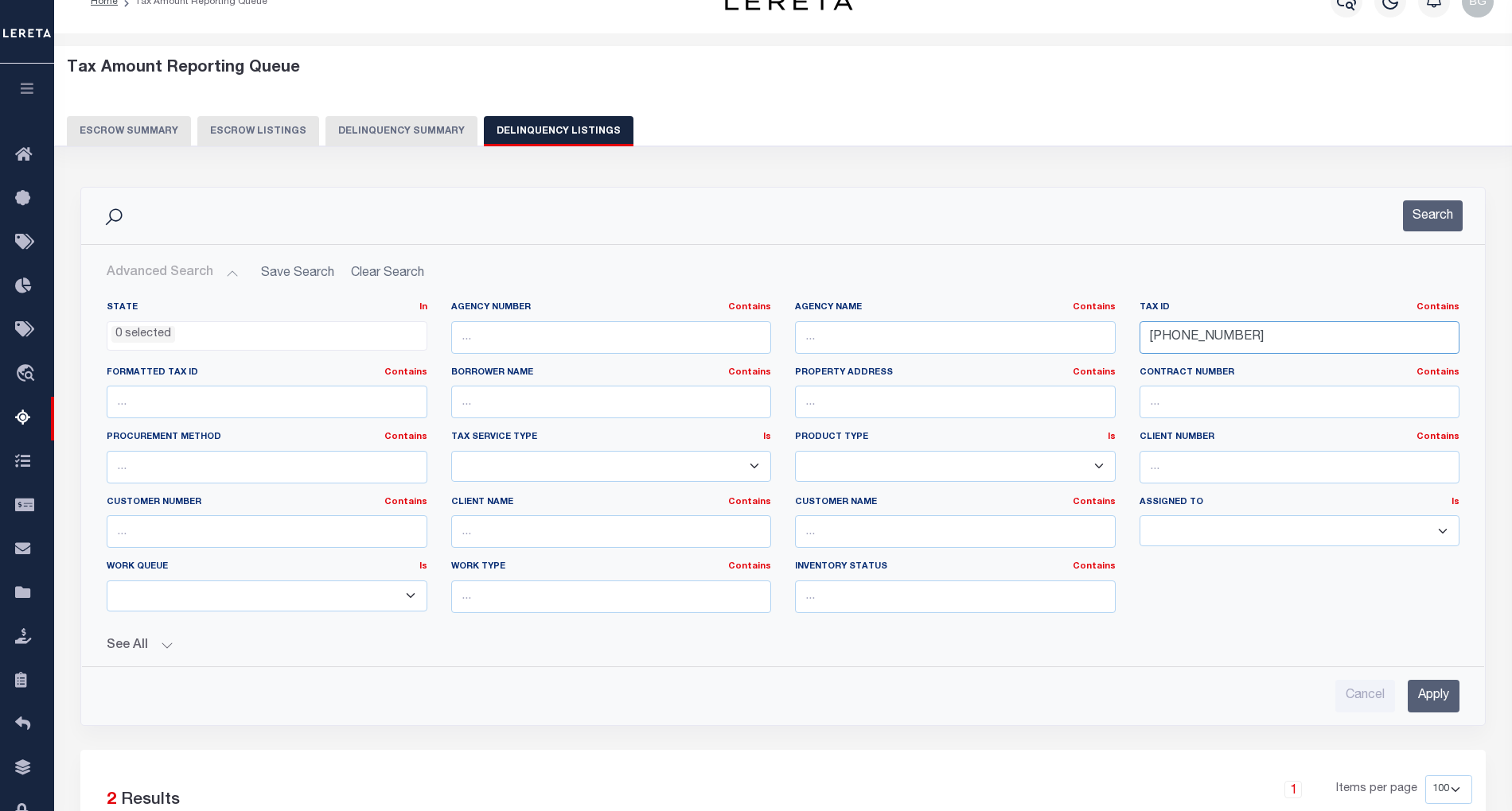
click at [1184, 339] on input "0053-0038-0000" at bounding box center [1299, 338] width 321 height 33
click at [1178, 341] on input "0053-0038-0000" at bounding box center [1299, 338] width 321 height 33
click at [1178, 342] on input "0053-0038-0000" at bounding box center [1299, 338] width 321 height 33
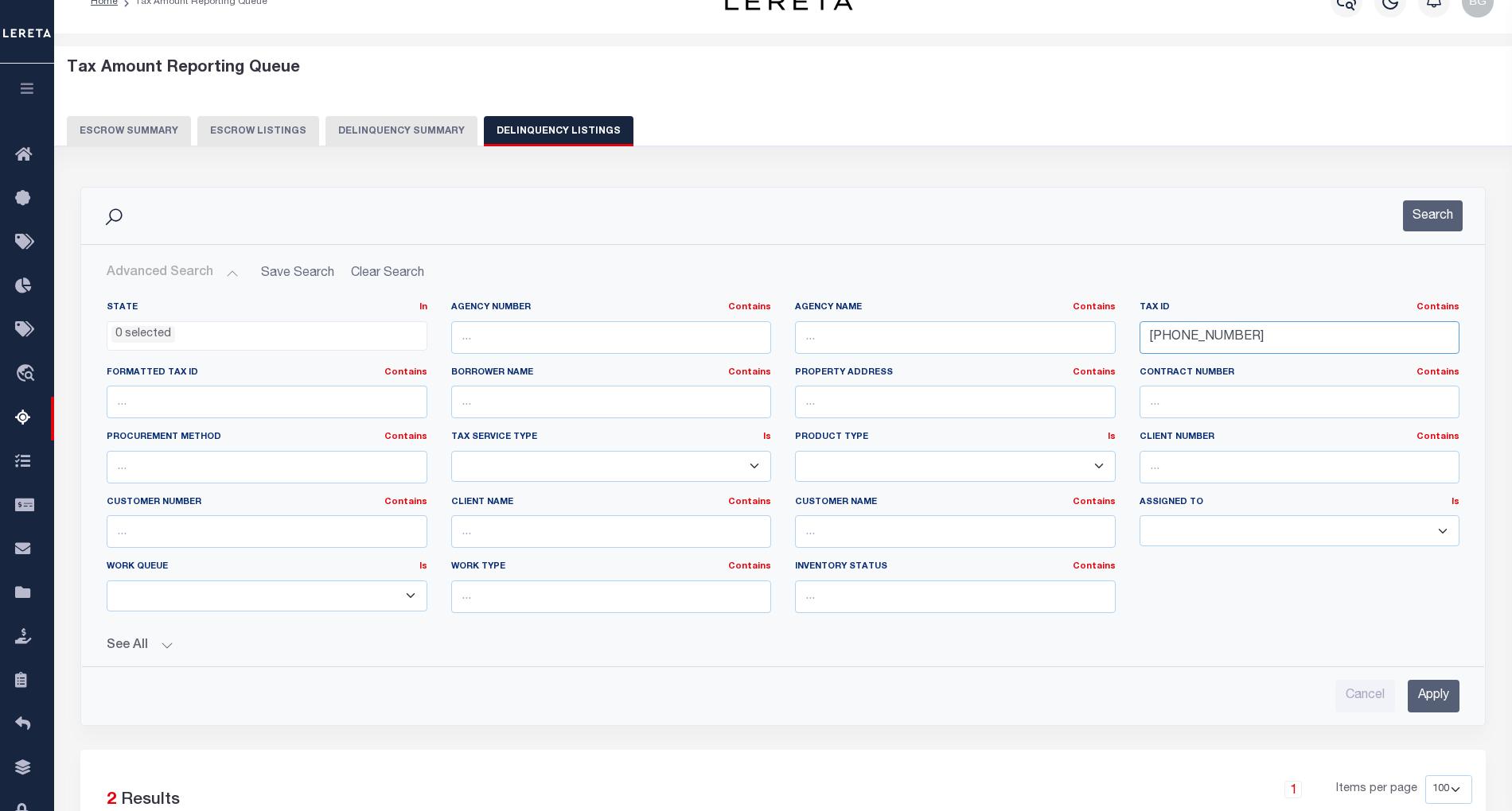
click at [1178, 342] on input "0053-0038-0000" at bounding box center [1299, 338] width 321 height 33
paste input "0069-0160-0000"
type input "0069-0160-0000"
click at [1431, 695] on input "Apply" at bounding box center [1434, 697] width 52 height 33
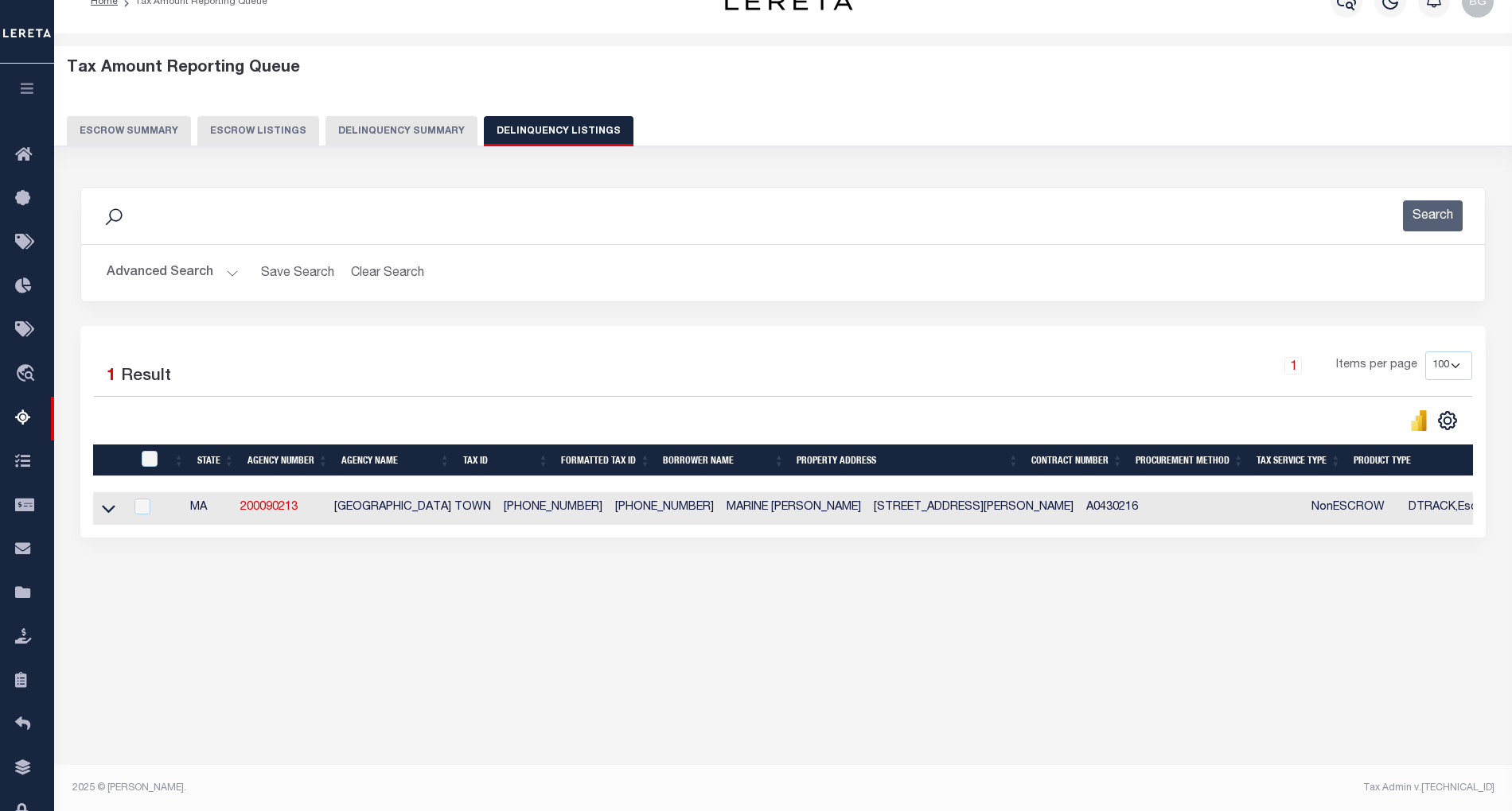
drag, startPoint x: 1081, startPoint y: 58, endPoint x: 1081, endPoint y: 109, distance: 51.0
click at [1081, 59] on h5 "Tax Amount Reporting Queue" at bounding box center [784, 68] width 1434 height 19
click at [106, 517] on icon at bounding box center [108, 509] width 14 height 16
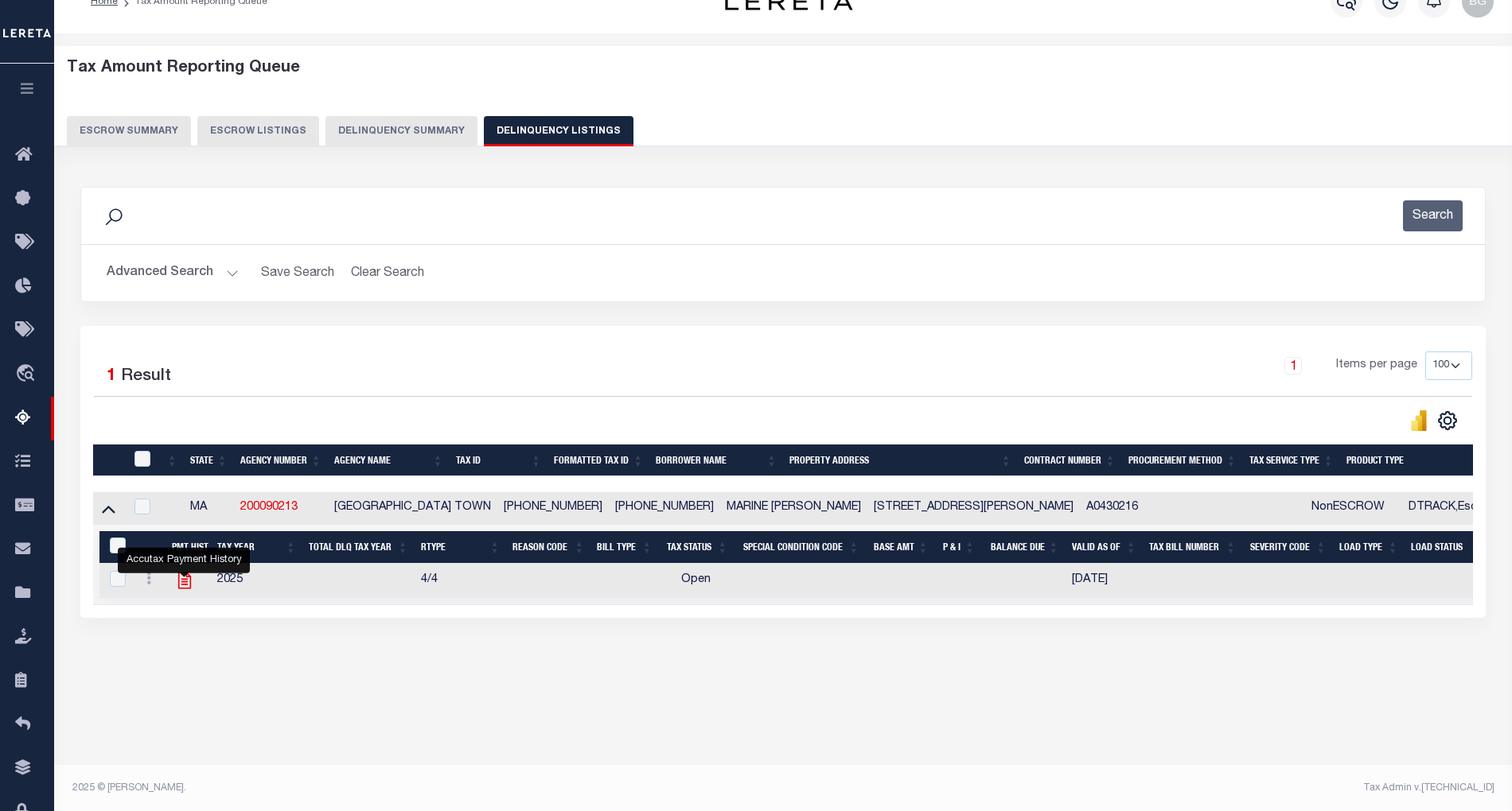
click at [186, 588] on icon "" at bounding box center [184, 581] width 13 height 16
checkbox input "true"
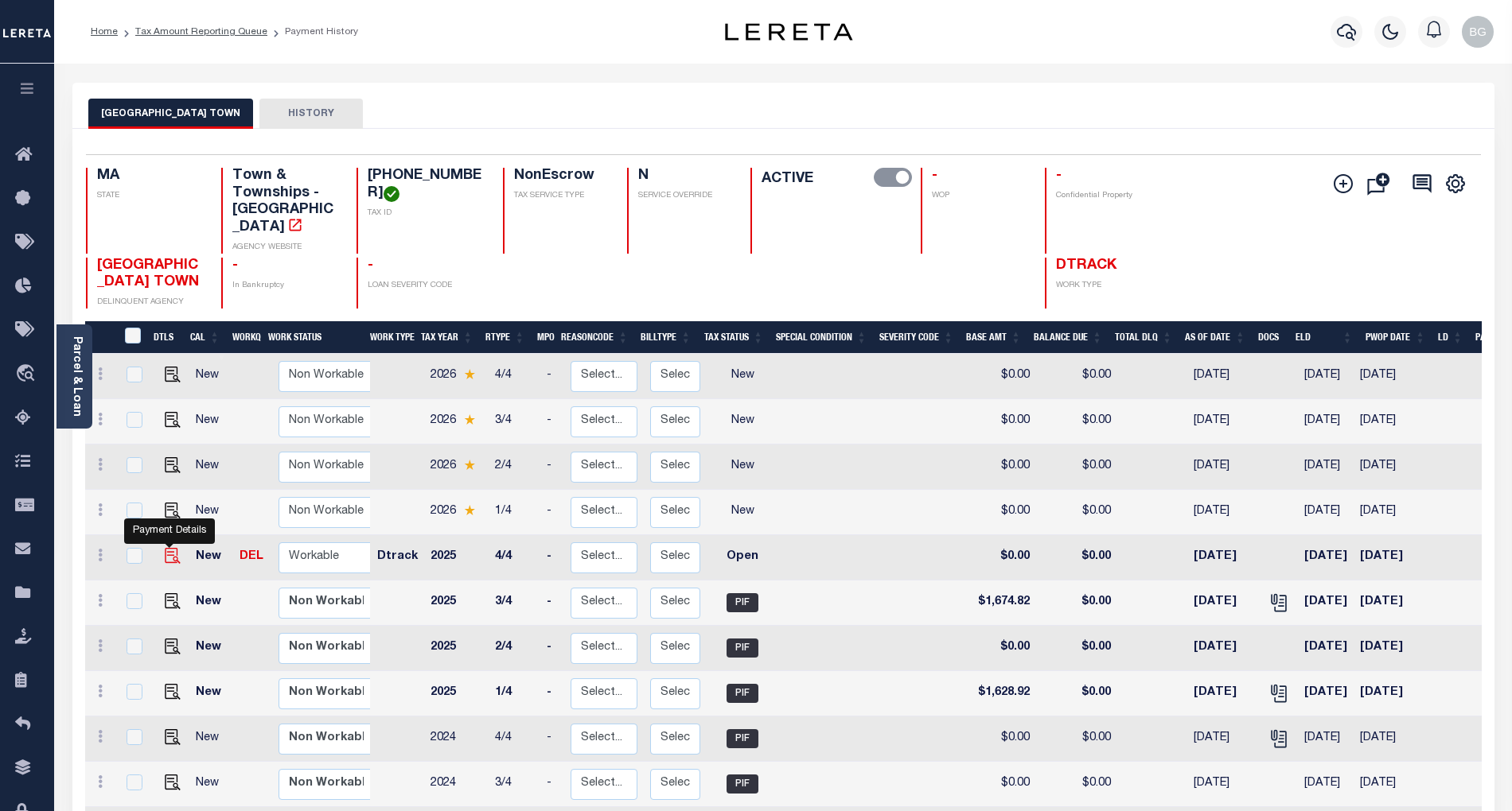
click at [165, 549] on img "" at bounding box center [173, 557] width 16 height 16
checkbox input "true"
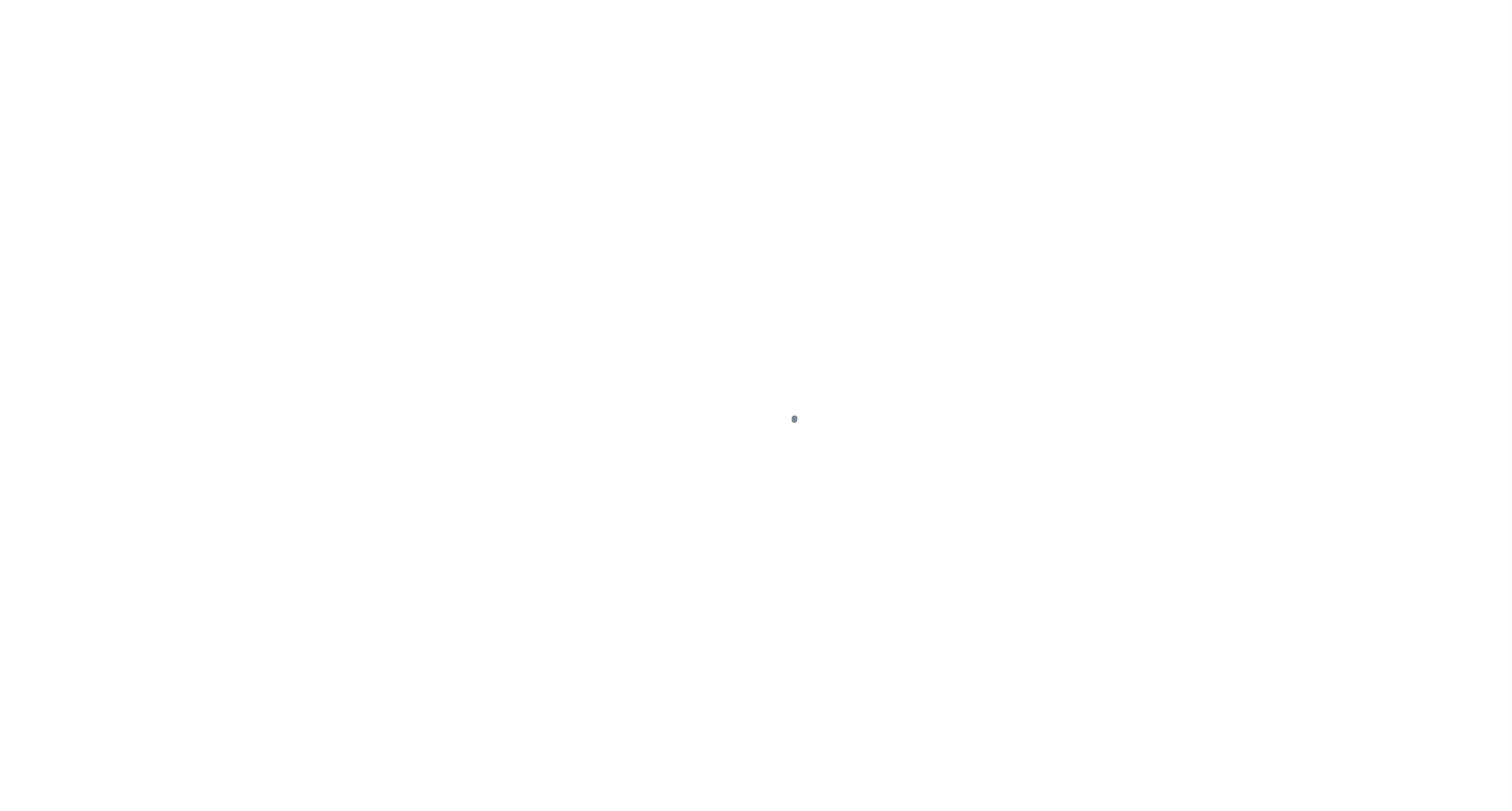
select select "OP2"
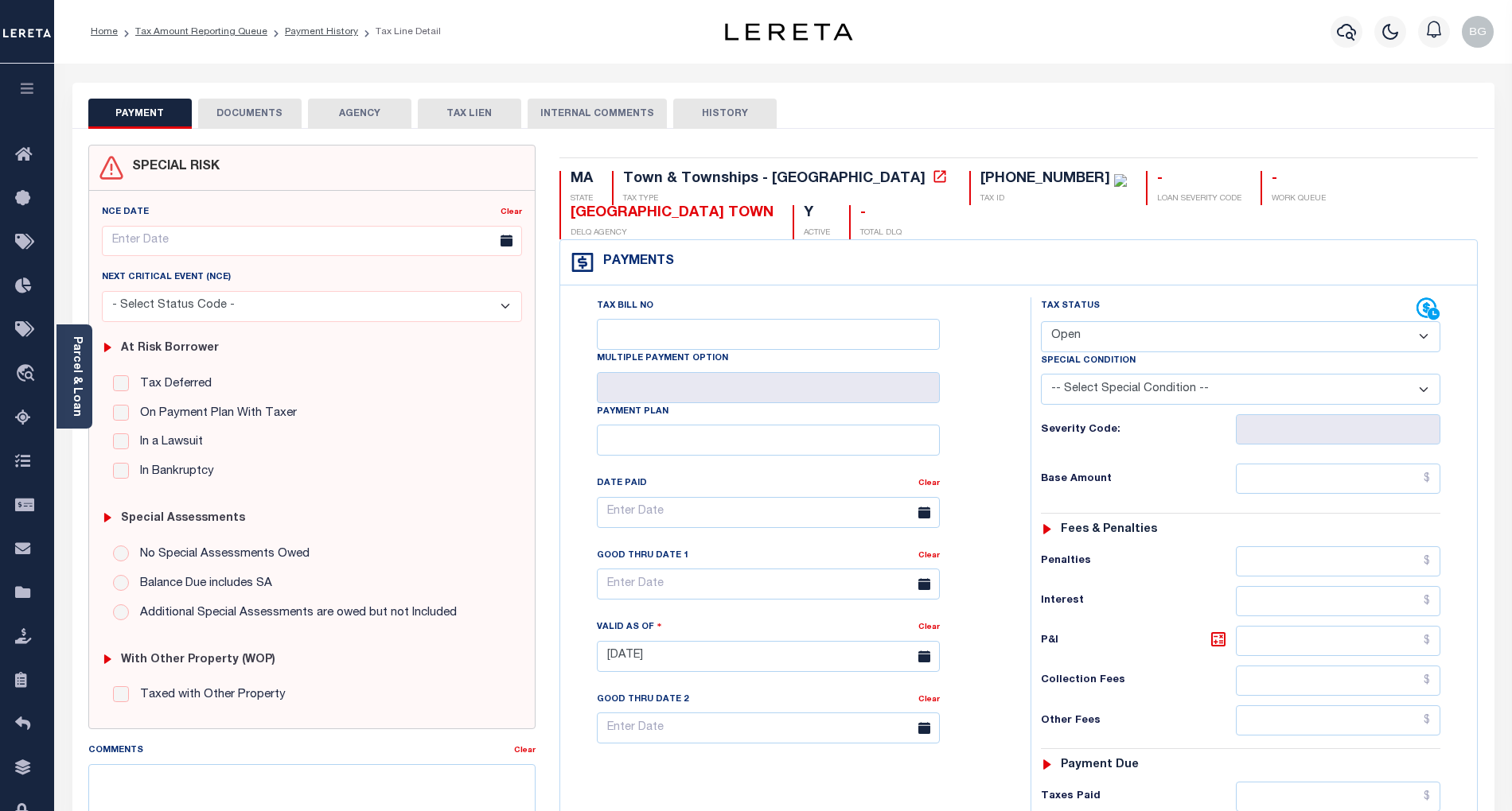
click at [261, 105] on button "DOCUMENTS" at bounding box center [250, 114] width 104 height 30
click at [249, 112] on button "DOCUMENTS" at bounding box center [250, 114] width 104 height 30
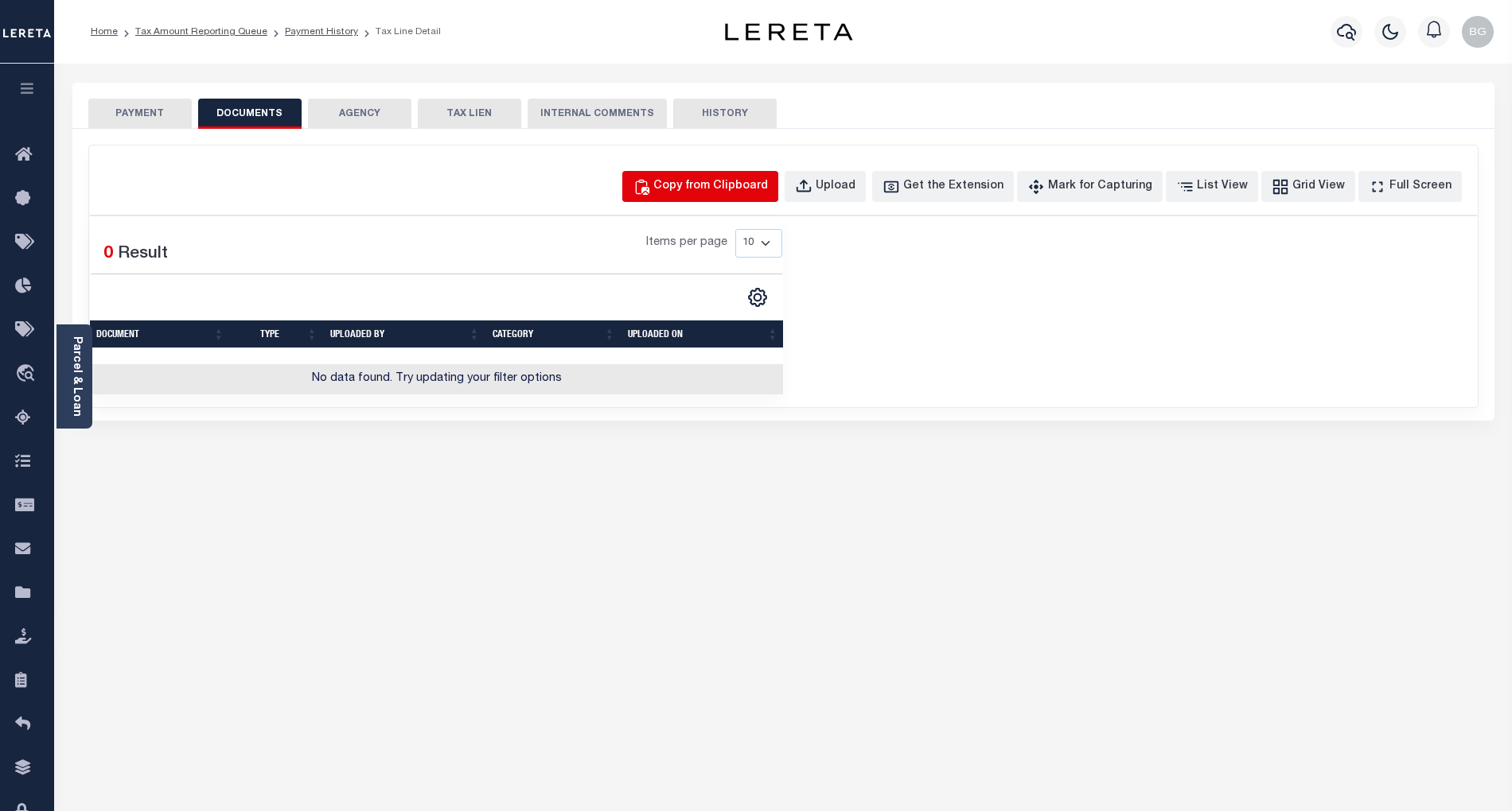
click at [753, 188] on div "Copy from Clipboard" at bounding box center [711, 186] width 114 height 17
select select "POP"
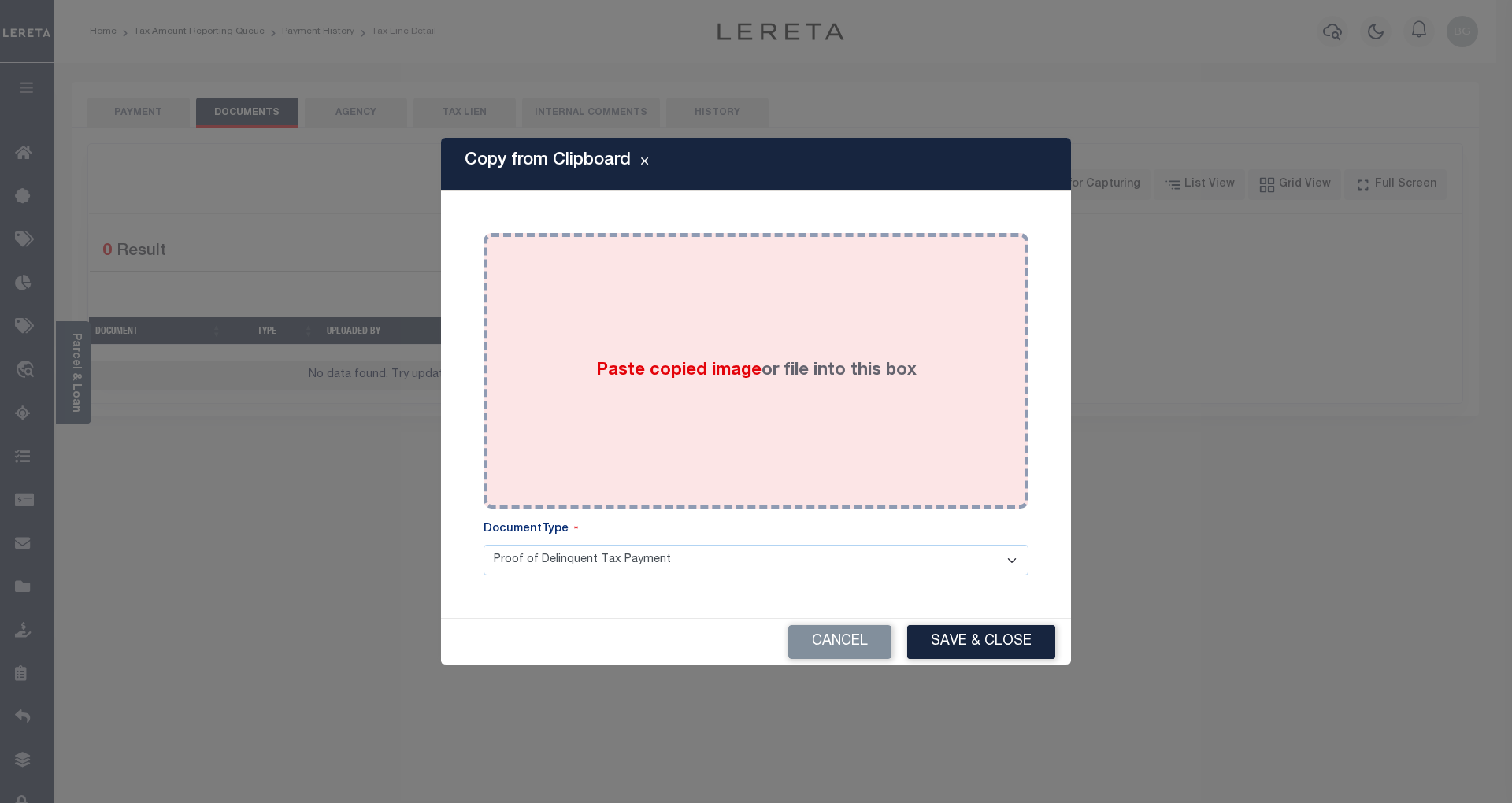
click at [674, 372] on span "Paste copied image" at bounding box center [679, 370] width 165 height 17
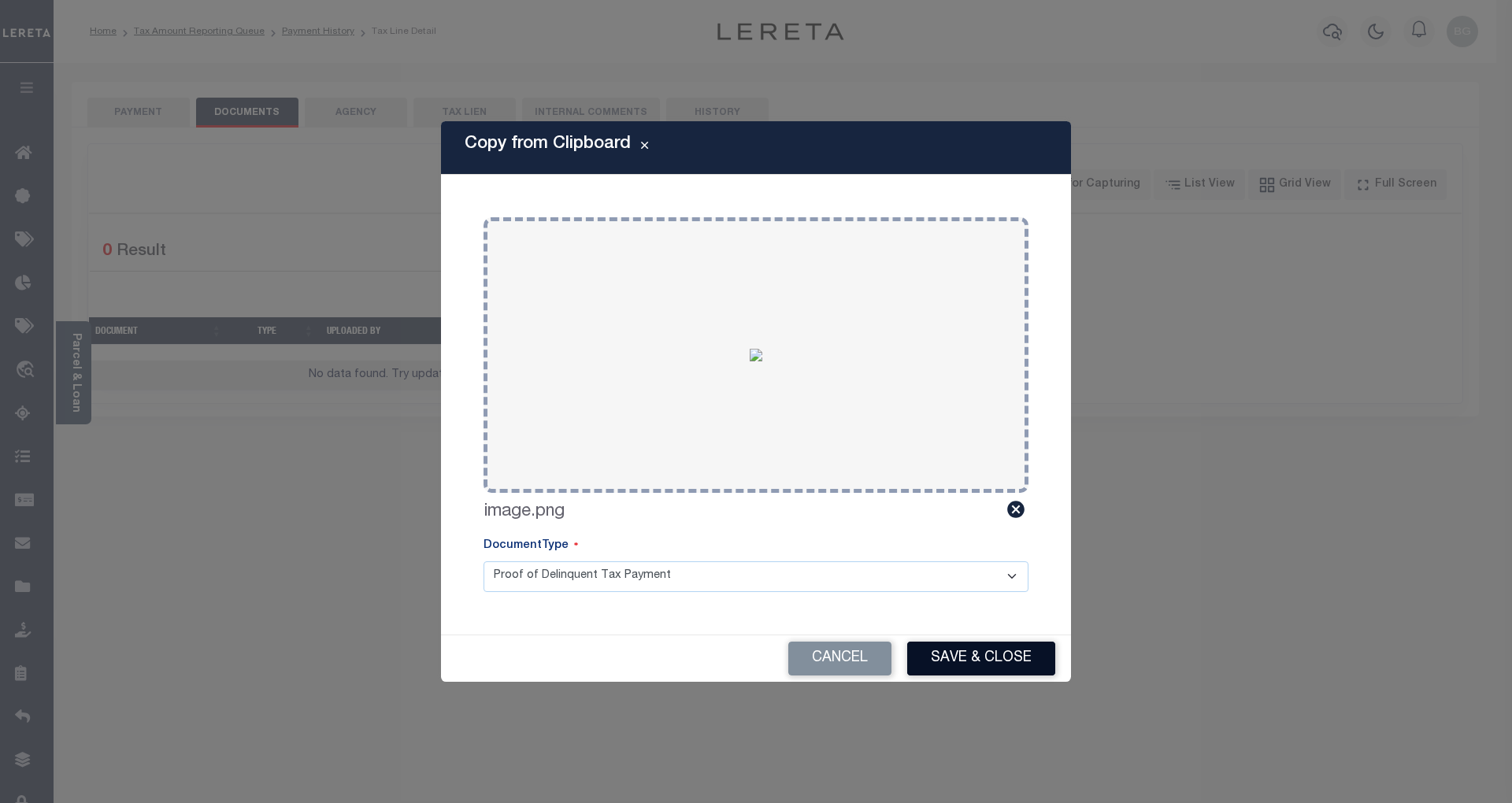
click at [1008, 660] on button "Save & Close" at bounding box center [981, 659] width 148 height 34
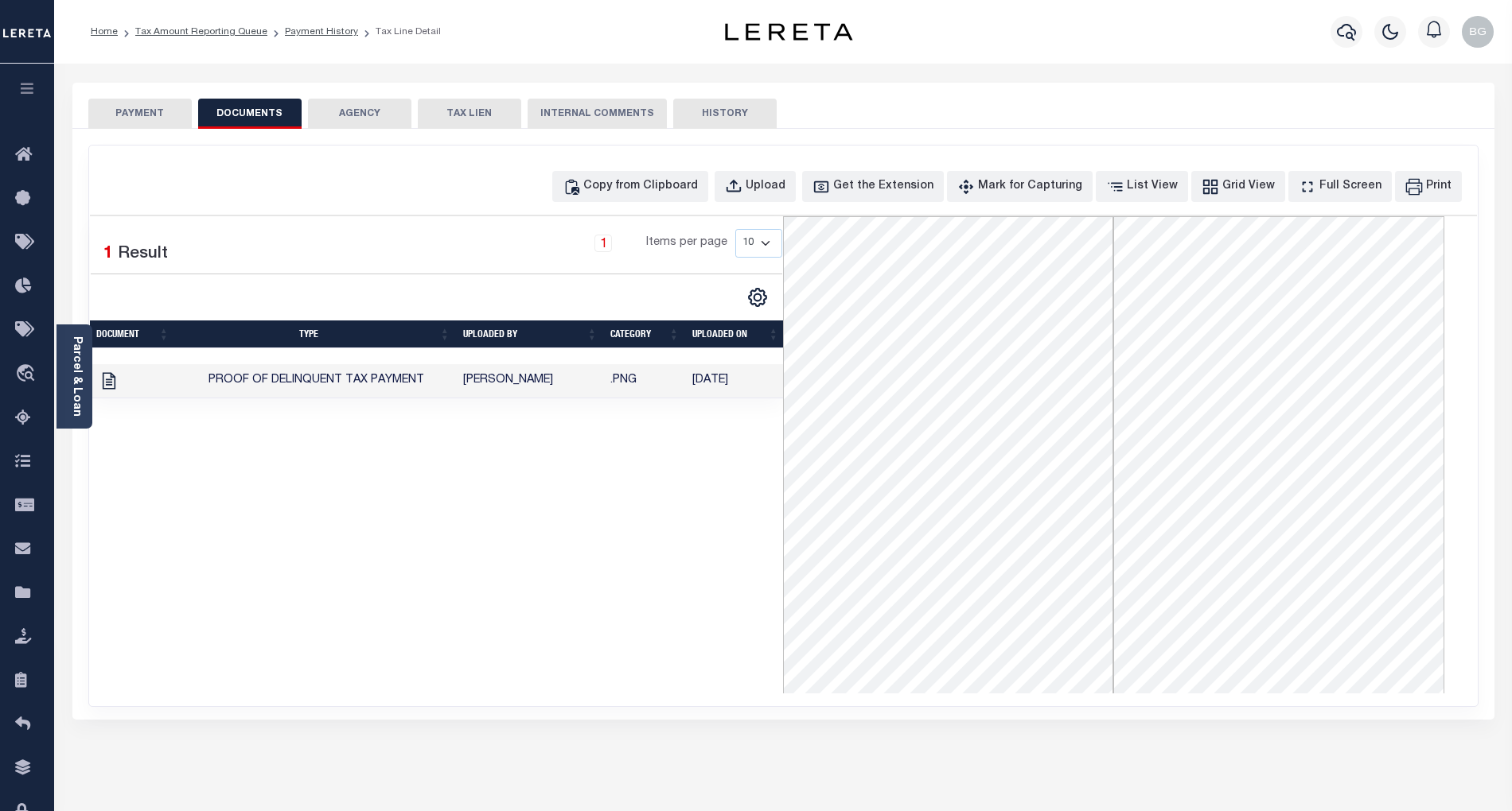
click at [146, 114] on button "PAYMENT" at bounding box center [140, 114] width 104 height 30
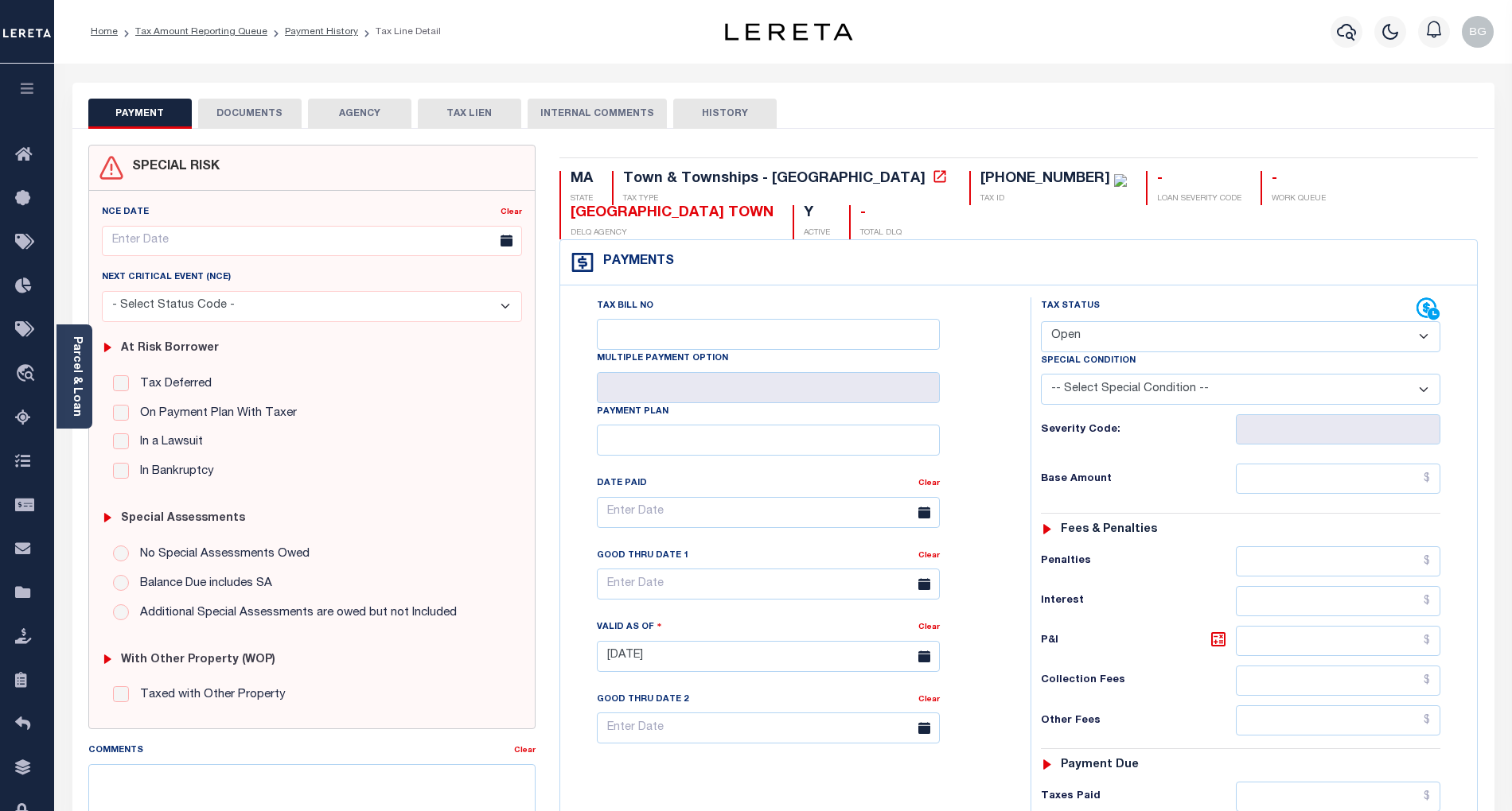
click at [1079, 331] on select "- Select Status Code - Open Due/Unpaid Paid Incomplete No Tax Due Internal Refu…" at bounding box center [1241, 337] width 400 height 31
select select "PYD"
click at [1041, 323] on select "- Select Status Code - Open Due/Unpaid Paid Incomplete No Tax Due Internal Refu…" at bounding box center [1241, 337] width 400 height 31
type input "[DATE]"
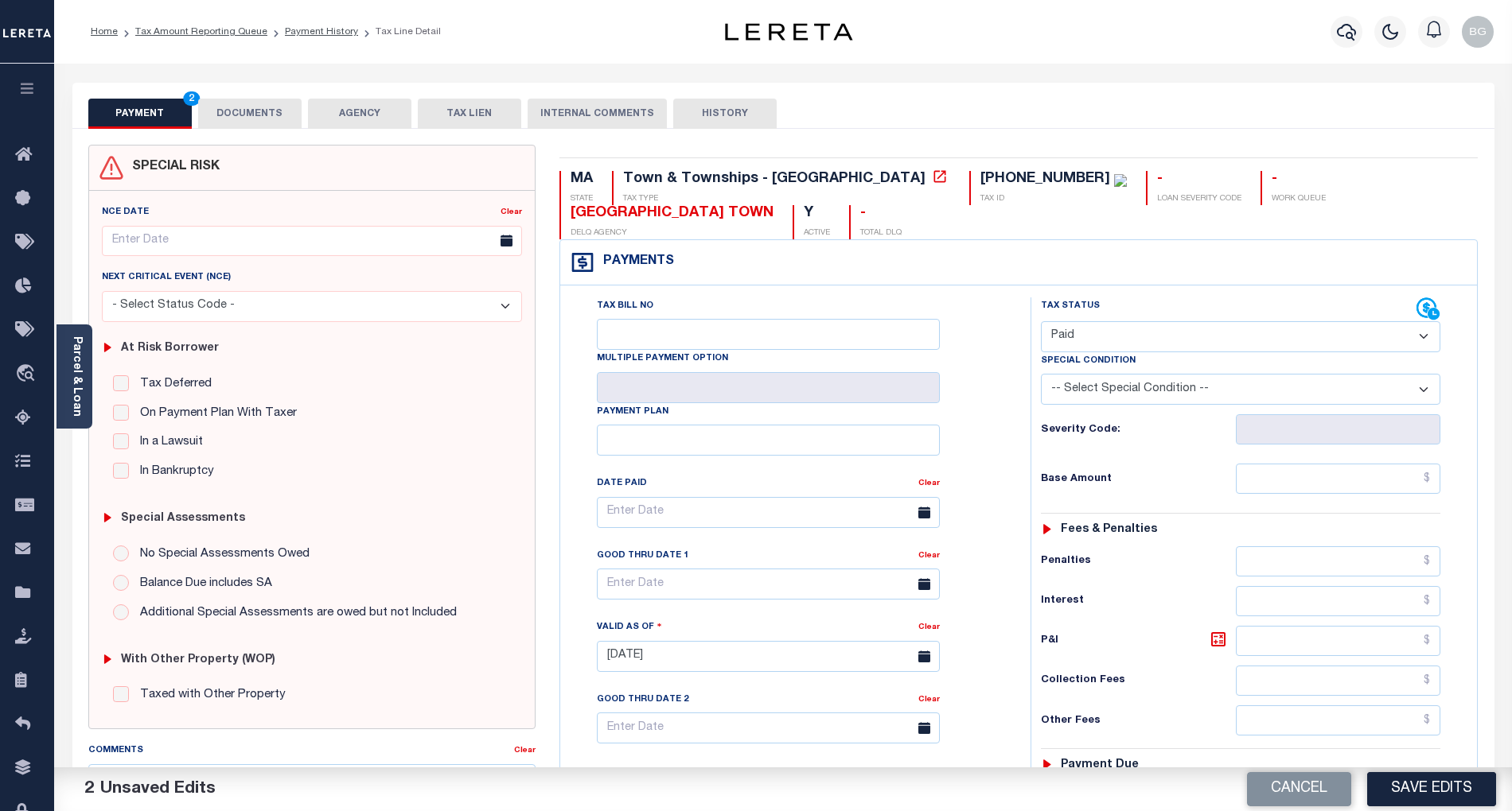
click at [239, 113] on button "DOCUMENTS" at bounding box center [250, 114] width 104 height 30
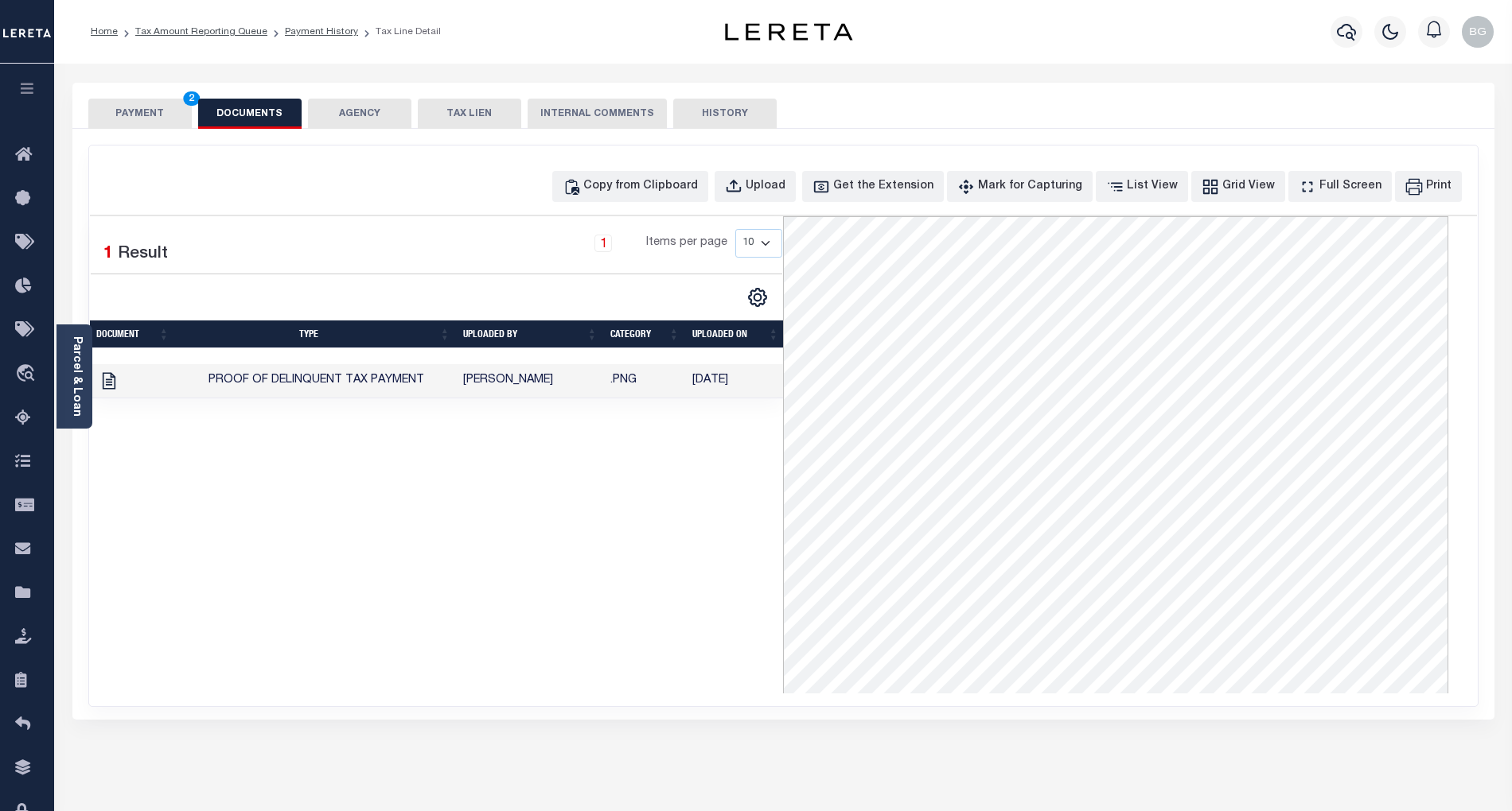
click at [119, 110] on button "PAYMENT 2" at bounding box center [140, 114] width 104 height 30
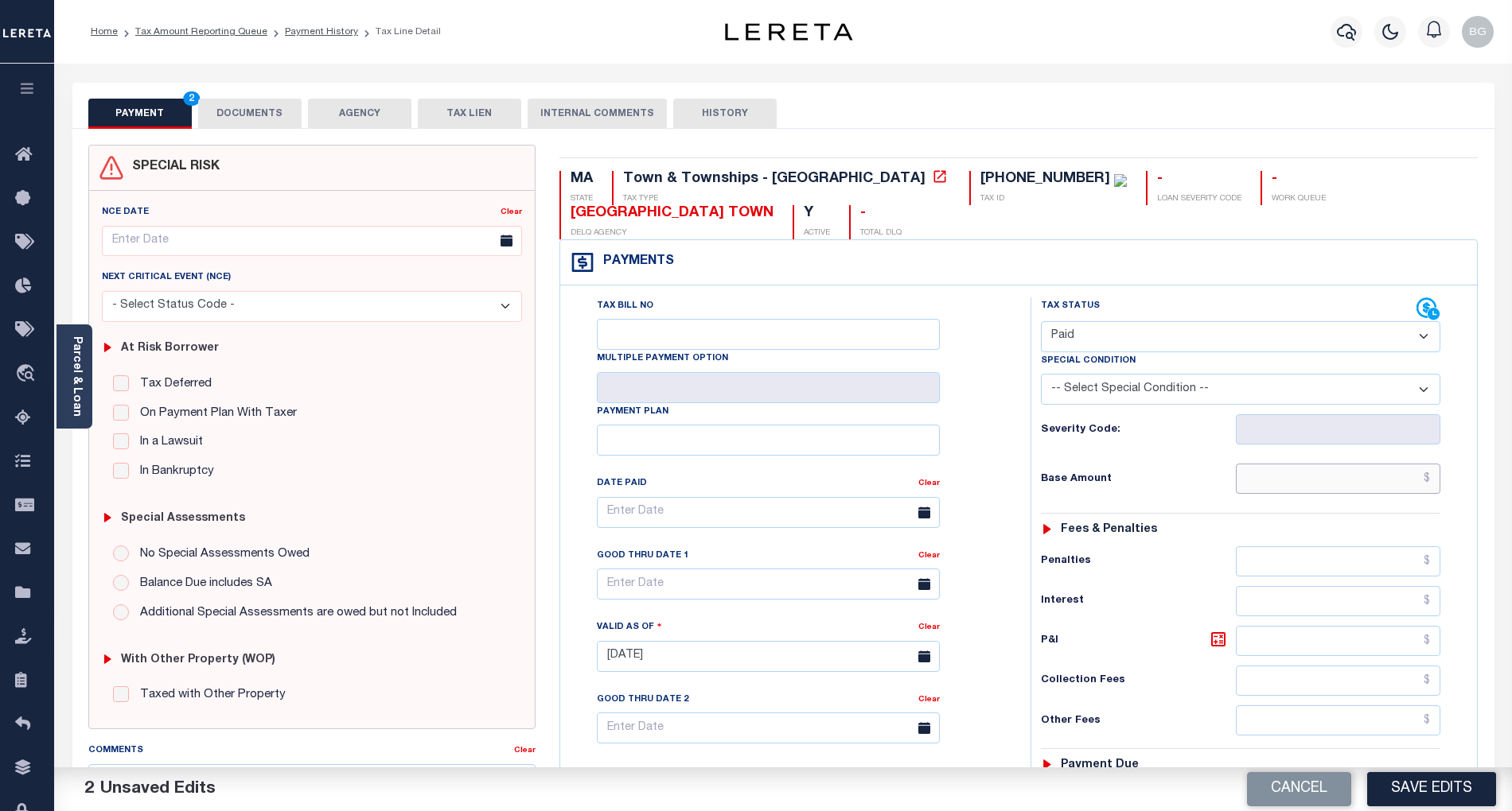
click at [1396, 485] on input "text" at bounding box center [1338, 479] width 205 height 30
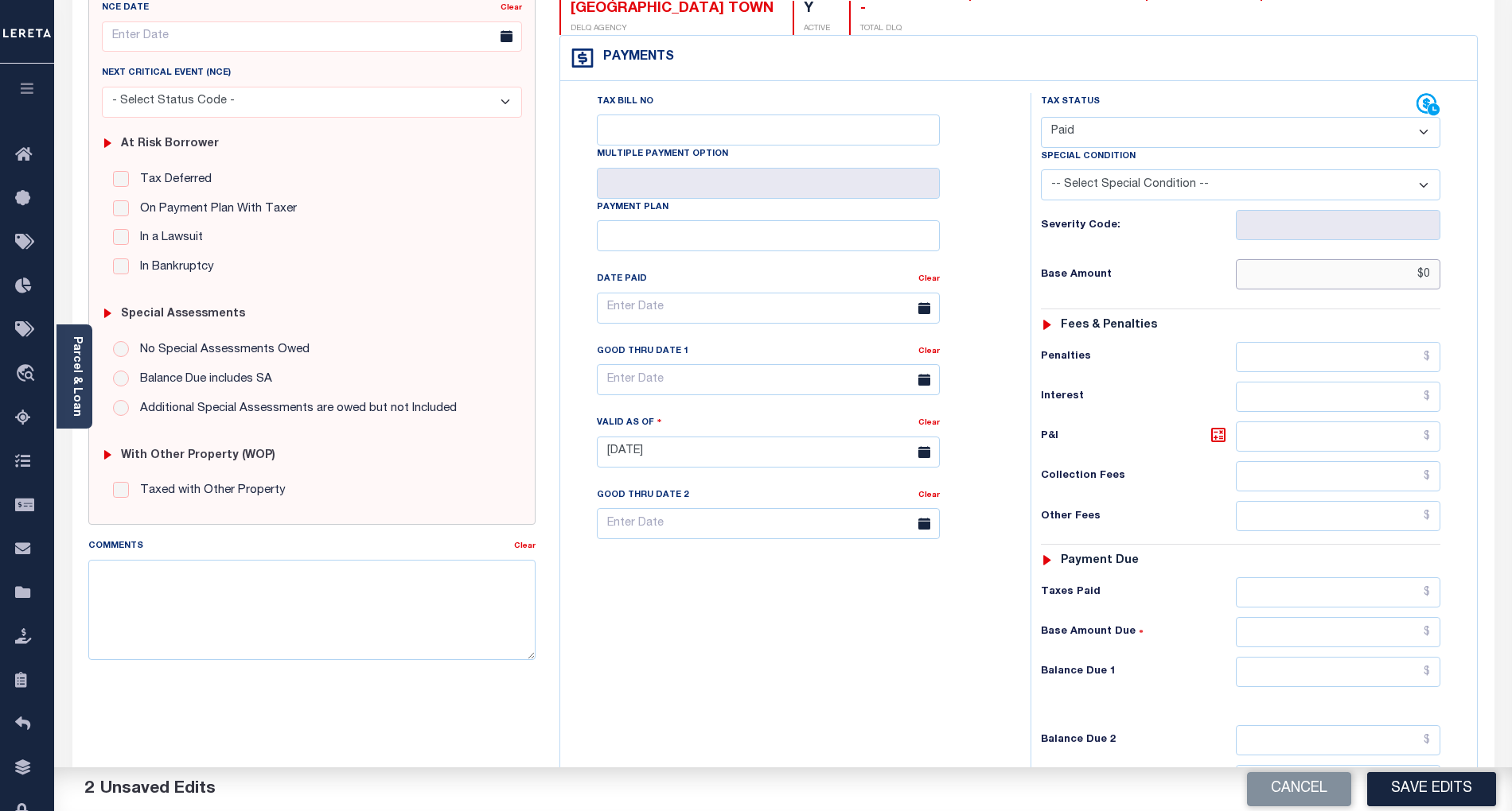
scroll to position [318, 0]
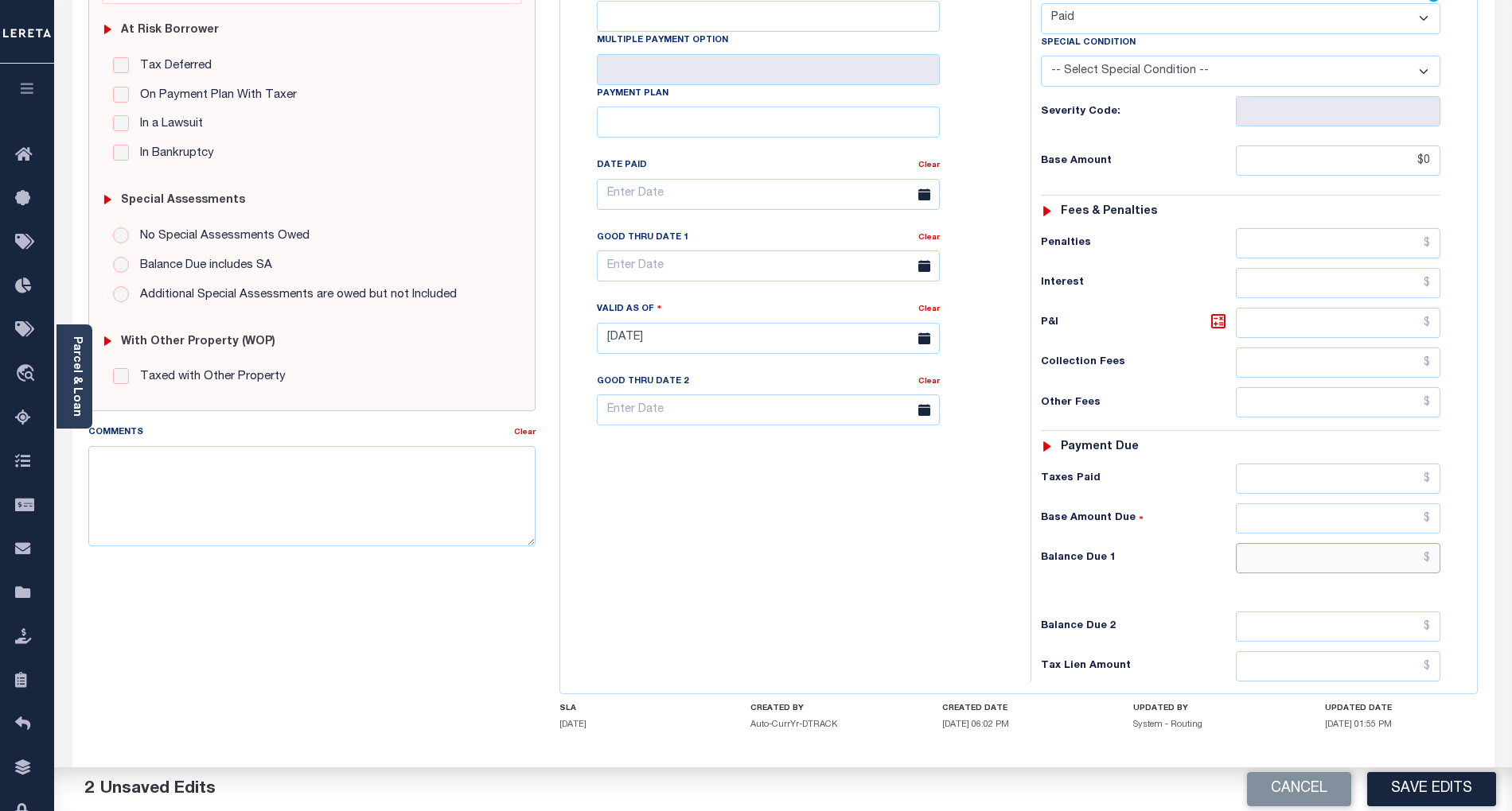
type input "$0.00"
click at [1396, 568] on input "text" at bounding box center [1338, 558] width 205 height 30
type input "$0.00"
click at [791, 564] on div "Tax Bill No Multiple Payment Option Payment Plan Clear" at bounding box center [791, 330] width 454 height 702
click at [1446, 791] on button "Save Edits" at bounding box center [1432, 790] width 129 height 35
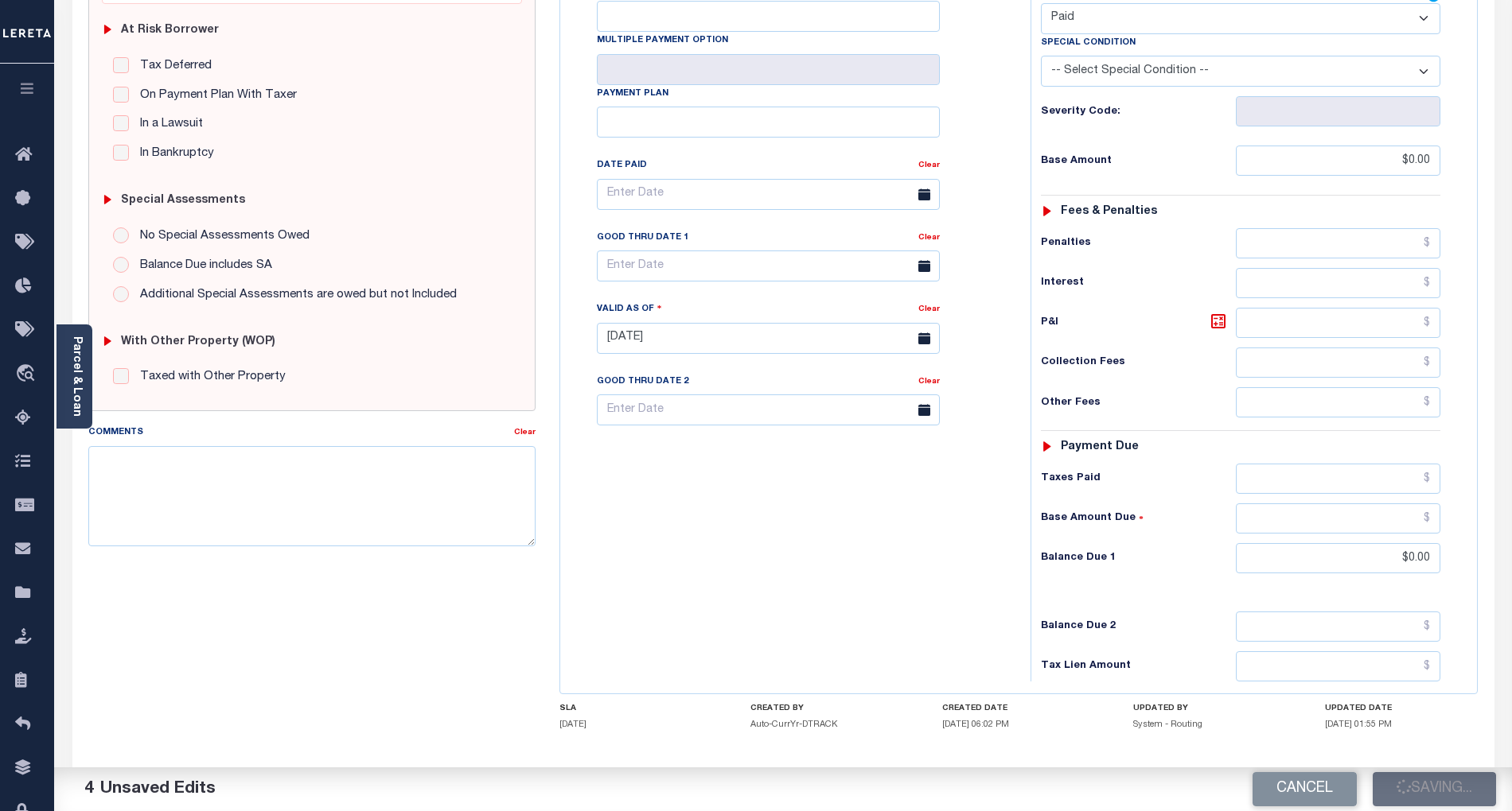
checkbox input "false"
type input "$0"
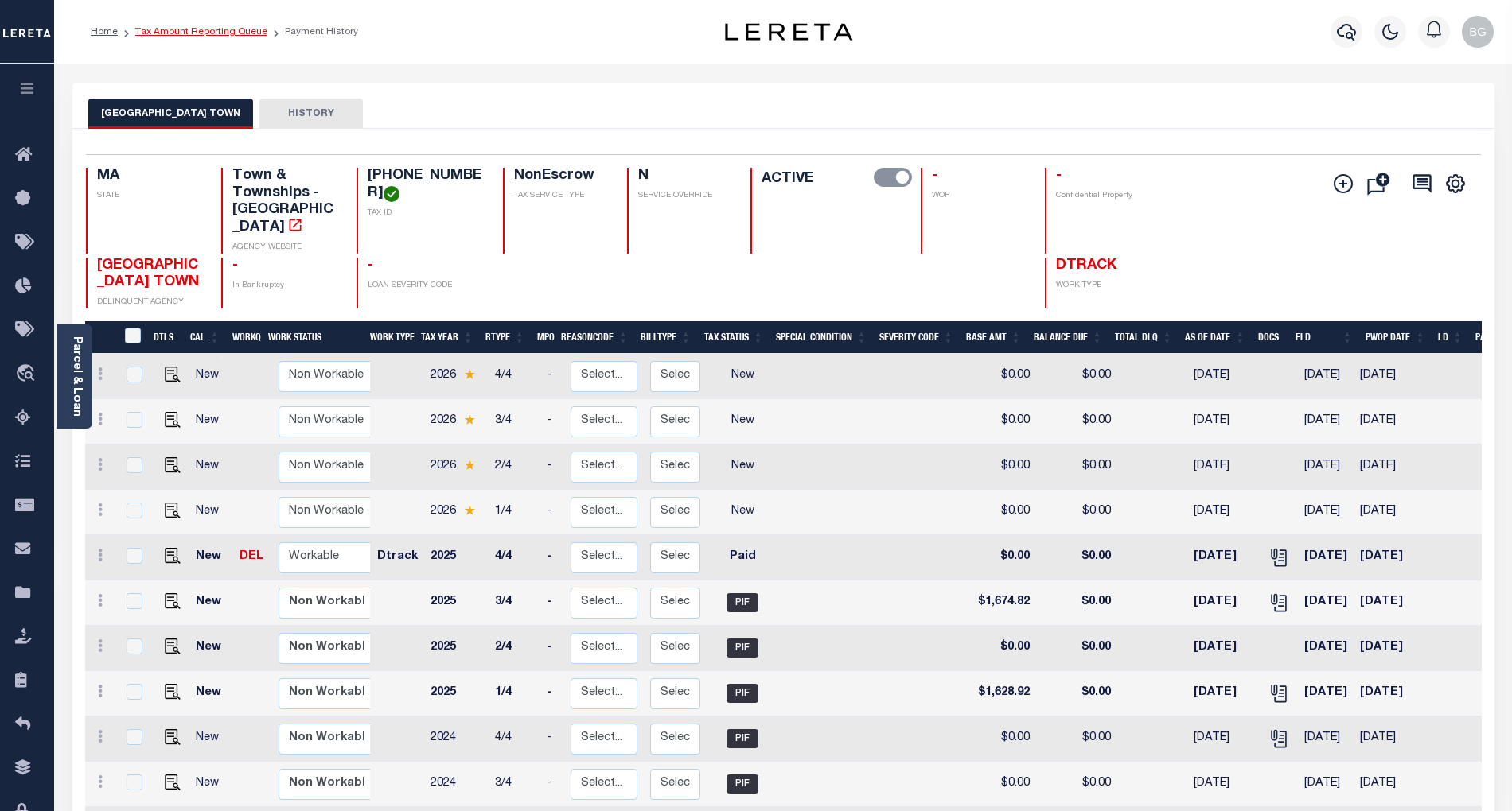
click at [183, 27] on link "Tax Amount Reporting Queue" at bounding box center [201, 32] width 132 height 10
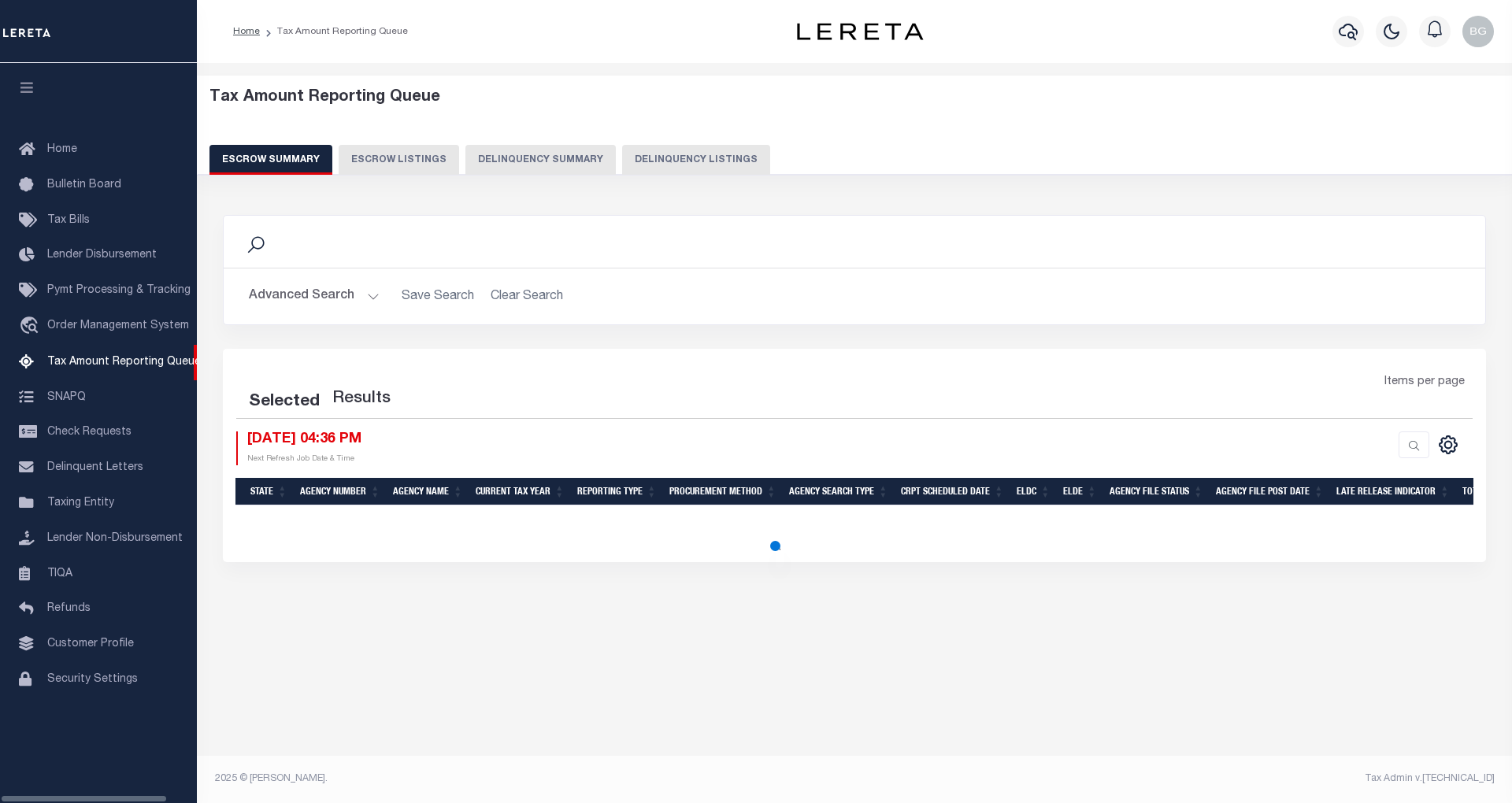
select select "100"
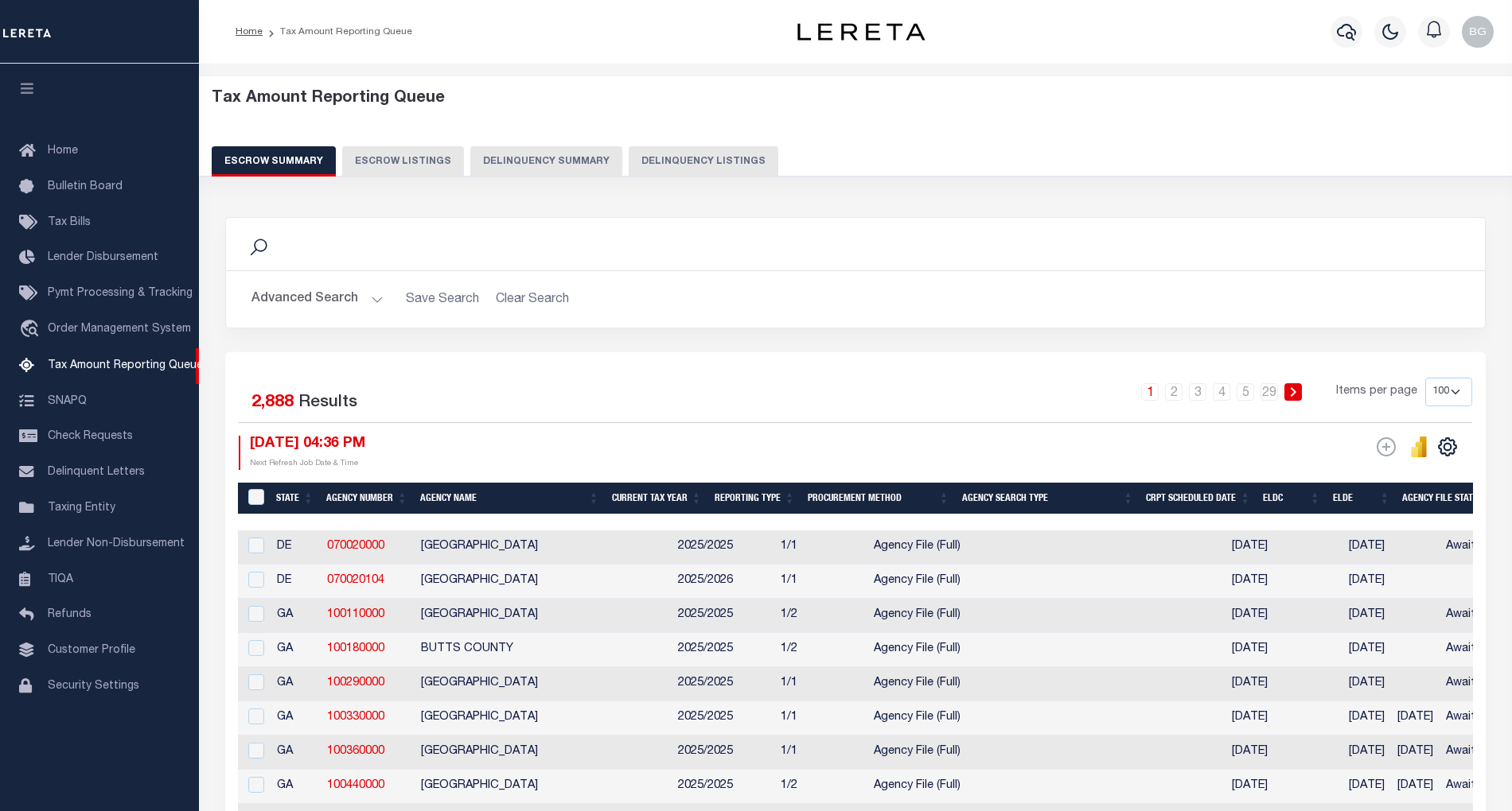
click at [705, 163] on button "Delinquency Listings" at bounding box center [703, 161] width 150 height 30
select select "100"
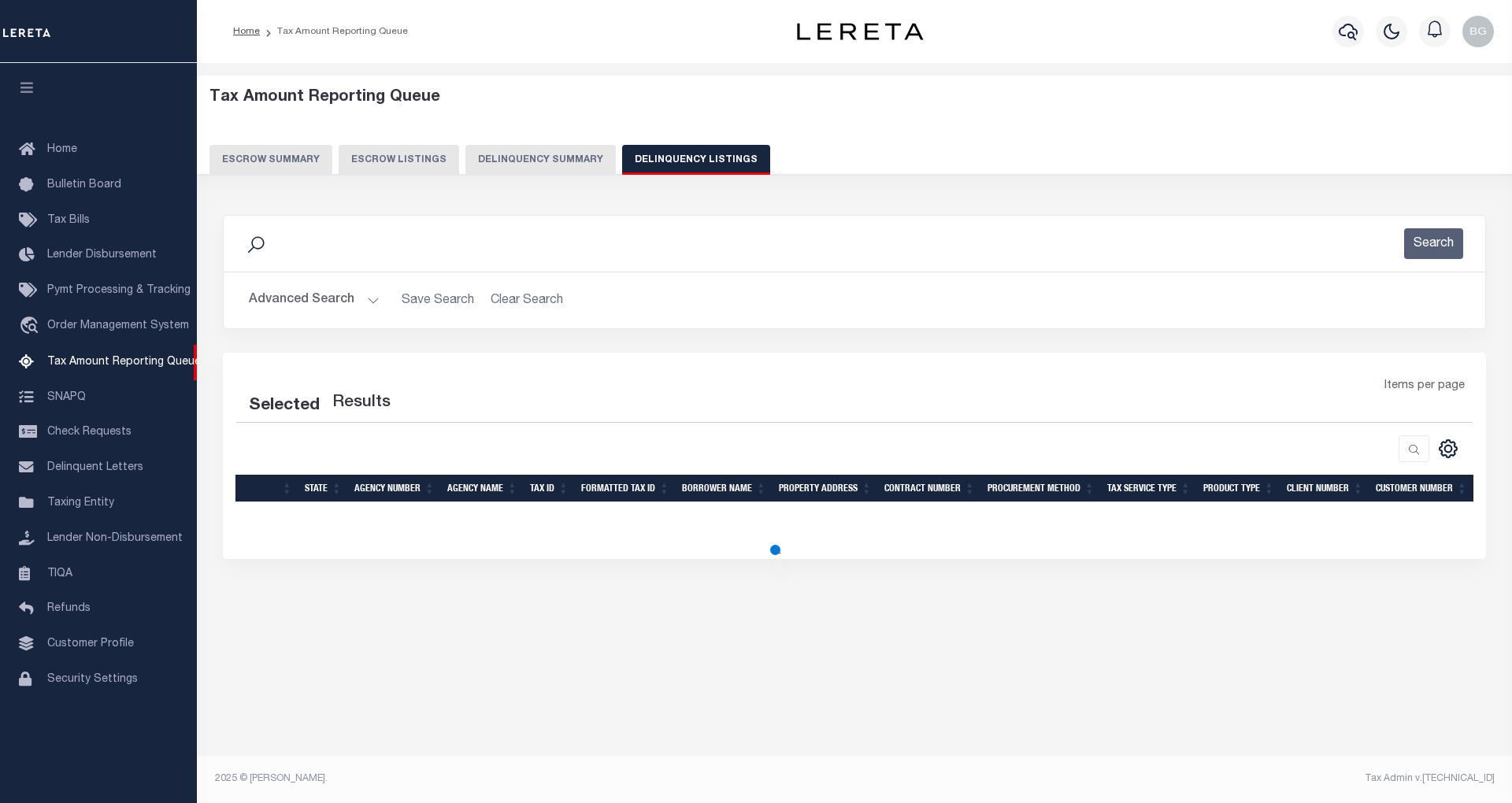
select select "100"
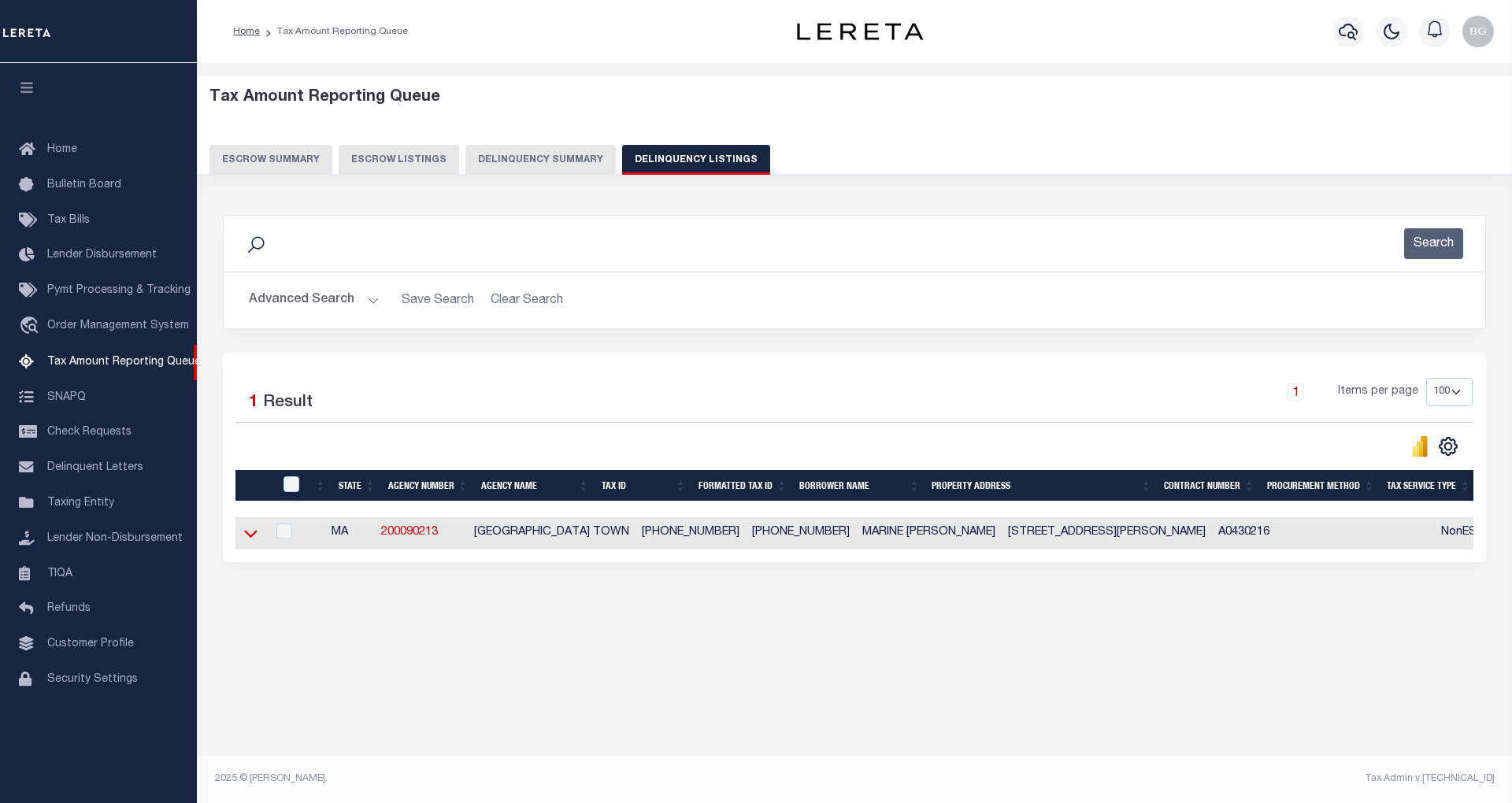
click at [251, 539] on icon at bounding box center [251, 534] width 13 height 8
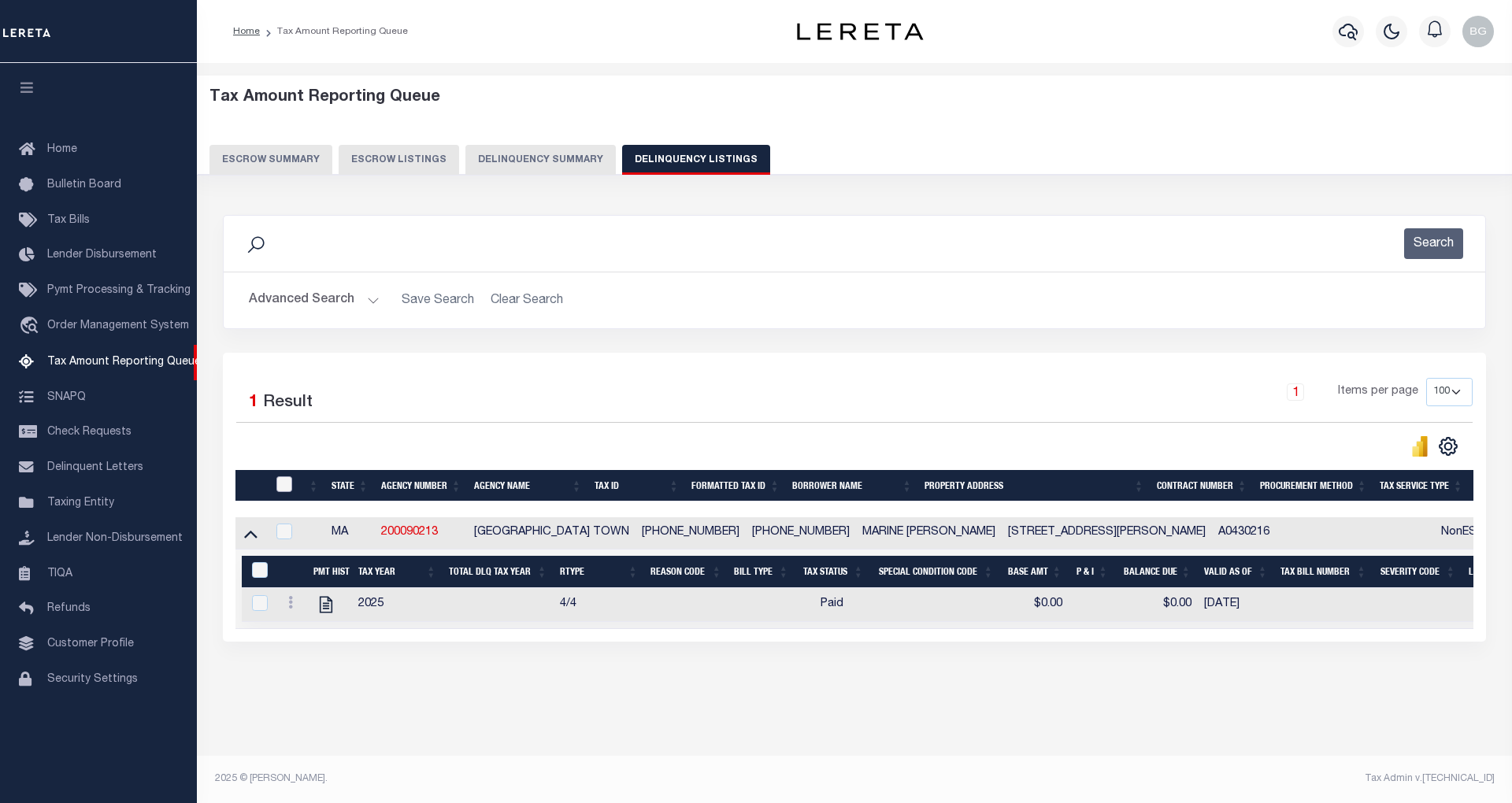
click at [285, 489] on input "checkbox" at bounding box center [284, 485] width 16 height 16
checkbox input "true"
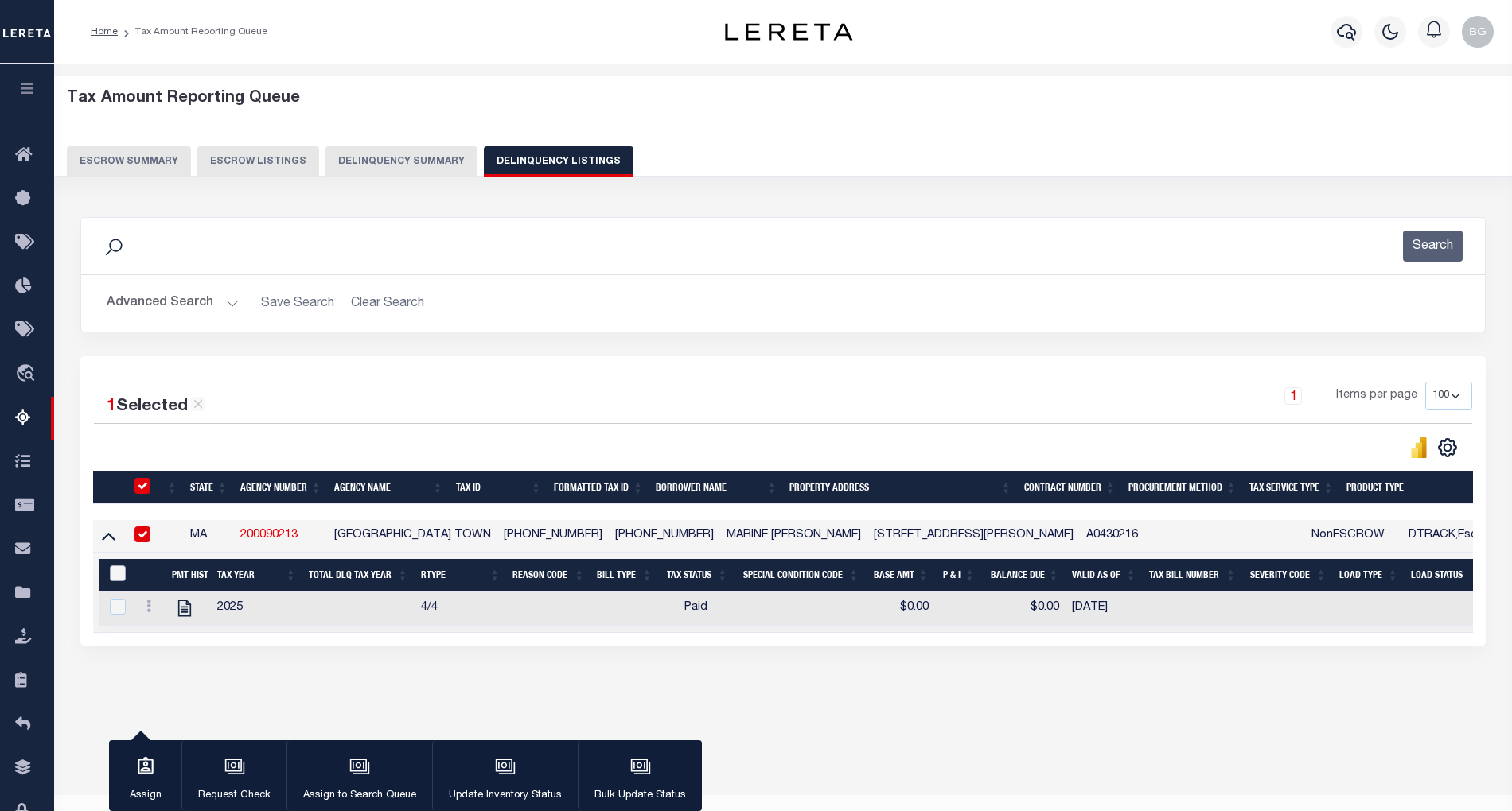
click at [114, 580] on input "&nbsp;" at bounding box center [118, 574] width 16 height 16
checkbox input "true"
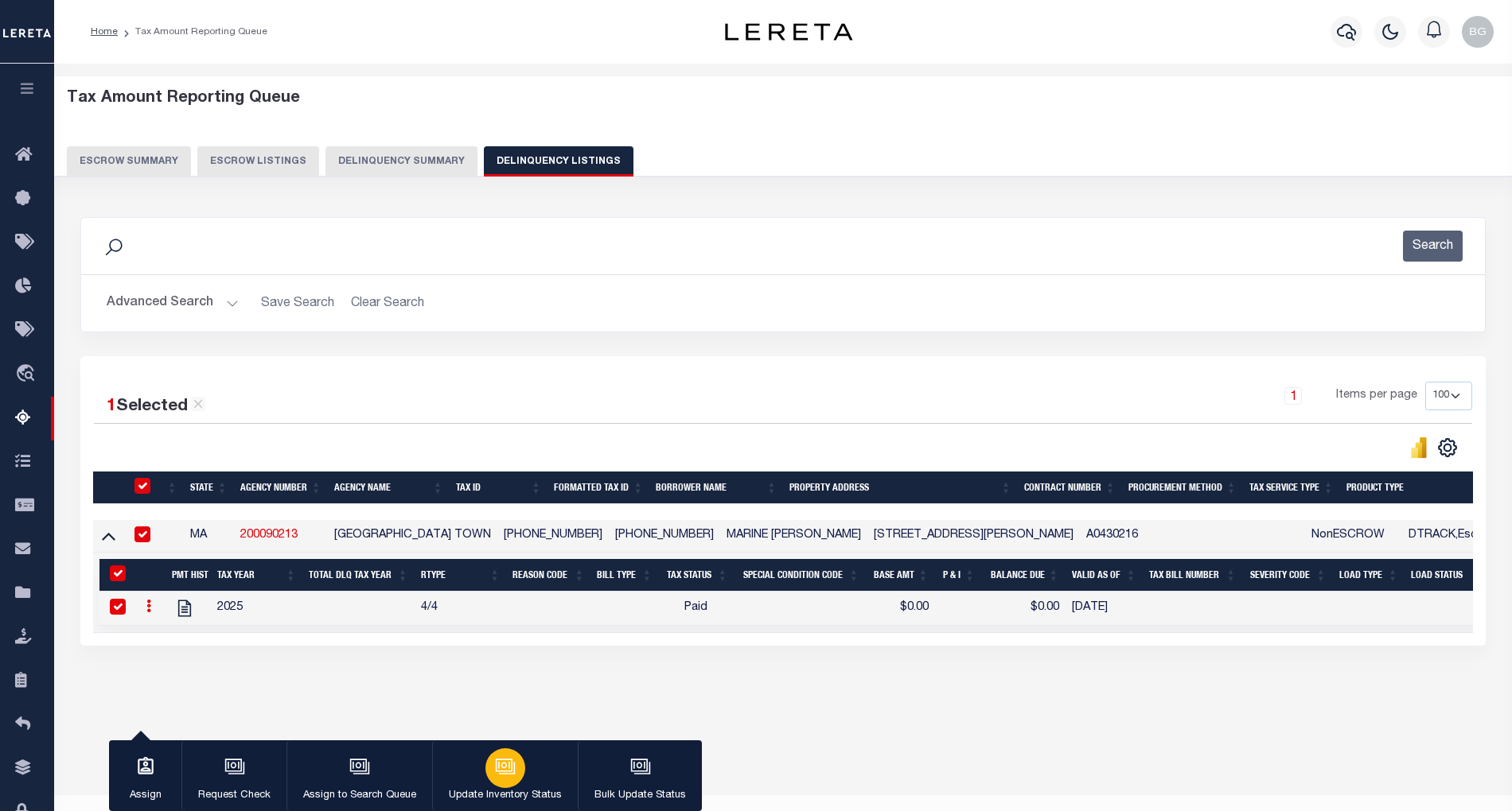
click at [506, 771] on icon "button" at bounding box center [505, 766] width 21 height 21
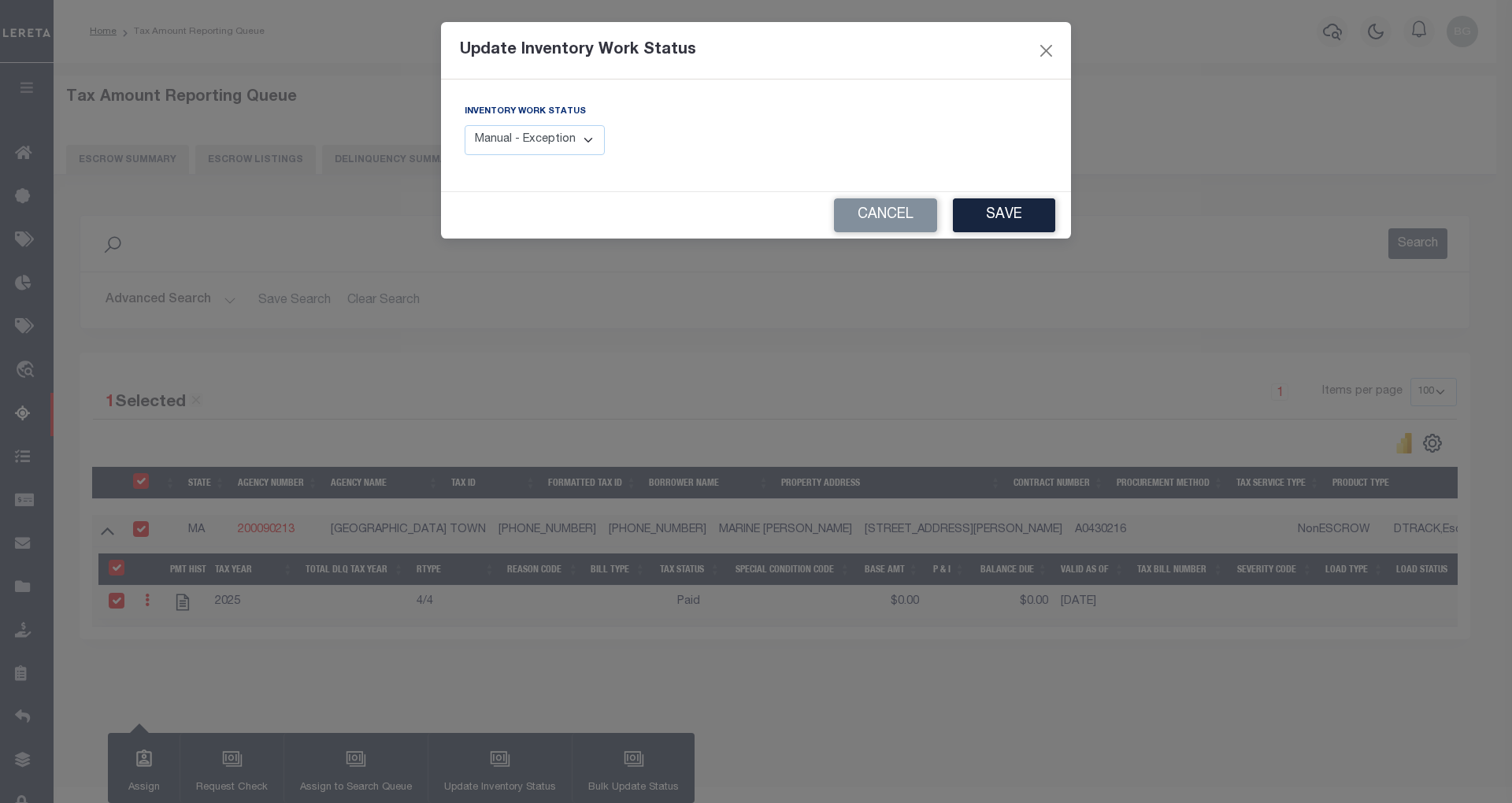
click at [589, 148] on select "Manual - Exception Pended - Awaiting Search Late Add Exception Completed" at bounding box center [535, 140] width 140 height 31
select select "4"
click at [465, 125] on select "Manual - Exception Pended - Awaiting Search Late Add Exception Completed" at bounding box center [535, 140] width 140 height 31
click at [993, 211] on button "Save" at bounding box center [1004, 216] width 102 height 34
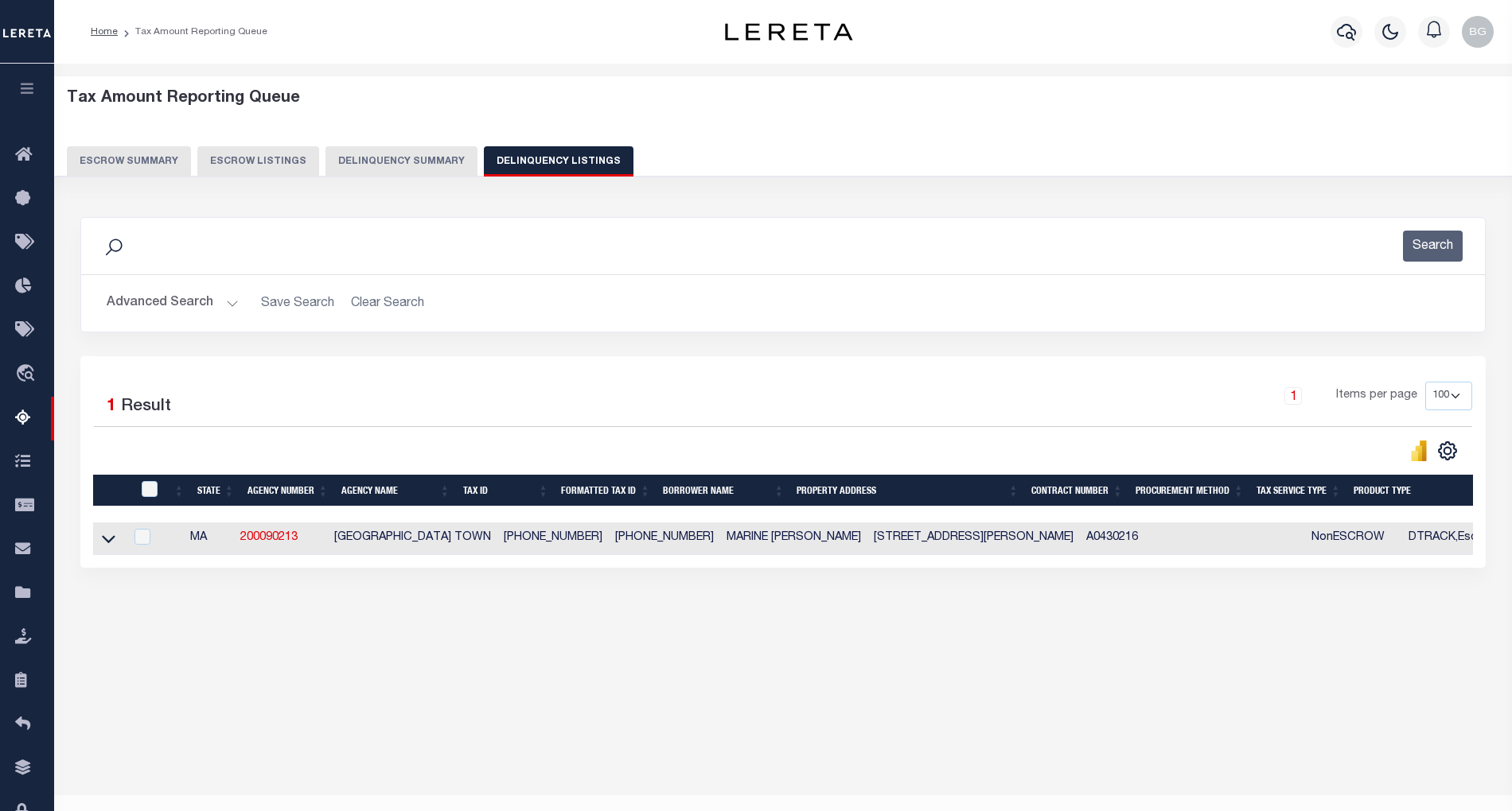
click at [229, 300] on button "Advanced Search" at bounding box center [172, 303] width 132 height 31
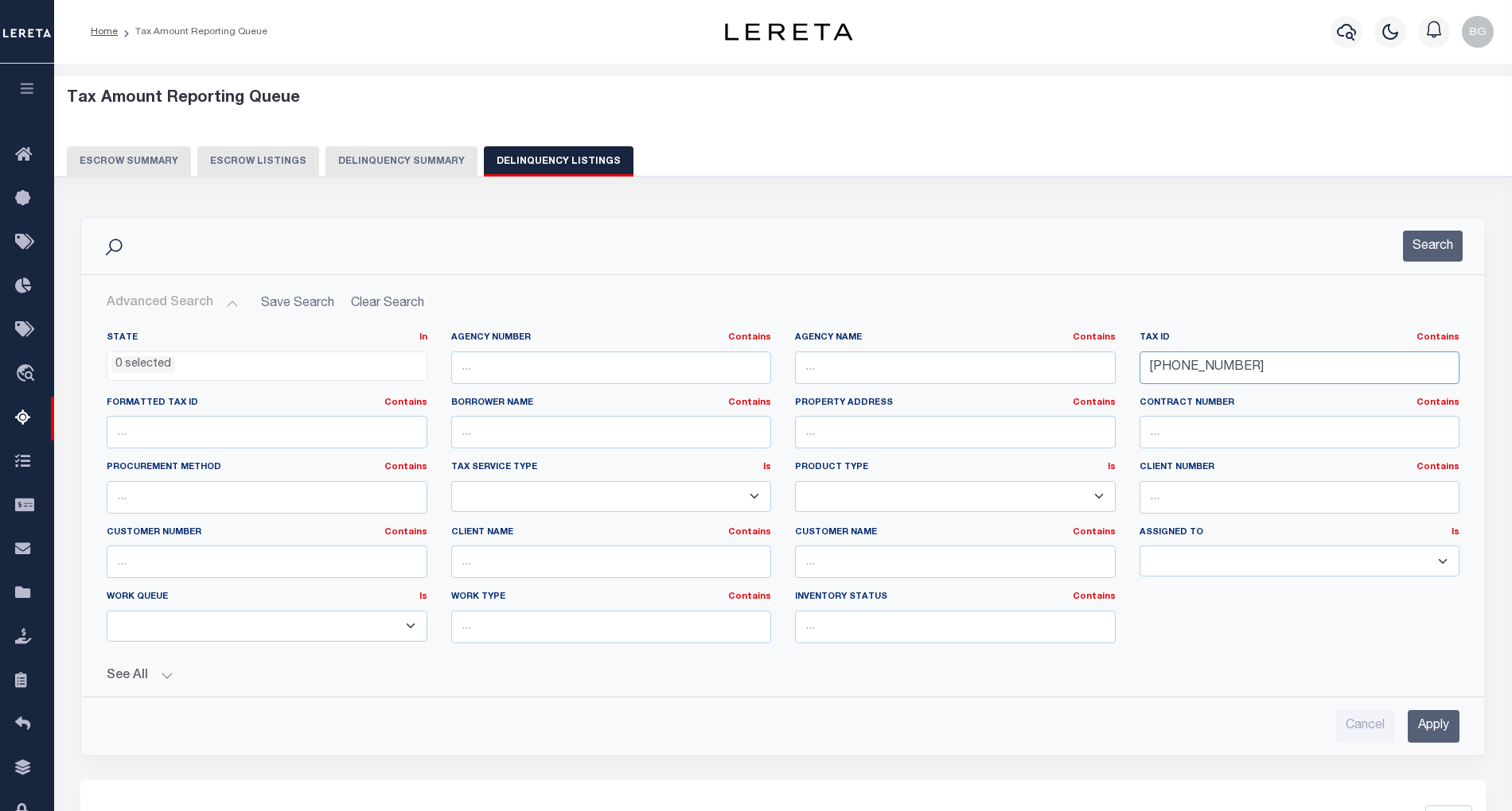
click at [1179, 366] on input "0069-0160-0000" at bounding box center [1299, 368] width 321 height 33
paste input "[GEOGRAPHIC_DATA]"
click at [1441, 730] on input "Apply" at bounding box center [1434, 727] width 52 height 33
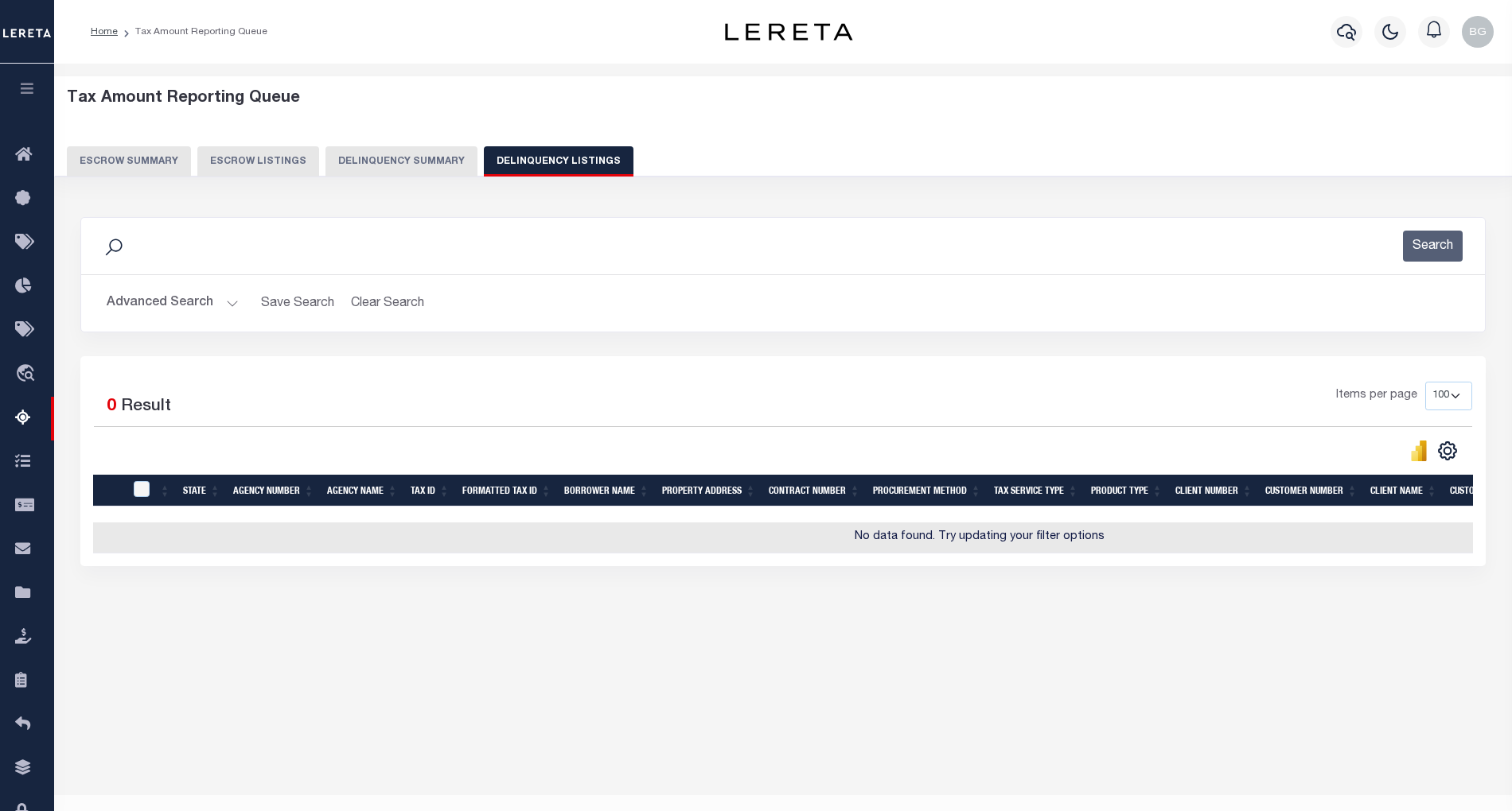
click at [228, 303] on button "Advanced Search" at bounding box center [172, 303] width 132 height 31
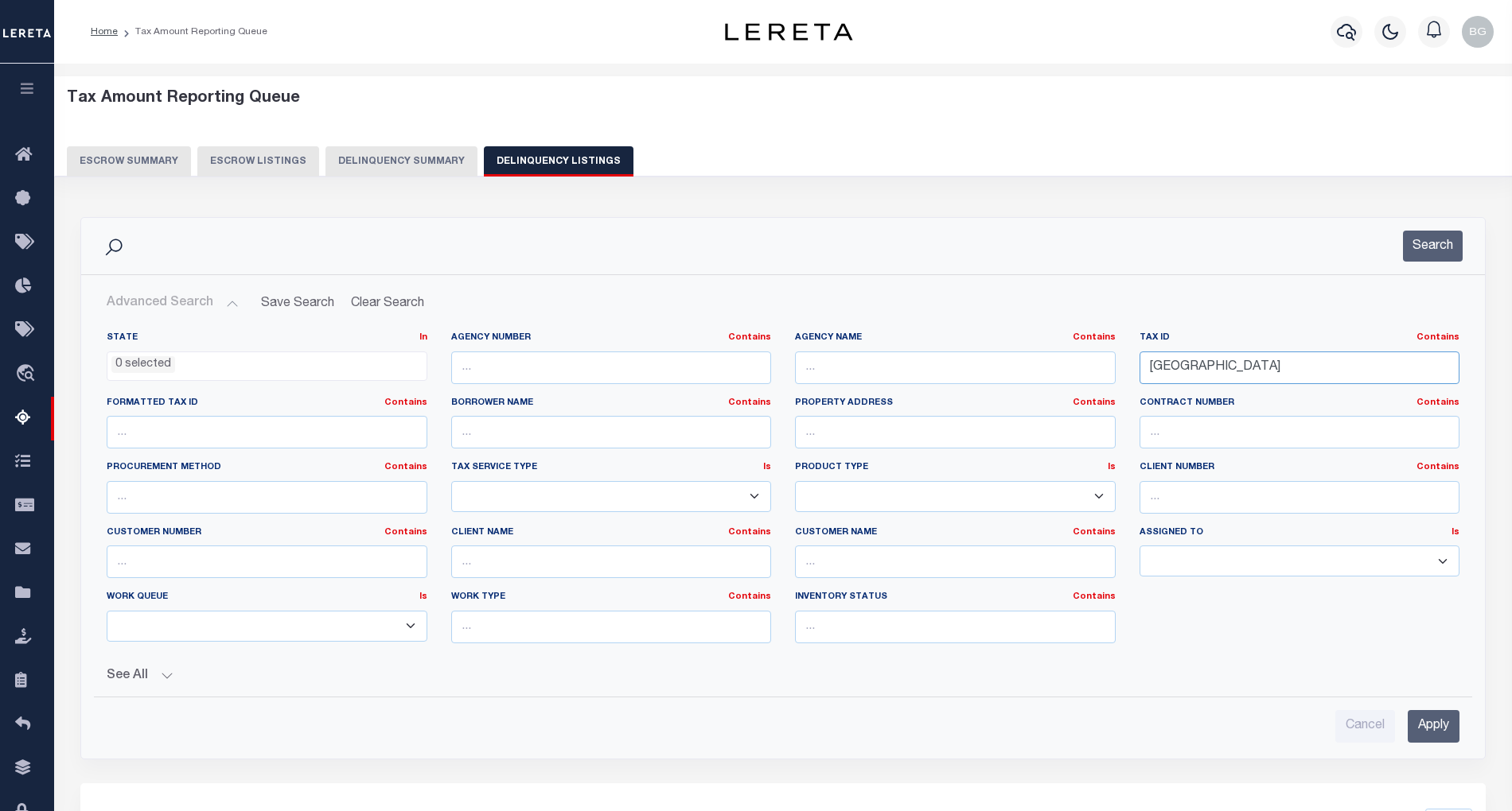
click at [1258, 371] on input "[GEOGRAPHIC_DATA]" at bounding box center [1299, 368] width 321 height 33
type input "T"
paste input "43705090"
type input "43705090"
click at [1437, 719] on input "Apply" at bounding box center [1434, 727] width 52 height 33
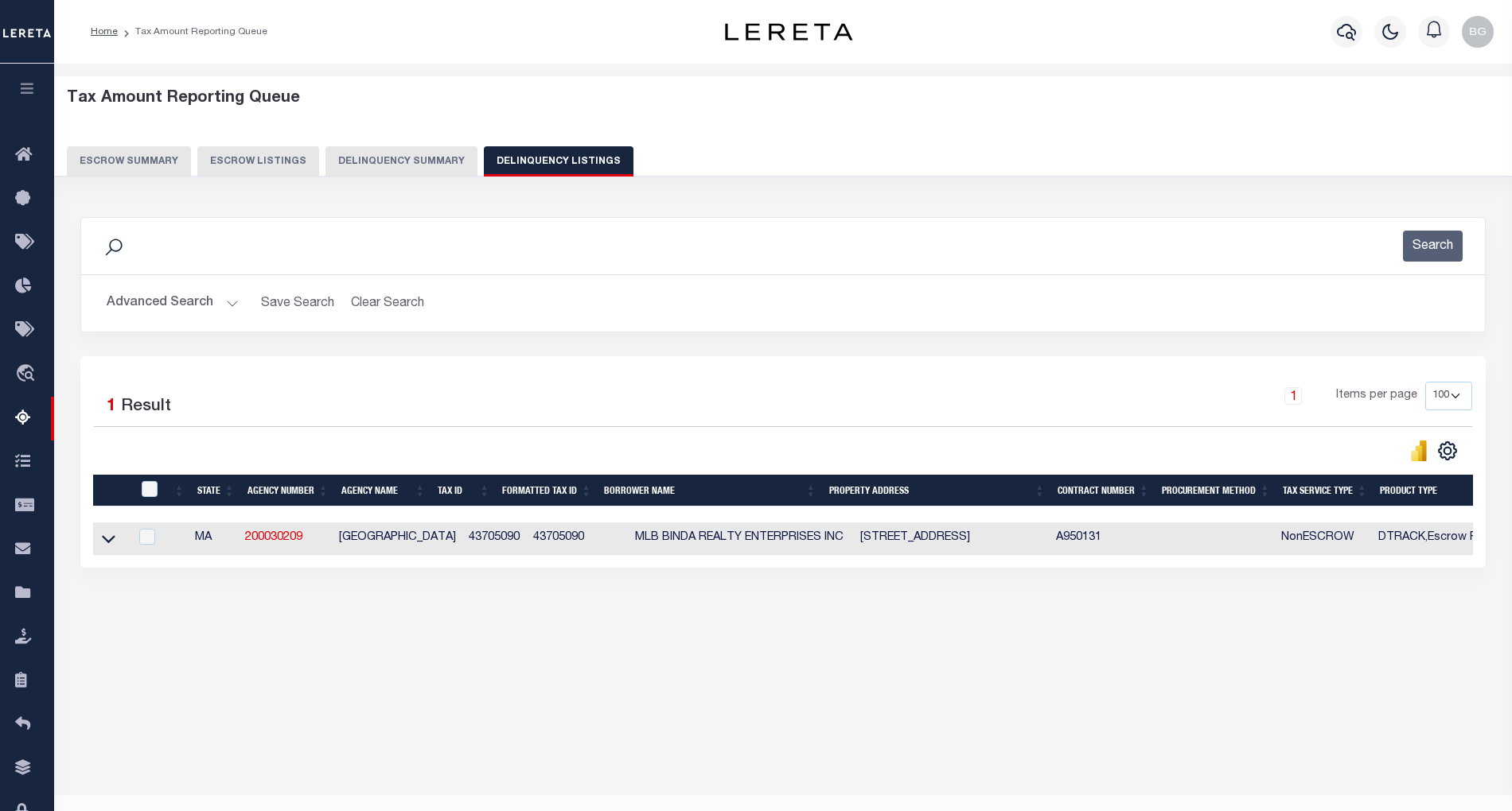
drag, startPoint x: 830, startPoint y: 542, endPoint x: 943, endPoint y: 542, distance: 113.0
click at [943, 542] on td "63 Liberty Street East Taunton, MA 02718" at bounding box center [952, 539] width 196 height 33
checkbox input "true"
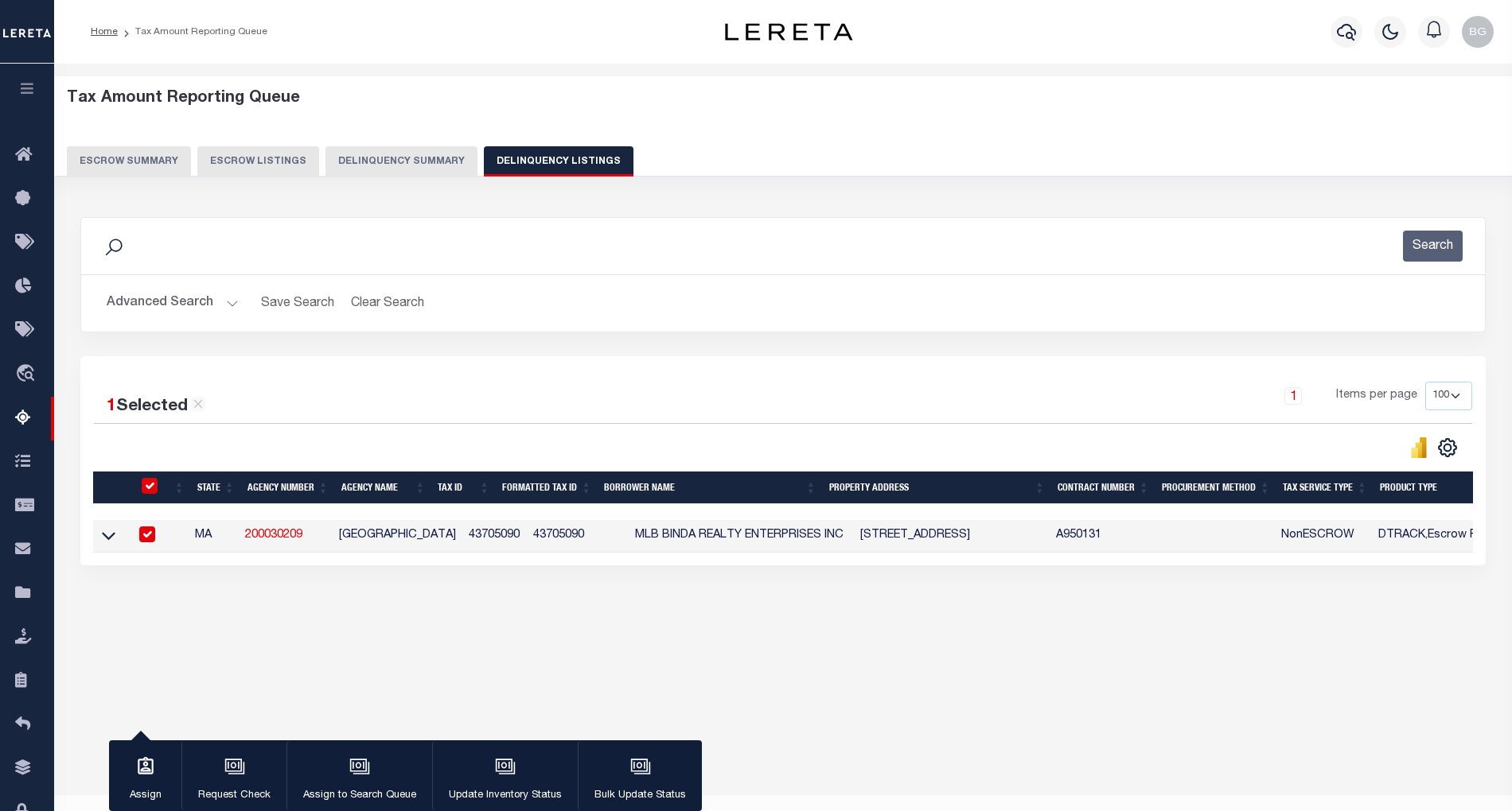
copy td "63 Liberty Street East"
click at [144, 536] on input "checkbox" at bounding box center [147, 535] width 16 height 16
checkbox input "false"
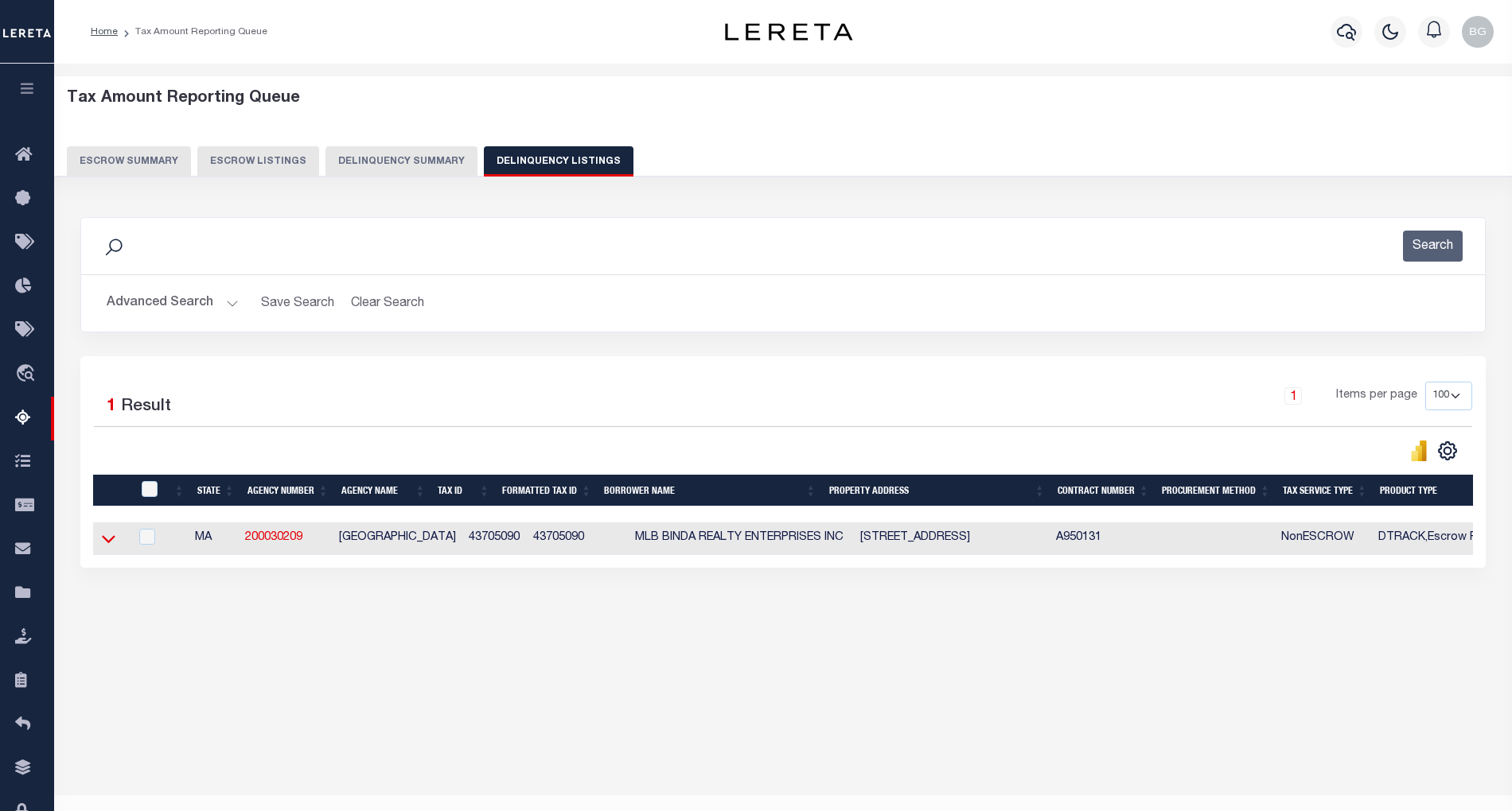
click at [114, 542] on icon at bounding box center [108, 539] width 14 height 8
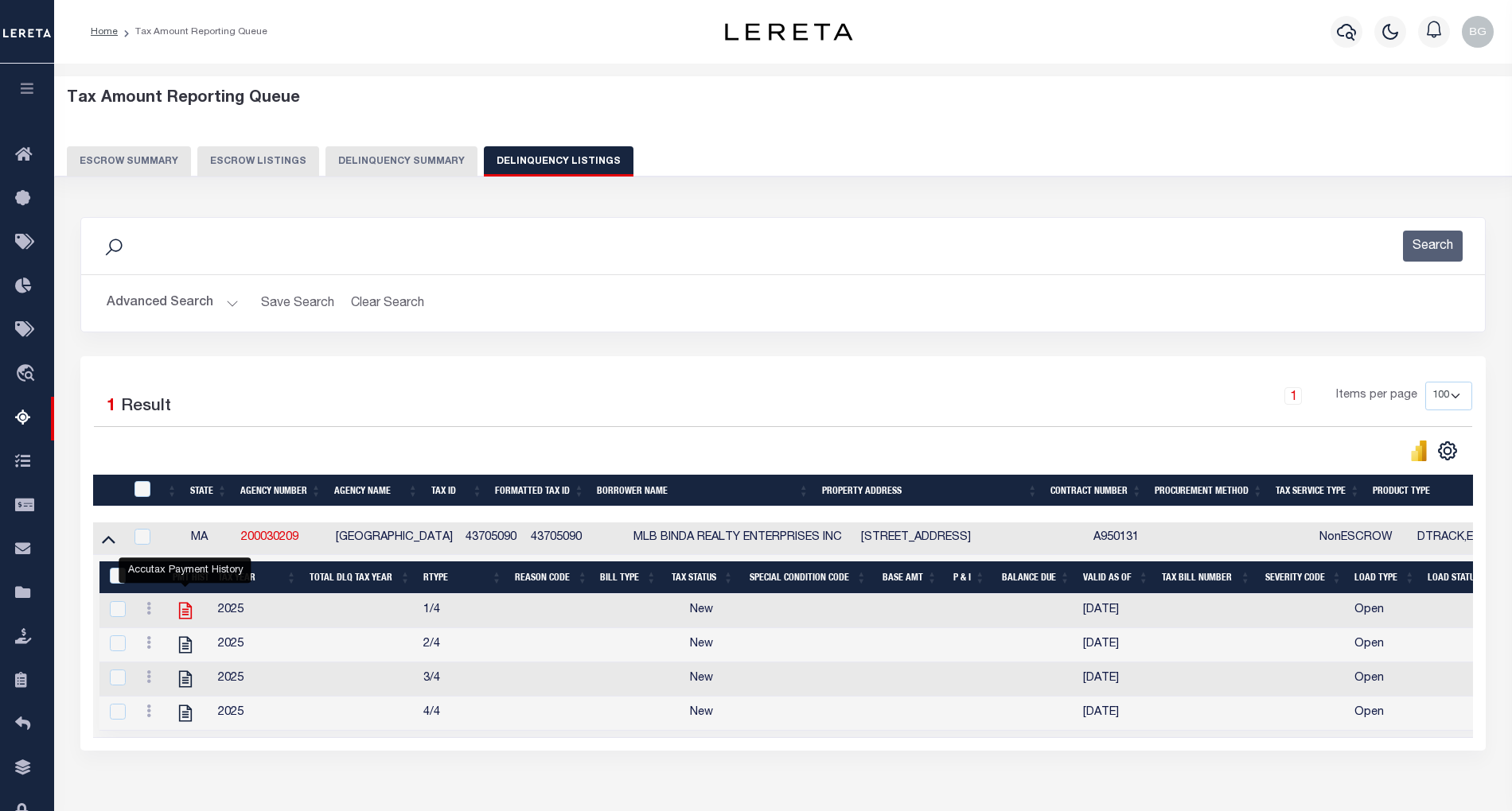
click at [186, 616] on icon "" at bounding box center [184, 611] width 13 height 16
checkbox input "false"
checkbox input "true"
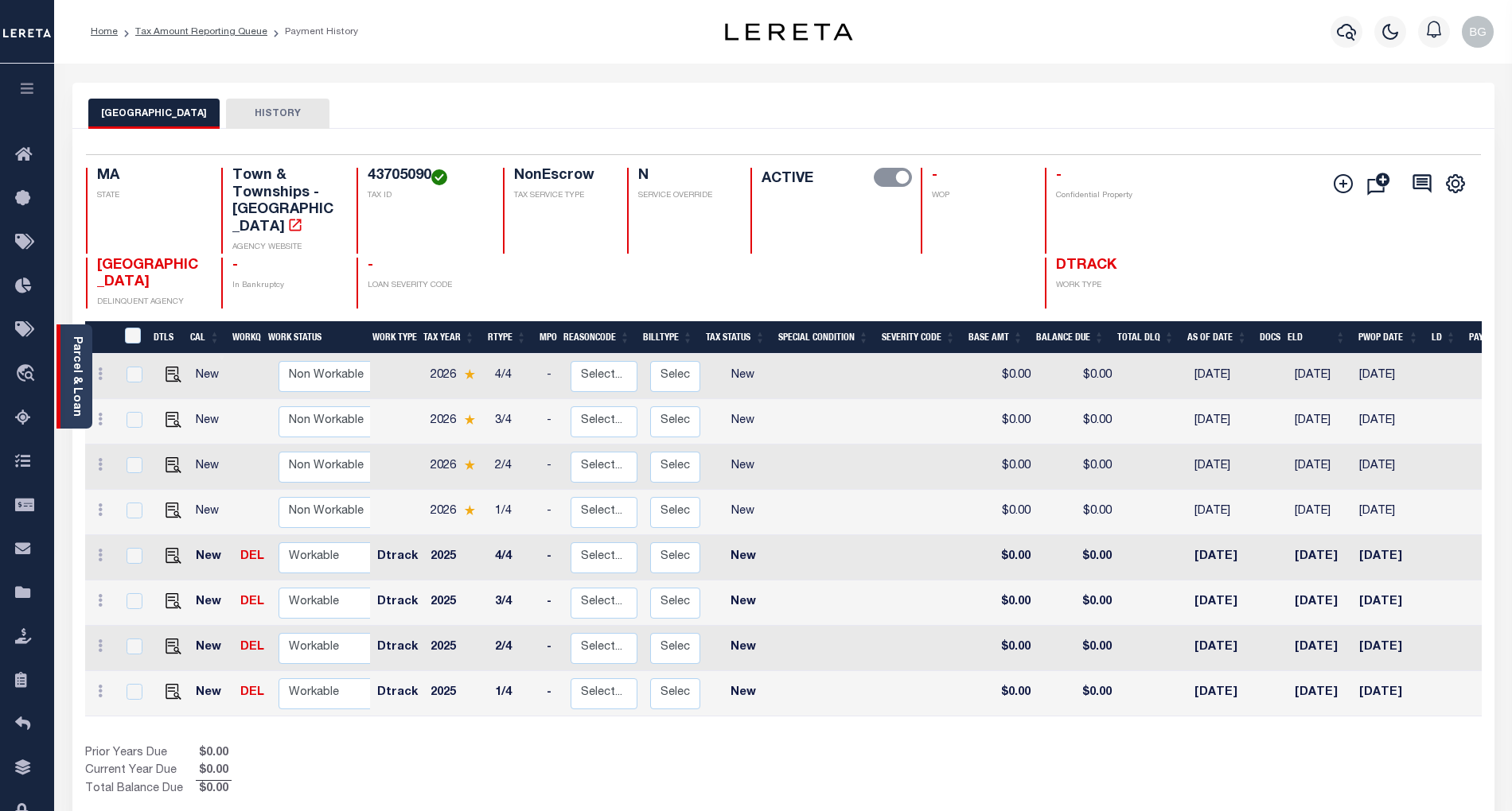
click at [80, 370] on link "Parcel & Loan" at bounding box center [76, 377] width 11 height 80
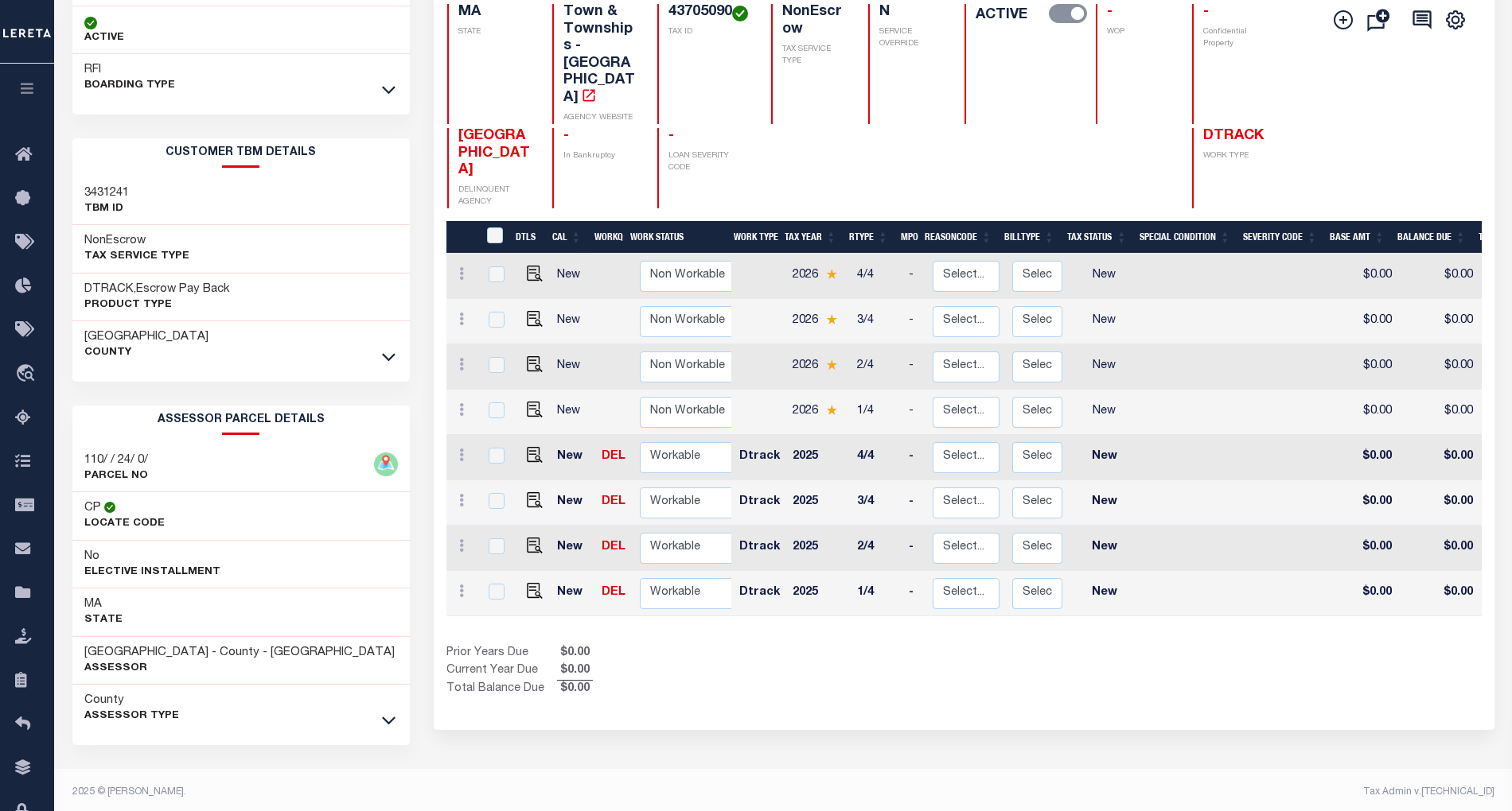
scroll to position [175, 0]
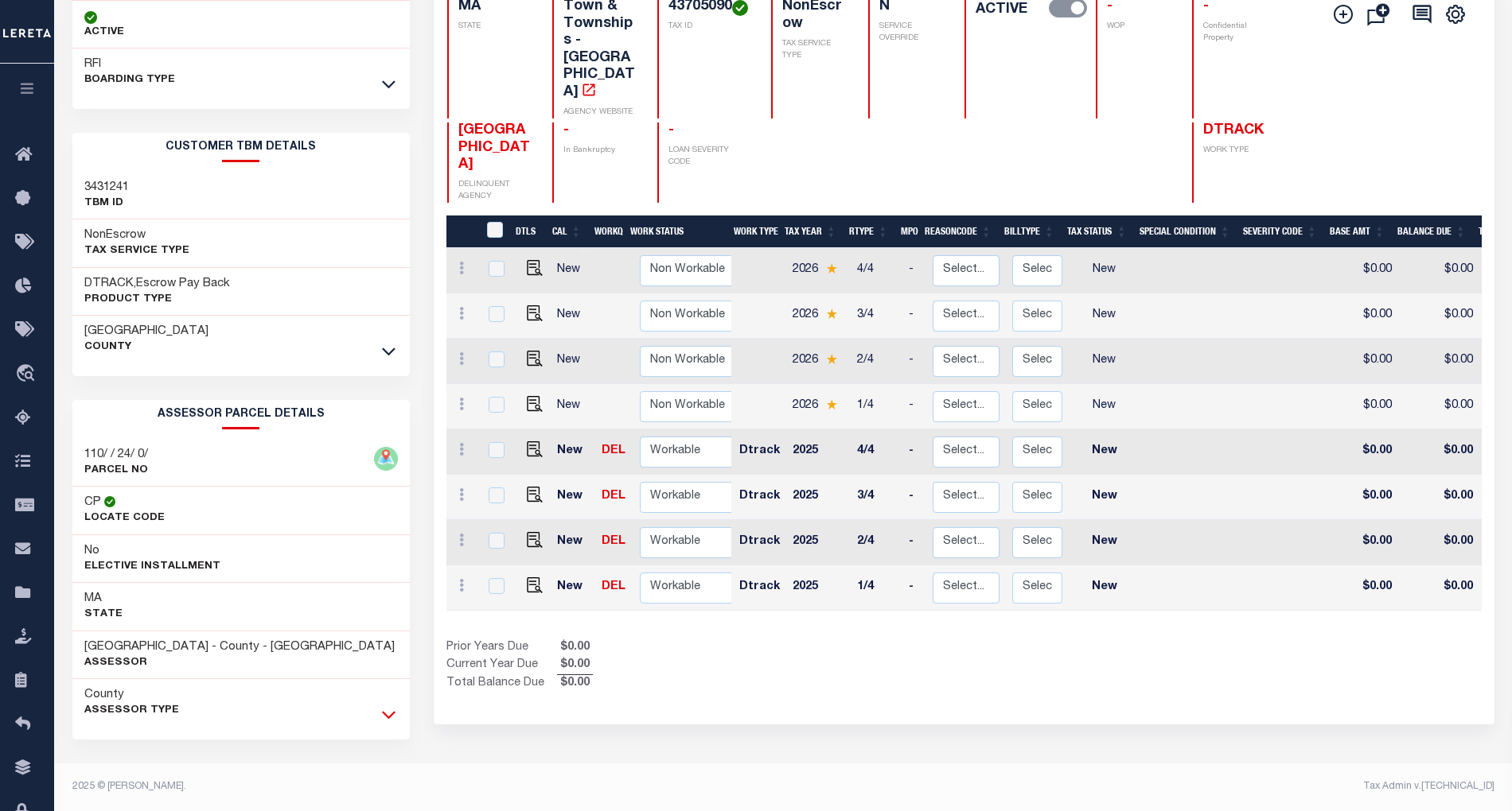
click at [390, 717] on icon at bounding box center [388, 716] width 14 height 8
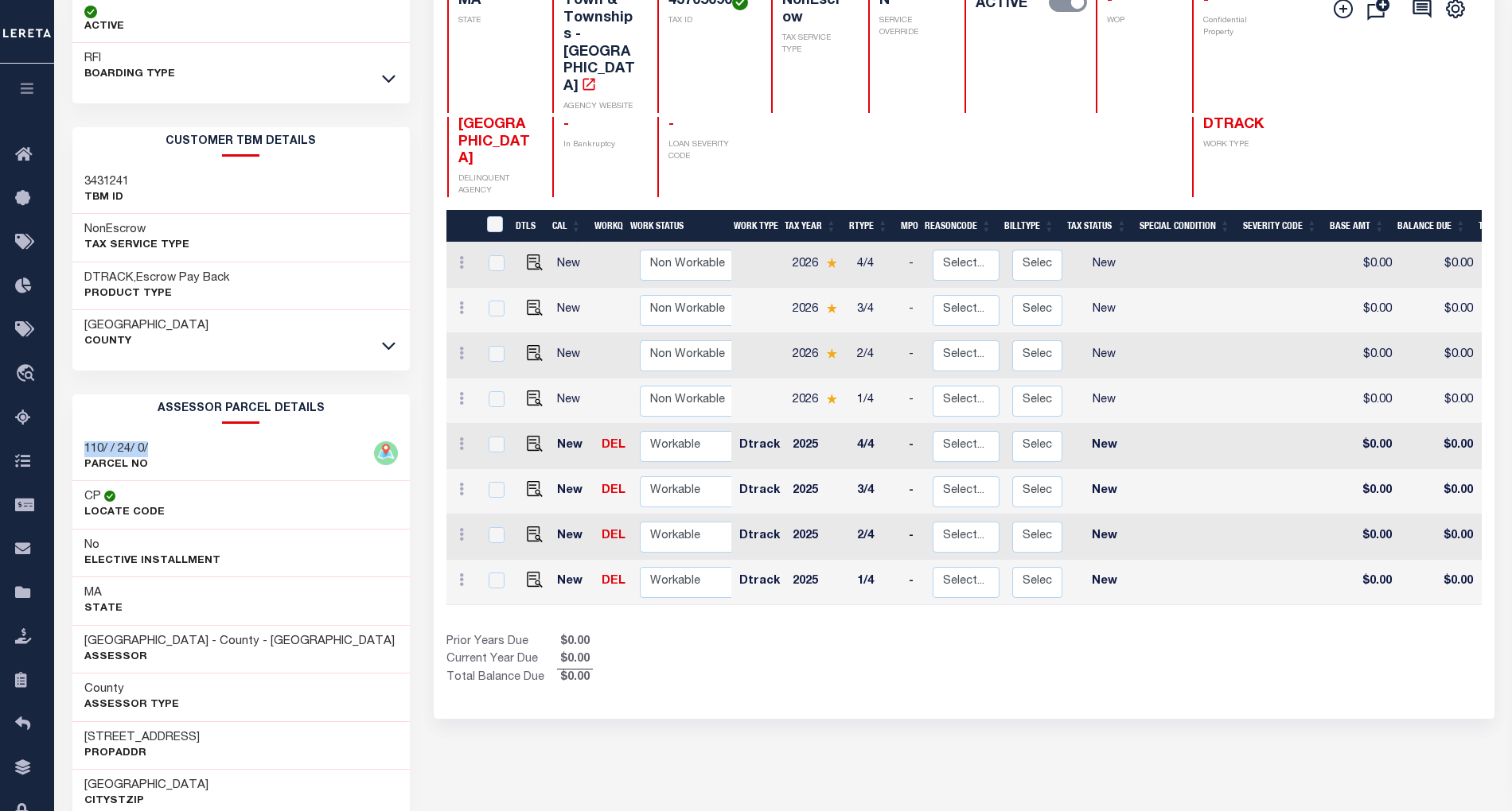
drag, startPoint x: 93, startPoint y: 453, endPoint x: 151, endPoint y: 456, distance: 58.1
click at [151, 456] on div "110/ / 24/ 0/ PARCEL NO" at bounding box center [241, 457] width 337 height 48
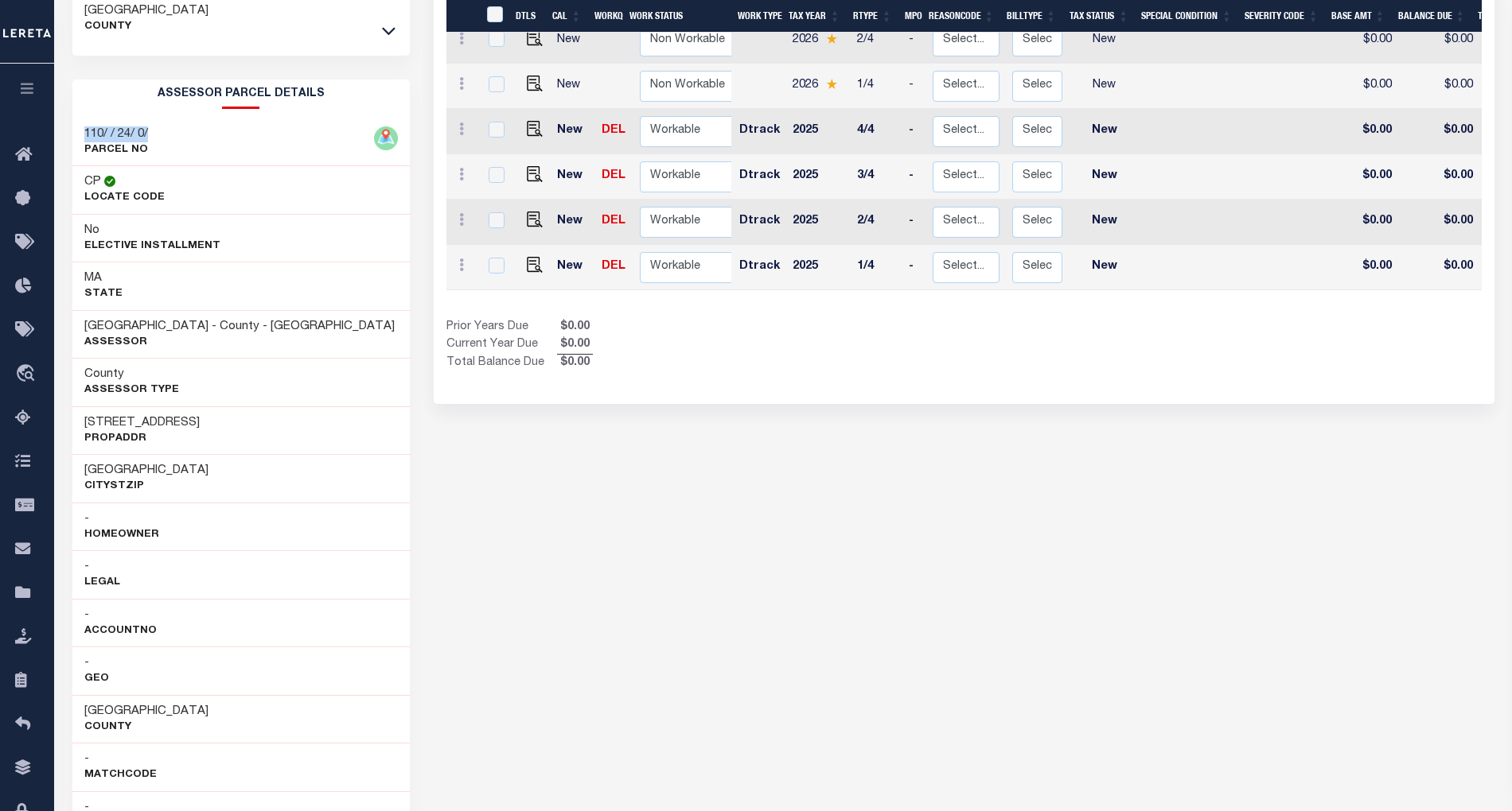
scroll to position [493, 0]
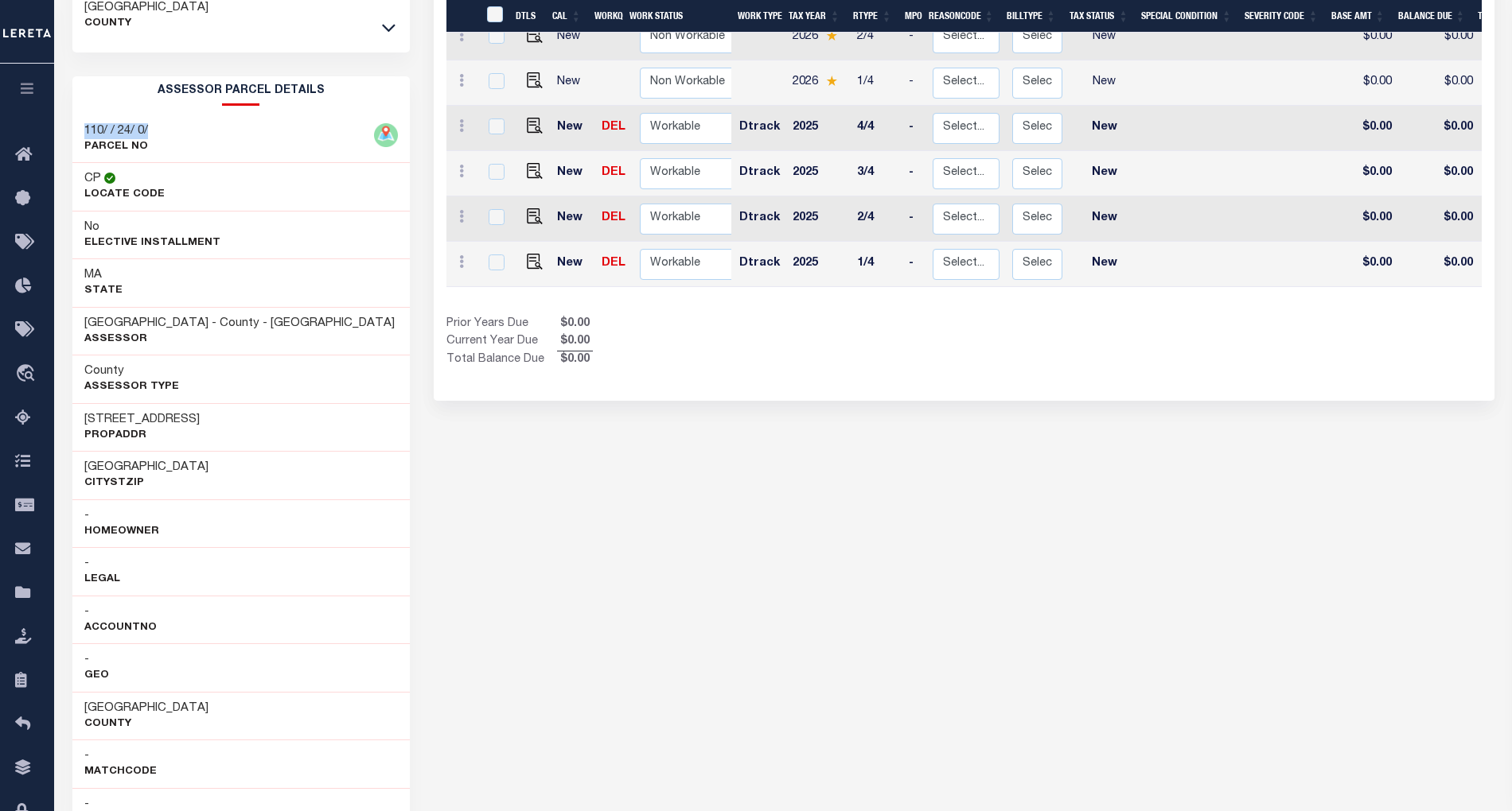
drag, startPoint x: 84, startPoint y: 428, endPoint x: 192, endPoint y: 423, distance: 108.1
click at [192, 423] on div "[STREET_ADDRESS]" at bounding box center [241, 427] width 337 height 48
copy h3 "[STREET_ADDRESS]"
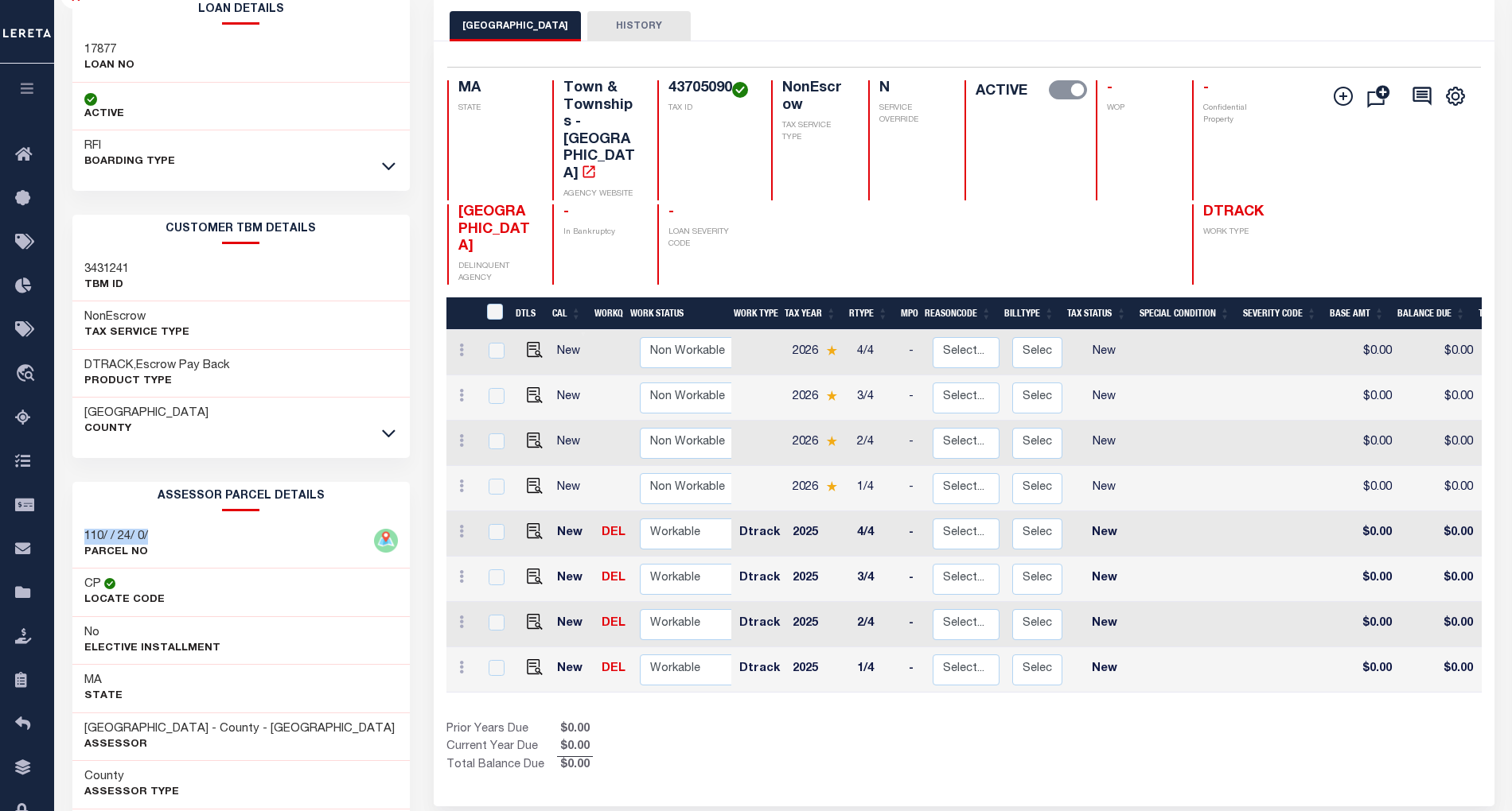
scroll to position [0, 0]
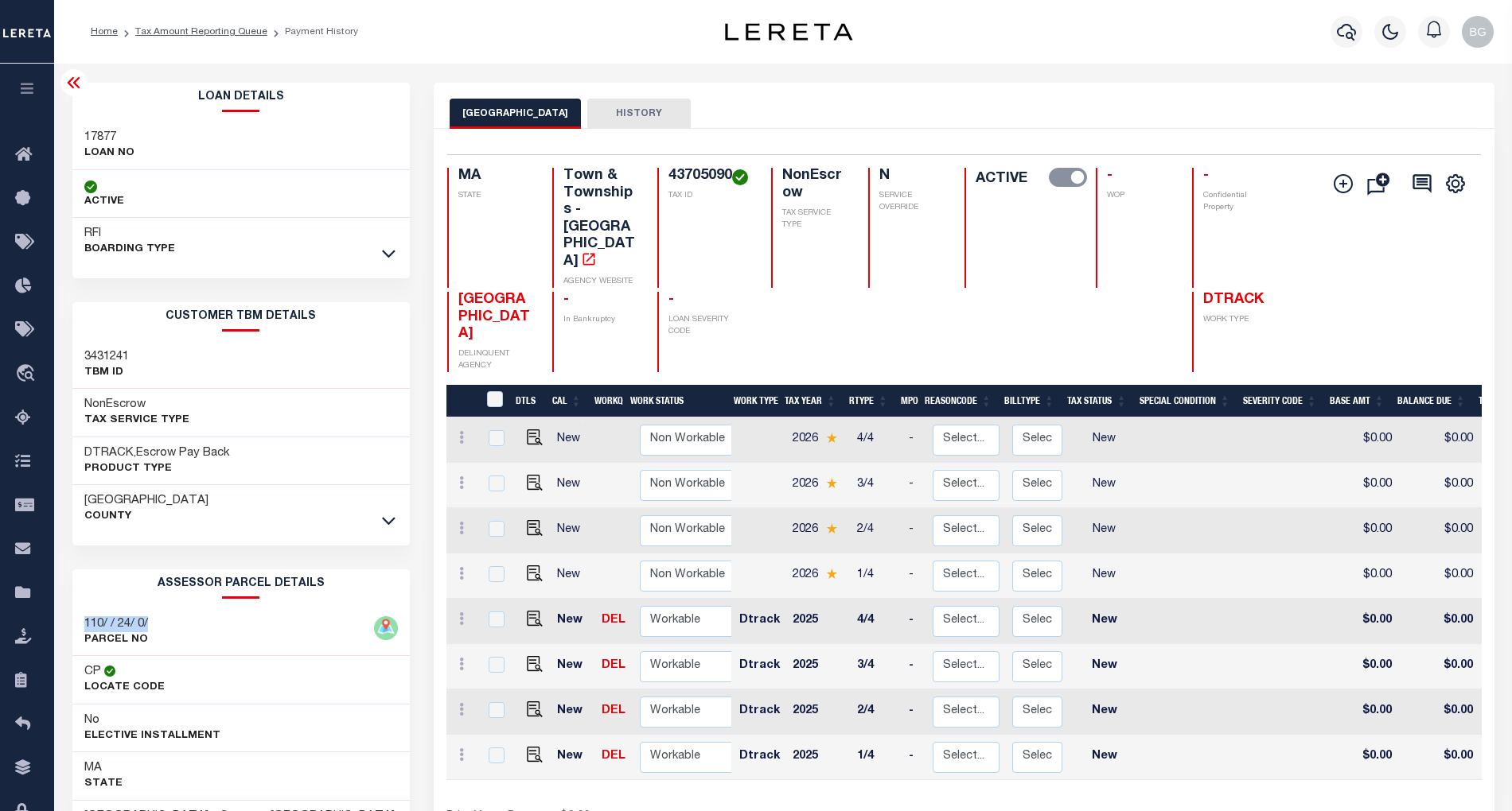
drag, startPoint x: 75, startPoint y: 76, endPoint x: 132, endPoint y: 157, distance: 99.0
click at [75, 76] on icon at bounding box center [74, 83] width 19 height 19
